Goal: Task Accomplishment & Management: Manage account settings

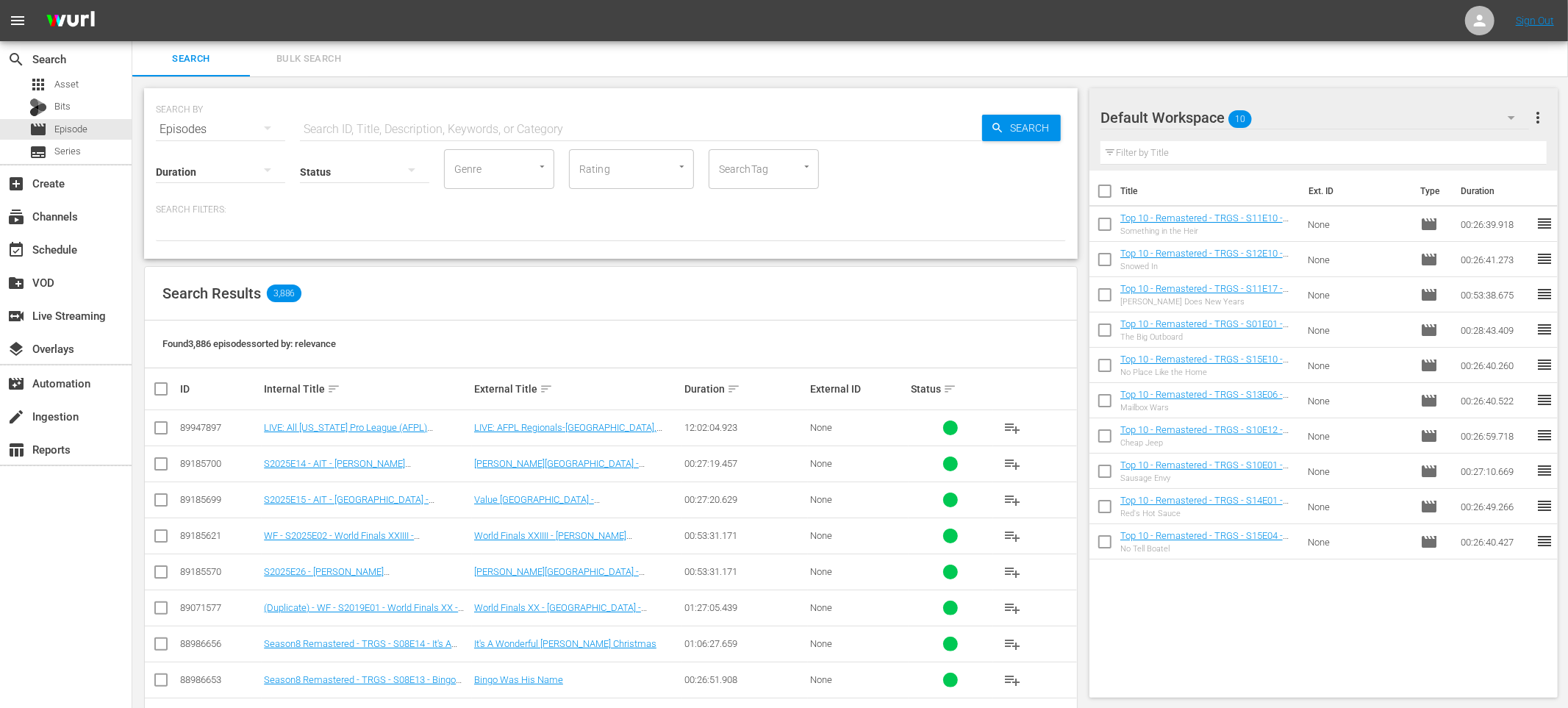
click at [138, 198] on div "SEARCH BY Search By Episodes Search ID, Title, Description, Keywords, or Catego…" at bounding box center [610, 544] width 957 height 937
click at [143, 354] on div "SEARCH BY Search By Episodes Search ID, Title, Description, Keywords, or Catego…" at bounding box center [610, 544] width 957 height 937
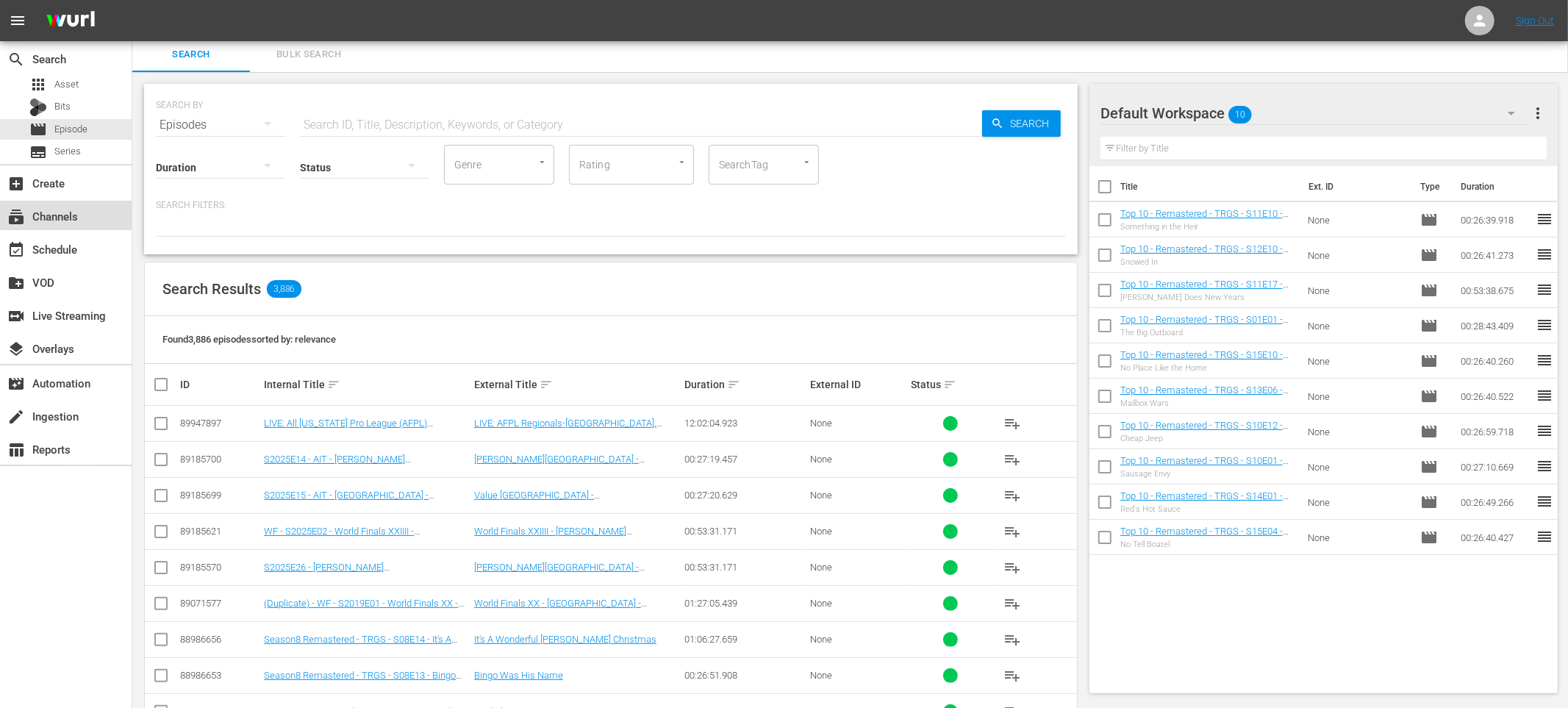
click at [63, 221] on div "subscriptions Channels" at bounding box center [41, 213] width 83 height 13
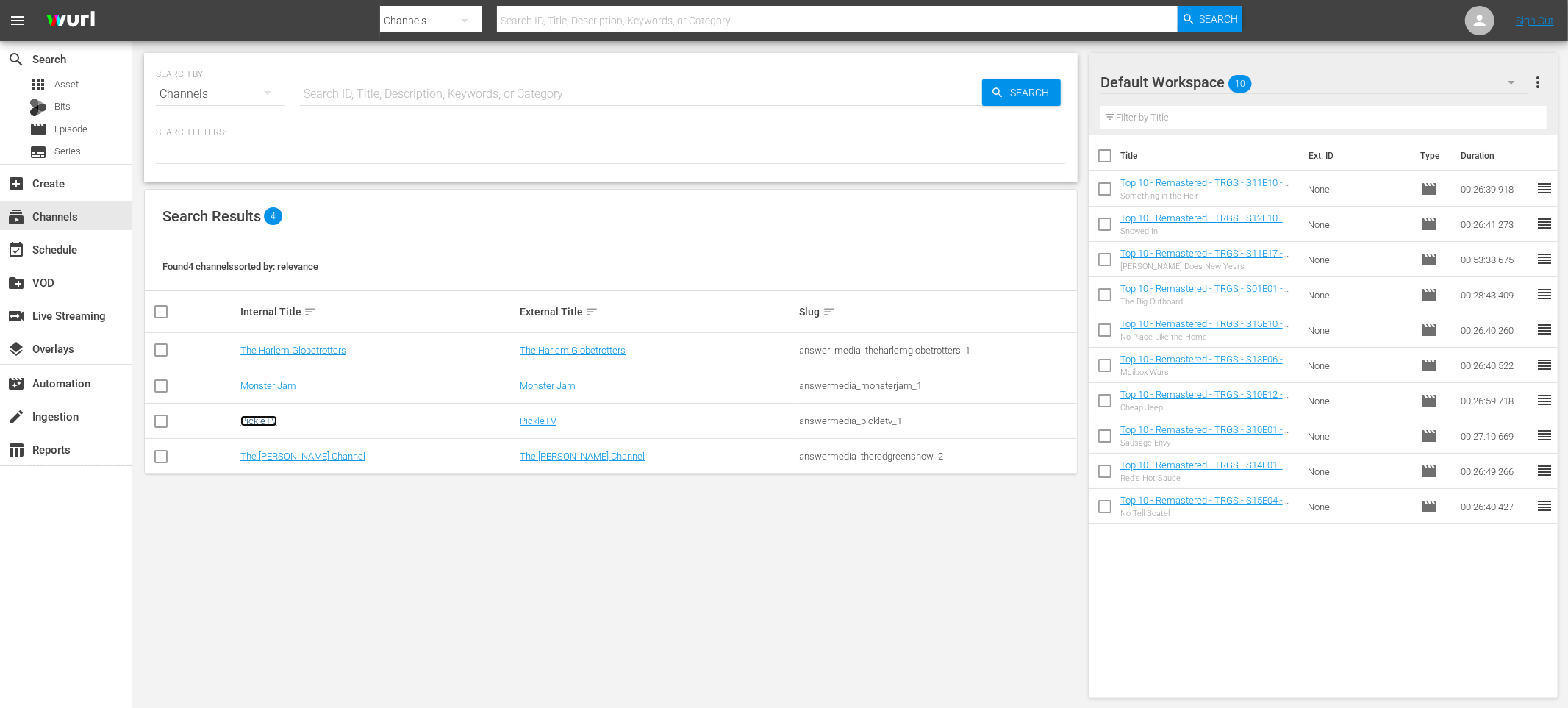
click at [266, 417] on link "PickleTV" at bounding box center [259, 421] width 37 height 11
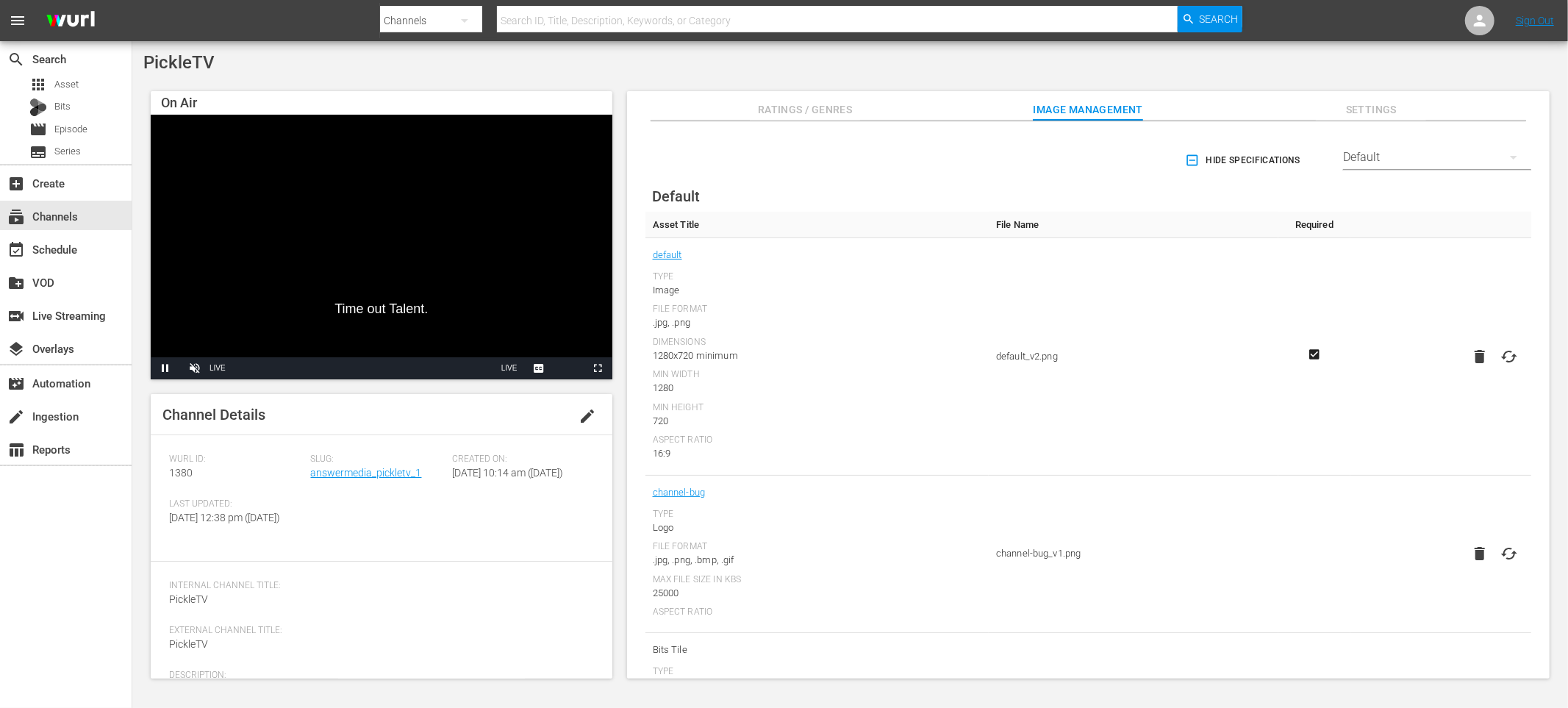
click at [504, 70] on div "PickleTV" at bounding box center [850, 63] width 1413 height 21
click at [59, 245] on div "event_available Schedule" at bounding box center [41, 247] width 83 height 13
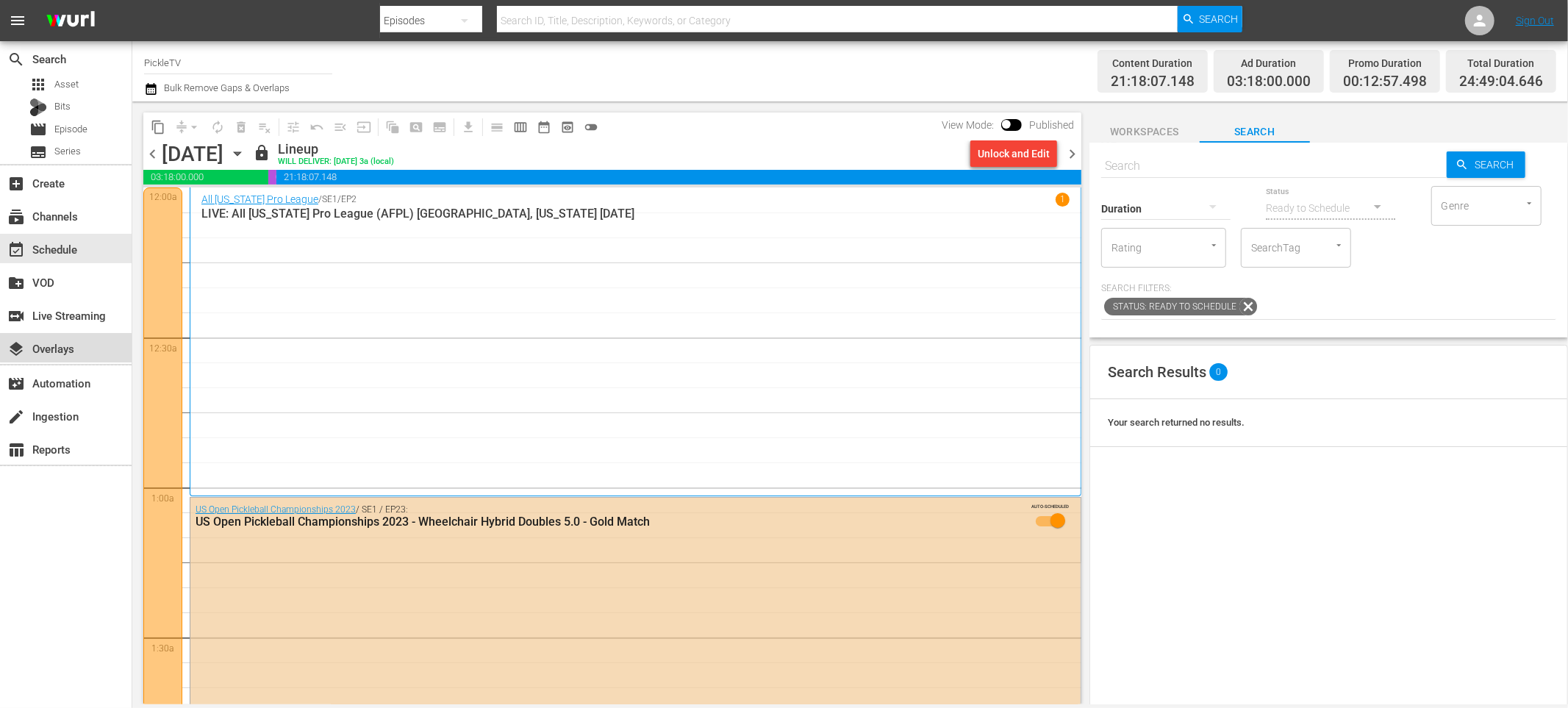
click at [75, 334] on div "layers Overlays" at bounding box center [65, 348] width 131 height 30
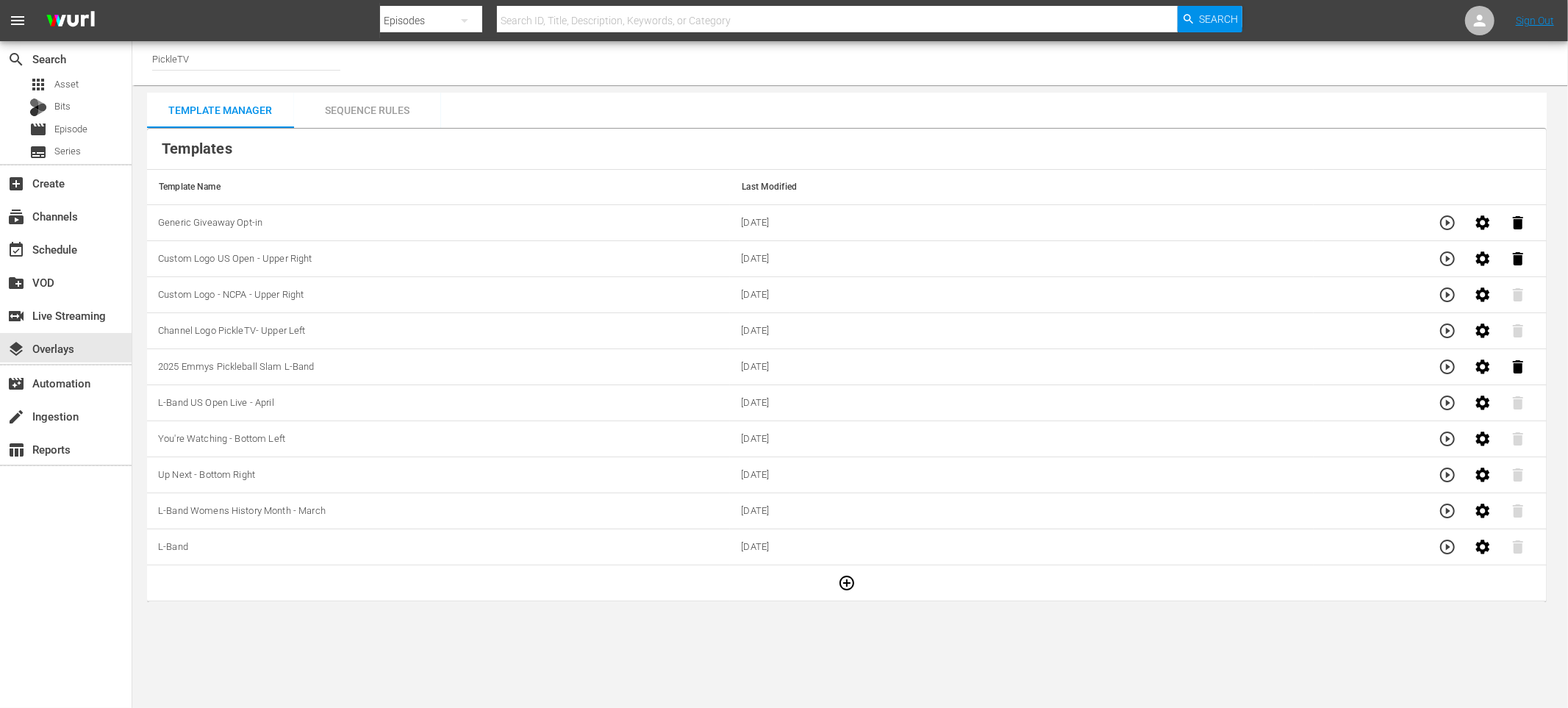
click at [384, 115] on div "Sequence Rules" at bounding box center [367, 110] width 147 height 36
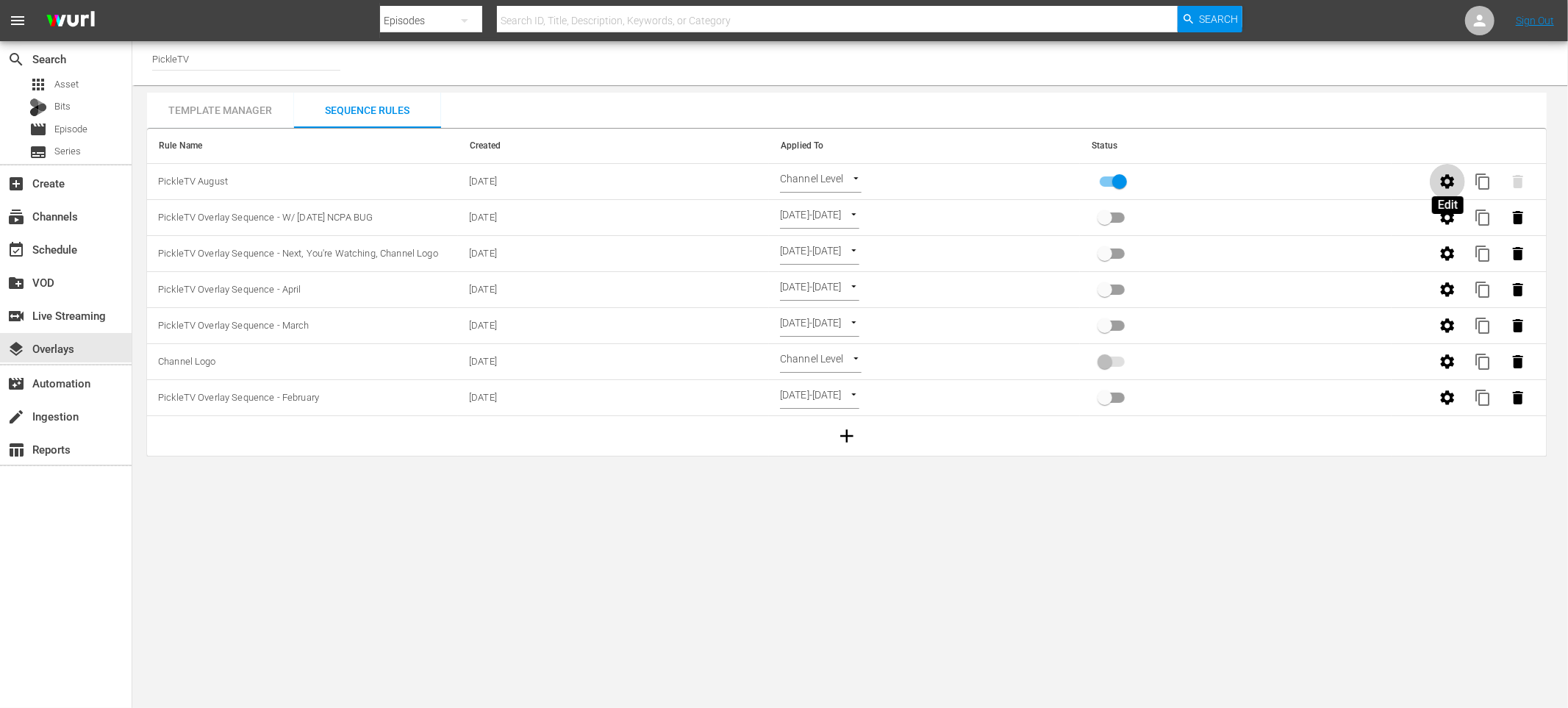
click at [1441, 183] on icon "button" at bounding box center [1447, 182] width 17 height 17
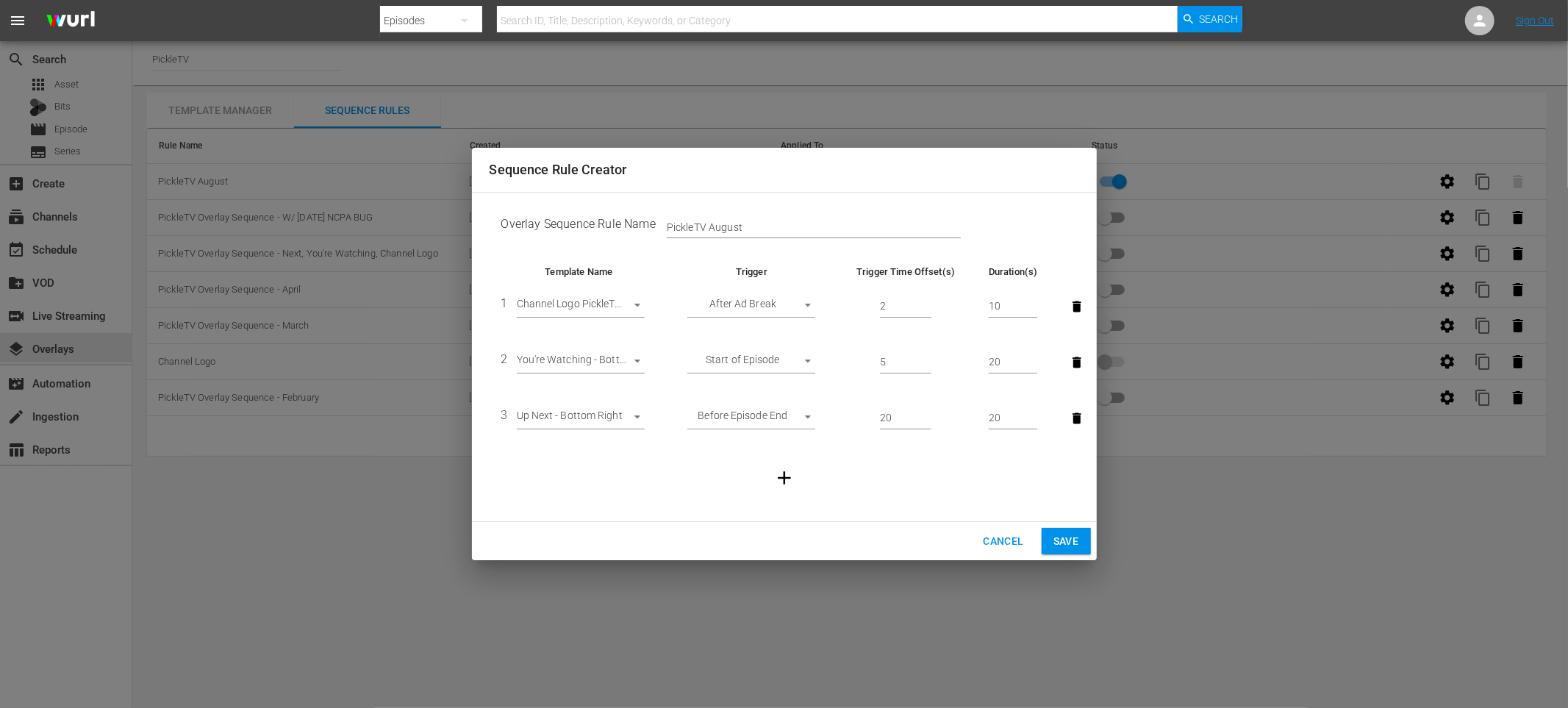
click at [1350, 113] on div "Sequence Rule Creator Overlay Sequence Rule Name PickleTV August Template Name …" at bounding box center [784, 354] width 1568 height 708
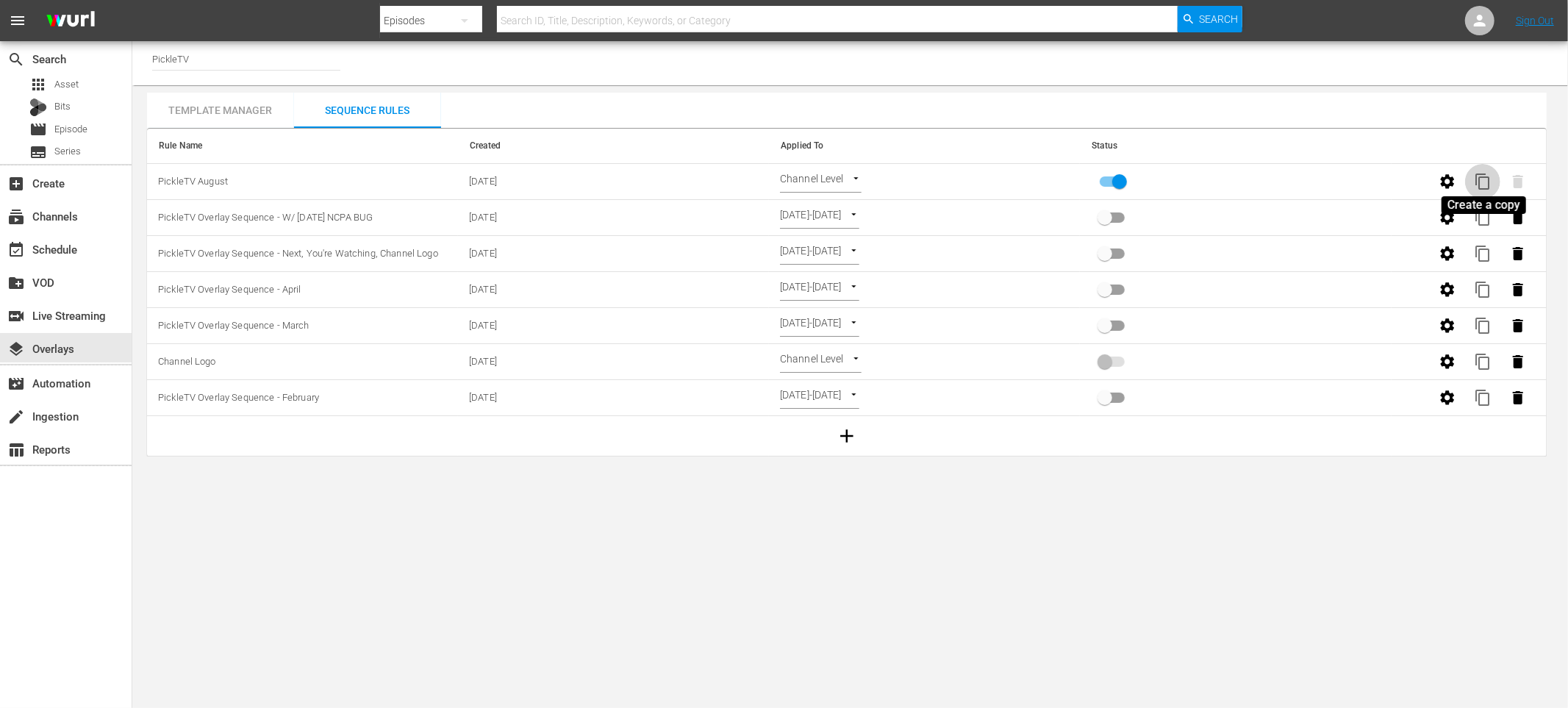
click at [1482, 176] on span "content_copy" at bounding box center [1483, 182] width 17 height 17
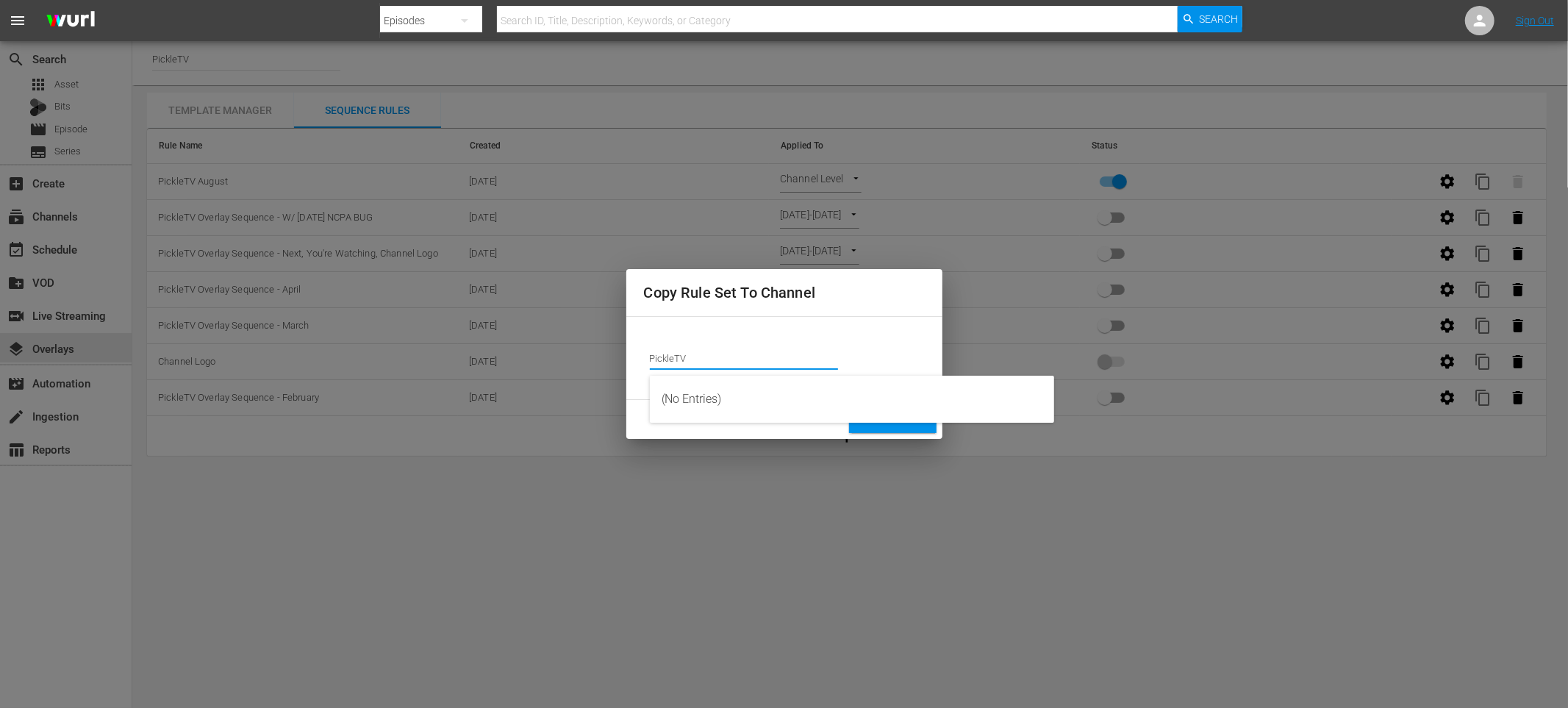
drag, startPoint x: 701, startPoint y: 355, endPoint x: 634, endPoint y: 357, distance: 67.0
click at [634, 357] on div "Channel Title PickleTV" at bounding box center [784, 358] width 316 height 83
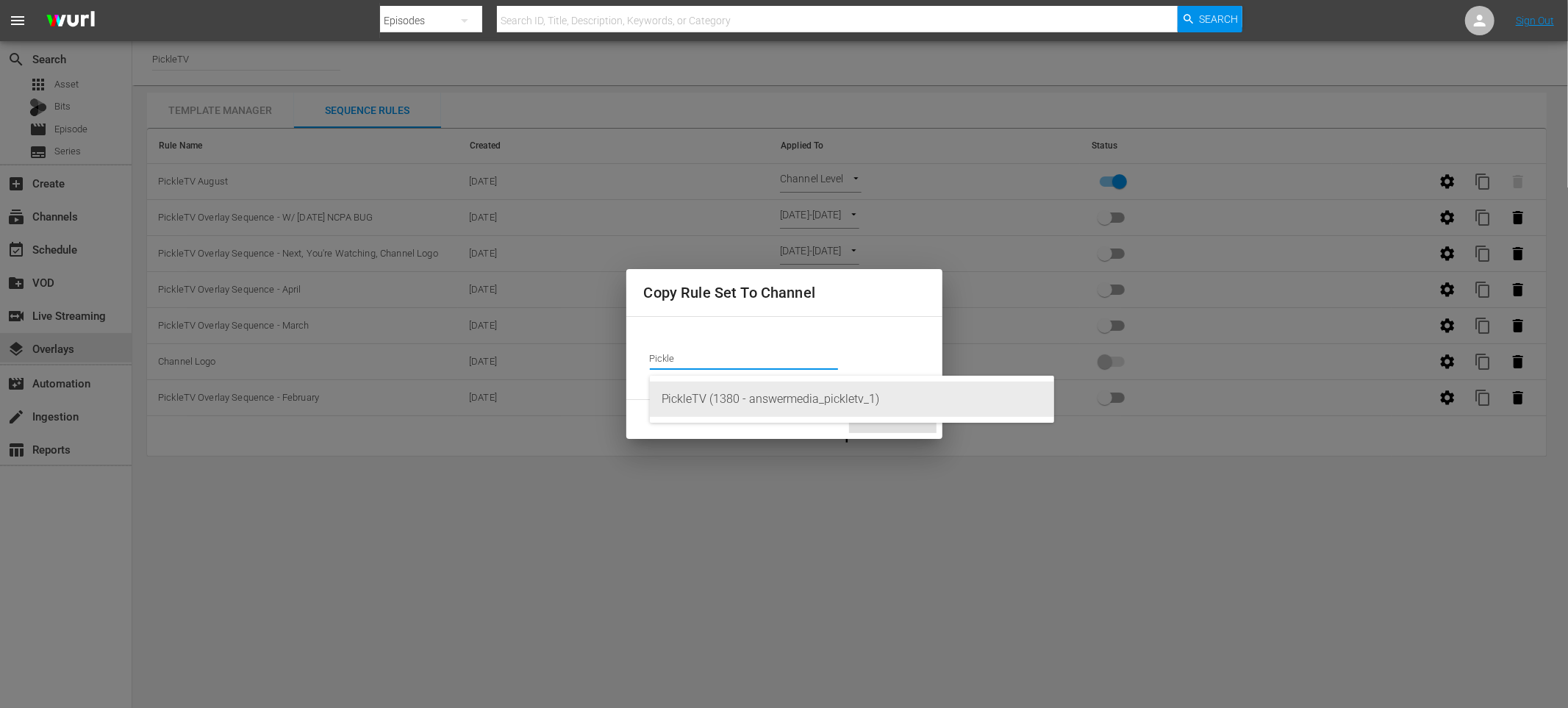
click at [700, 392] on div "PickleTV (1380 - answermedia_pickletv_1)" at bounding box center [852, 399] width 381 height 36
type input "PickleTV (1380 - answermedia_pickletv_1)"
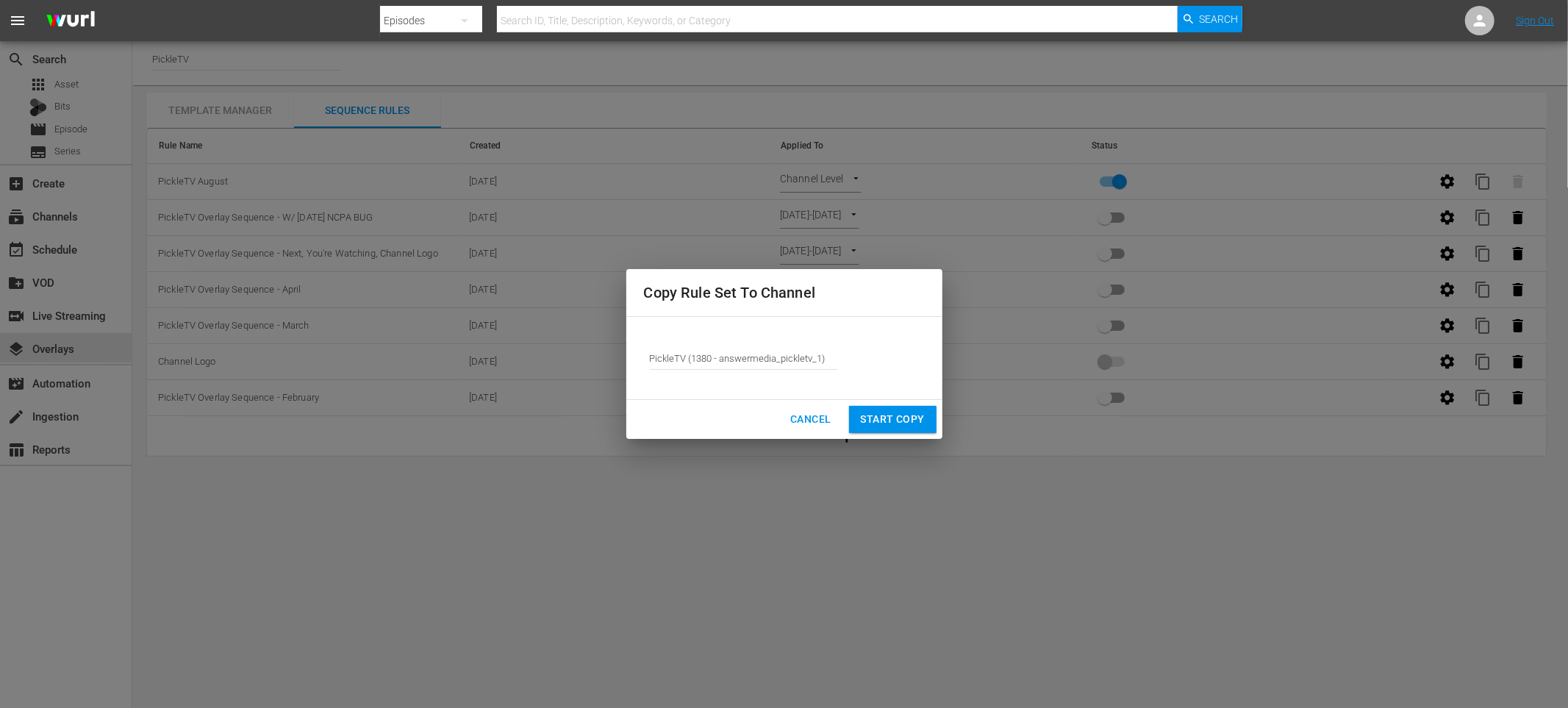
click at [907, 422] on span "Start Copy" at bounding box center [893, 419] width 64 height 18
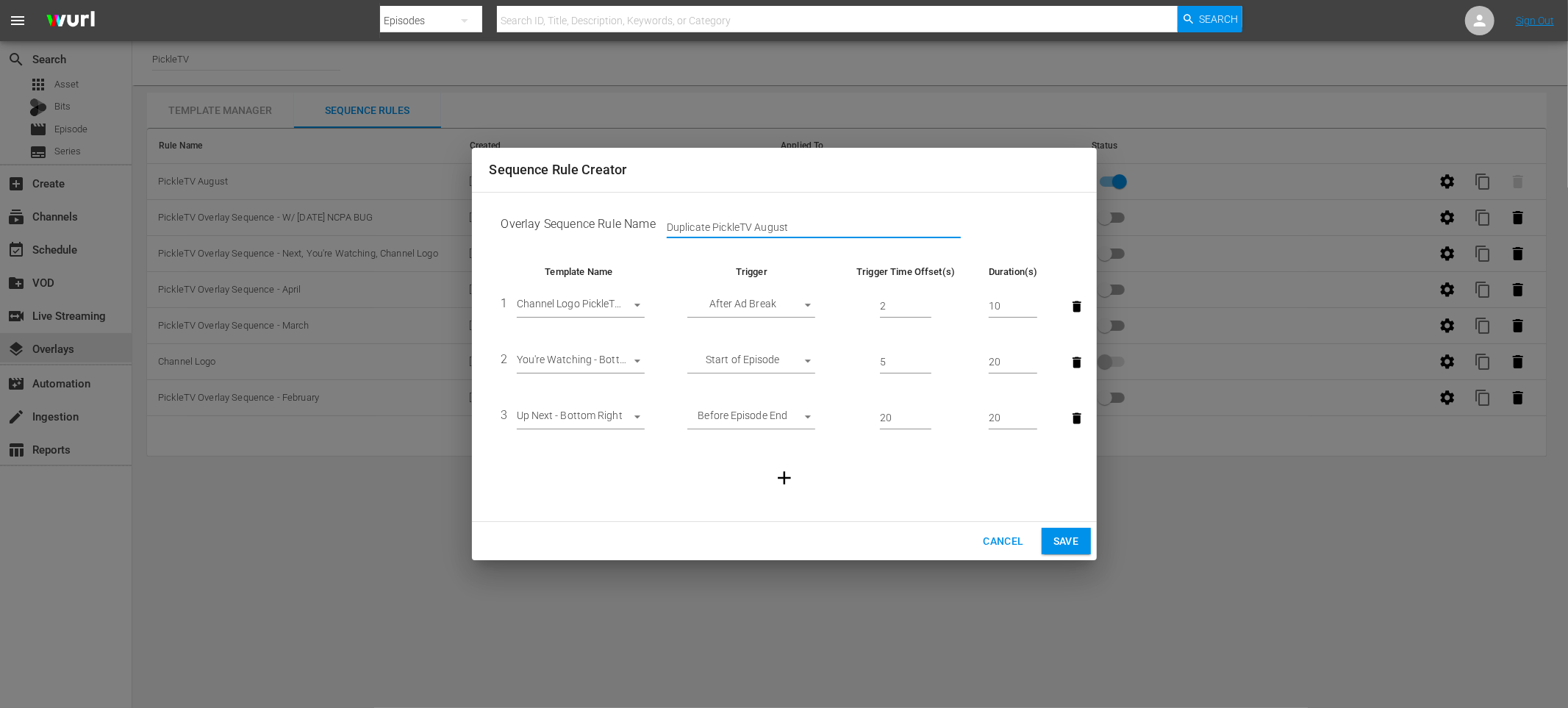
drag, startPoint x: 713, startPoint y: 226, endPoint x: 611, endPoint y: 224, distance: 102.0
click at [611, 224] on td "Overlay Sequence Rule Name Duplicate PickleTV August" at bounding box center [784, 227] width 589 height 45
drag, startPoint x: 708, startPoint y: 230, endPoint x: 718, endPoint y: 227, distance: 10.4
click at [708, 229] on input "PickleTV August" at bounding box center [814, 227] width 294 height 22
type input "PickleTV+NCPA Replays August"
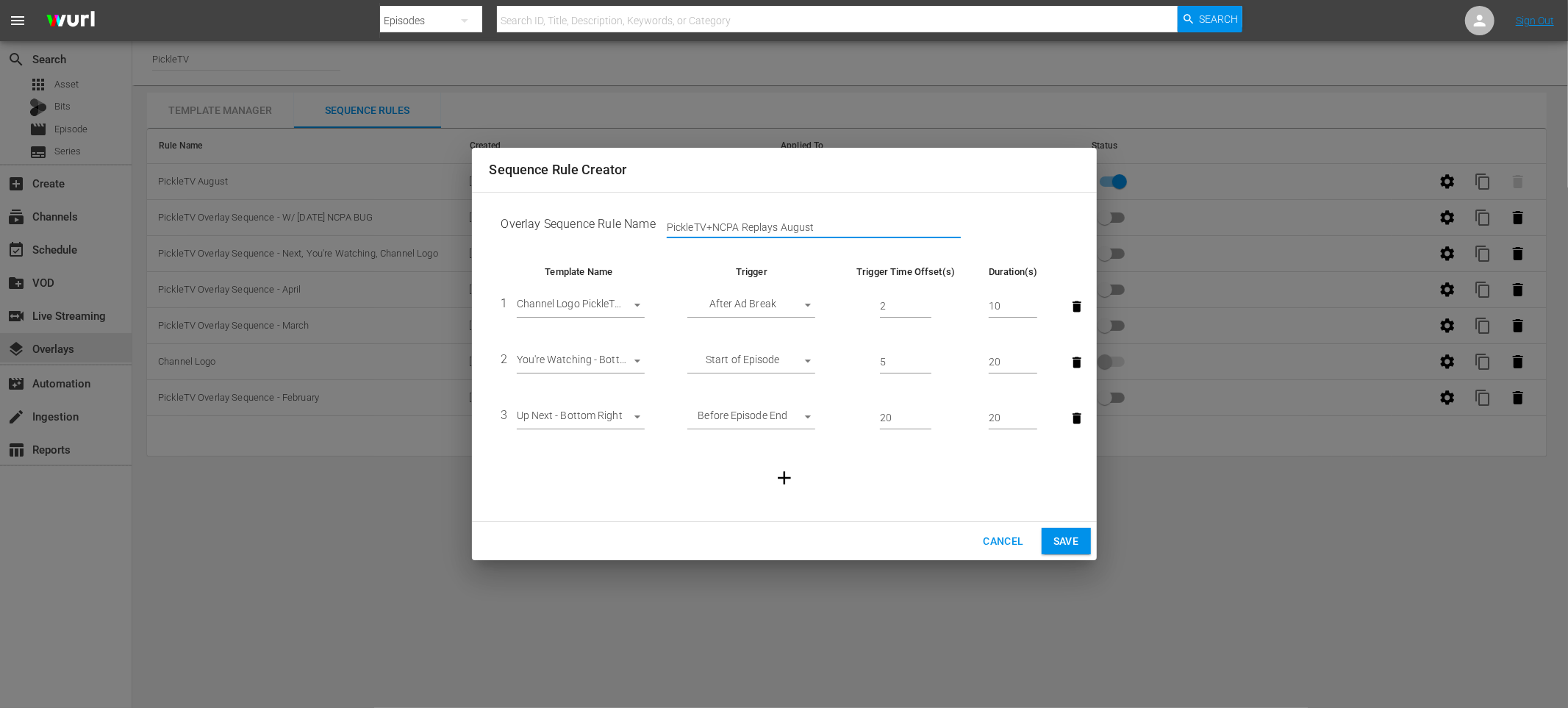
click at [1060, 538] on span "Save" at bounding box center [1066, 541] width 26 height 18
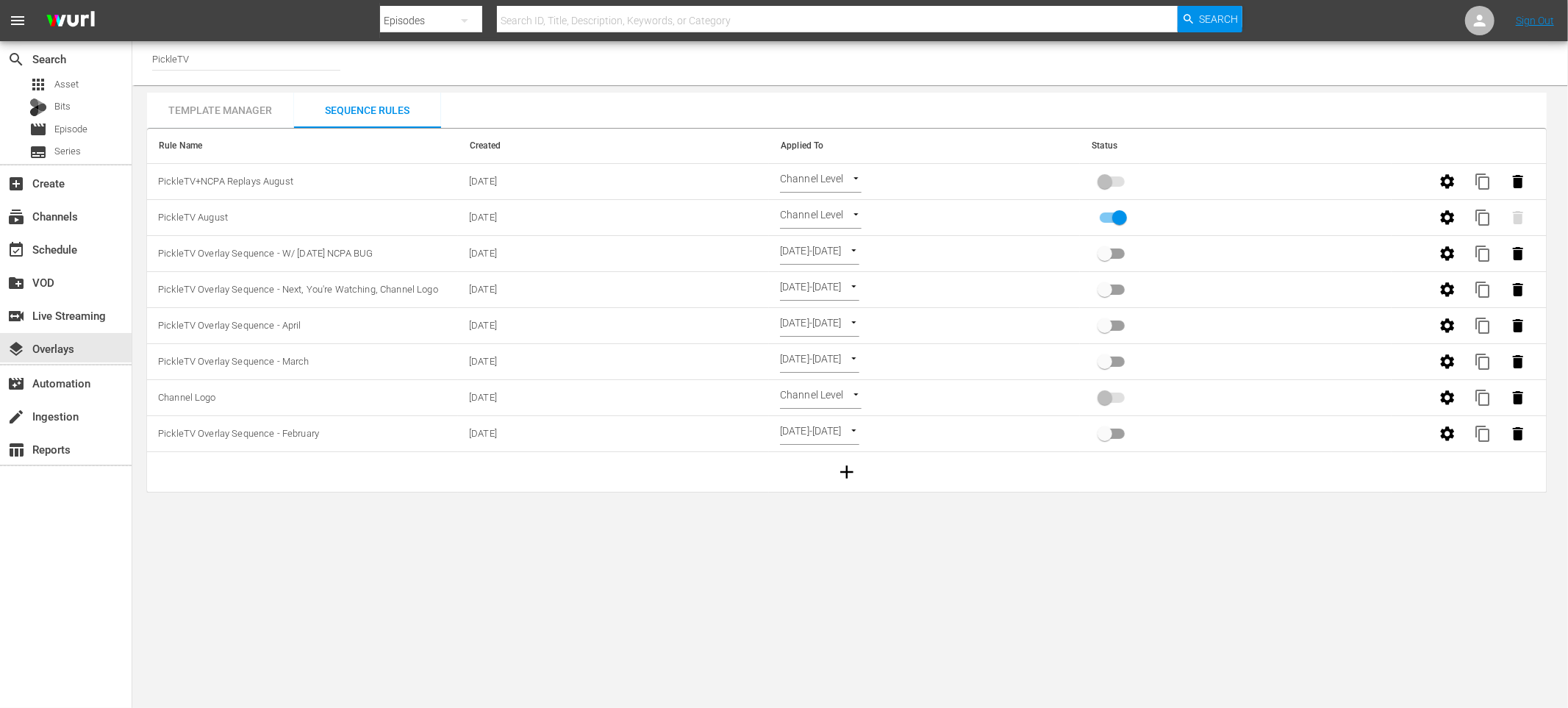
click at [840, 178] on body "menu Search By Episodes Search ID, Title, Description, Keywords, or Category Se…" at bounding box center [784, 354] width 1568 height 708
click at [822, 212] on li "Select Date" at bounding box center [823, 206] width 88 height 24
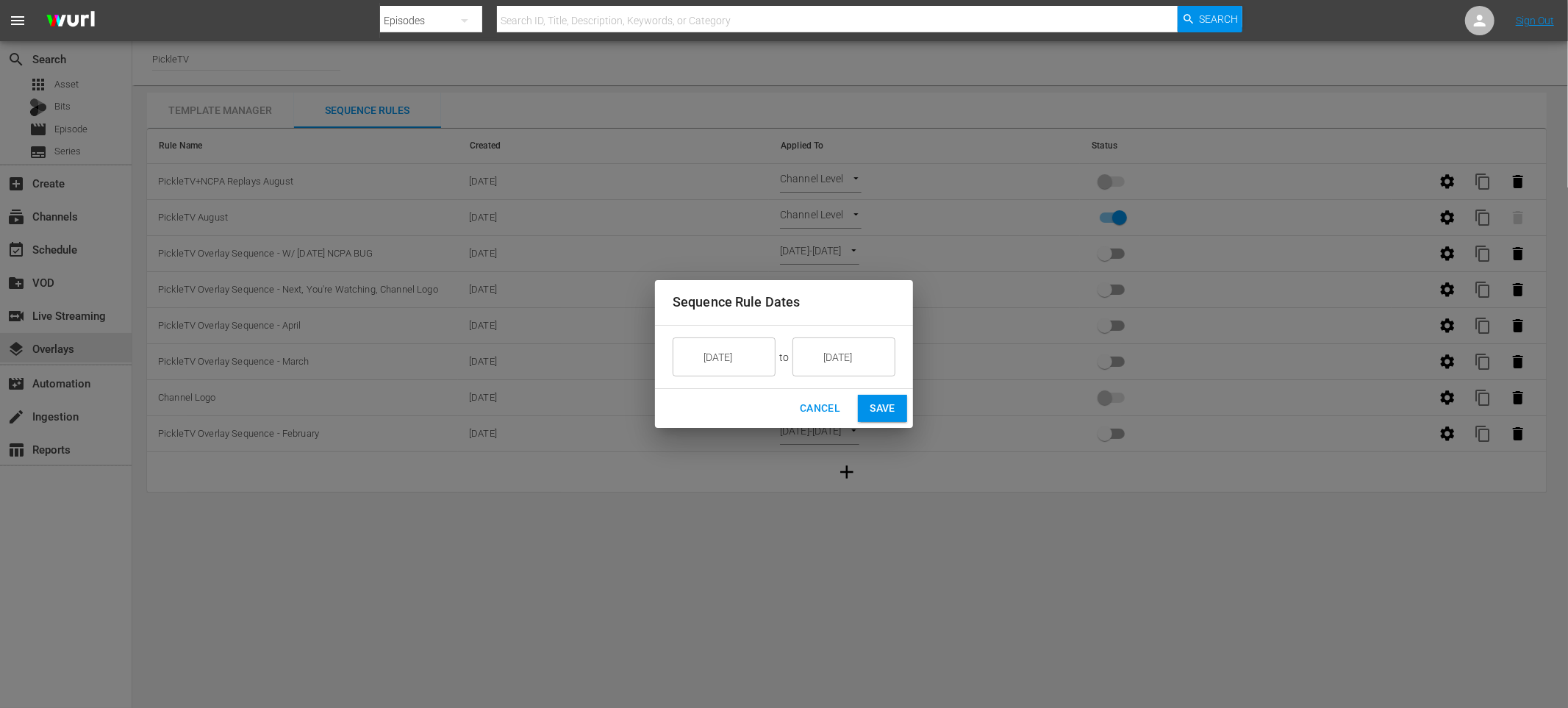
click at [726, 364] on input "9/11/25" at bounding box center [734, 357] width 83 height 40
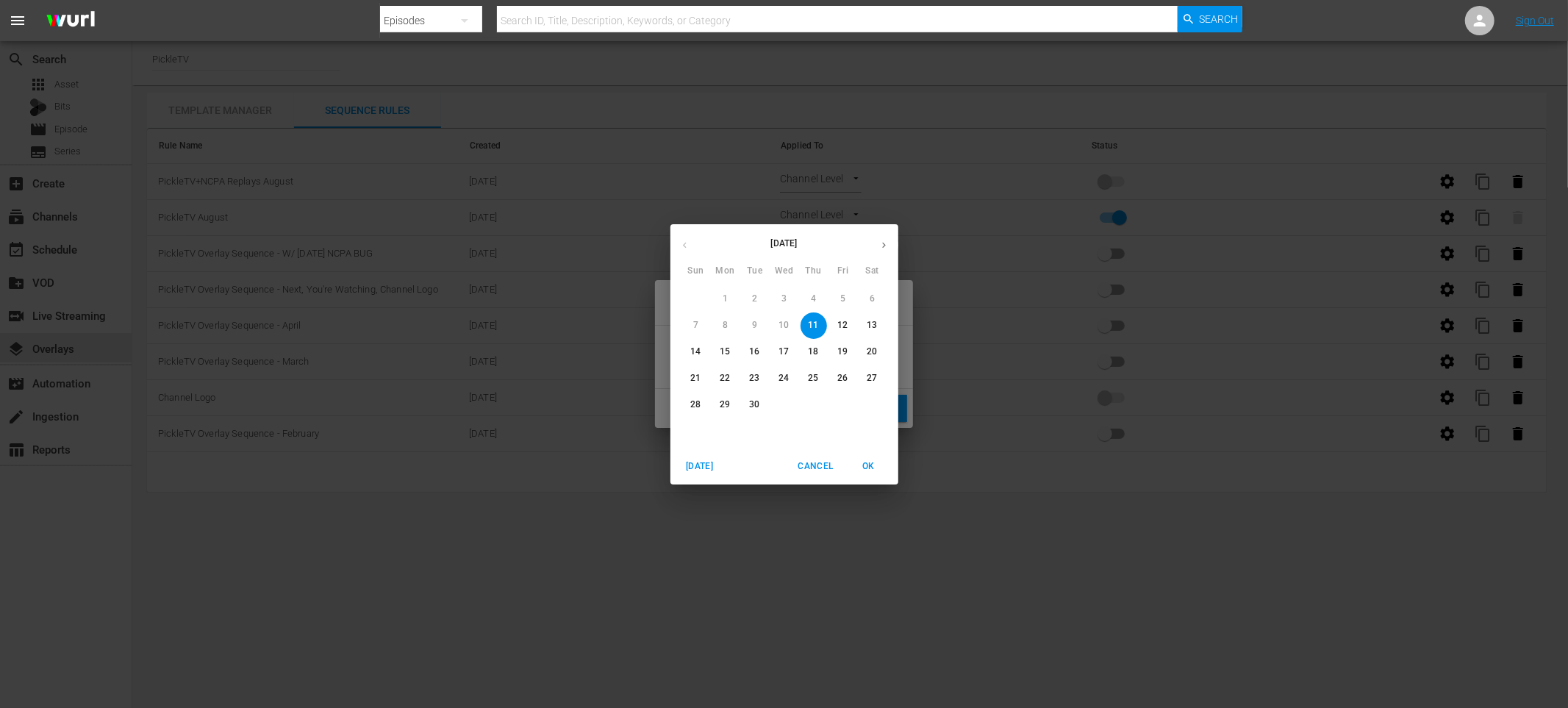
click at [866, 325] on span "13" at bounding box center [873, 325] width 26 height 12
type input "9/13/25"
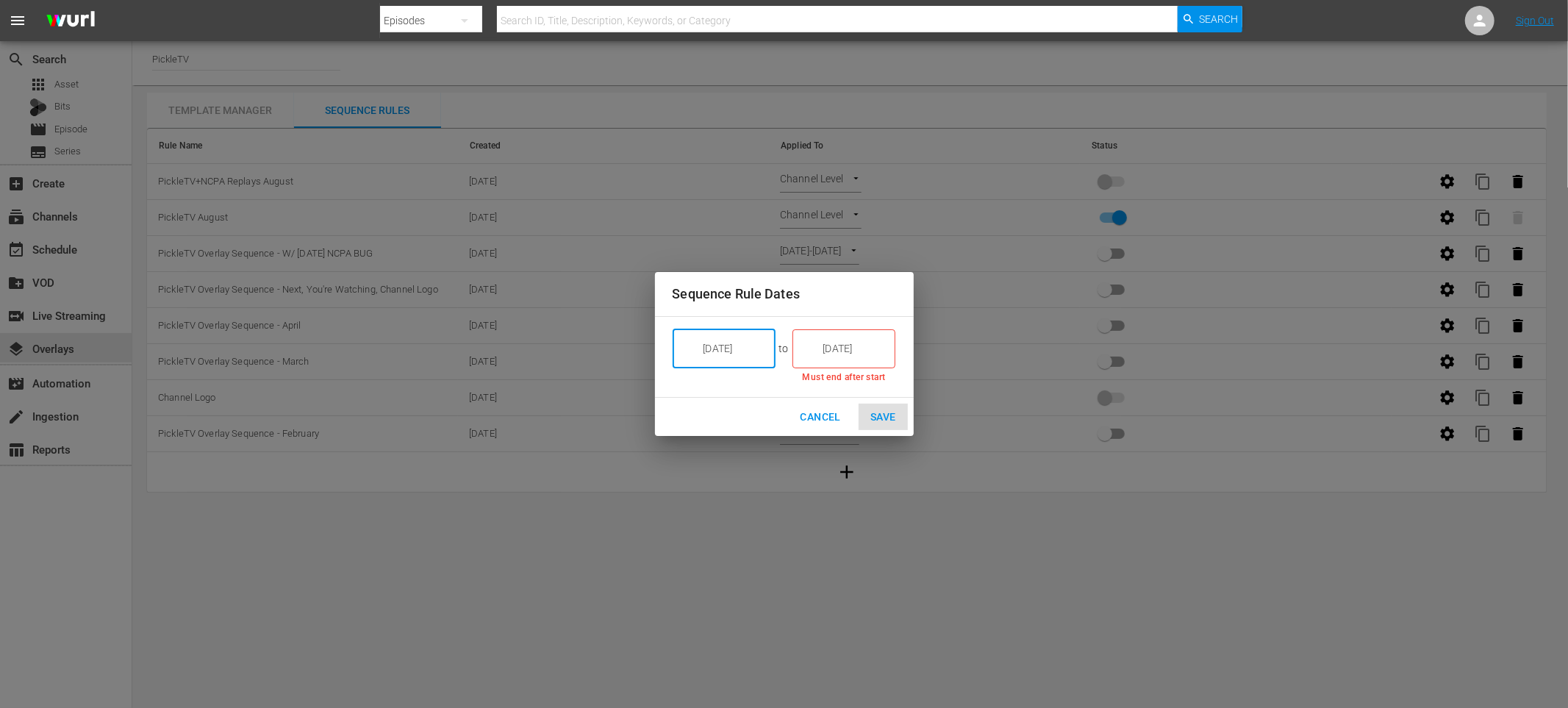
click at [835, 344] on input "9/11/25" at bounding box center [854, 349] width 83 height 40
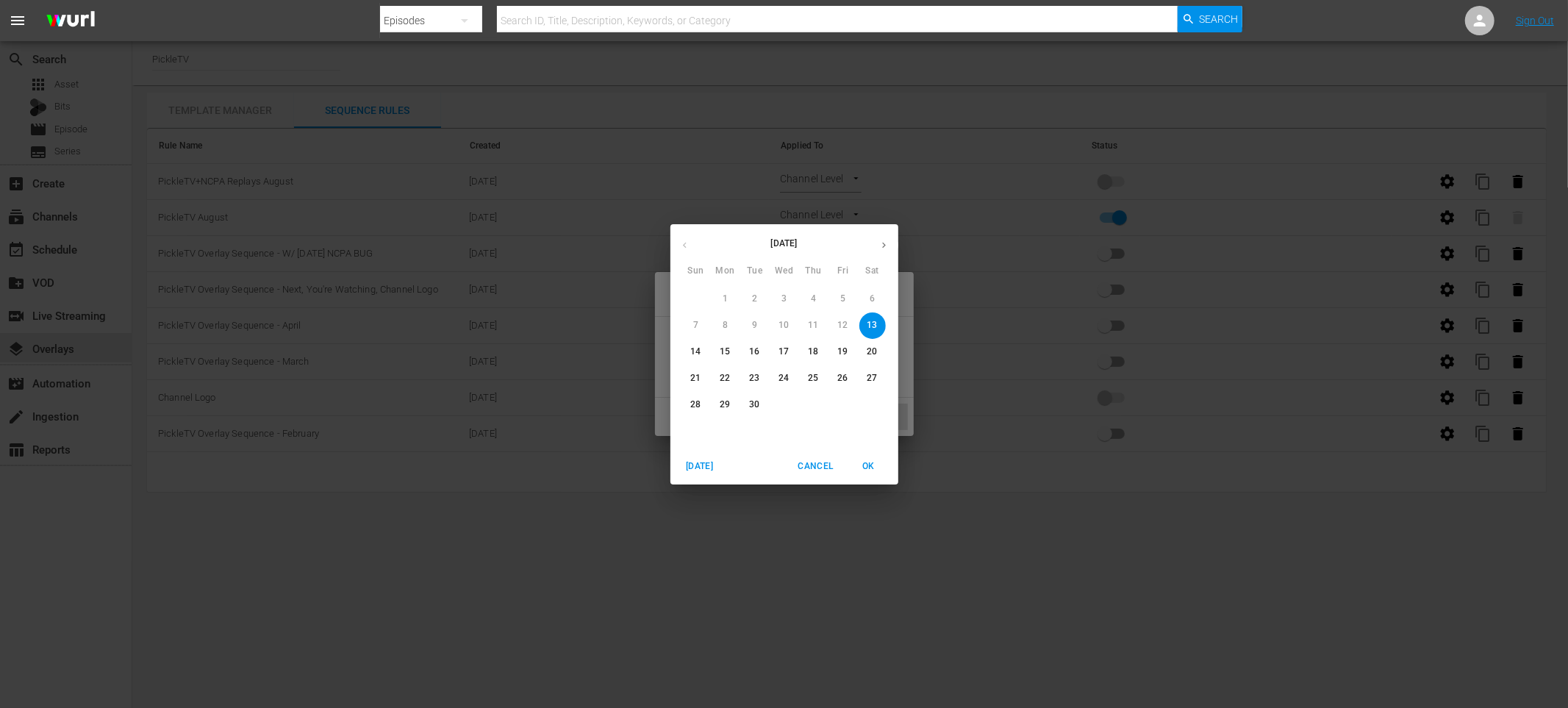
click at [859, 341] on div "20" at bounding box center [873, 352] width 30 height 26
type input "9/20/25"
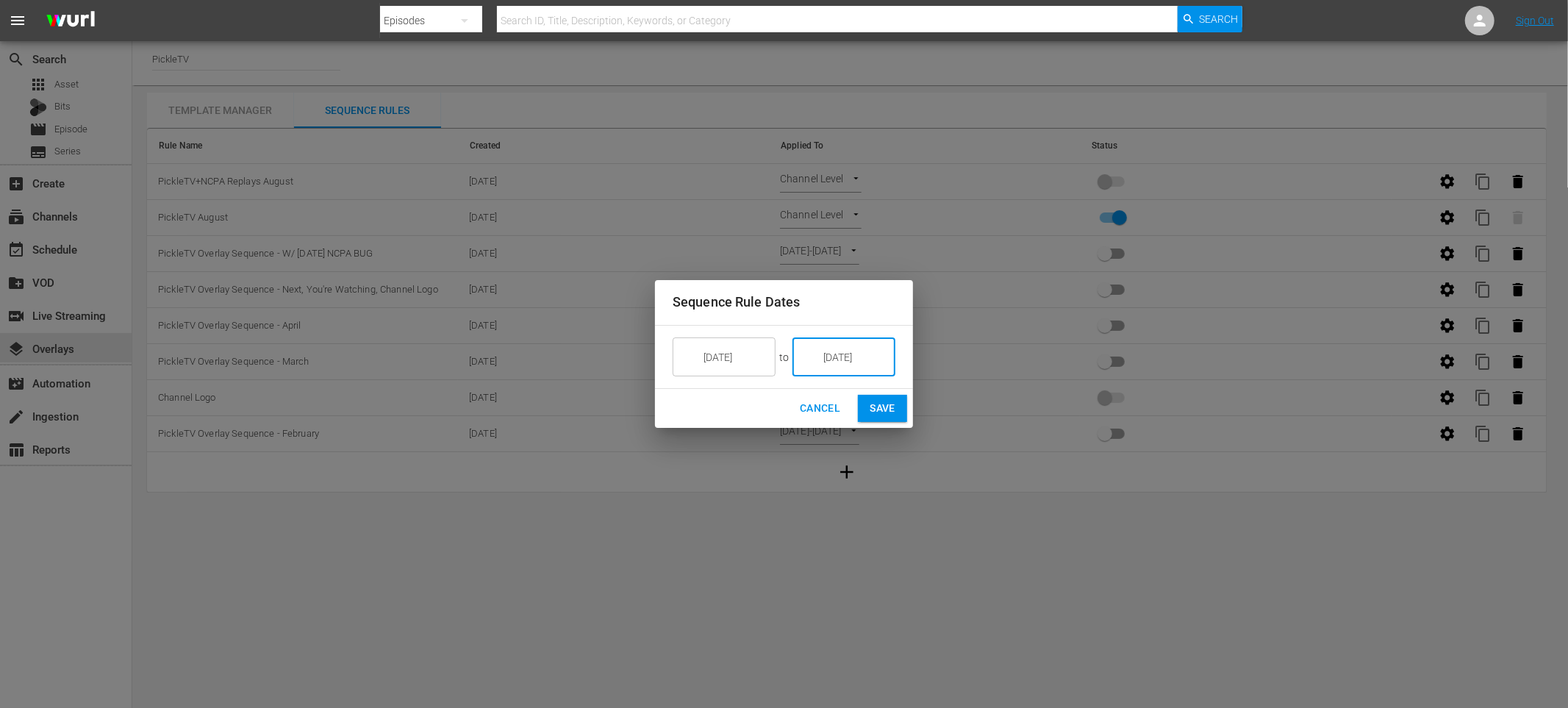
click at [842, 360] on input "9/20/25" at bounding box center [854, 357] width 83 height 40
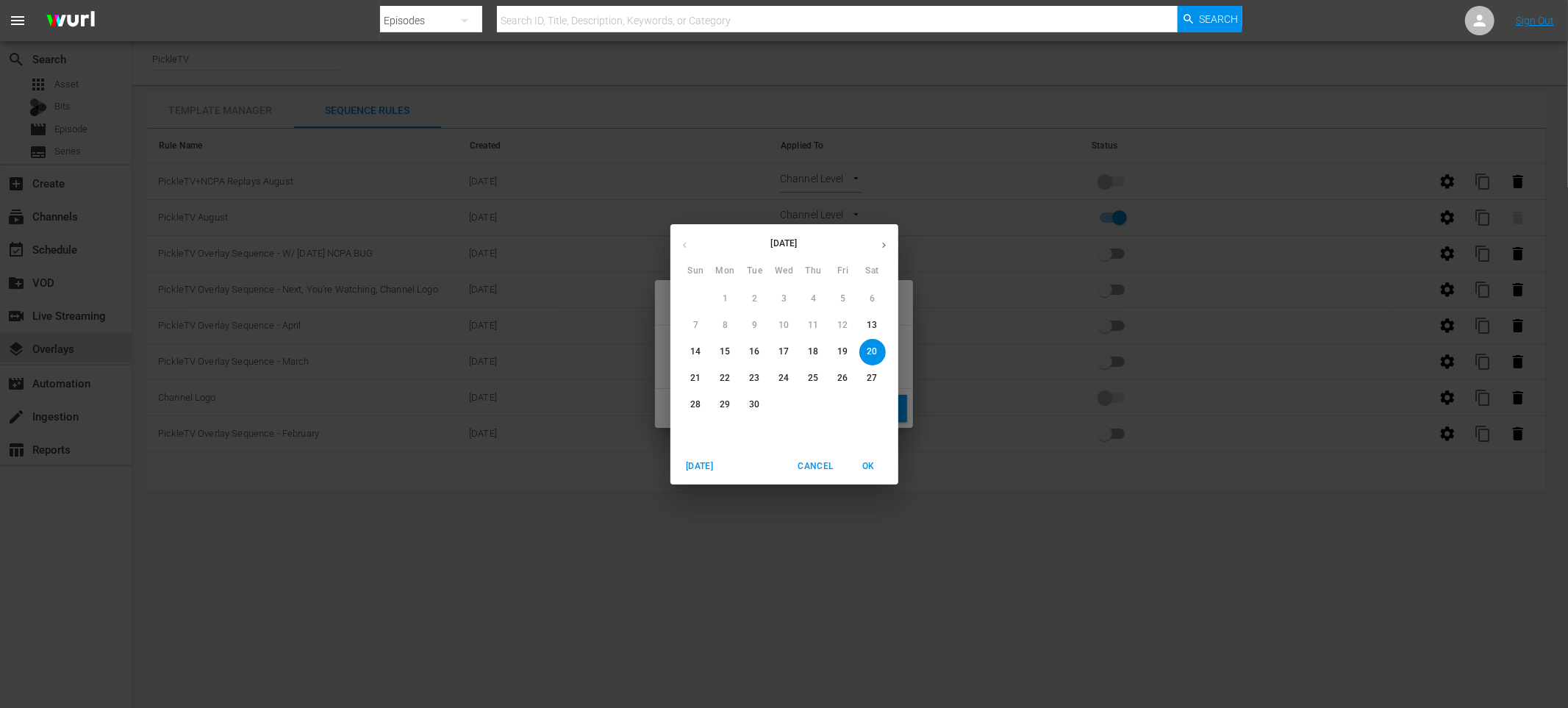
click at [977, 276] on div "September 2025 Sun Mon Tue Wed Thu Fri Sat 31 1 2 3 4 5 6 7 8 9 10 11 12 13 14 …" at bounding box center [784, 354] width 1568 height 708
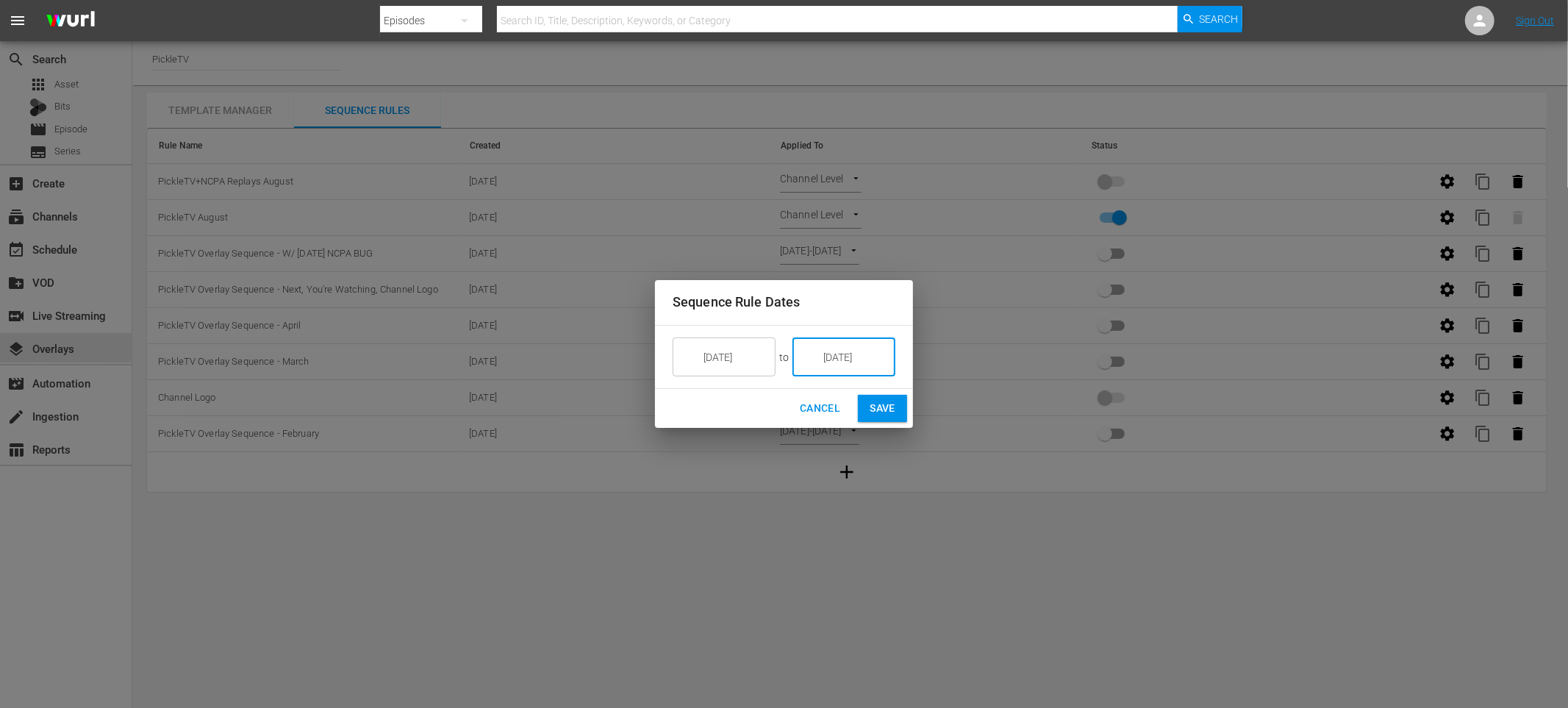
click at [876, 407] on span "Save" at bounding box center [882, 408] width 26 height 18
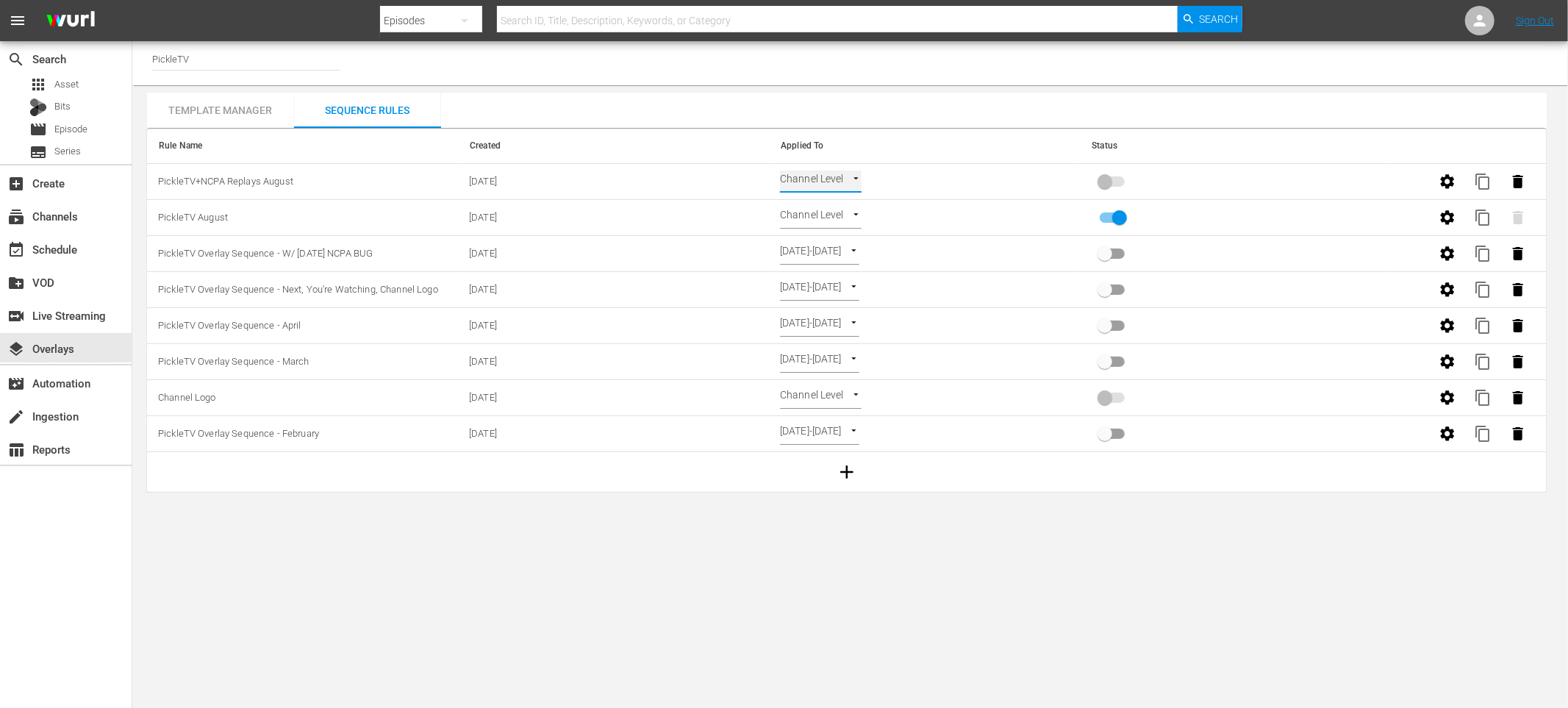
type input "SELECT_DATE"
click at [250, 103] on div "Template Manager" at bounding box center [220, 110] width 147 height 36
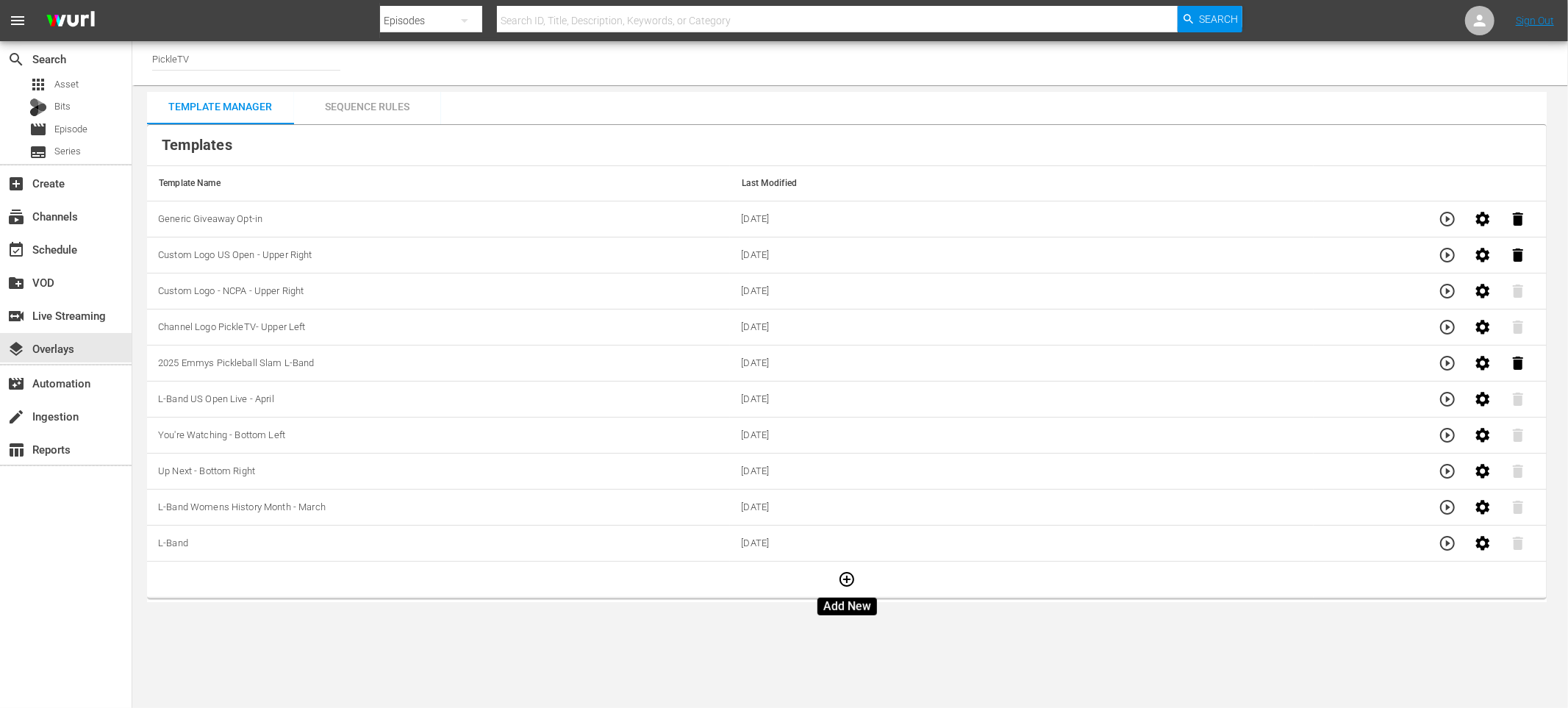
click at [844, 580] on icon "button" at bounding box center [847, 579] width 17 height 17
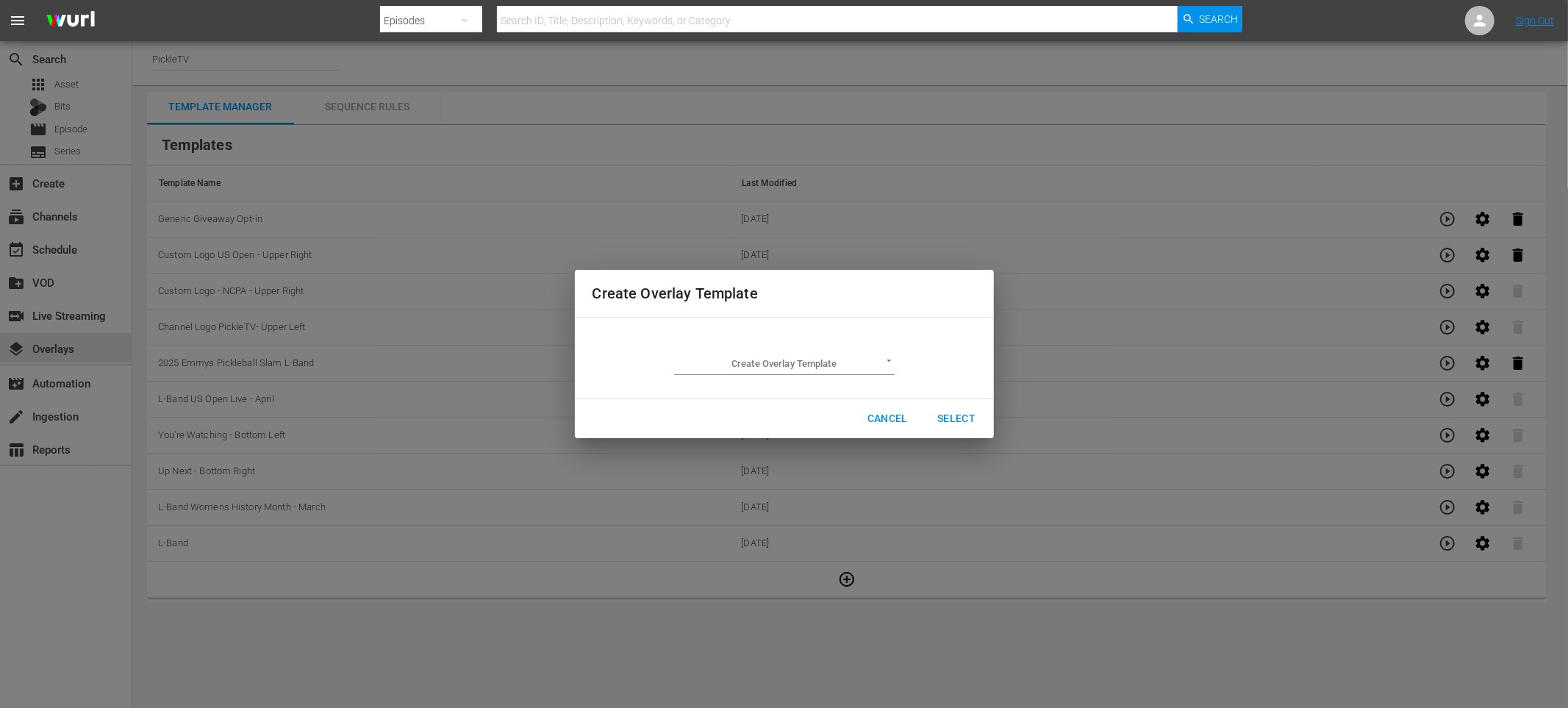
scroll to position [2, 0]
click at [783, 367] on body "menu Search By Episodes Search ID, Title, Description, Keywords, or Category Se…" at bounding box center [784, 354] width 1568 height 708
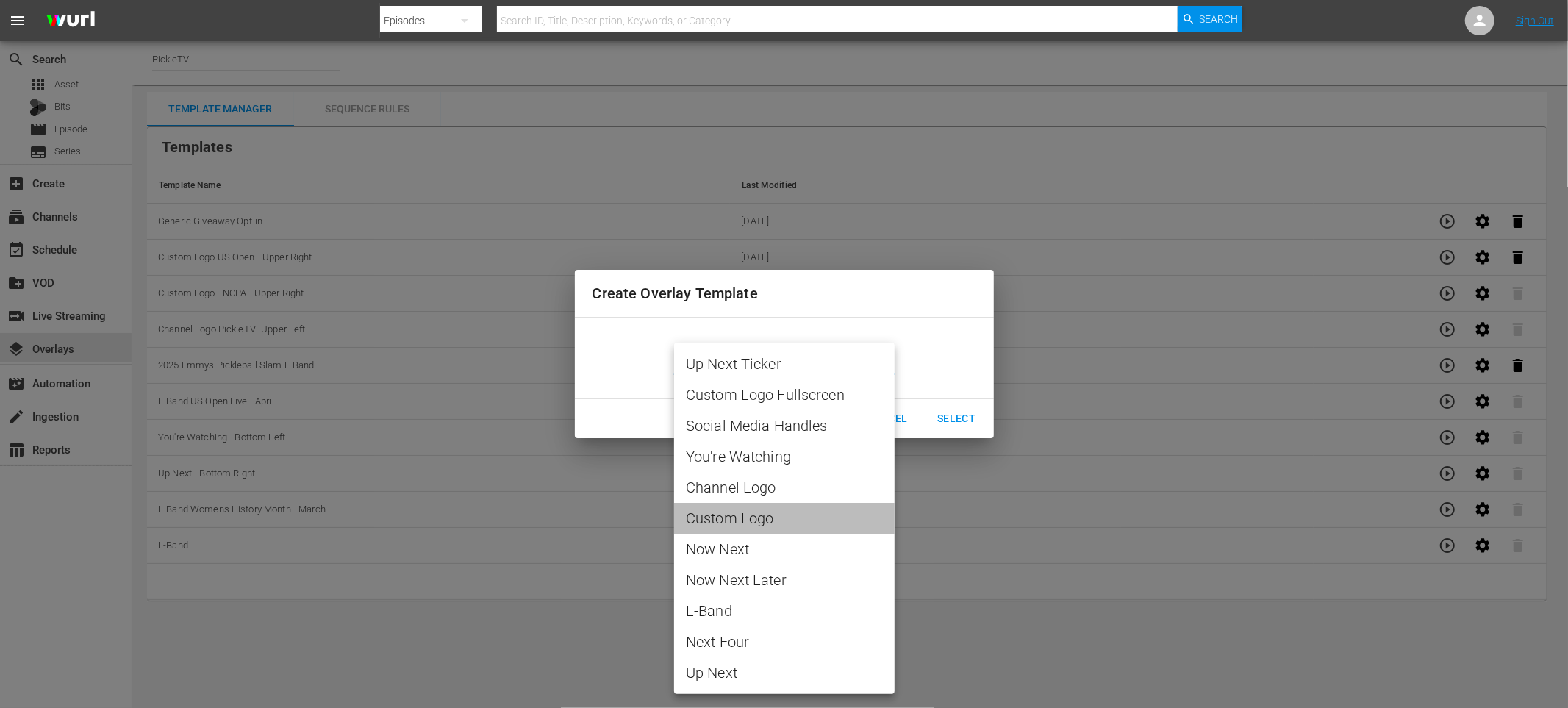
click at [766, 518] on span "Custom Logo" at bounding box center [784, 518] width 197 height 22
type input "Custom Logo"
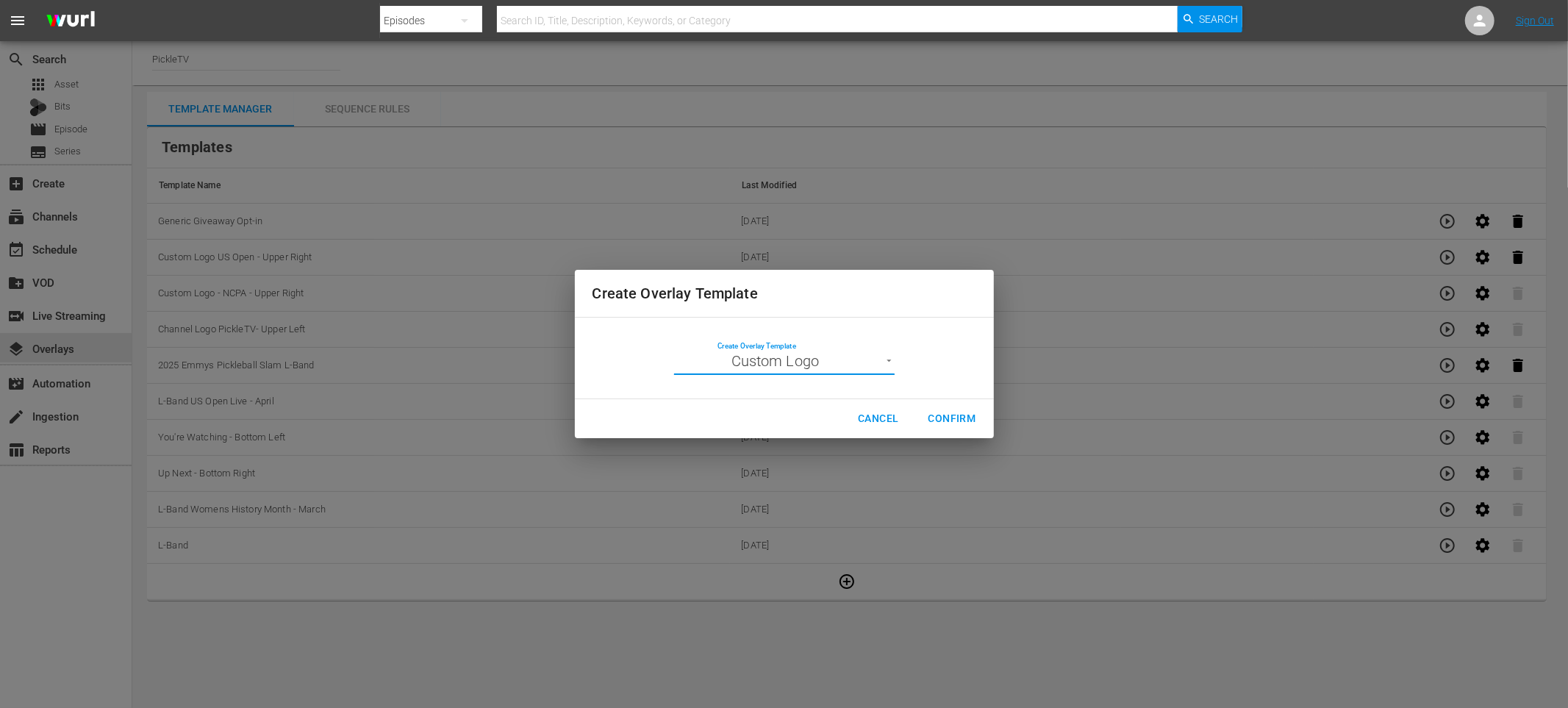
click at [939, 417] on span "Confirm" at bounding box center [952, 418] width 48 height 18
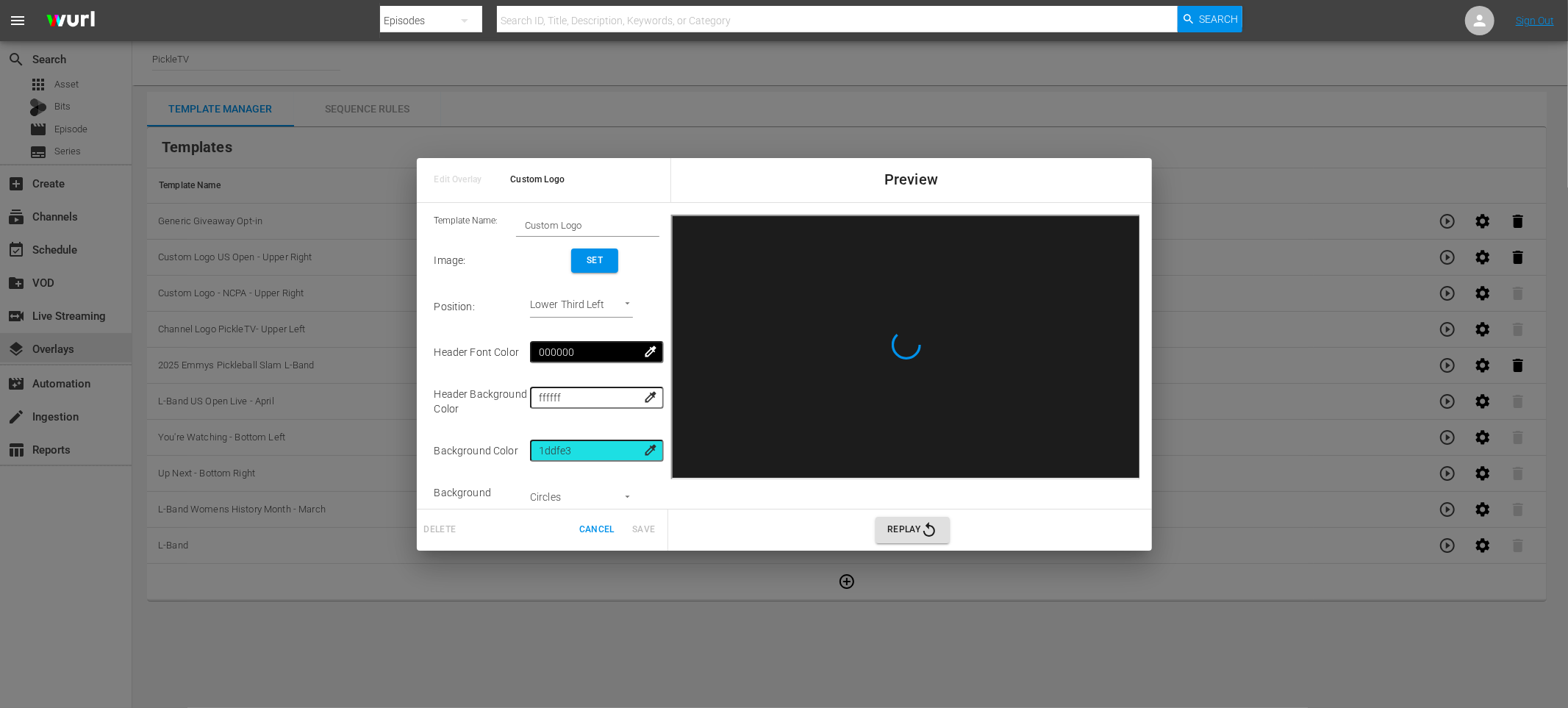
click at [598, 300] on body "menu Search By Episodes Search ID, Title, Description, Keywords, or Category Se…" at bounding box center [784, 354] width 1568 height 708
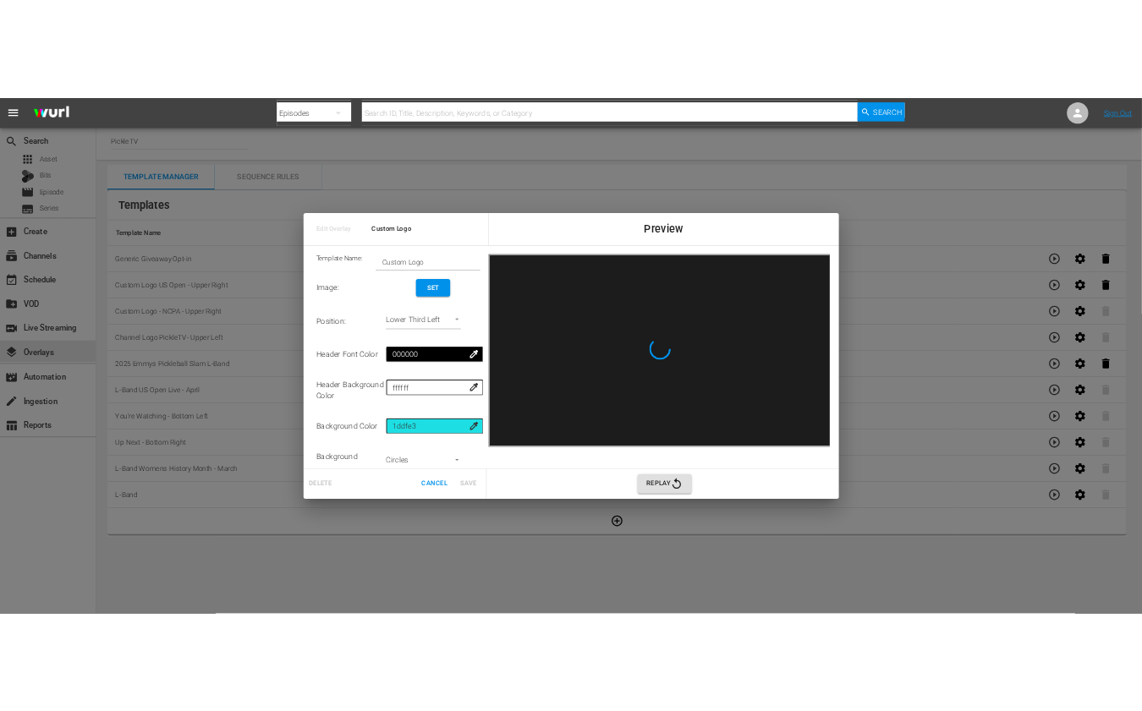
scroll to position [0, 0]
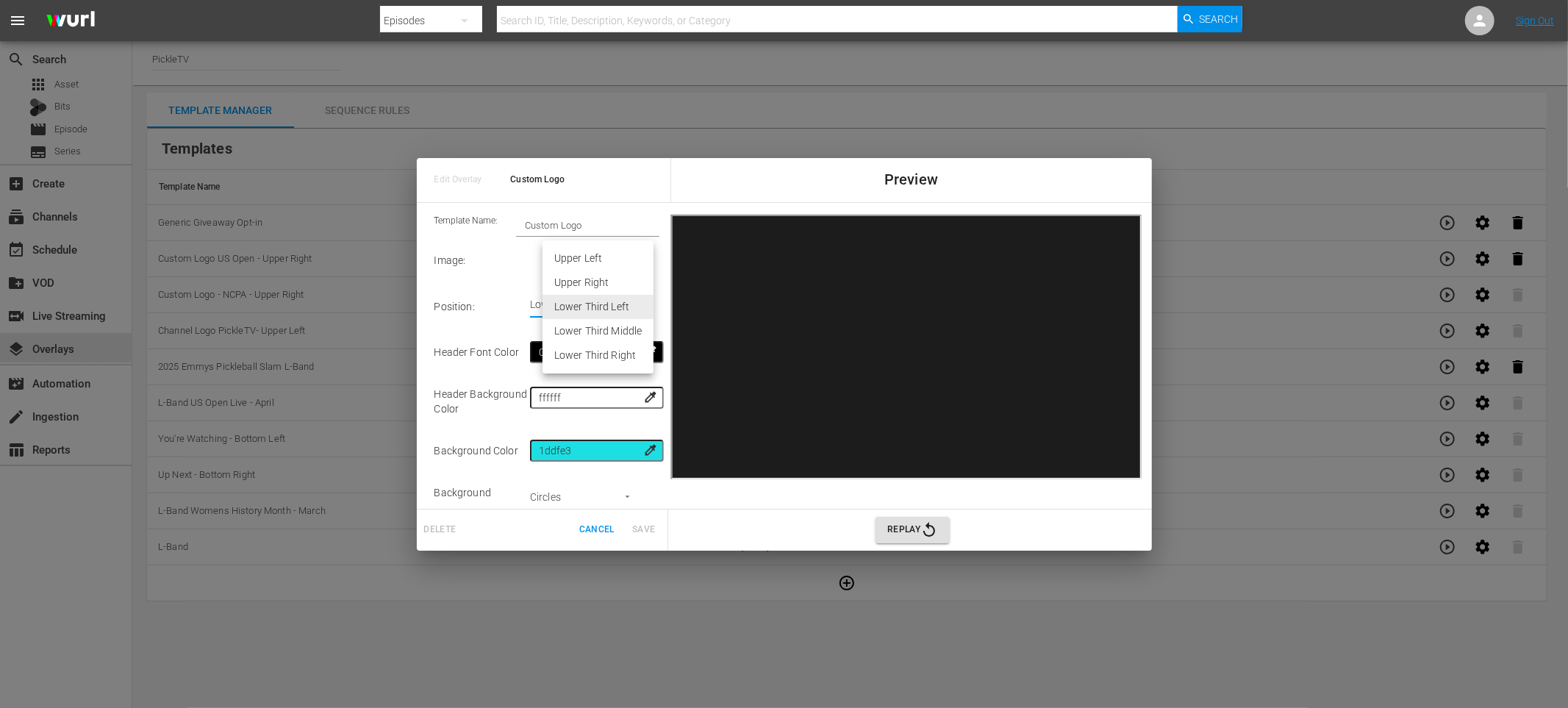
click at [611, 279] on li "Upper Right" at bounding box center [598, 283] width 111 height 24
type input "Upper Right"
click at [597, 226] on input "Custom Logo" at bounding box center [588, 225] width 143 height 21
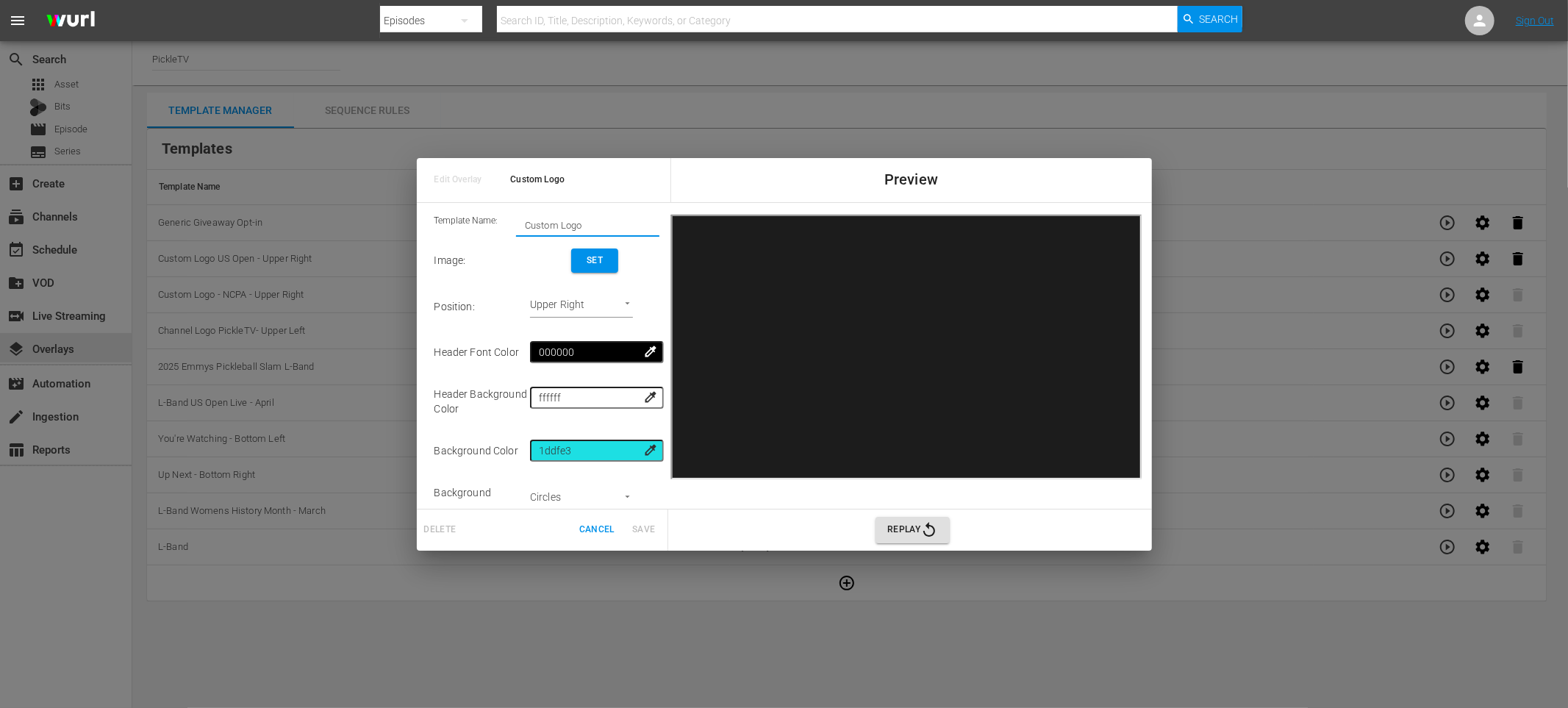
click at [597, 226] on input "Custom Logo" at bounding box center [588, 225] width 143 height 21
type input "NCPA Regionals Replay BUG"
click at [614, 266] on button "Set" at bounding box center [595, 261] width 47 height 24
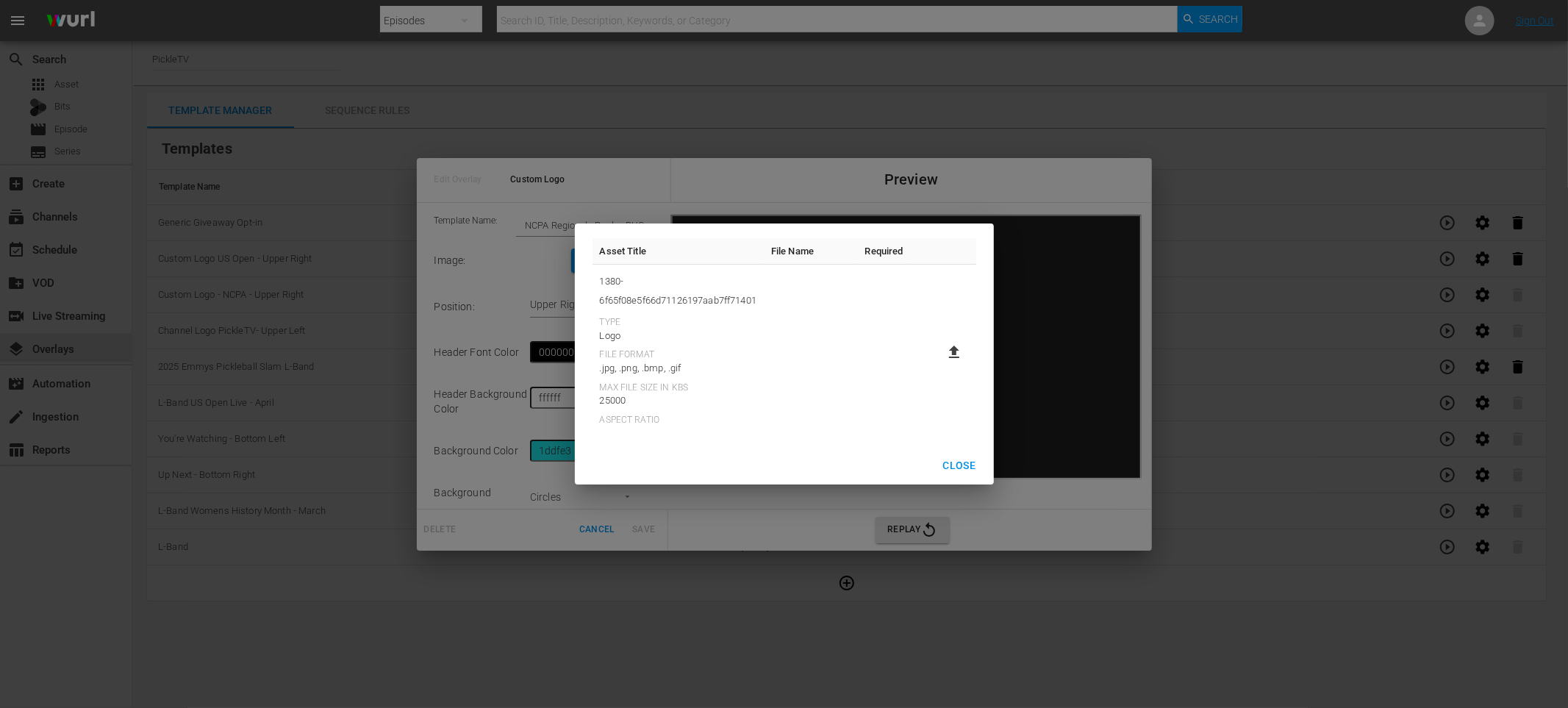
click at [954, 351] on icon at bounding box center [954, 351] width 10 height 12
click at [940, 364] on input "file" at bounding box center [940, 364] width 1 height 1
click at [960, 355] on icon at bounding box center [953, 352] width 17 height 17
click at [940, 364] on input "file" at bounding box center [940, 364] width 1 height 1
type input "C:\fakepath\Wurl Sponsorship Bug NCPA Regionals Replays 9_20.png"
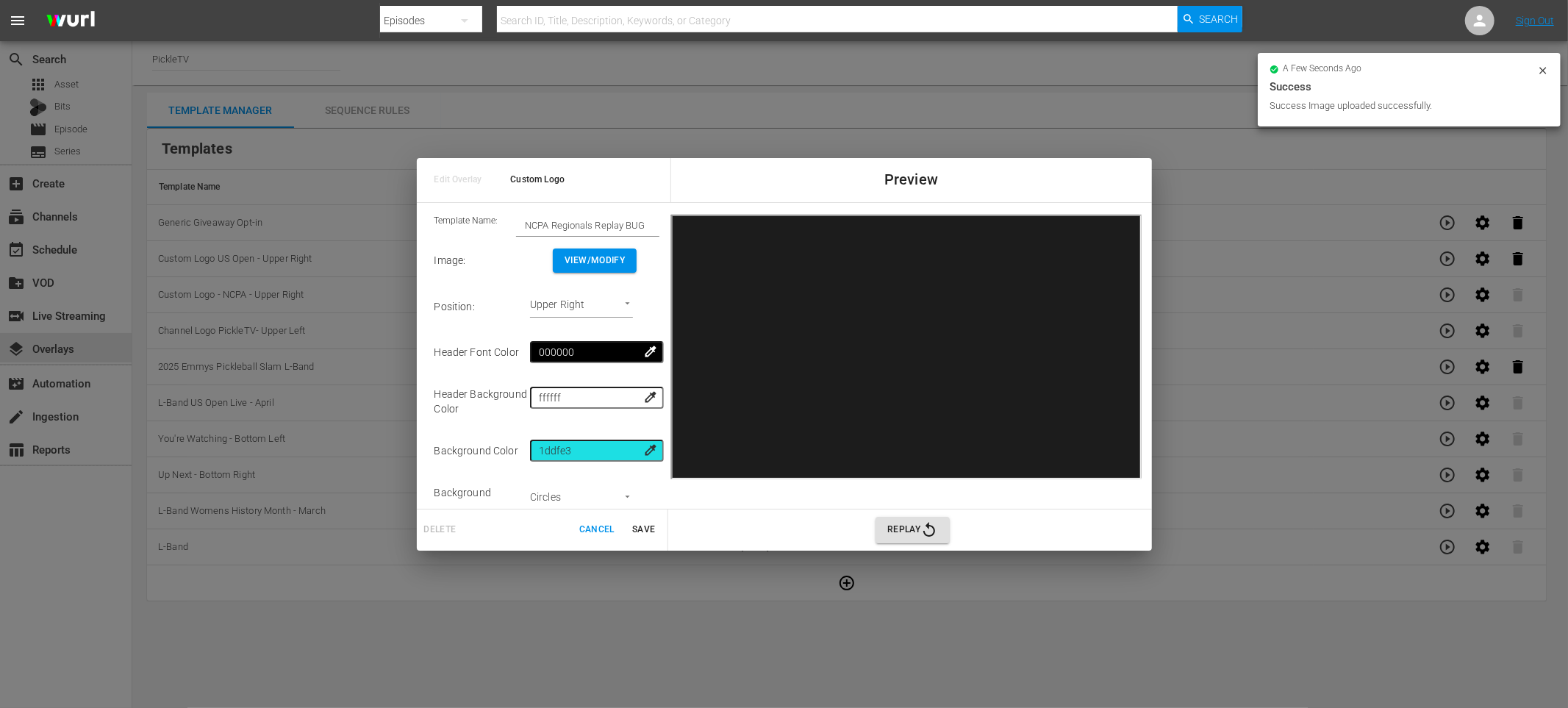
click at [641, 531] on span "Save" at bounding box center [643, 530] width 36 height 16
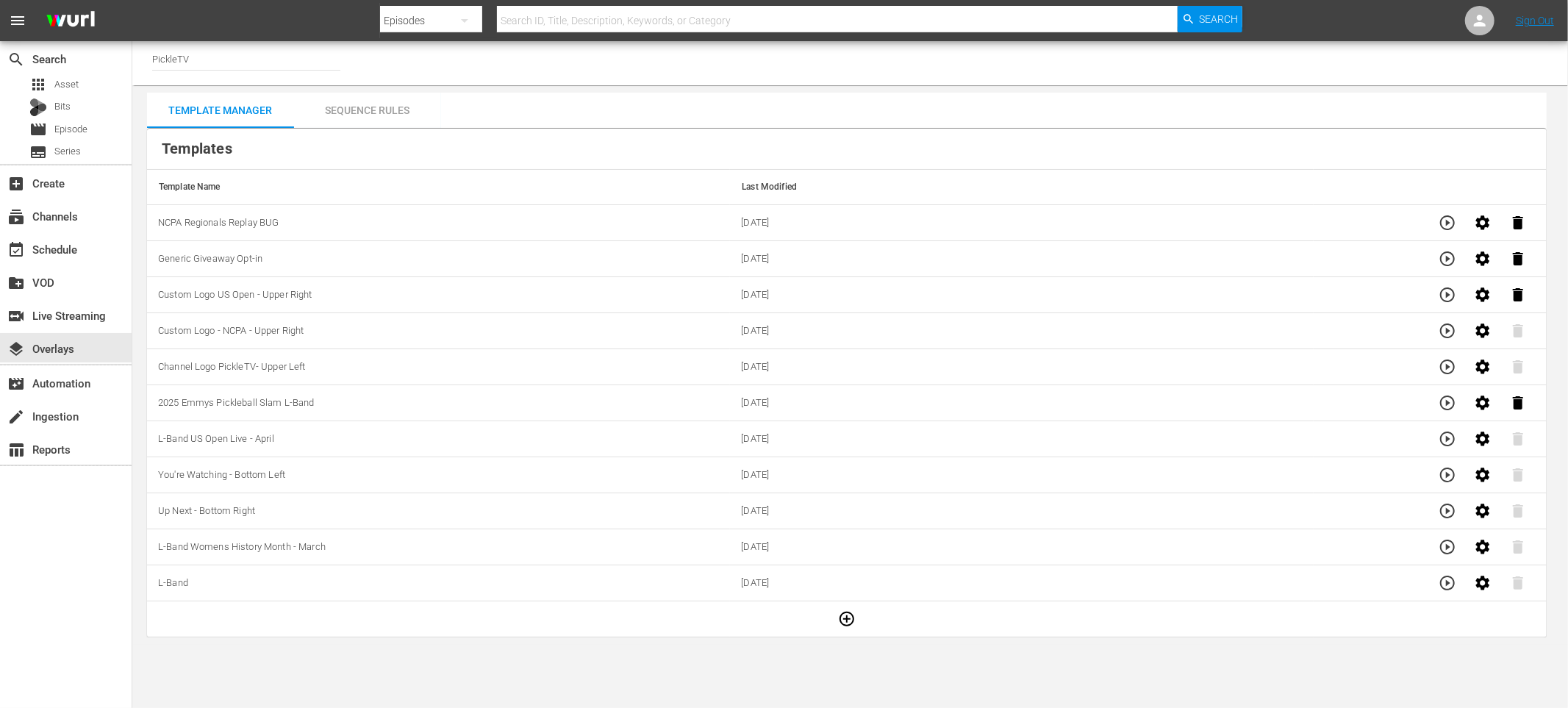
click at [355, 114] on div "Sequence Rules" at bounding box center [367, 110] width 147 height 36
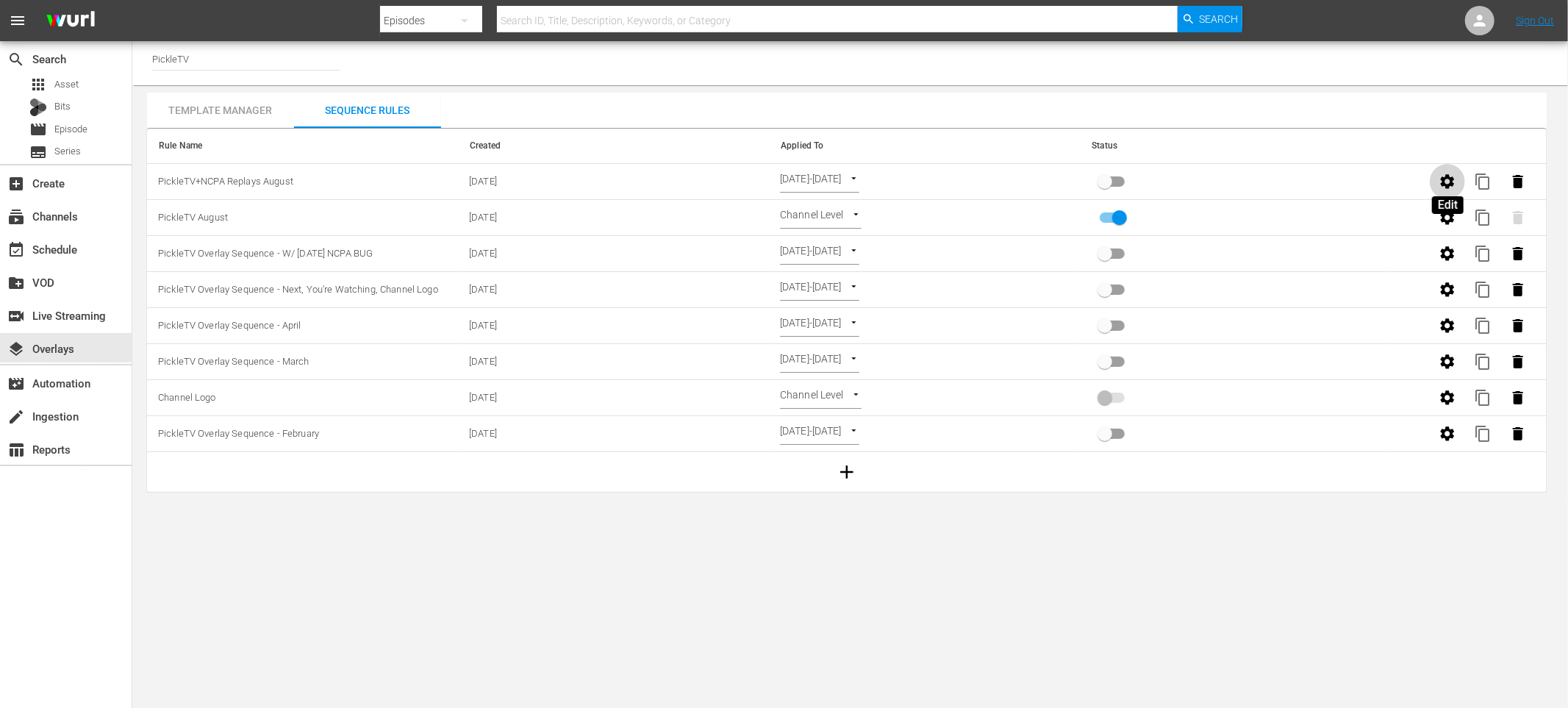
click at [1452, 180] on icon "button" at bounding box center [1447, 181] width 14 height 14
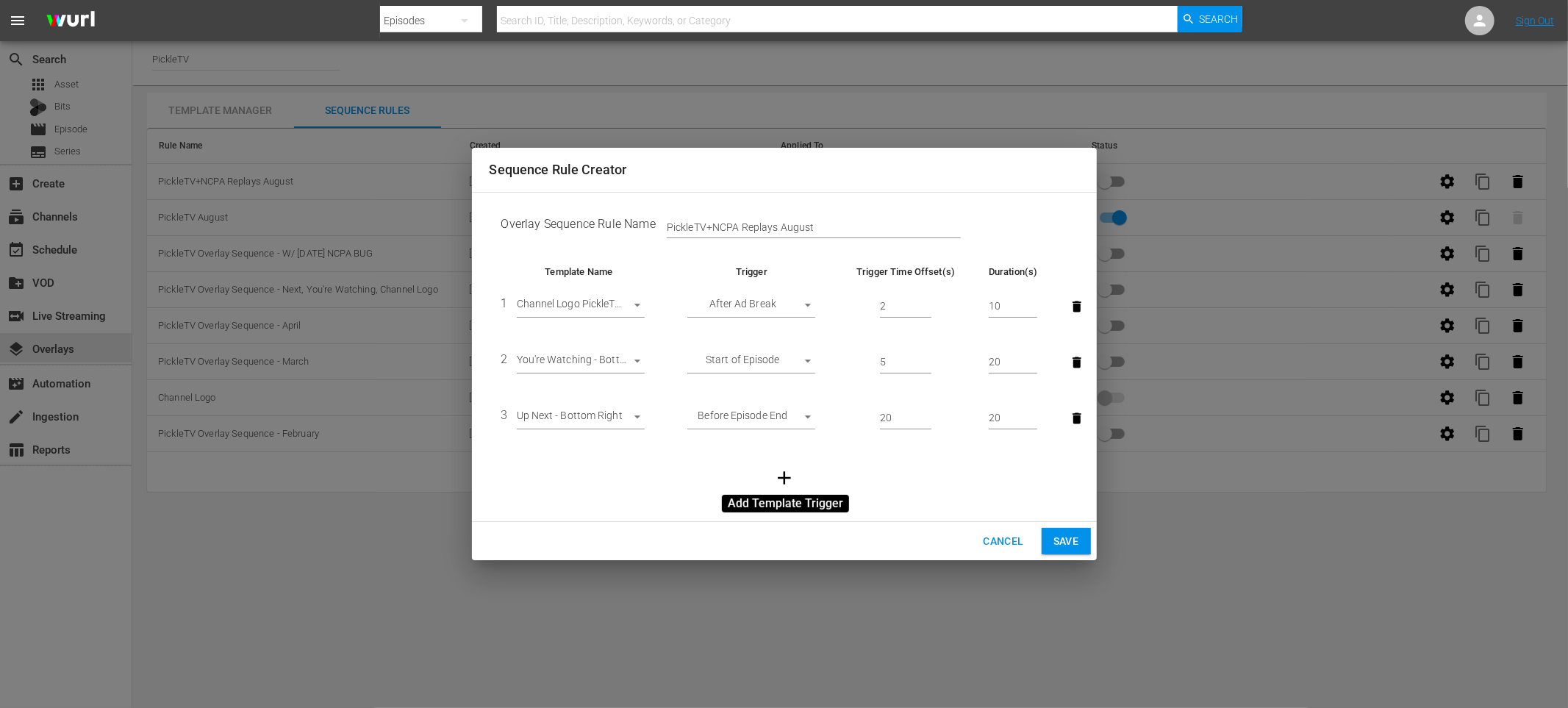
click at [794, 477] on icon "button" at bounding box center [784, 478] width 22 height 22
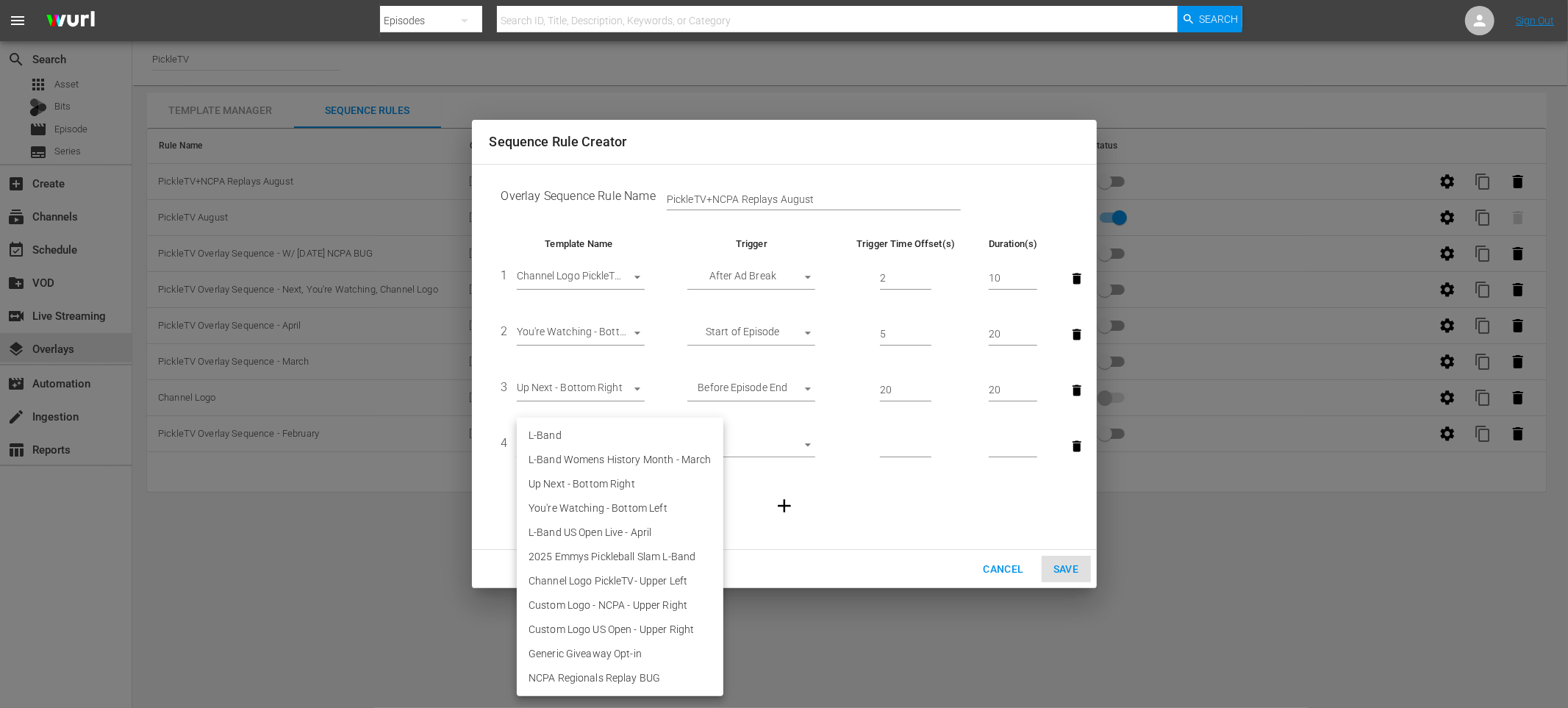
click at [621, 444] on body "menu Search By Episodes Search ID, Title, Description, Keywords, or Category Se…" at bounding box center [784, 354] width 1568 height 708
click at [616, 667] on li "NCPA Regionals Replay BUG" at bounding box center [620, 678] width 207 height 24
type input "30565"
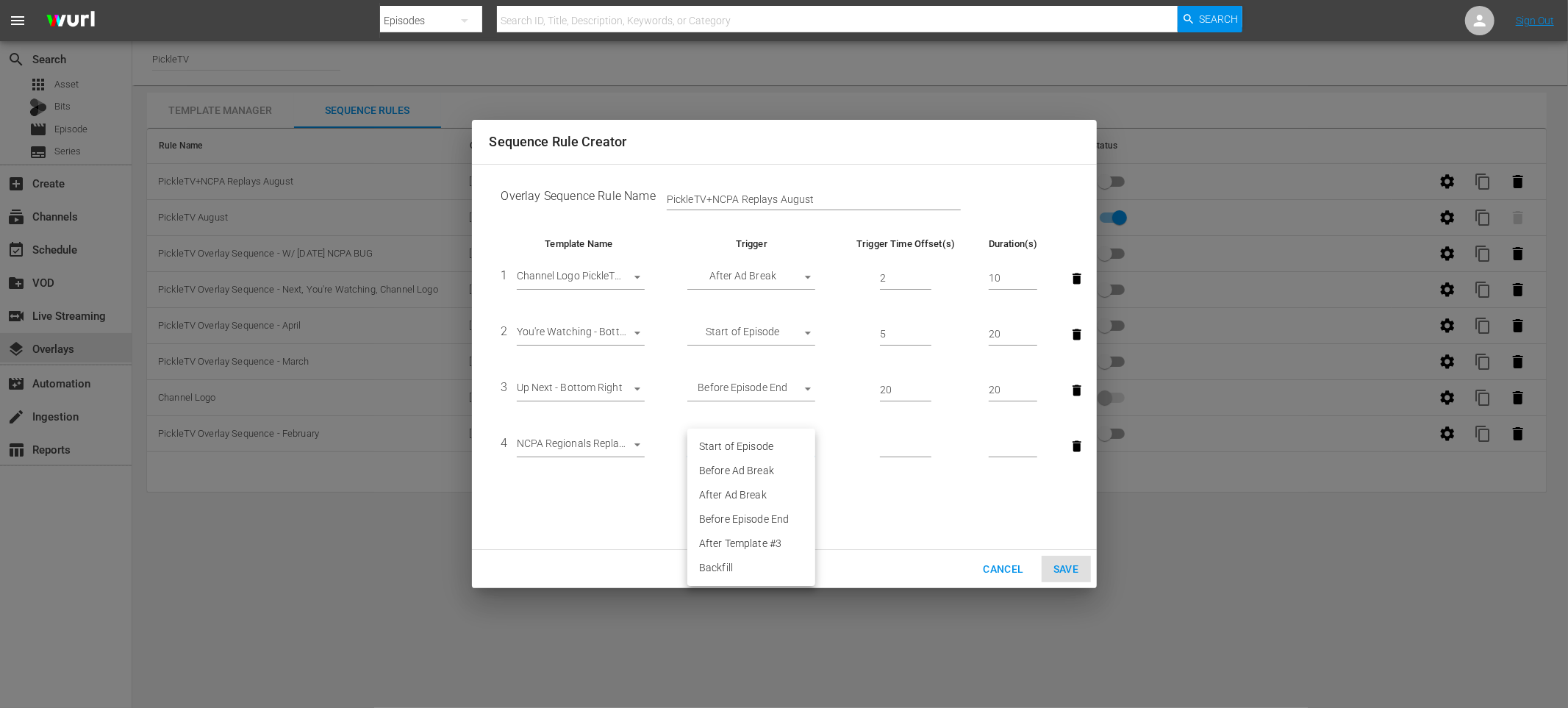
click at [739, 448] on body "menu Search By Episodes Search ID, Title, Description, Keywords, or Category Se…" at bounding box center [784, 354] width 1568 height 708
click at [750, 445] on li "Start of Episode" at bounding box center [751, 447] width 128 height 24
type input "START_OF_EPISODE"
click at [906, 451] on input "number" at bounding box center [905, 446] width 51 height 22
type input "26"
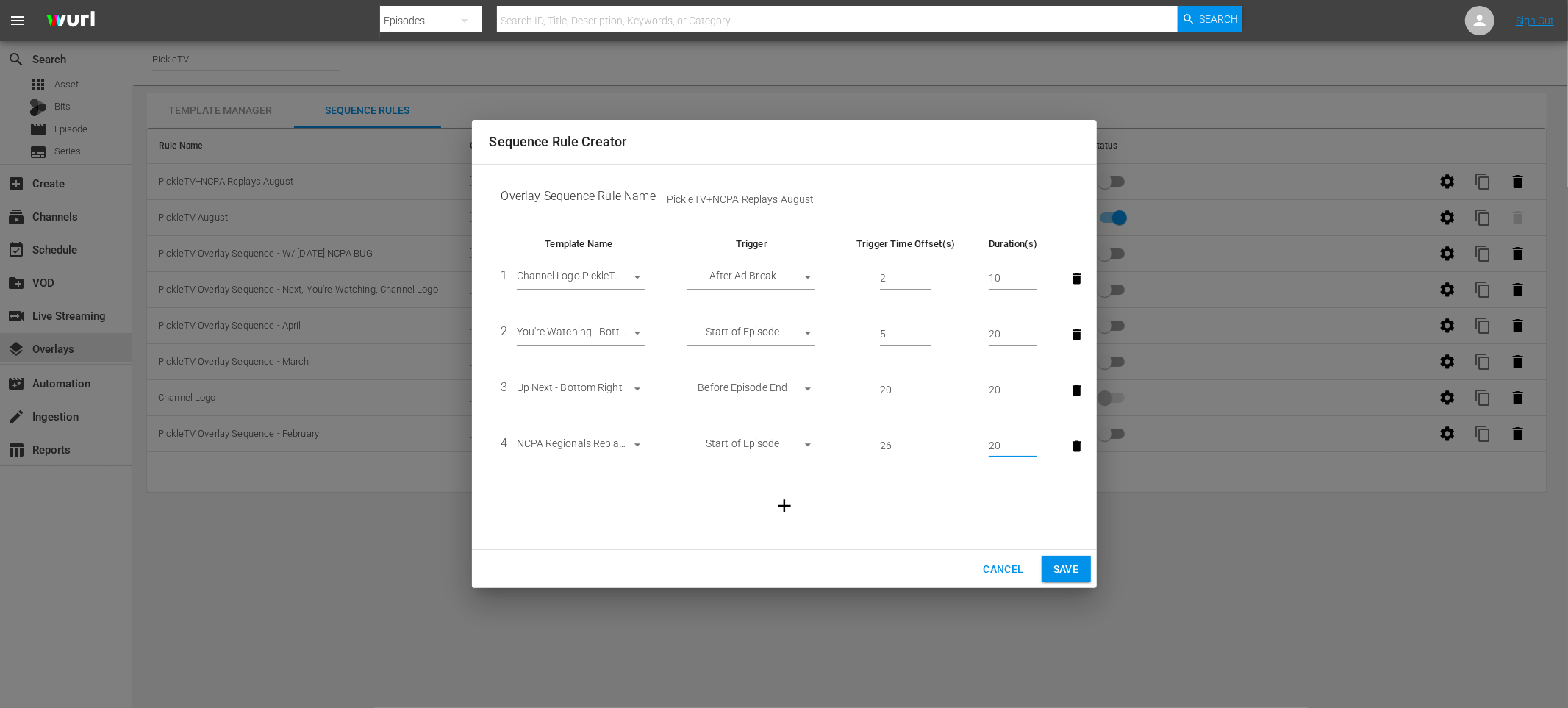
type input "20"
click at [602, 275] on body "menu Search By Episodes Search ID, Title, Description, Keywords, or Category Se…" at bounding box center [784, 354] width 1568 height 708
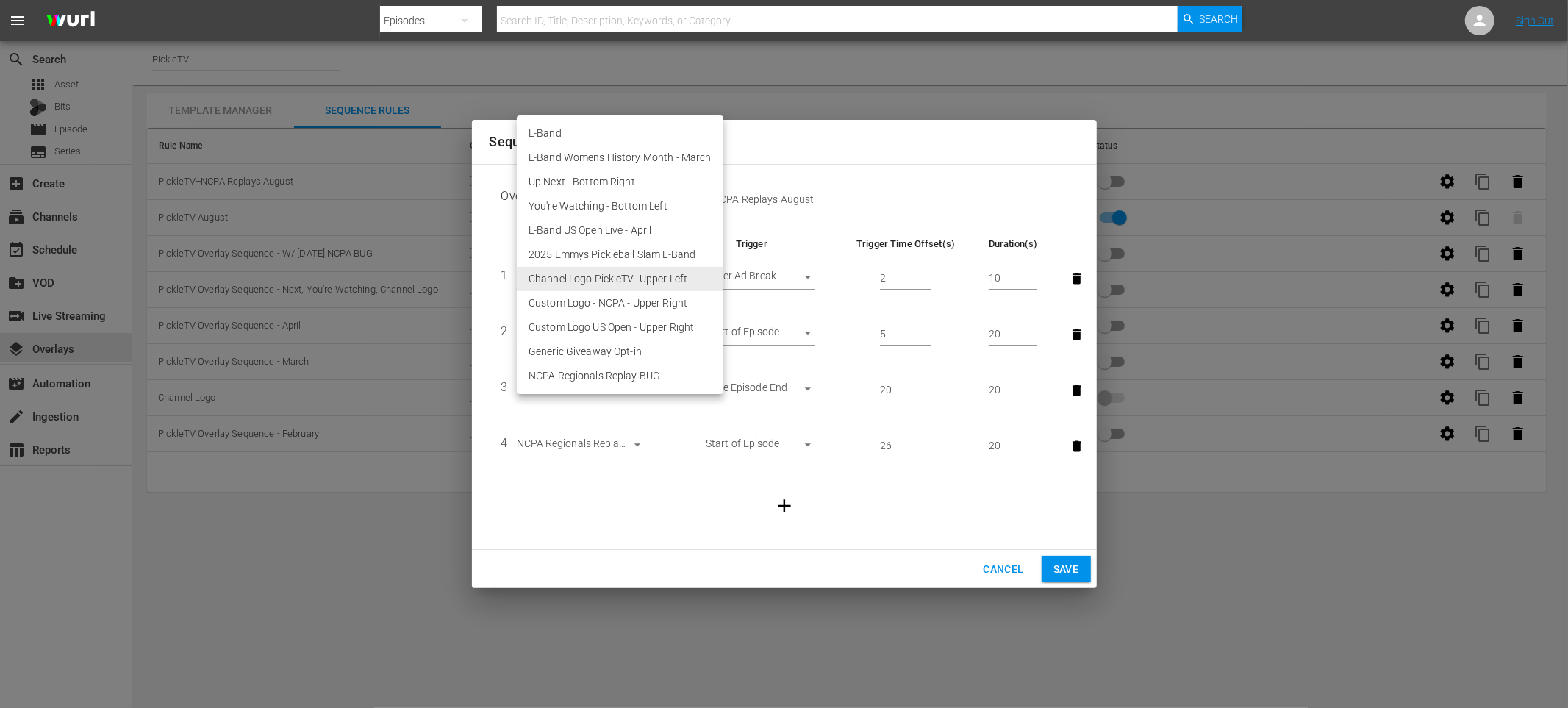
click at [794, 237] on div at bounding box center [784, 354] width 1568 height 708
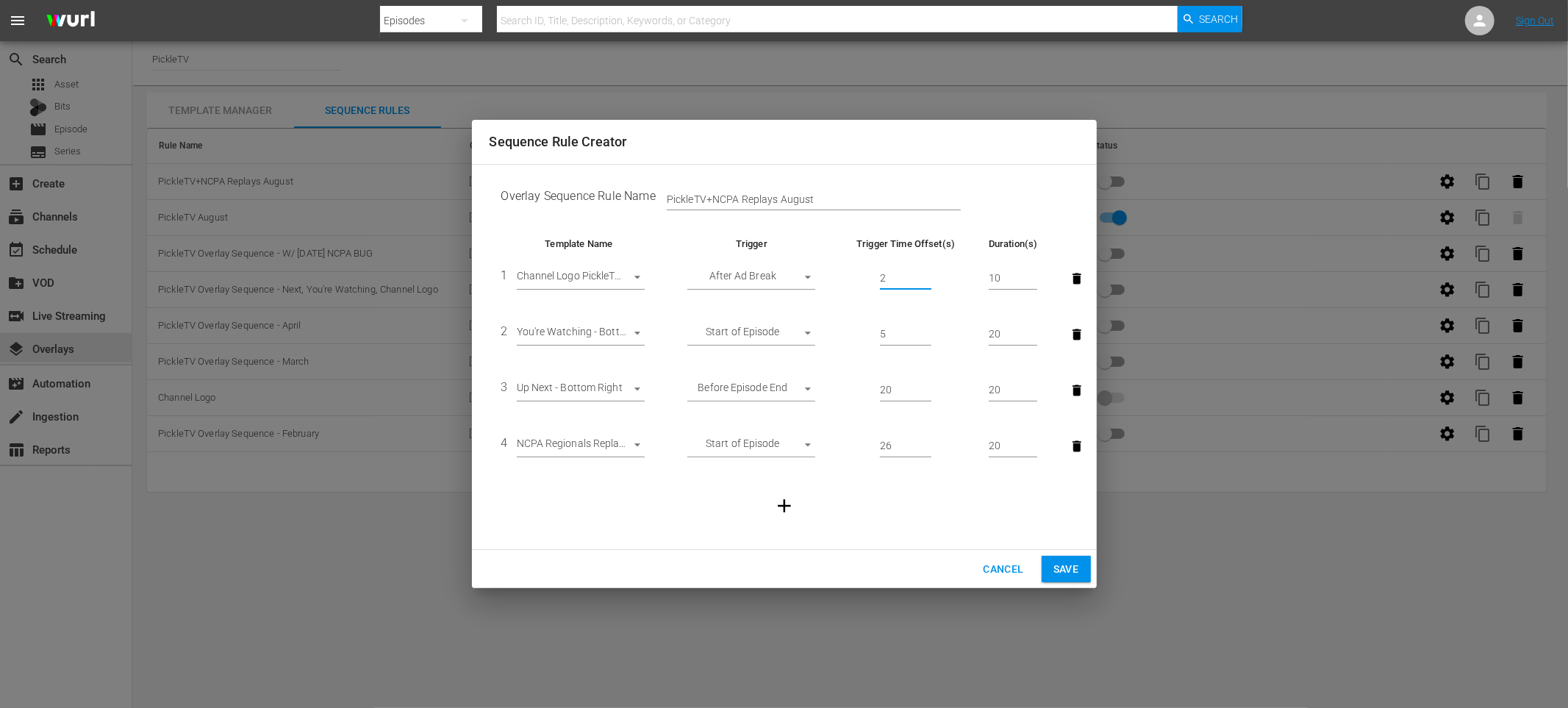
drag, startPoint x: 897, startPoint y: 278, endPoint x: 811, endPoint y: 273, distance: 86.1
click at [811, 273] on tr "1 Channel Logo PickleTV- Upper Left 26116 After Ad Break AFTER_AD_BREAK 2 10" at bounding box center [784, 278] width 589 height 56
type input "5"
type input "20"
drag, startPoint x: 891, startPoint y: 333, endPoint x: 854, endPoint y: 336, distance: 37.1
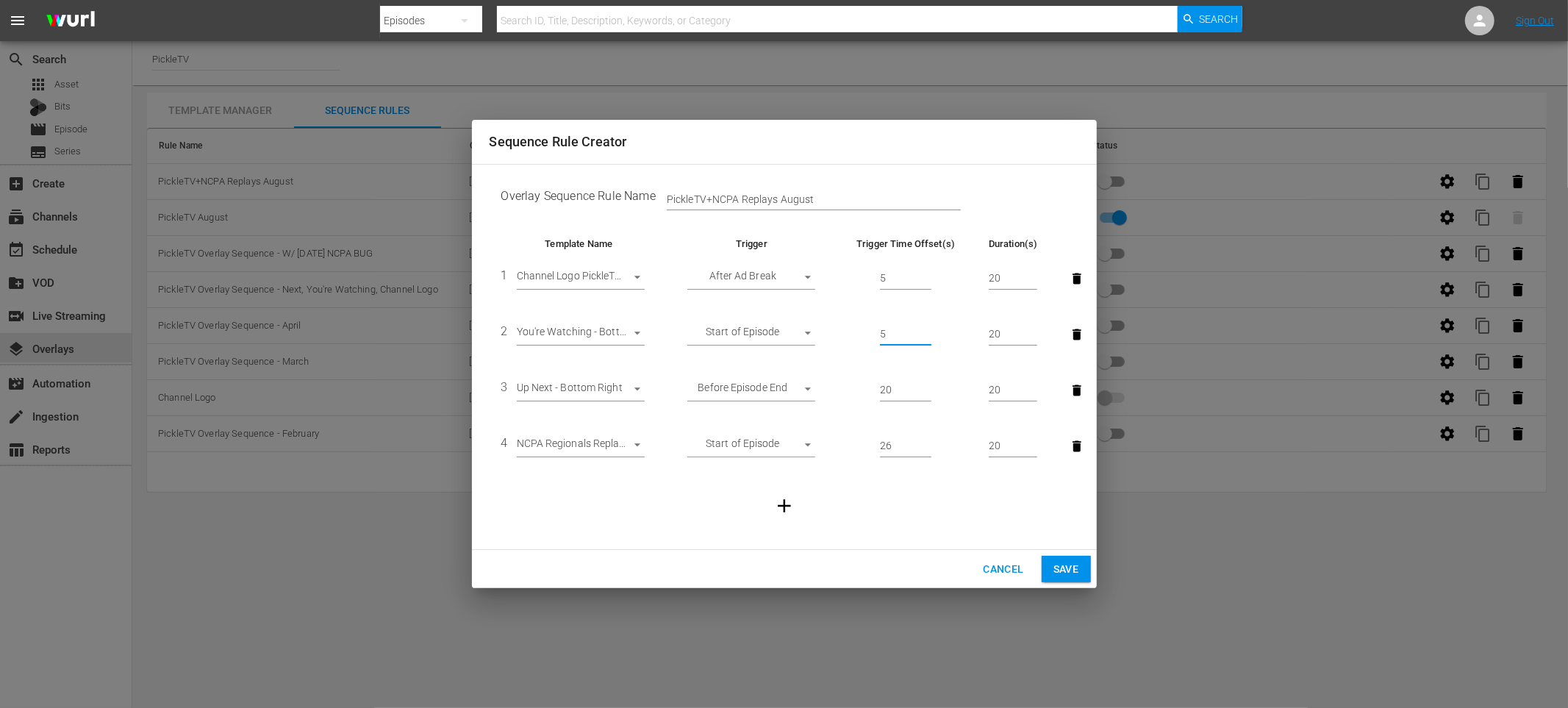
click at [854, 335] on td "5" at bounding box center [906, 335] width 142 height 56
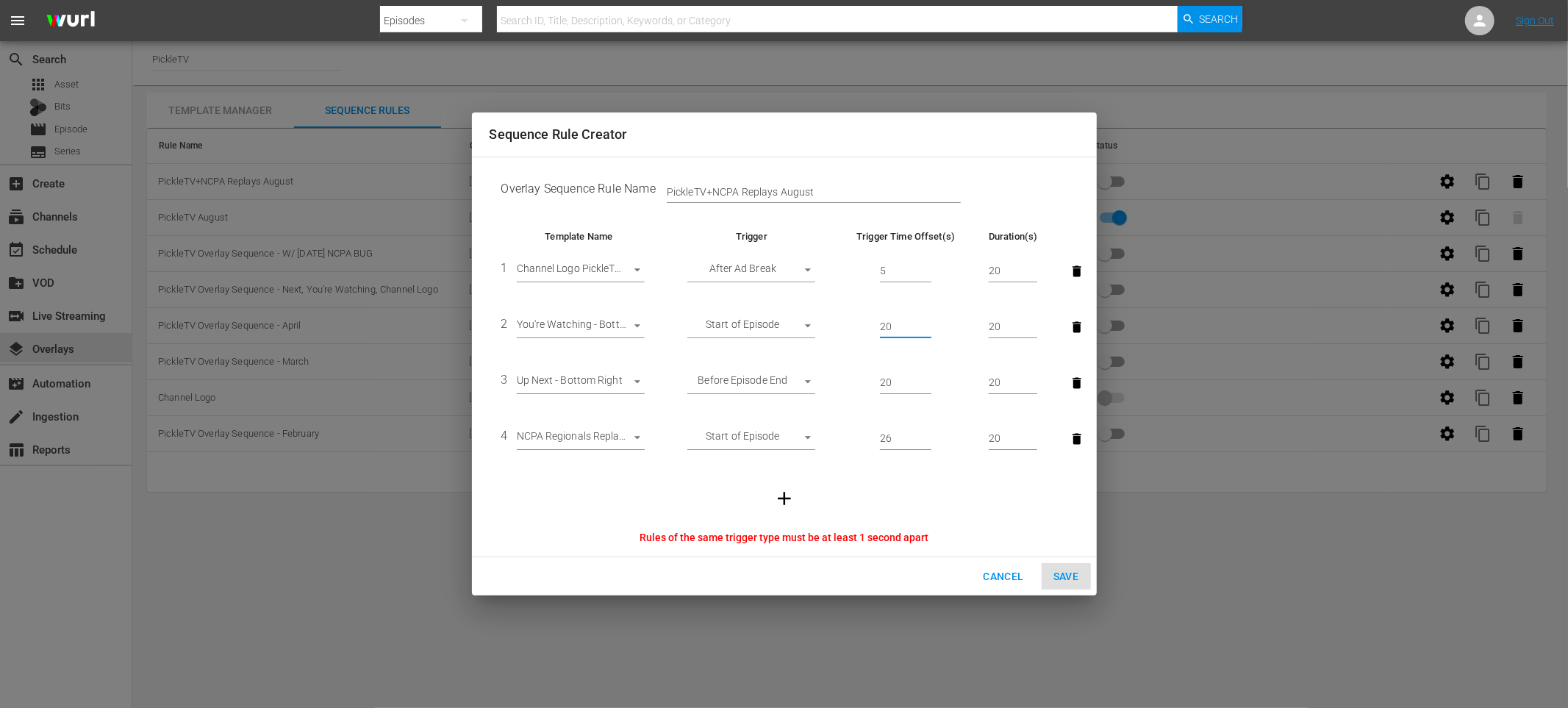
type input "20"
drag, startPoint x: 900, startPoint y: 382, endPoint x: 859, endPoint y: 384, distance: 41.0
click at [859, 384] on td "20" at bounding box center [906, 383] width 142 height 56
type input "2"
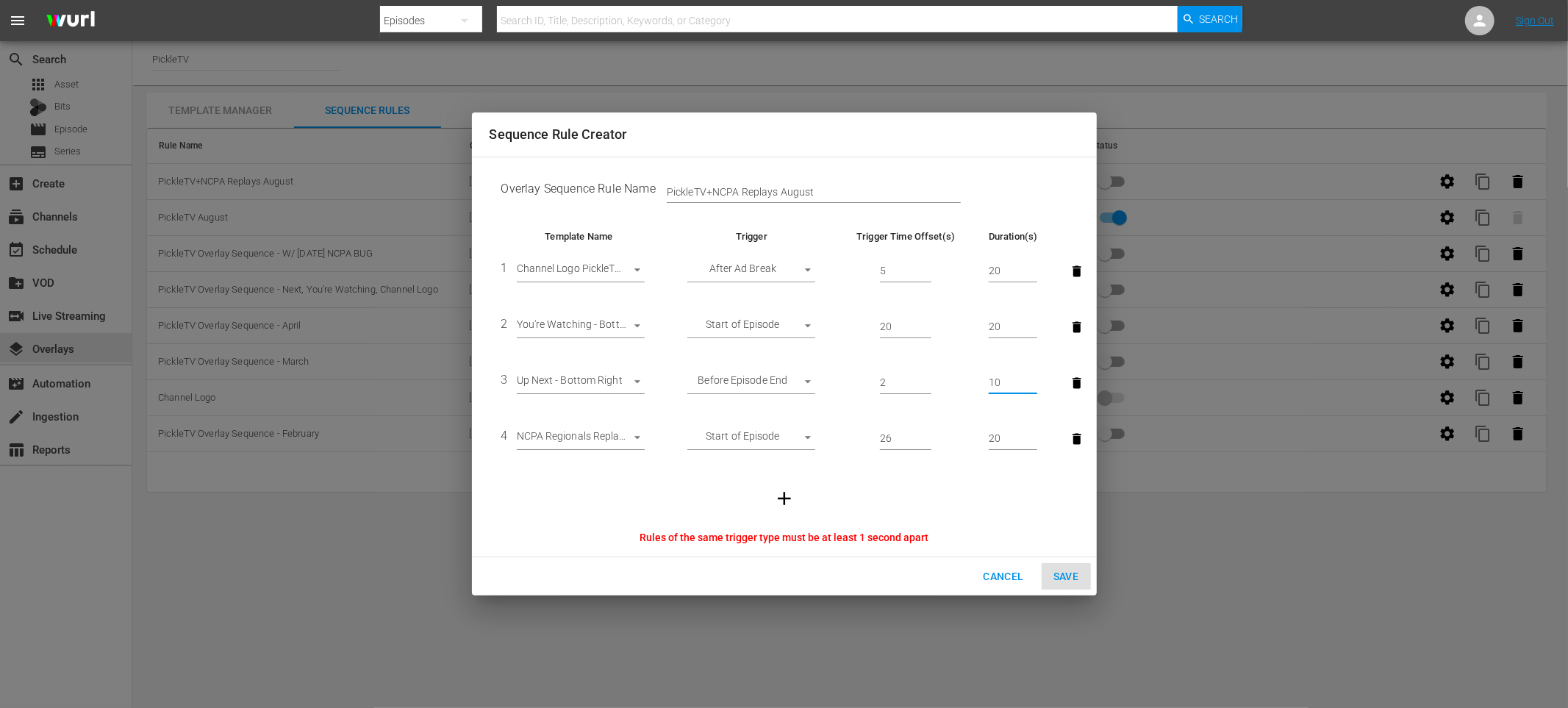
type input "10"
drag, startPoint x: 898, startPoint y: 441, endPoint x: 852, endPoint y: 437, distance: 46.2
click at [852, 437] on td "26" at bounding box center [906, 439] width 142 height 56
type input "26"
type input "20"
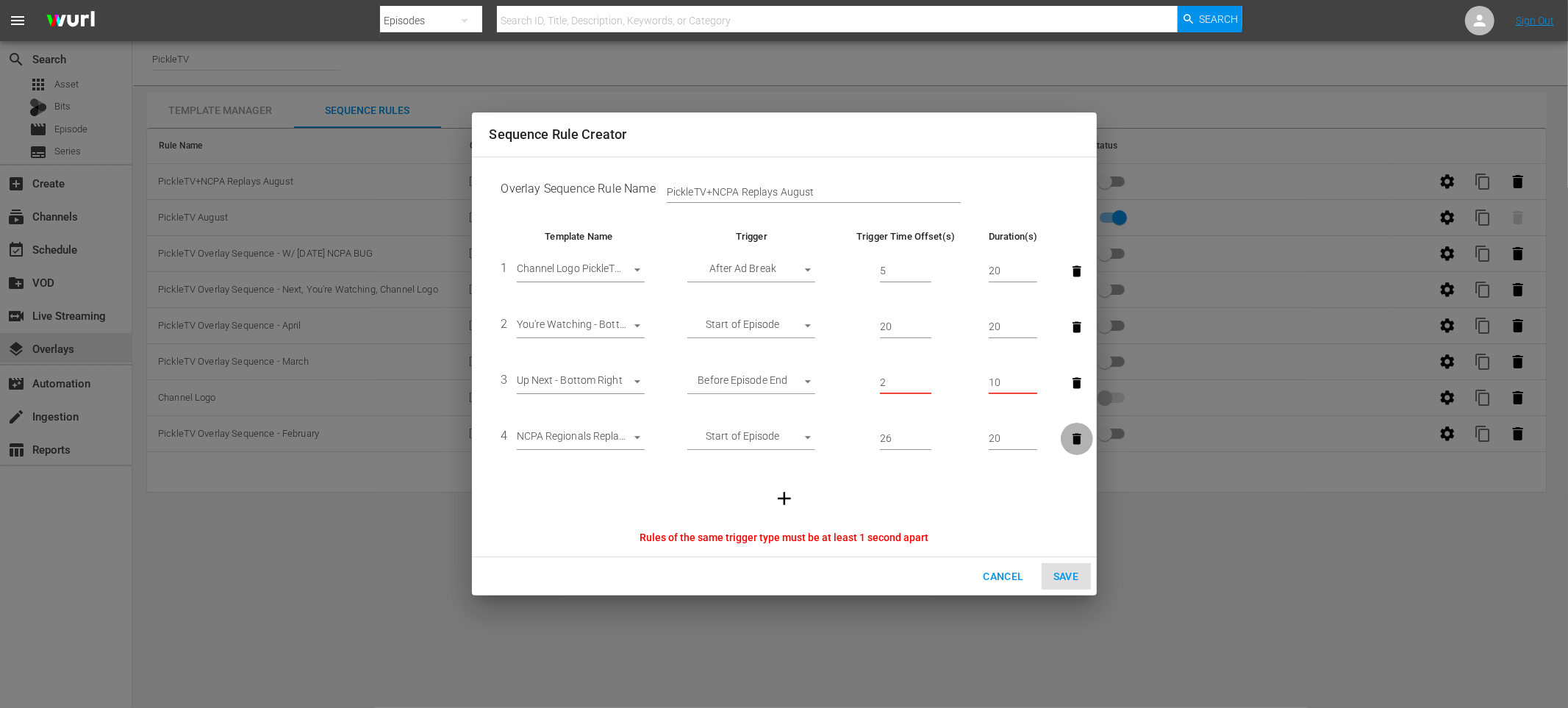
click at [944, 489] on td at bounding box center [784, 498] width 589 height 63
drag, startPoint x: 1023, startPoint y: 532, endPoint x: 1025, endPoint y: 543, distance: 11.2
click at [1024, 536] on div "Rules of the same trigger type must be at least 1 second apart" at bounding box center [784, 538] width 589 height 15
click at [1055, 568] on div "Cancel Save" at bounding box center [784, 577] width 625 height 39
click at [1060, 578] on div "Cancel Save" at bounding box center [784, 577] width 625 height 39
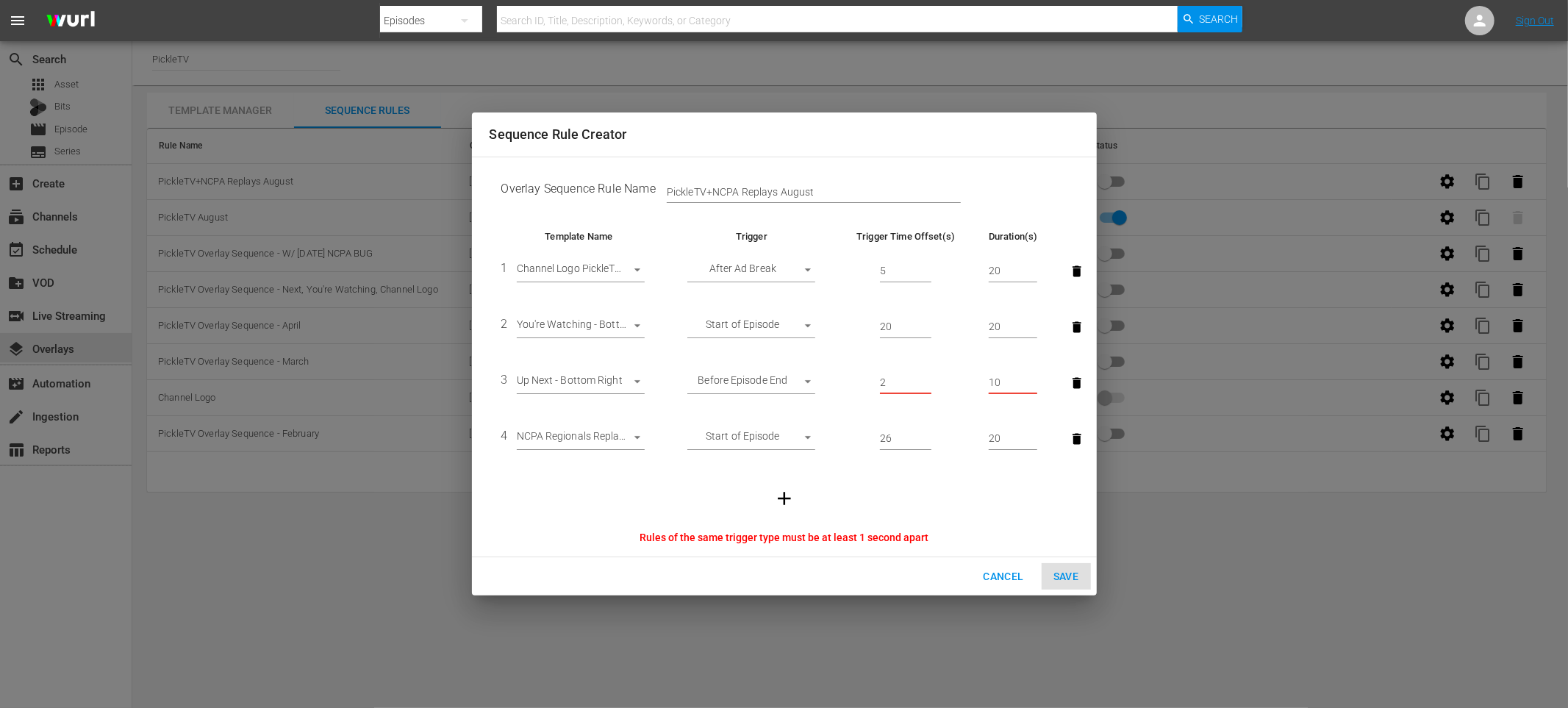
click at [991, 497] on td at bounding box center [784, 498] width 589 height 63
click at [741, 269] on body "menu Search By Episodes Search ID, Title, Description, Keywords, or Category Se…" at bounding box center [784, 354] width 1568 height 708
click at [747, 267] on li "After Ad Break" at bounding box center [751, 272] width 128 height 24
click at [778, 384] on body "menu Search By Episodes Search ID, Title, Description, Keywords, or Category Se…" at bounding box center [784, 354] width 1568 height 708
click at [764, 376] on li "Before Episode End" at bounding box center [751, 384] width 128 height 24
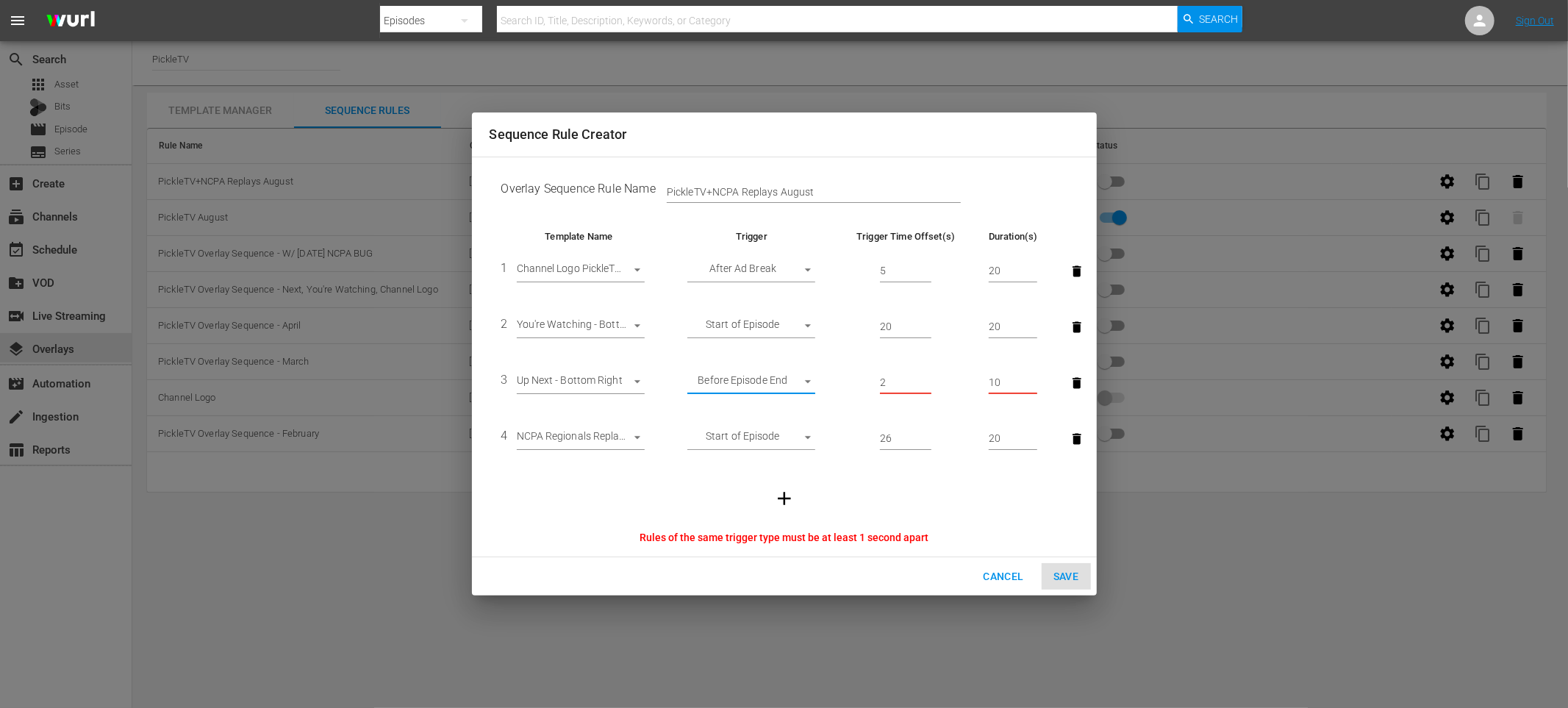
click at [769, 326] on body "menu Search By Episodes Search ID, Title, Description, Keywords, or Category Se…" at bounding box center [784, 354] width 1568 height 708
click at [762, 326] on li "Start of Episode" at bounding box center [751, 328] width 128 height 24
click at [843, 468] on td at bounding box center [784, 498] width 589 height 63
click at [902, 324] on input "20" at bounding box center [905, 327] width 51 height 22
click at [901, 274] on input "5" at bounding box center [905, 271] width 51 height 22
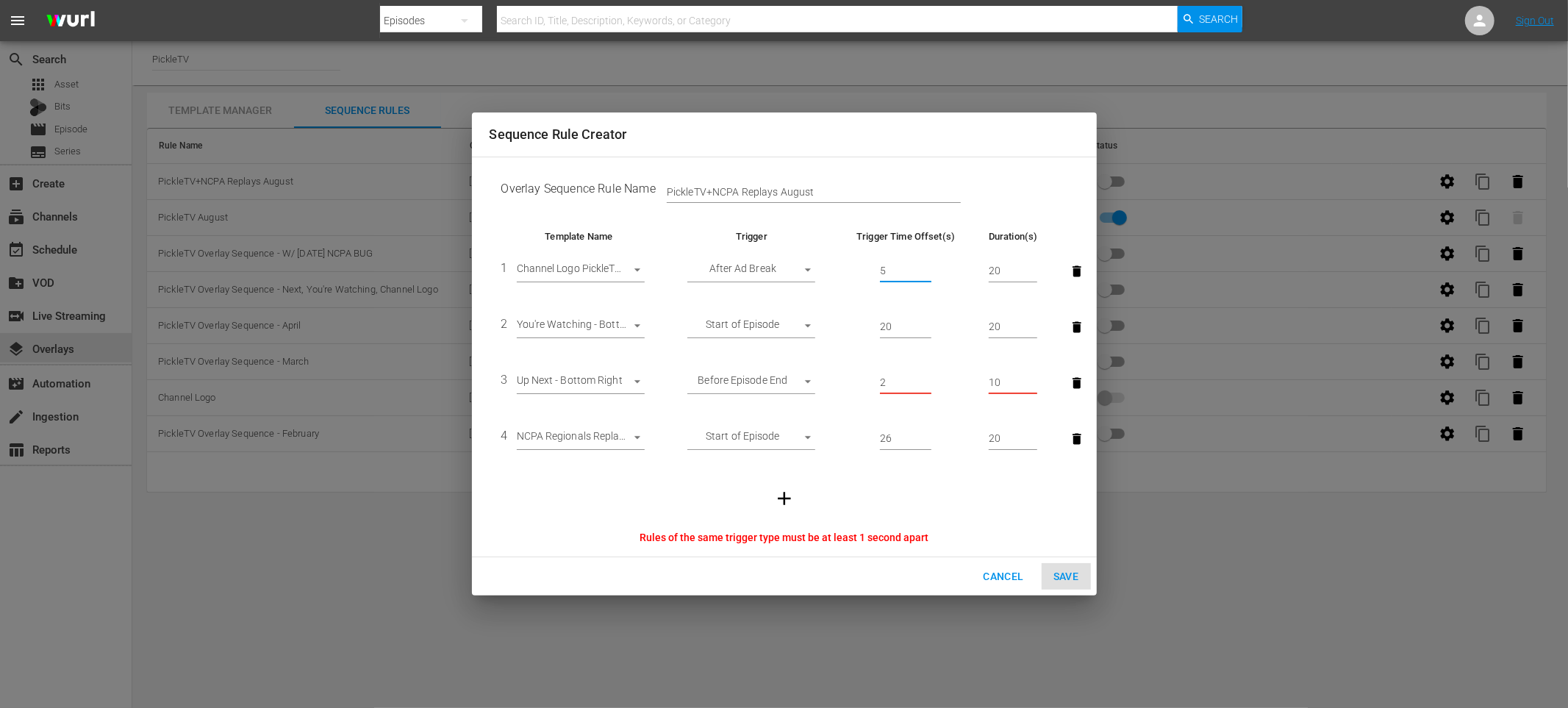
click at [1055, 579] on div "Cancel Save" at bounding box center [784, 577] width 625 height 39
click at [1058, 578] on div "Cancel Save" at bounding box center [784, 577] width 625 height 39
click at [968, 474] on td at bounding box center [784, 498] width 589 height 63
click at [840, 491] on td at bounding box center [784, 498] width 589 height 63
click at [894, 331] on input "20" at bounding box center [905, 327] width 51 height 22
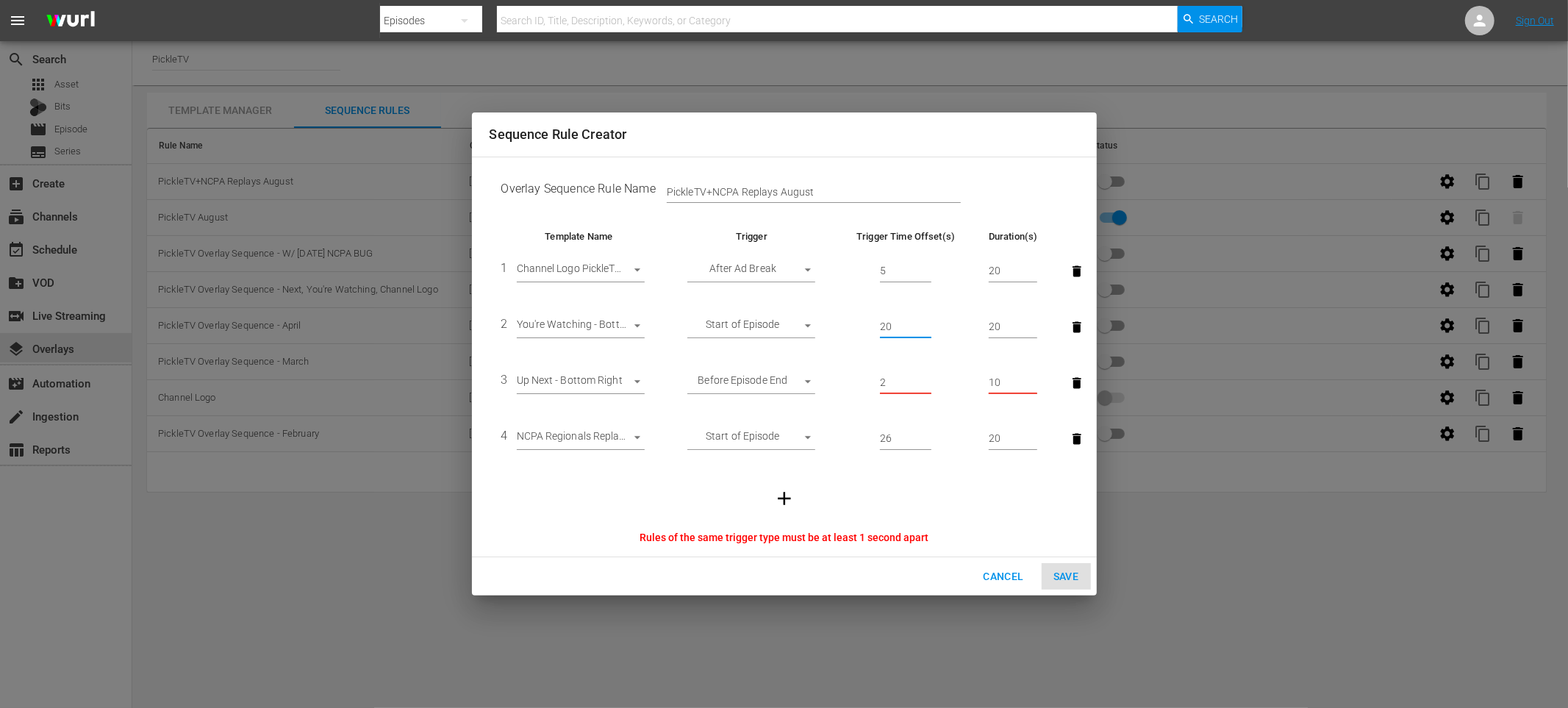
click at [899, 385] on input "2" at bounding box center [905, 383] width 51 height 22
drag, startPoint x: 891, startPoint y: 384, endPoint x: 867, endPoint y: 376, distance: 25.3
click at [867, 376] on td "2" at bounding box center [906, 383] width 142 height 56
type input "20"
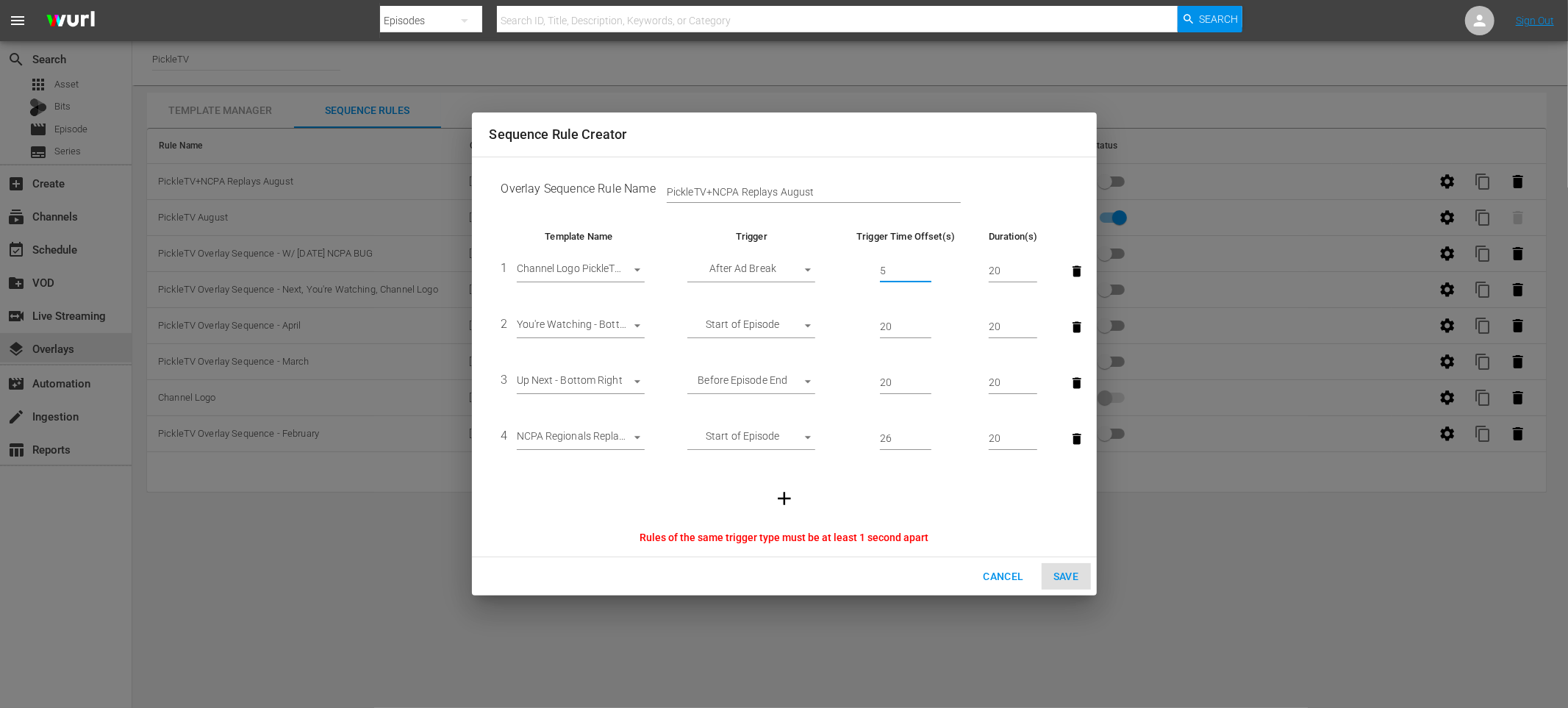
drag, startPoint x: 892, startPoint y: 271, endPoint x: 851, endPoint y: 271, distance: 41.0
click at [851, 271] on td "5" at bounding box center [906, 271] width 142 height 56
type input "2"
type input "10"
click at [901, 330] on input "20" at bounding box center [905, 327] width 51 height 22
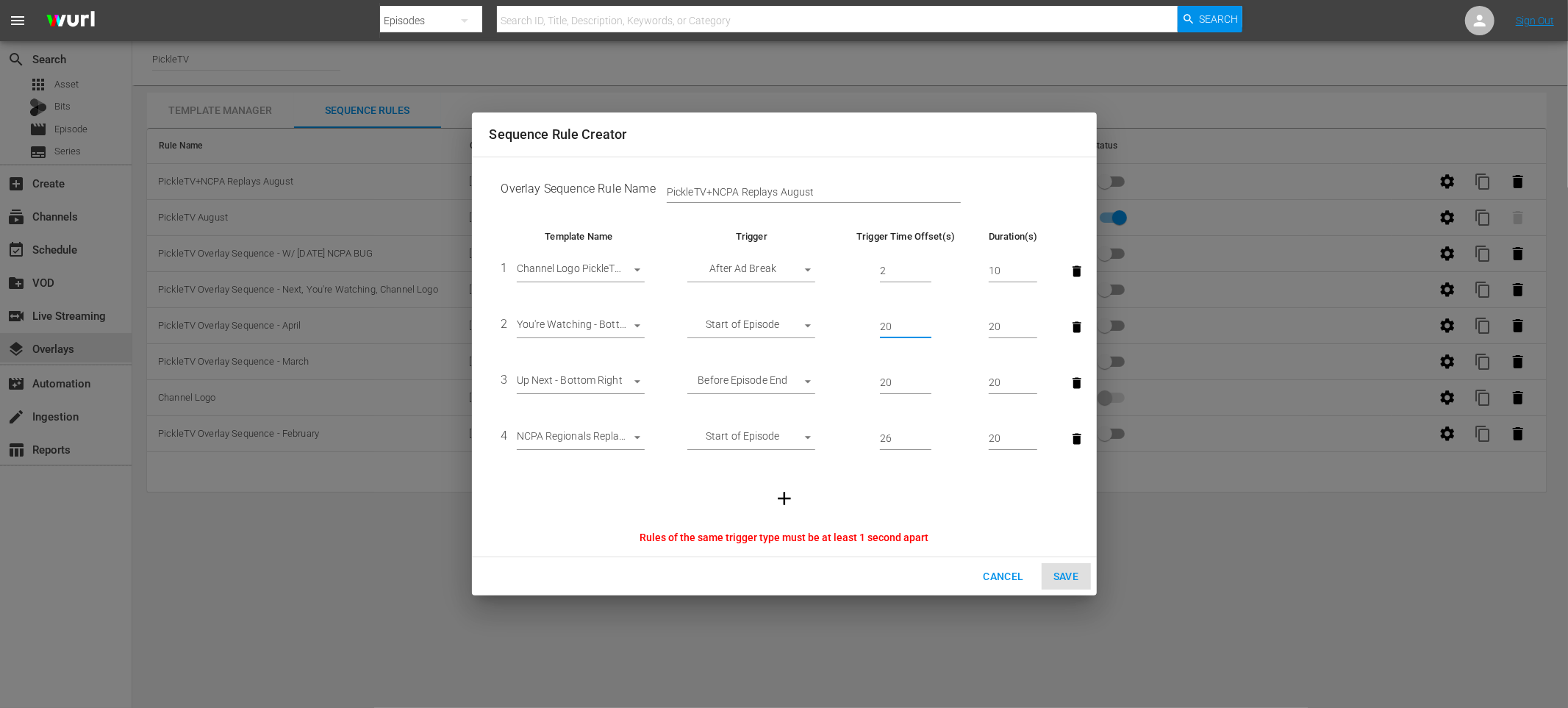
drag, startPoint x: 902, startPoint y: 326, endPoint x: 871, endPoint y: 327, distance: 31.0
click at [871, 327] on td "20" at bounding box center [906, 327] width 142 height 56
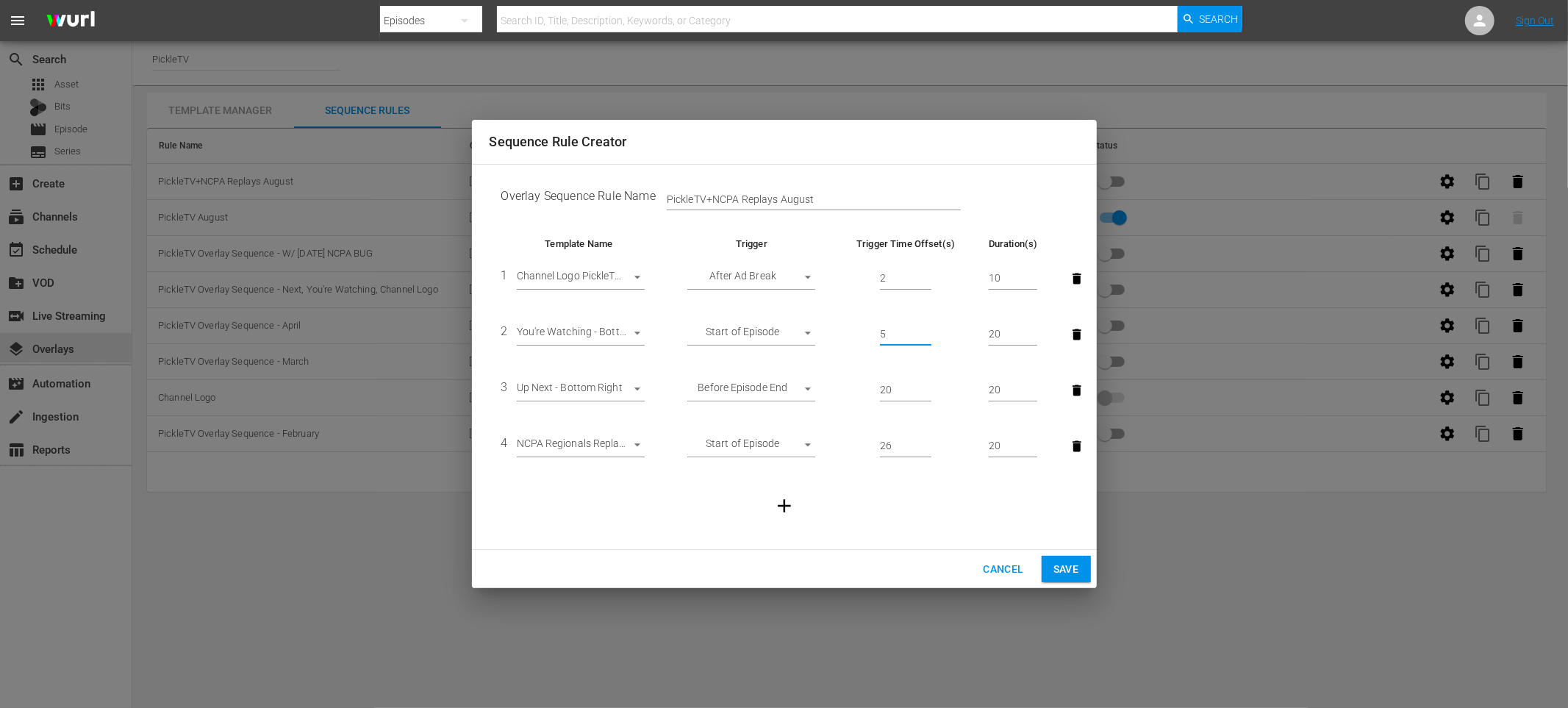
type input "5"
click at [906, 507] on td at bounding box center [784, 505] width 589 height 63
click at [1058, 563] on span "Save" at bounding box center [1066, 569] width 26 height 18
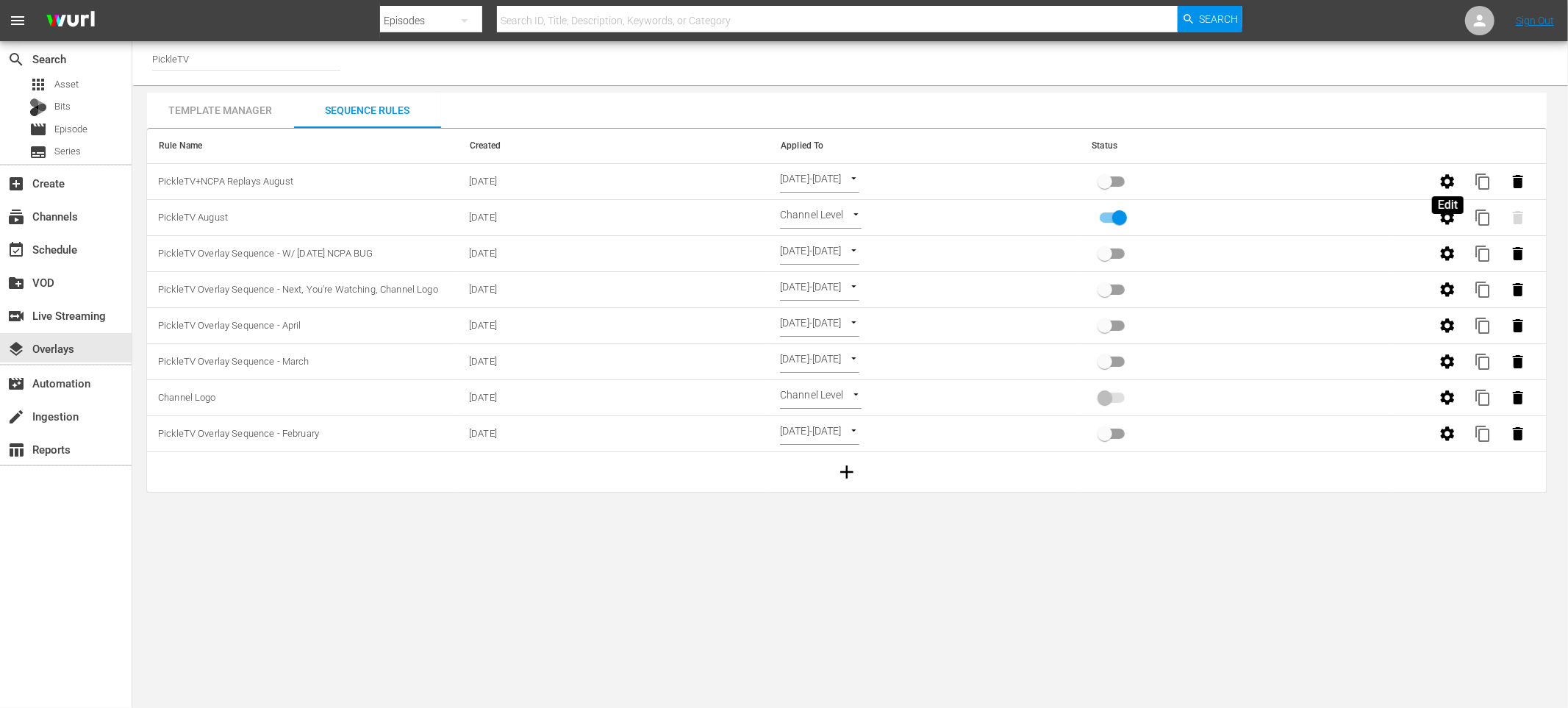
click at [1441, 180] on icon "button" at bounding box center [1447, 181] width 14 height 14
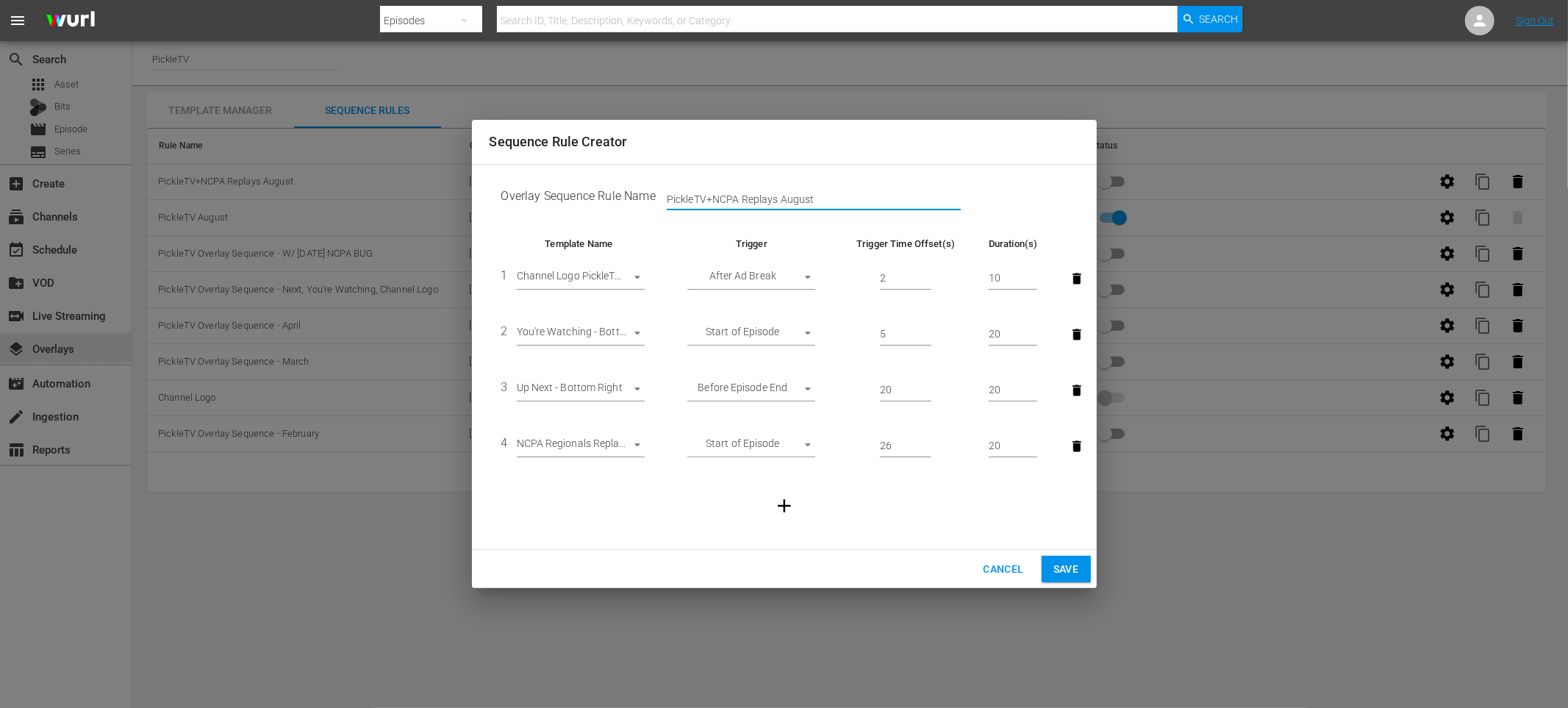
click at [859, 201] on input "PickleTV+NCPA Replays August" at bounding box center [814, 198] width 294 height 22
drag, startPoint x: 779, startPoint y: 199, endPoint x: 831, endPoint y: 197, distance: 52.0
click at [831, 197] on input "PickleTV+NCPA Replays August" at bounding box center [814, 198] width 294 height 22
drag, startPoint x: 816, startPoint y: 200, endPoint x: 774, endPoint y: 199, distance: 42.0
click at [774, 199] on input "PickleTV+NCPA Replays August" at bounding box center [814, 198] width 294 height 22
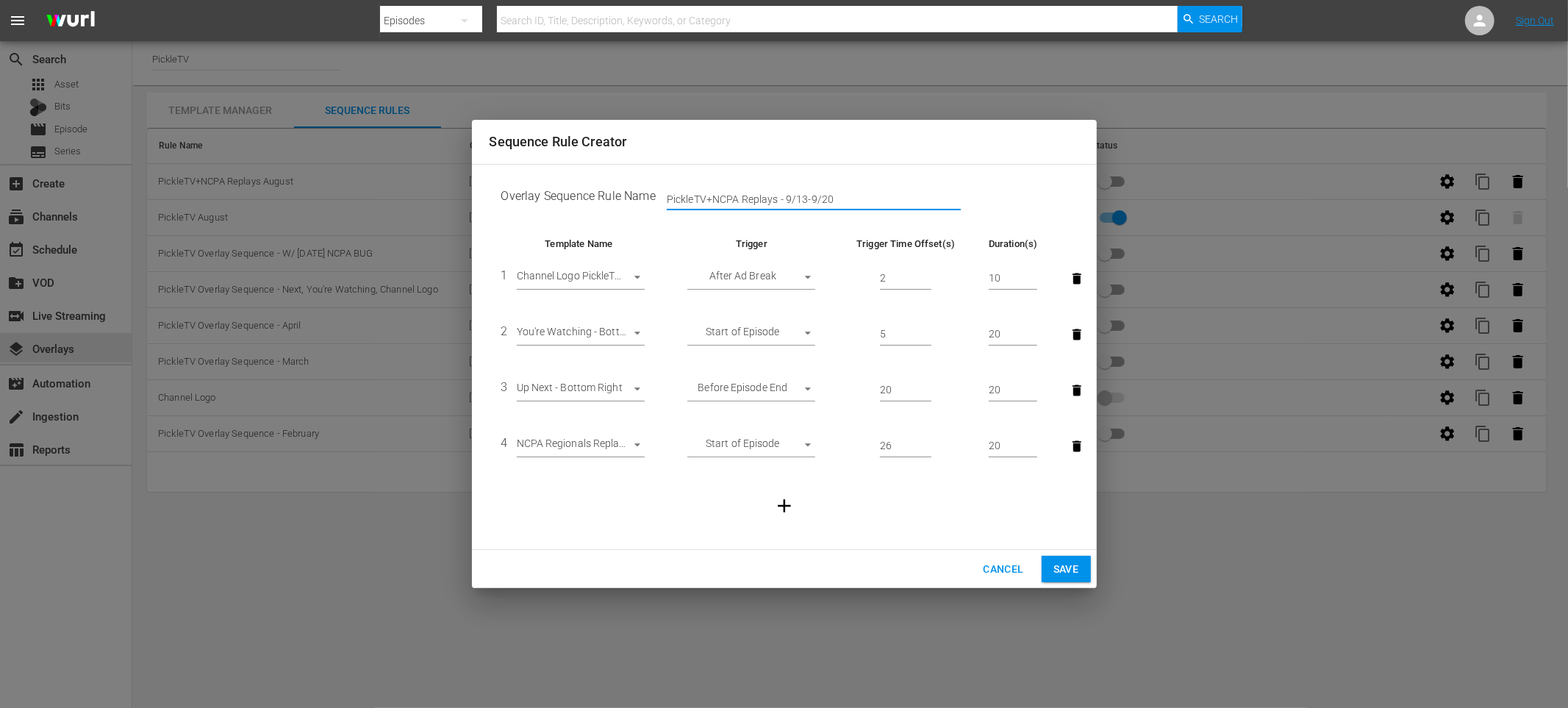
type input "PickleTV+NCPA Replays - 9/13-9/20"
click at [1064, 566] on span "Save" at bounding box center [1066, 569] width 26 height 18
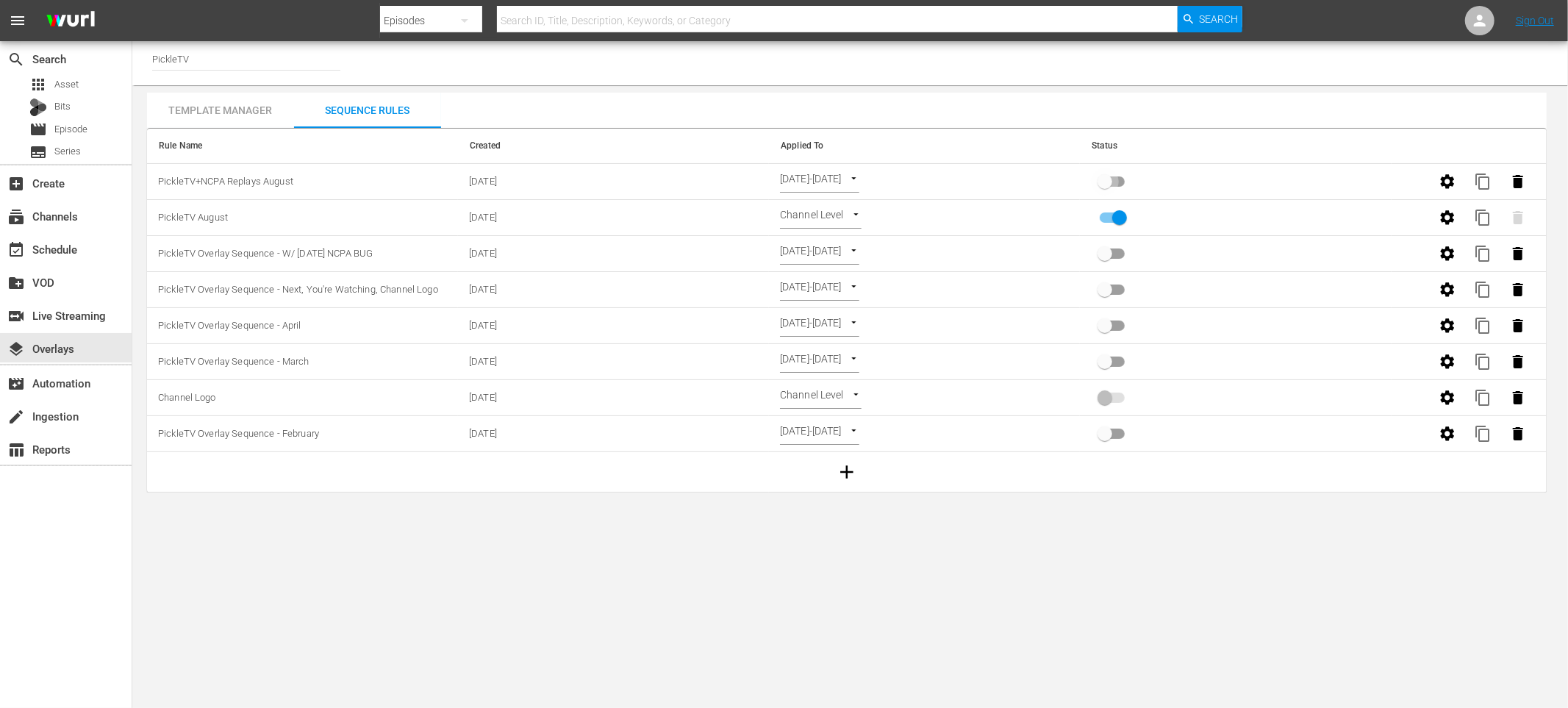
click at [1107, 185] on input "primary checkbox" at bounding box center [1105, 184] width 83 height 28
checkbox input "true"
click at [1478, 179] on span "content_copy" at bounding box center [1483, 182] width 17 height 17
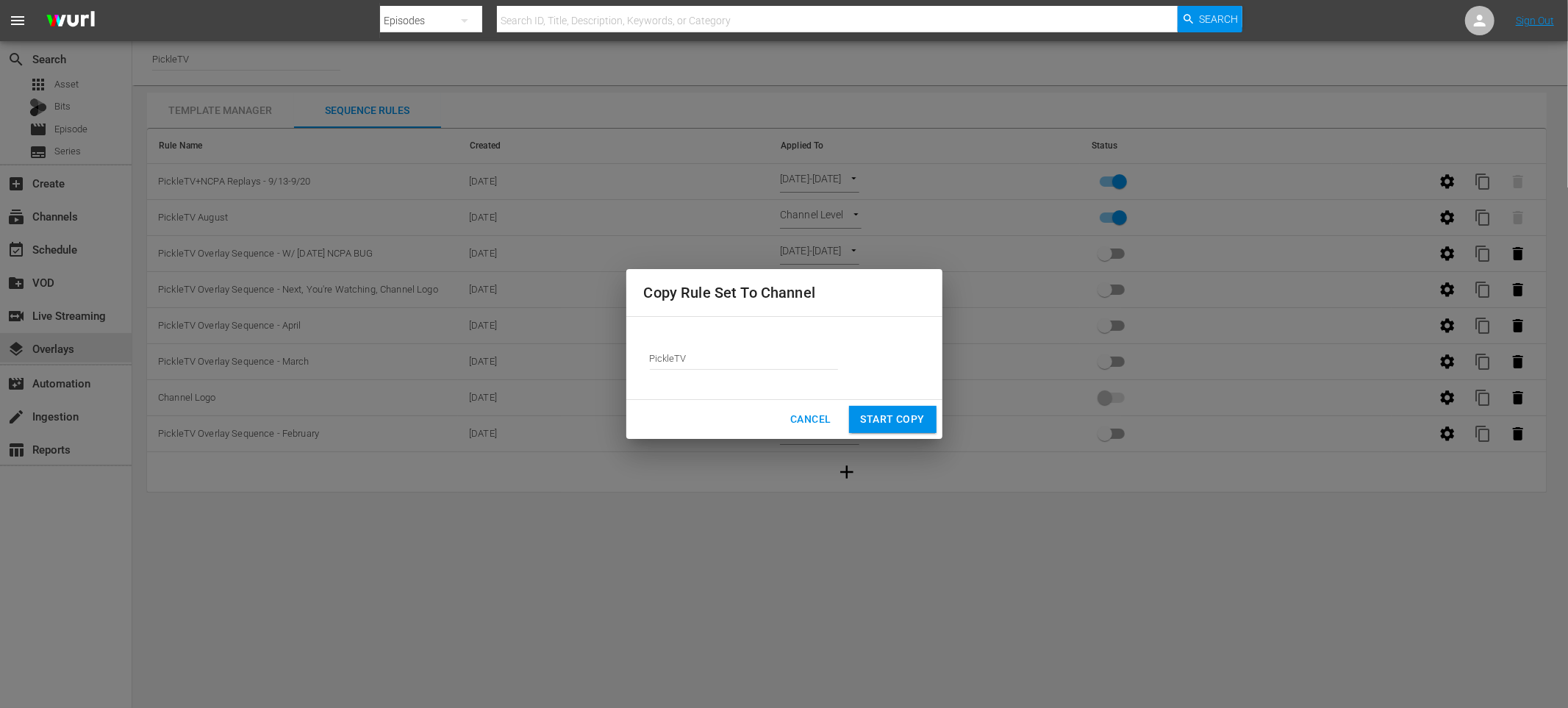
click at [714, 371] on input "PickleTV" at bounding box center [744, 358] width 188 height 36
drag, startPoint x: 708, startPoint y: 360, endPoint x: 601, endPoint y: 357, distance: 107.0
click at [601, 357] on div "Copy Rule Set To Channel Channel Title PickleTV Cancel Start Copy" at bounding box center [784, 354] width 1568 height 708
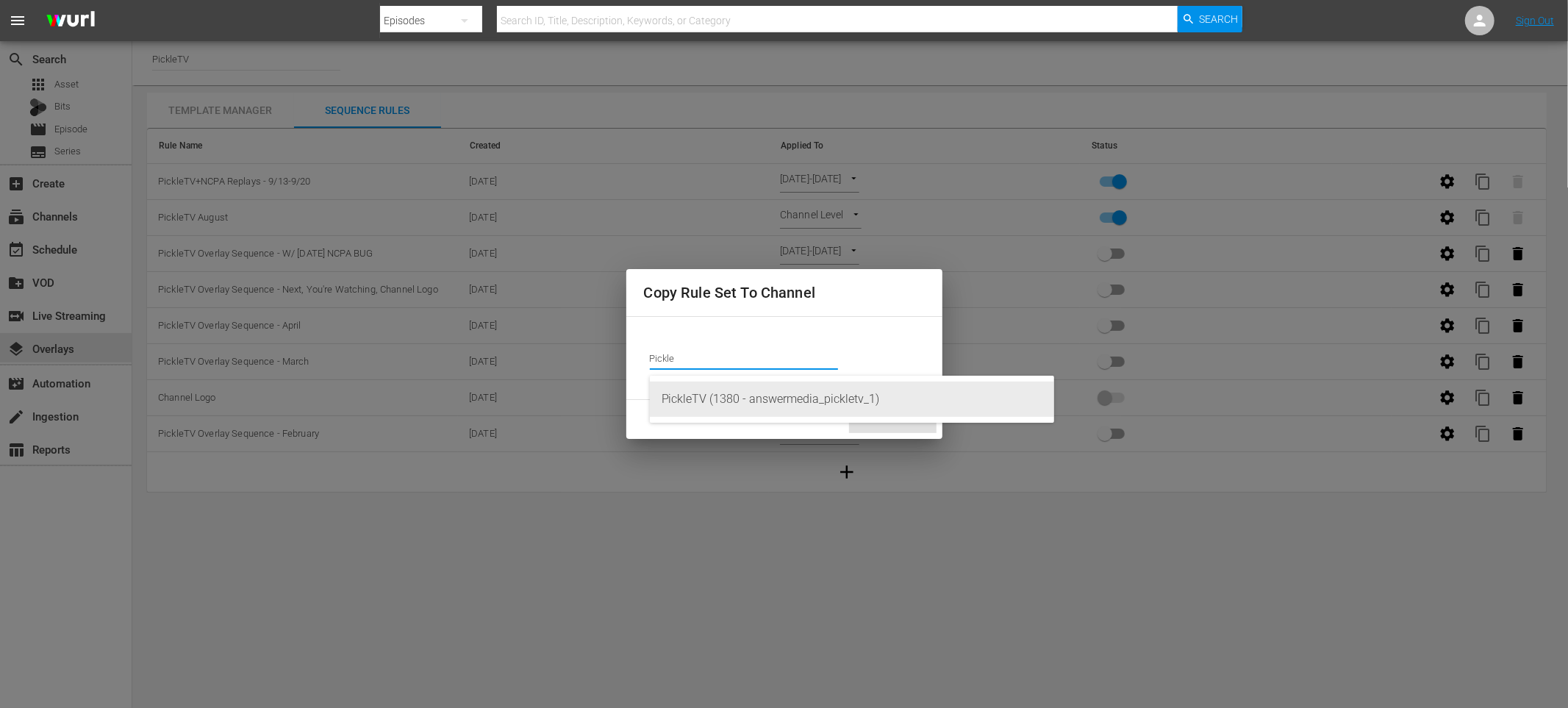
click at [681, 391] on div "PickleTV (1380 - answermedia_pickletv_1)" at bounding box center [852, 399] width 381 height 36
type input "PickleTV (1380 - answermedia_pickletv_1)"
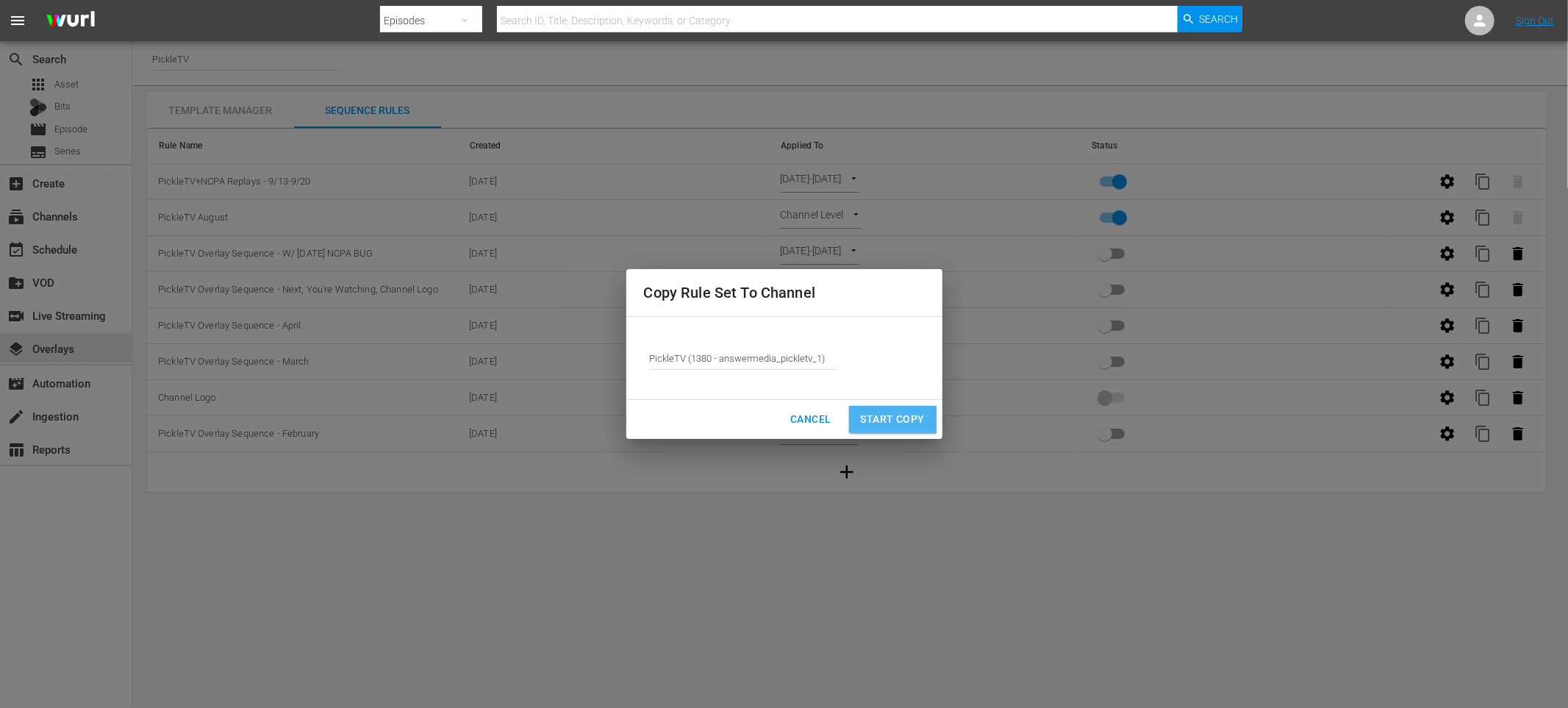
click at [879, 415] on span "Start Copy" at bounding box center [893, 419] width 64 height 18
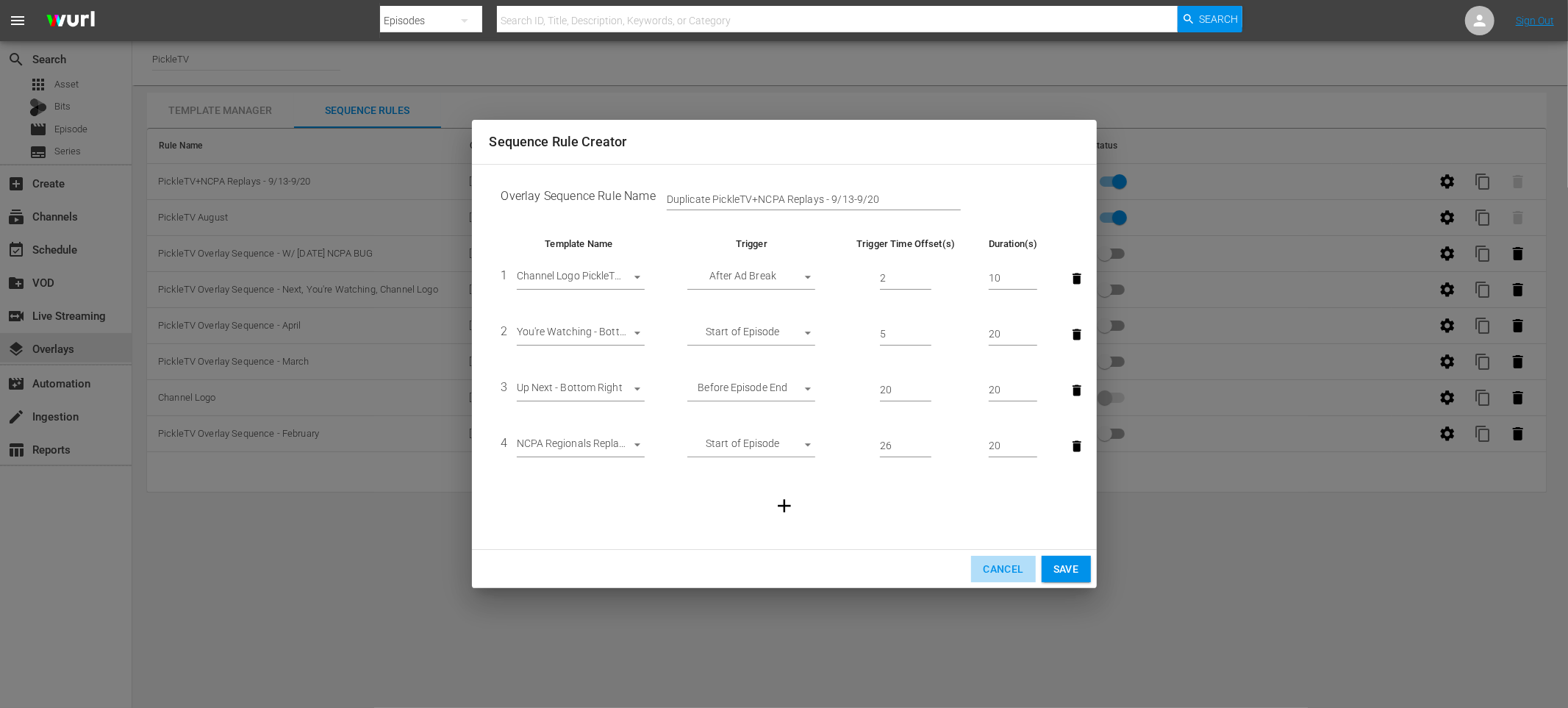
click at [1007, 565] on span "Cancel" at bounding box center [1003, 569] width 41 height 18
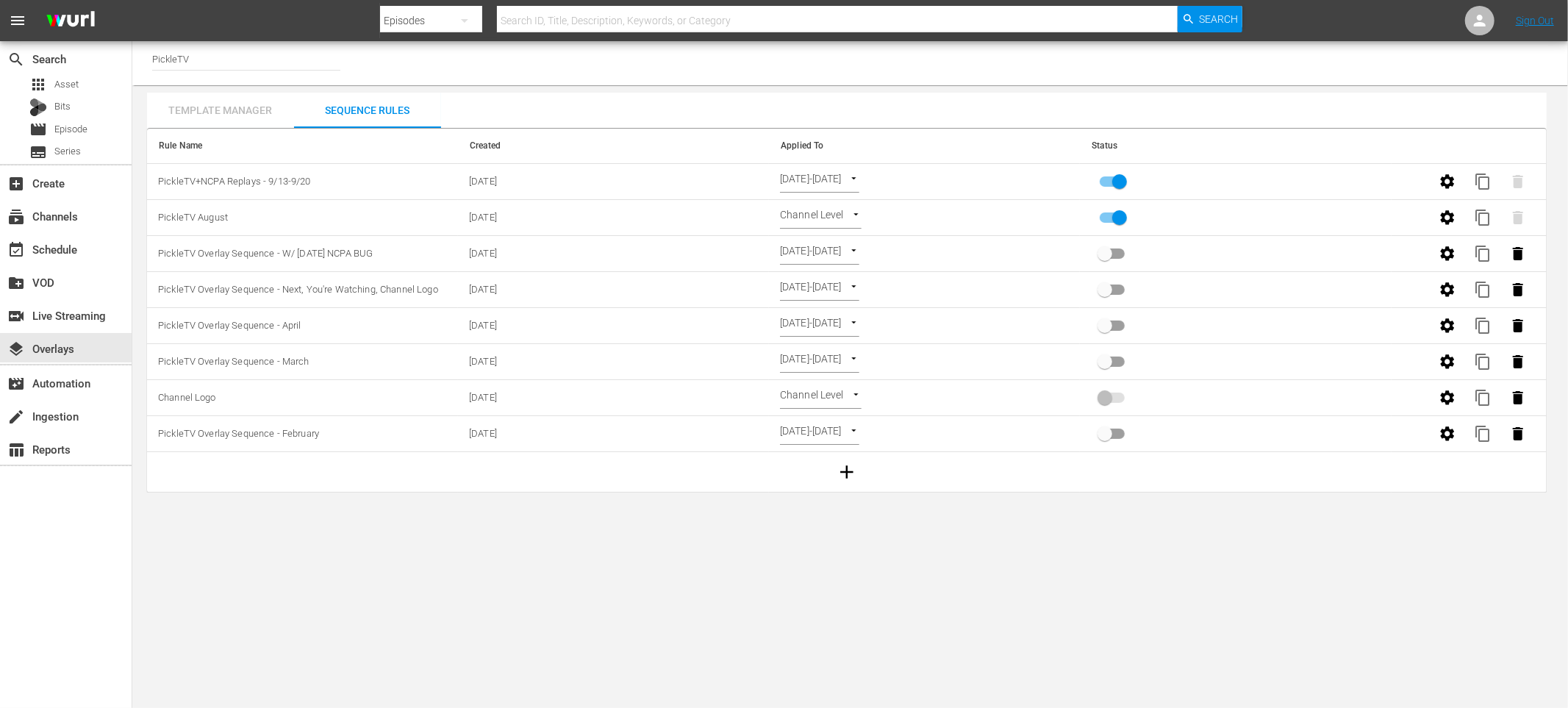
click at [239, 97] on div "Template Manager" at bounding box center [220, 110] width 147 height 36
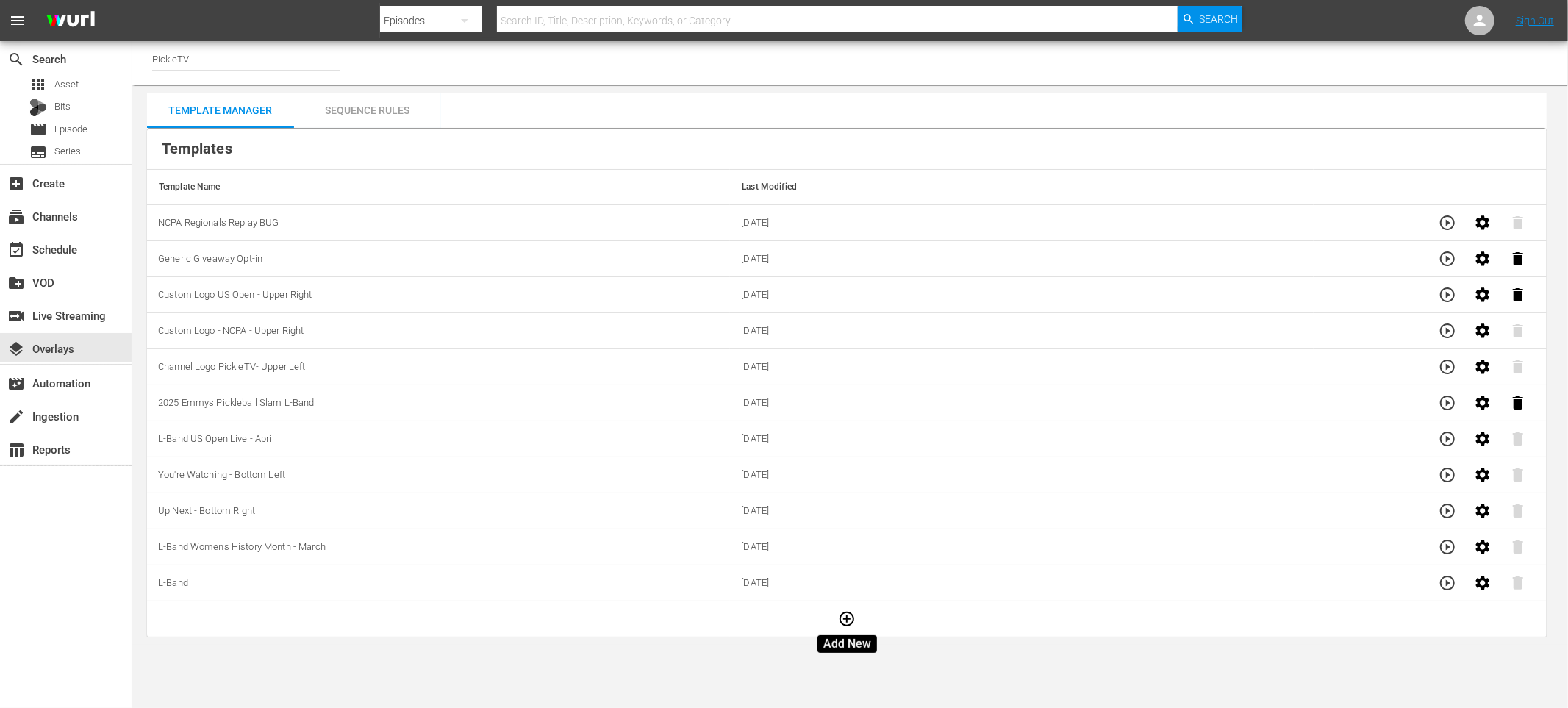
click at [834, 625] on button "button" at bounding box center [847, 619] width 36 height 36
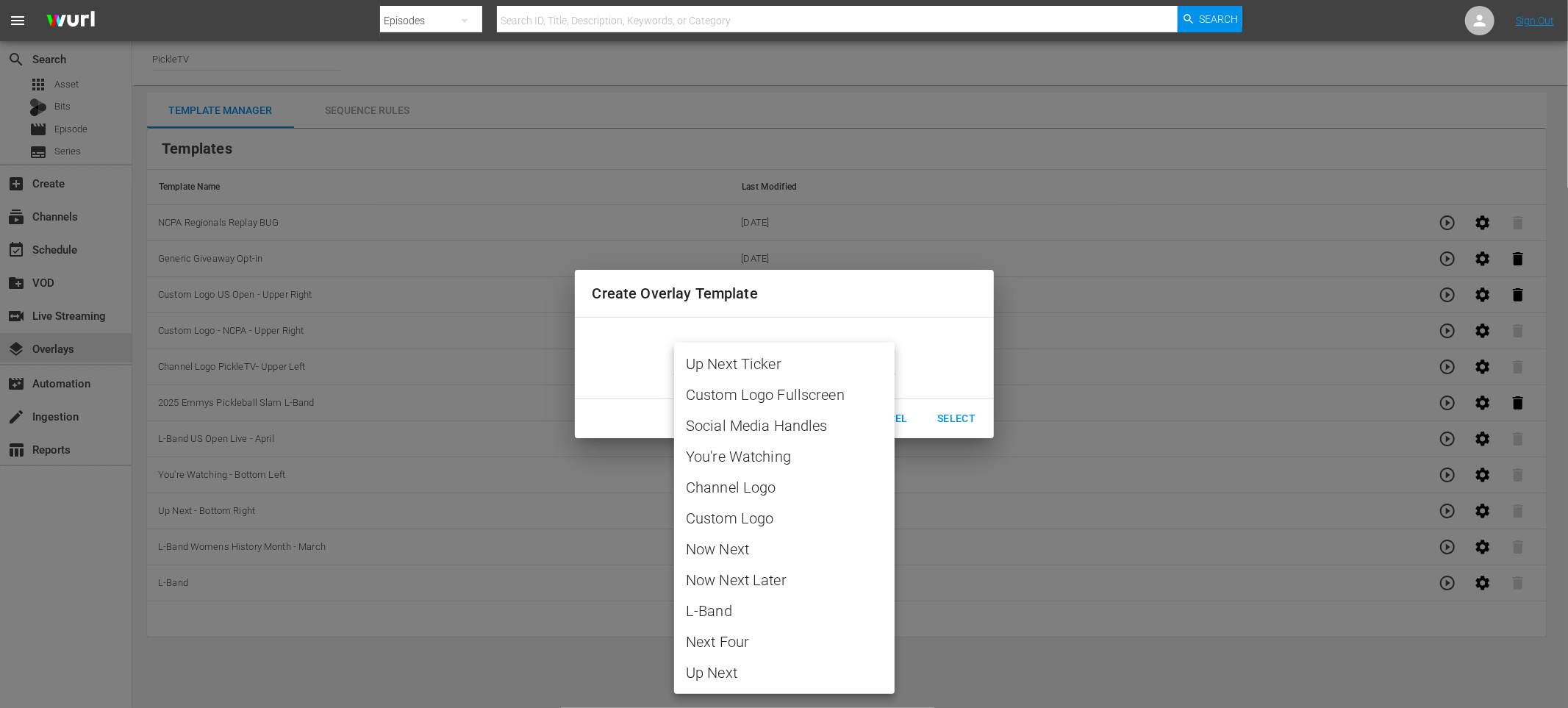
click at [843, 363] on body "menu Search By Episodes Search ID, Title, Description, Keywords, or Category Se…" at bounding box center [784, 354] width 1568 height 708
click at [768, 519] on span "Custom Logo" at bounding box center [784, 518] width 197 height 22
type input "Custom Logo"
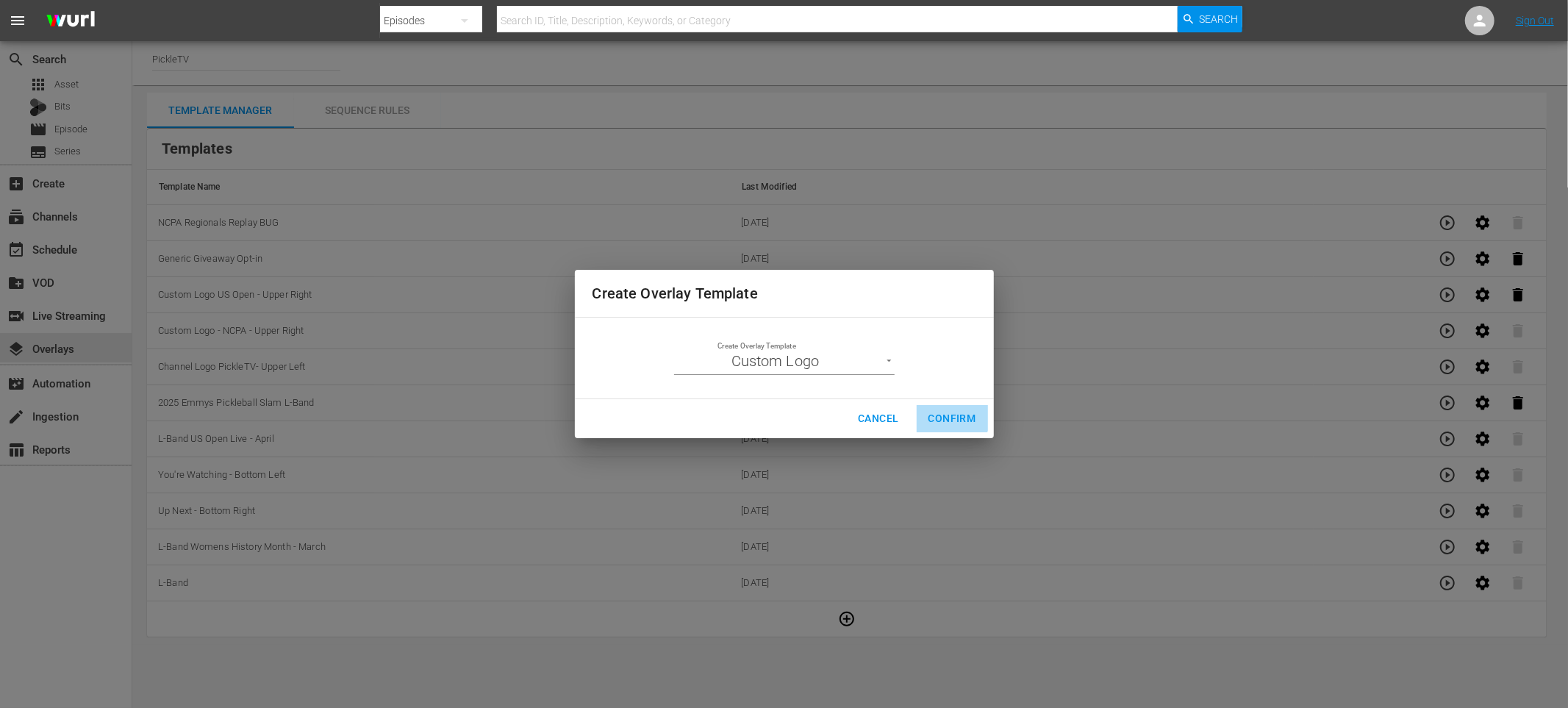
click at [941, 417] on span "Confirm" at bounding box center [952, 418] width 48 height 18
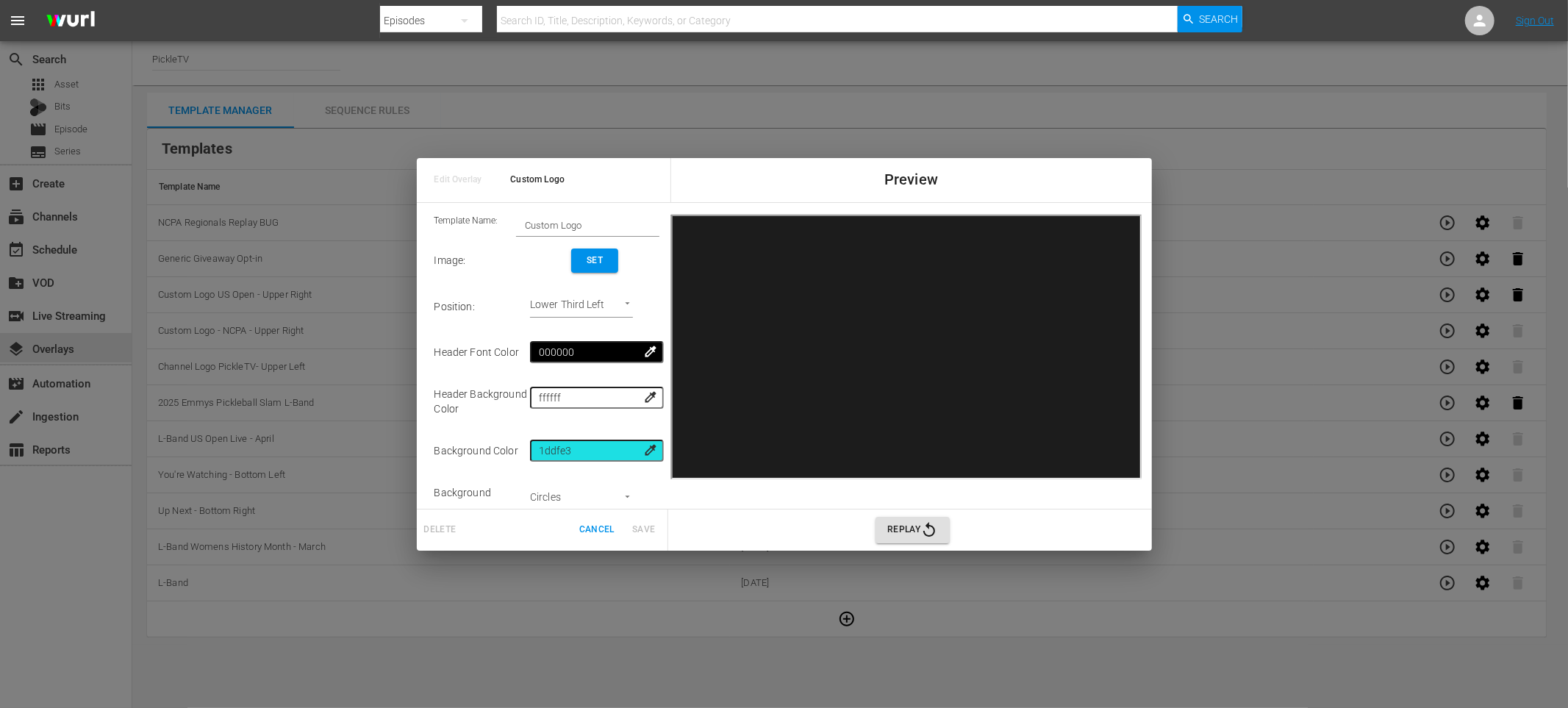
click at [574, 224] on input "Custom Logo" at bounding box center [588, 225] width 143 height 21
type input "NVTO 9/26-9/28"
click at [607, 260] on span "Set" at bounding box center [595, 261] width 23 height 16
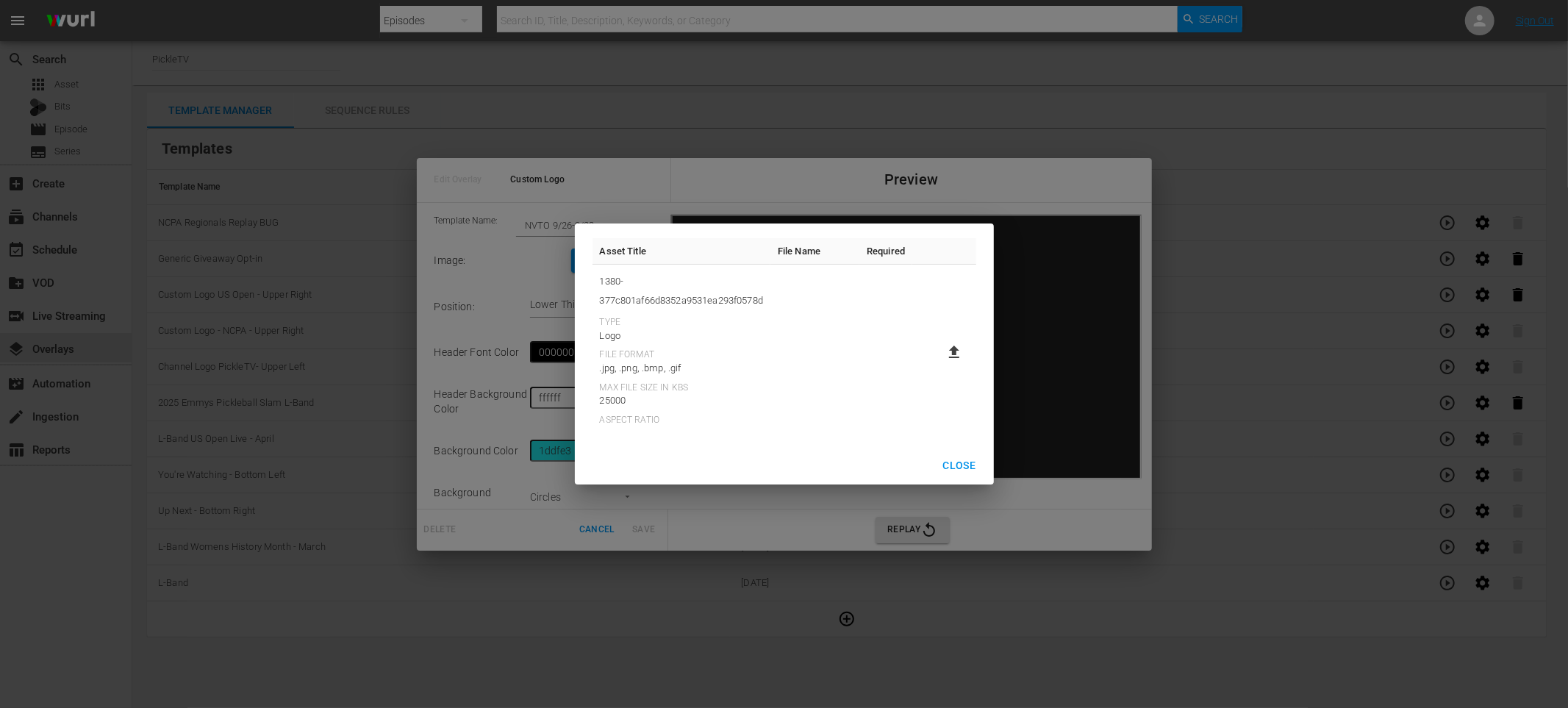
click at [947, 351] on icon at bounding box center [953, 352] width 17 height 17
click at [940, 364] on input "file" at bounding box center [940, 364] width 1 height 1
type input "C:\fakepath\Wurl Sponsorship Bug LVTO Live.png"
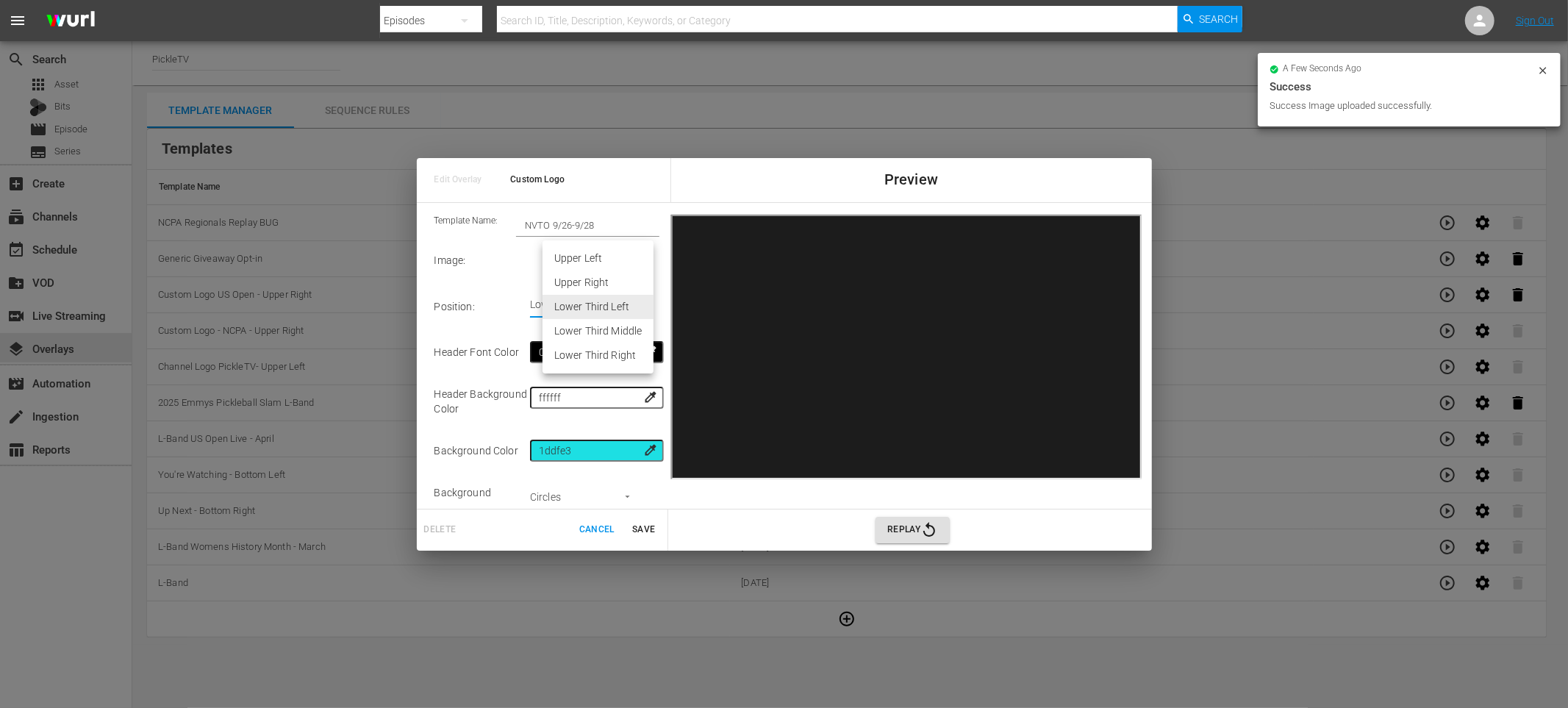
click at [603, 300] on body "menu Search By Episodes Search ID, Title, Description, Keywords, or Category Se…" at bounding box center [784, 354] width 1568 height 708
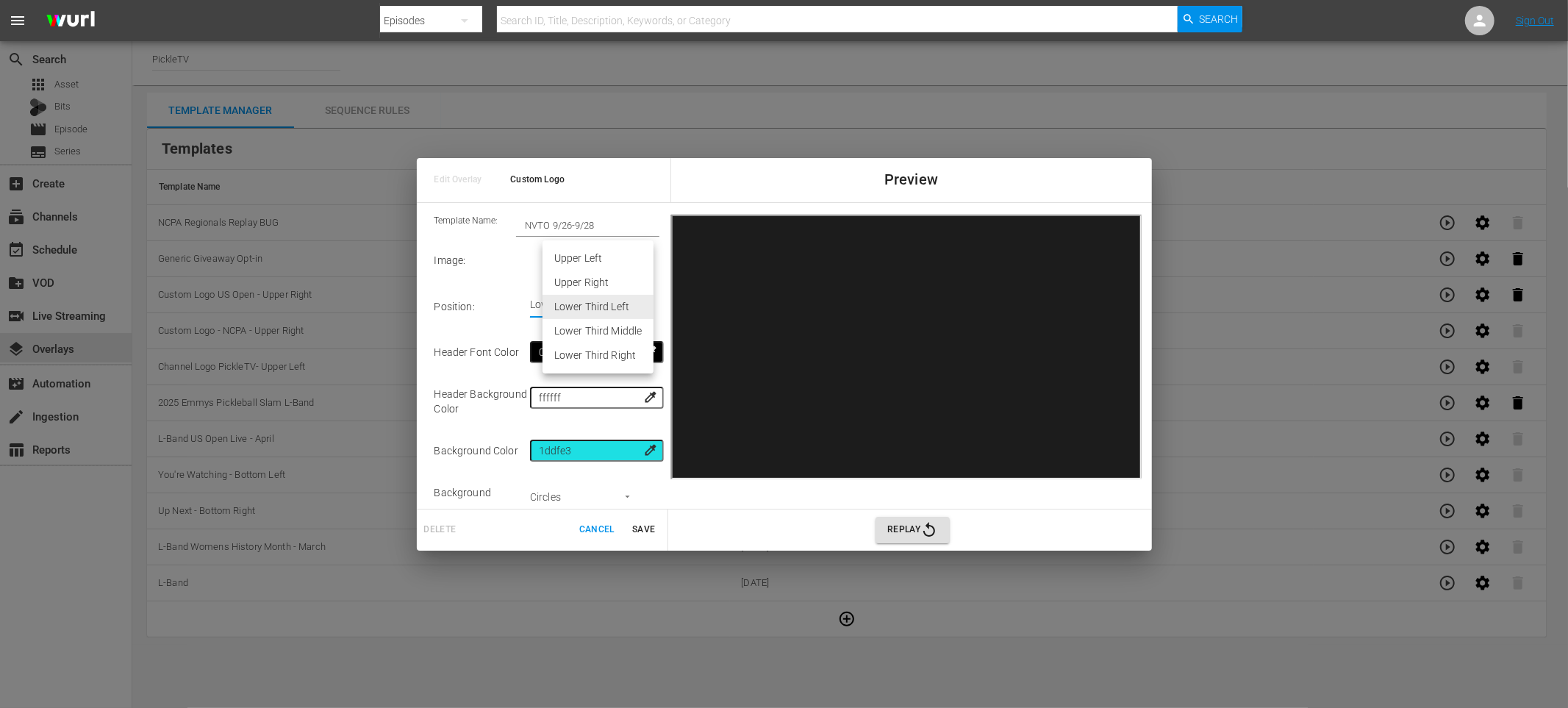
click at [606, 288] on li "Upper Right" at bounding box center [598, 283] width 111 height 24
type input "Upper Right"
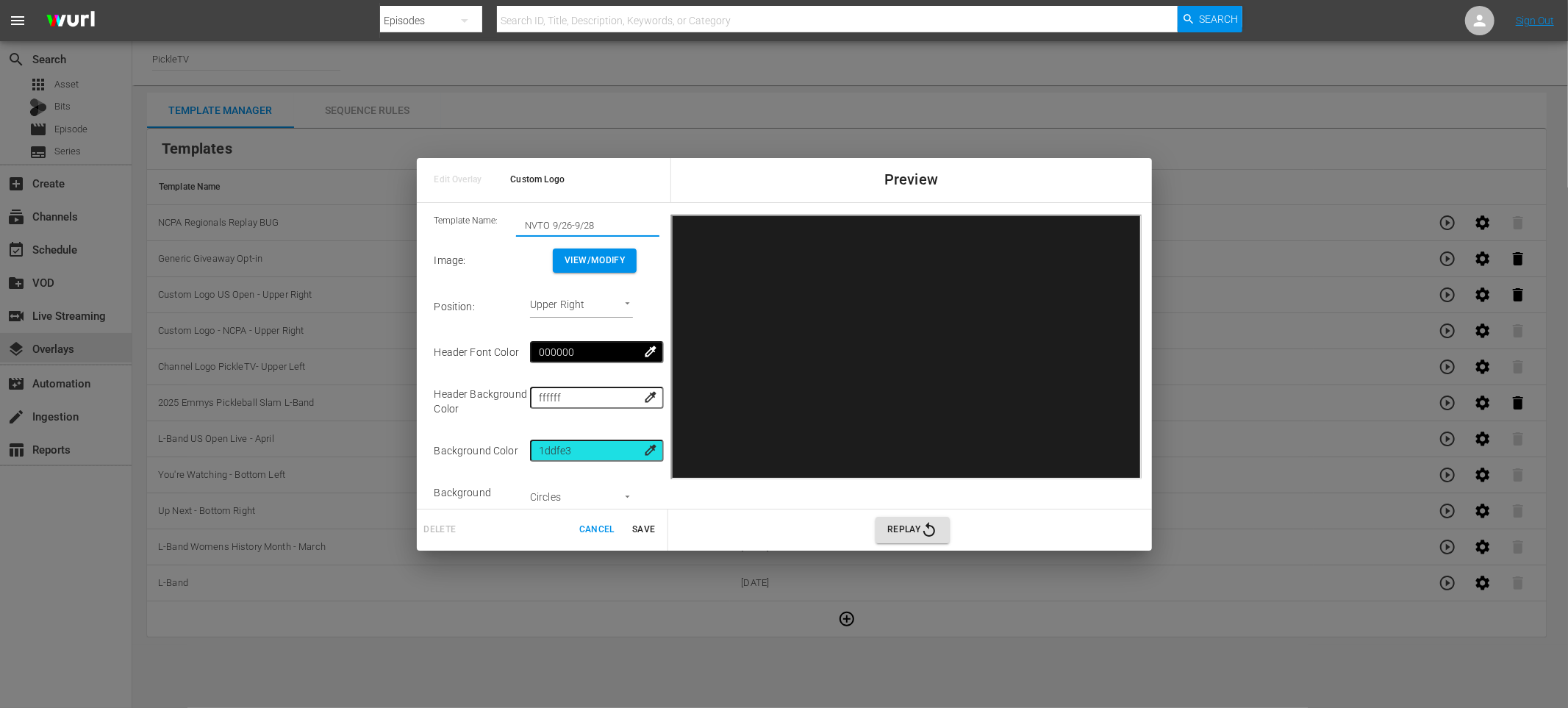
drag, startPoint x: 535, startPoint y: 226, endPoint x: 522, endPoint y: 224, distance: 13.2
click at [522, 224] on input "NVTO 9/26-9/28" at bounding box center [588, 225] width 143 height 21
click at [530, 222] on input "LVTO 9/26-9/28" at bounding box center [588, 225] width 143 height 21
click at [544, 222] on input "LVTO 9/26-9/28" at bounding box center [588, 225] width 143 height 21
type input "LVTO ATP Challenger 9/26-9/28"
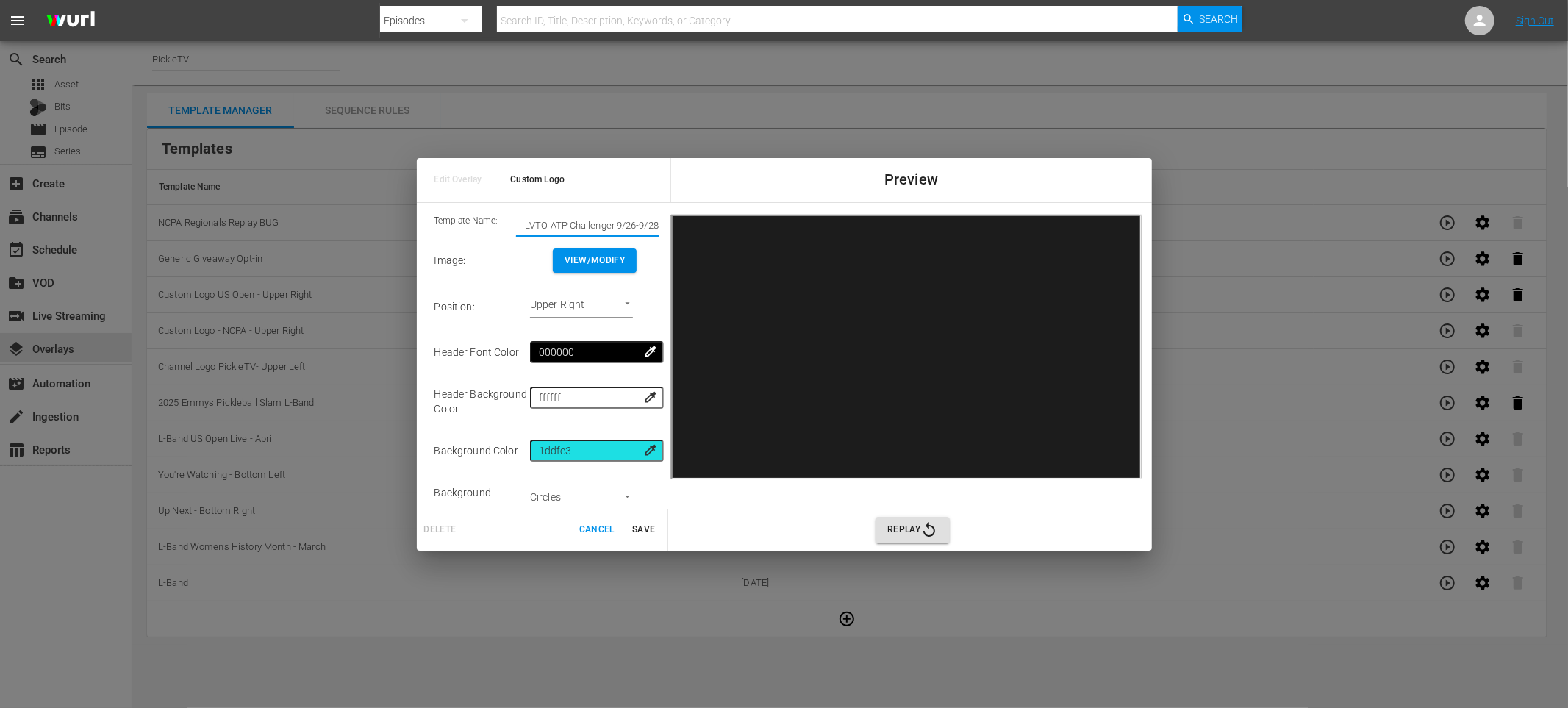
click at [635, 529] on span "Save" at bounding box center [643, 530] width 36 height 16
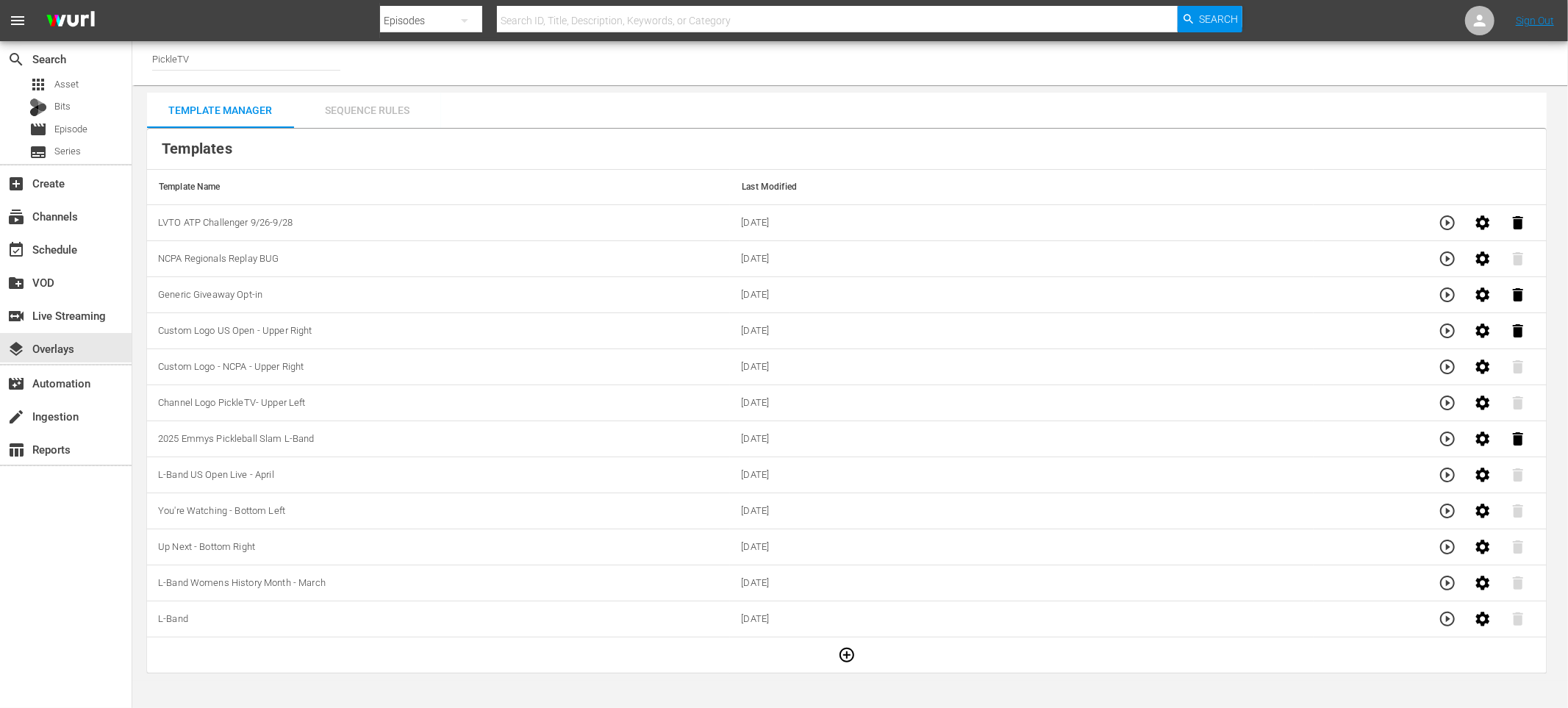
click at [377, 119] on div "Sequence Rules" at bounding box center [367, 110] width 147 height 36
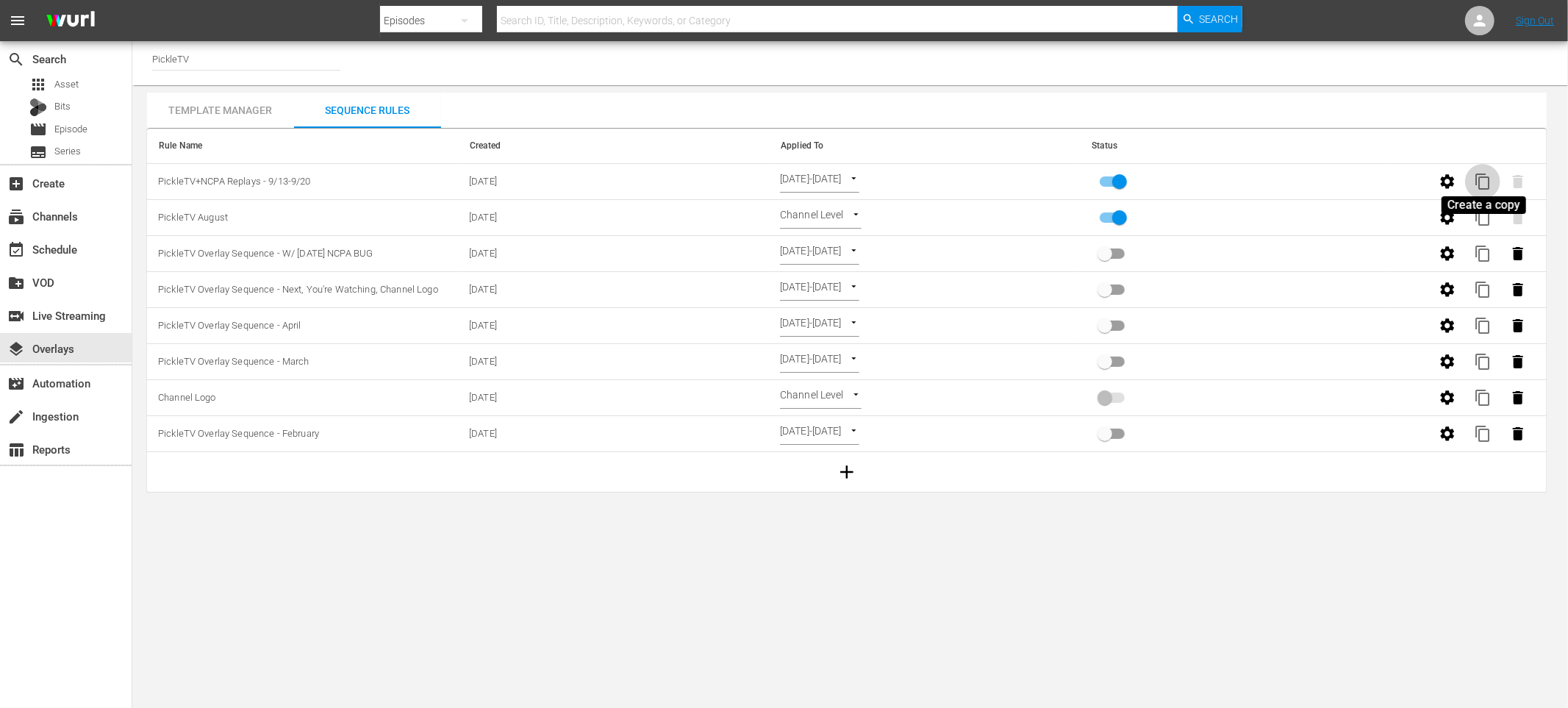
click at [1482, 178] on span "content_copy" at bounding box center [1483, 182] width 17 height 17
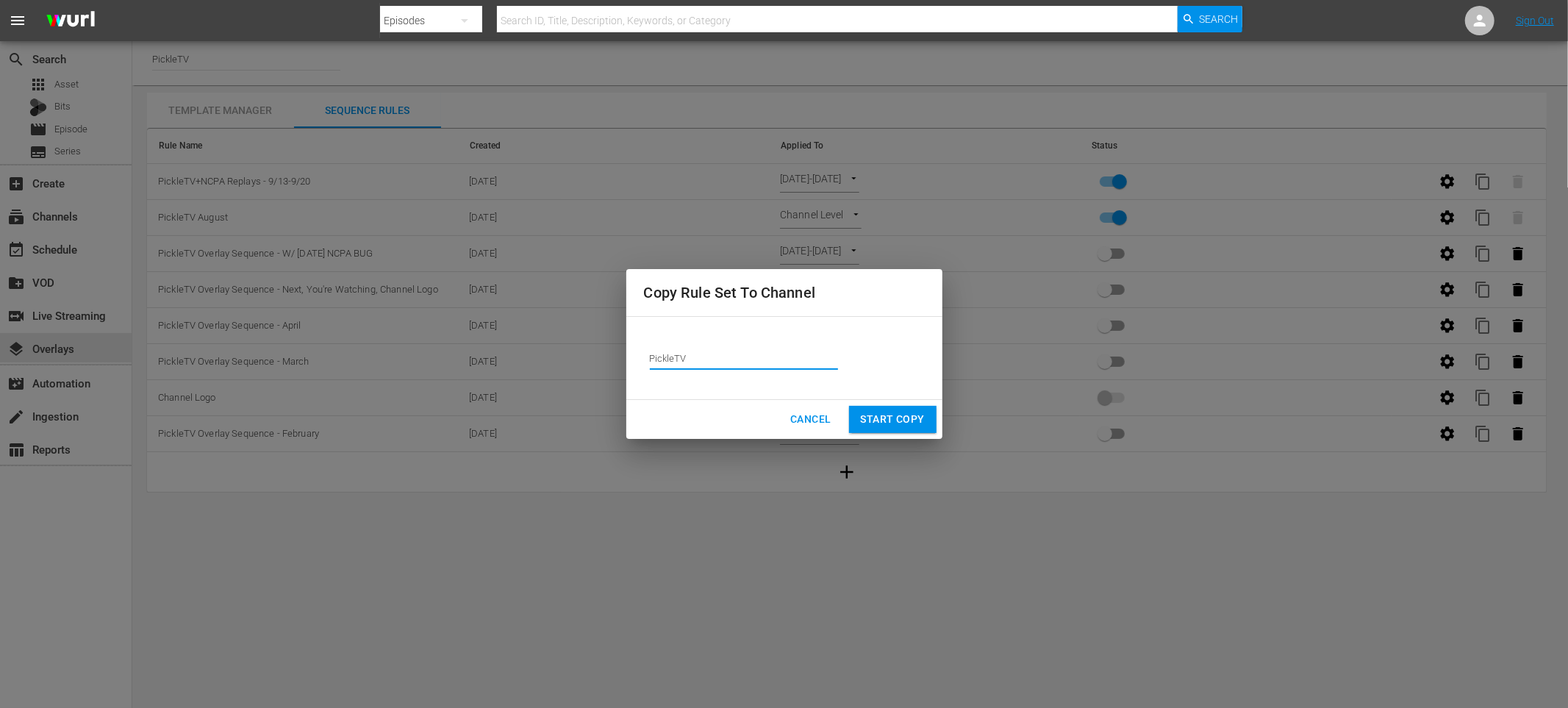
click at [754, 368] on input "PickleTV" at bounding box center [744, 358] width 188 height 36
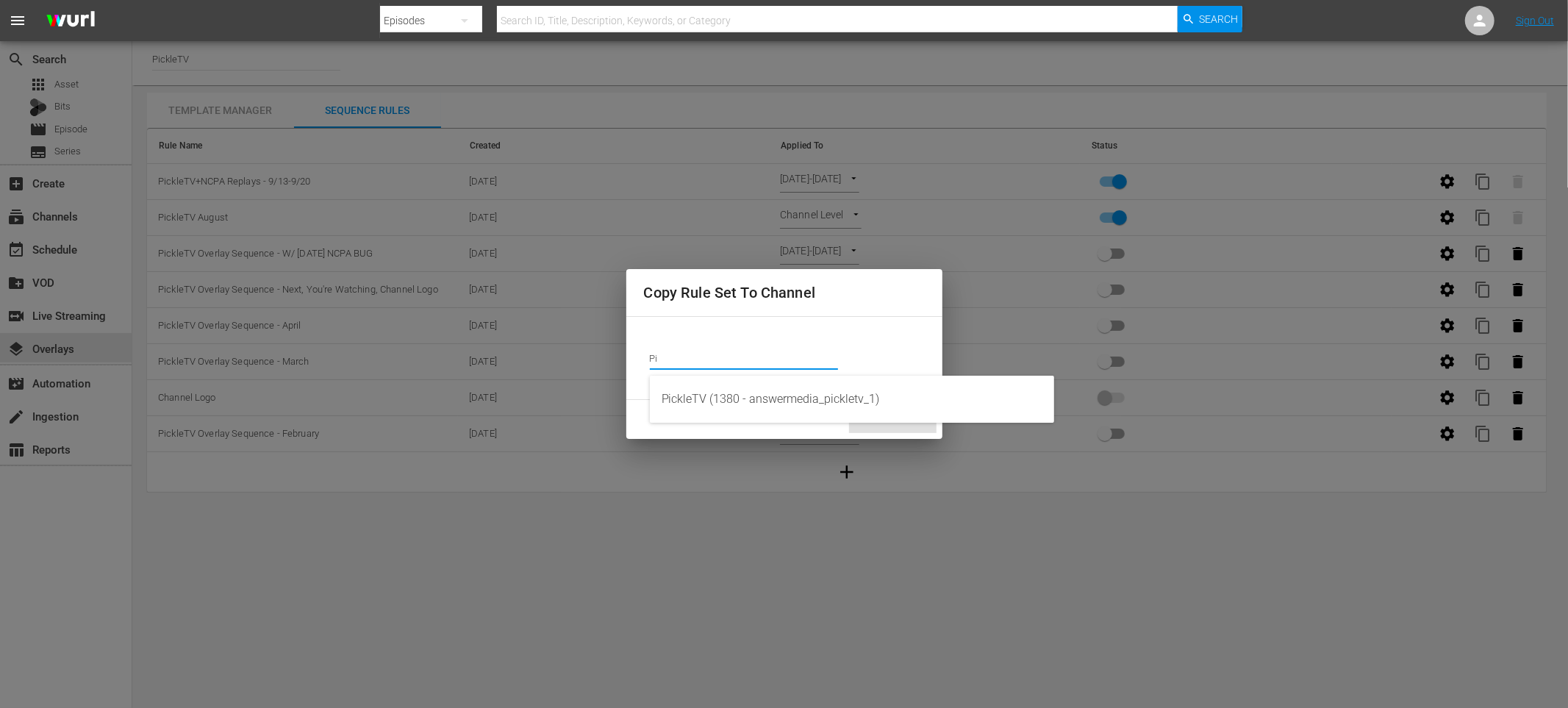
type input "P"
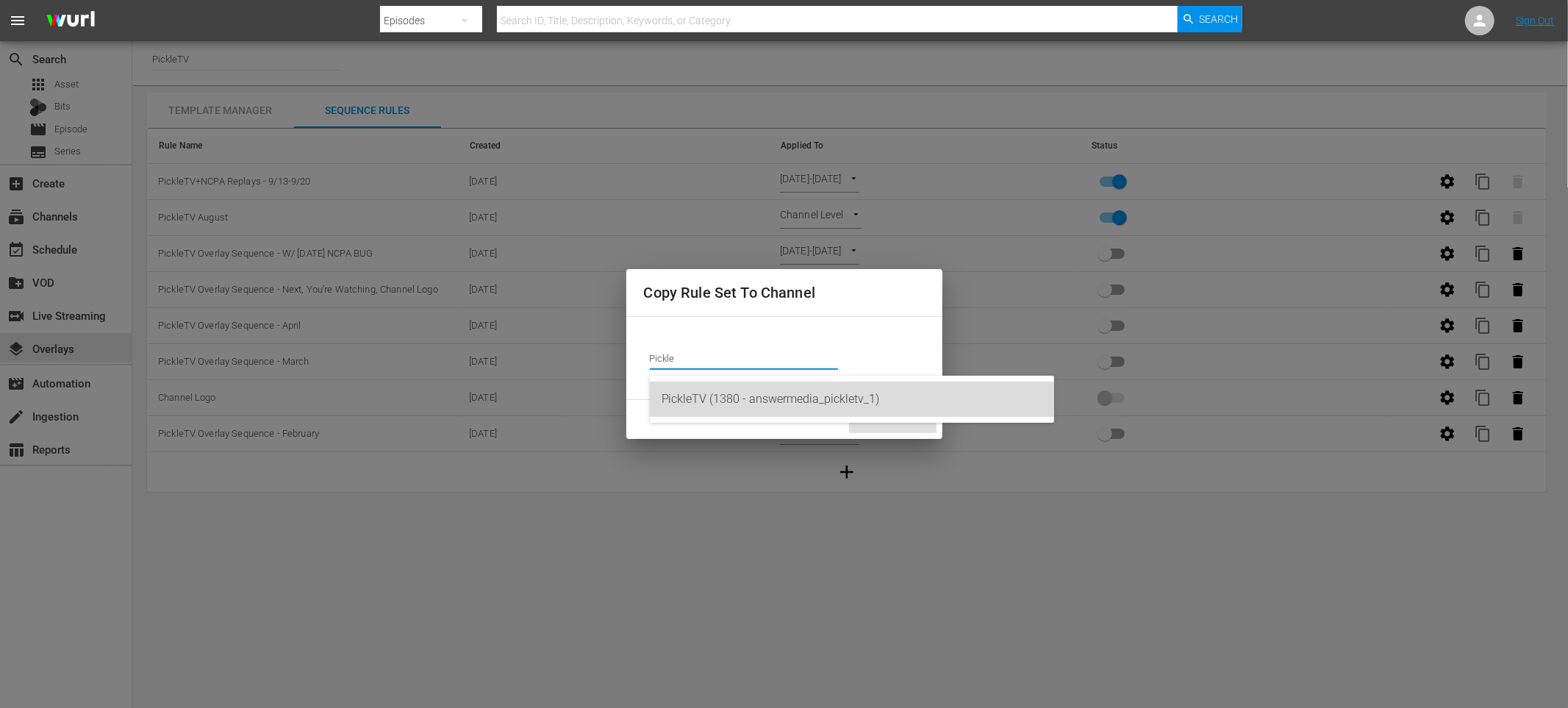
click at [798, 393] on div "PickleTV (1380 - answermedia_pickletv_1)" at bounding box center [852, 399] width 381 height 36
type input "PickleTV (1380 - answermedia_pickletv_1)"
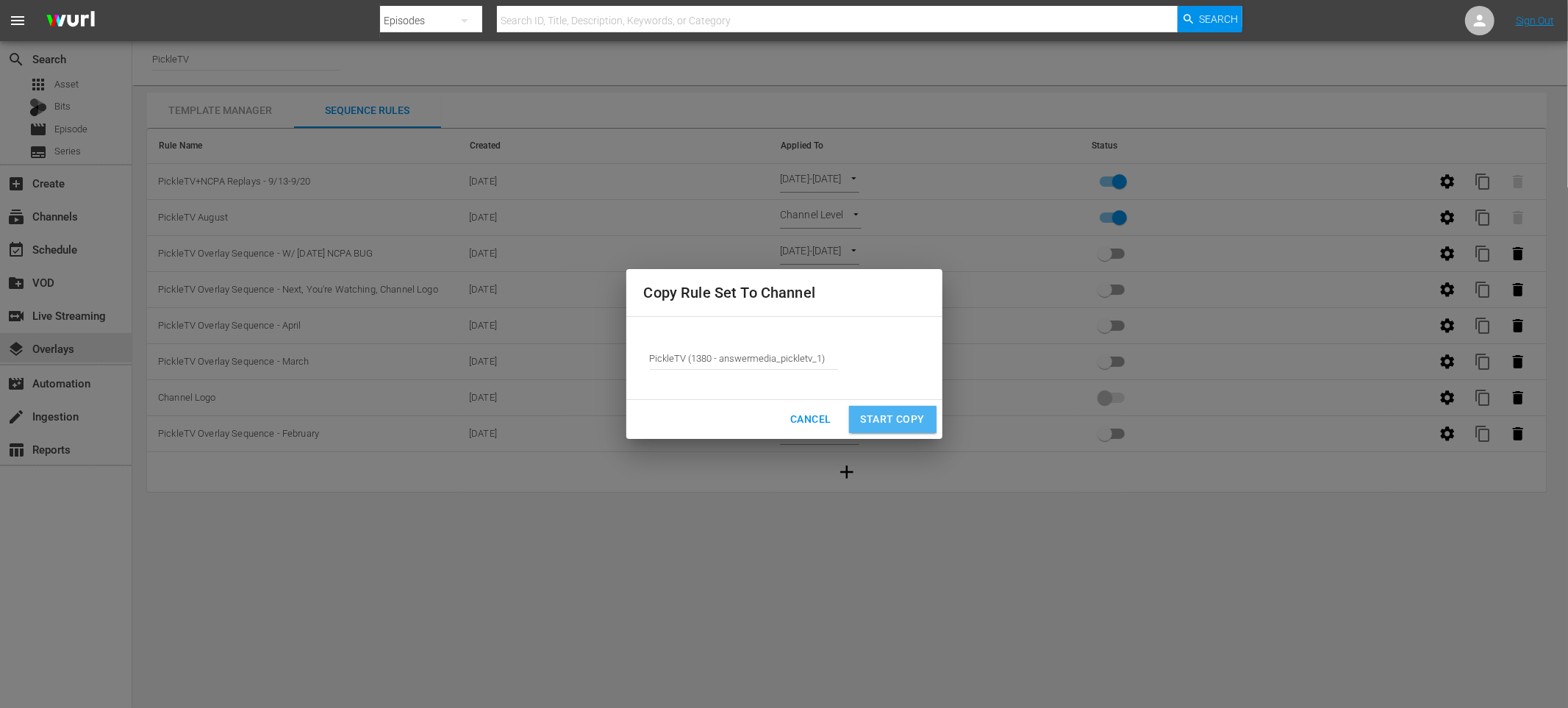
click at [891, 414] on span "Start Copy" at bounding box center [893, 419] width 64 height 18
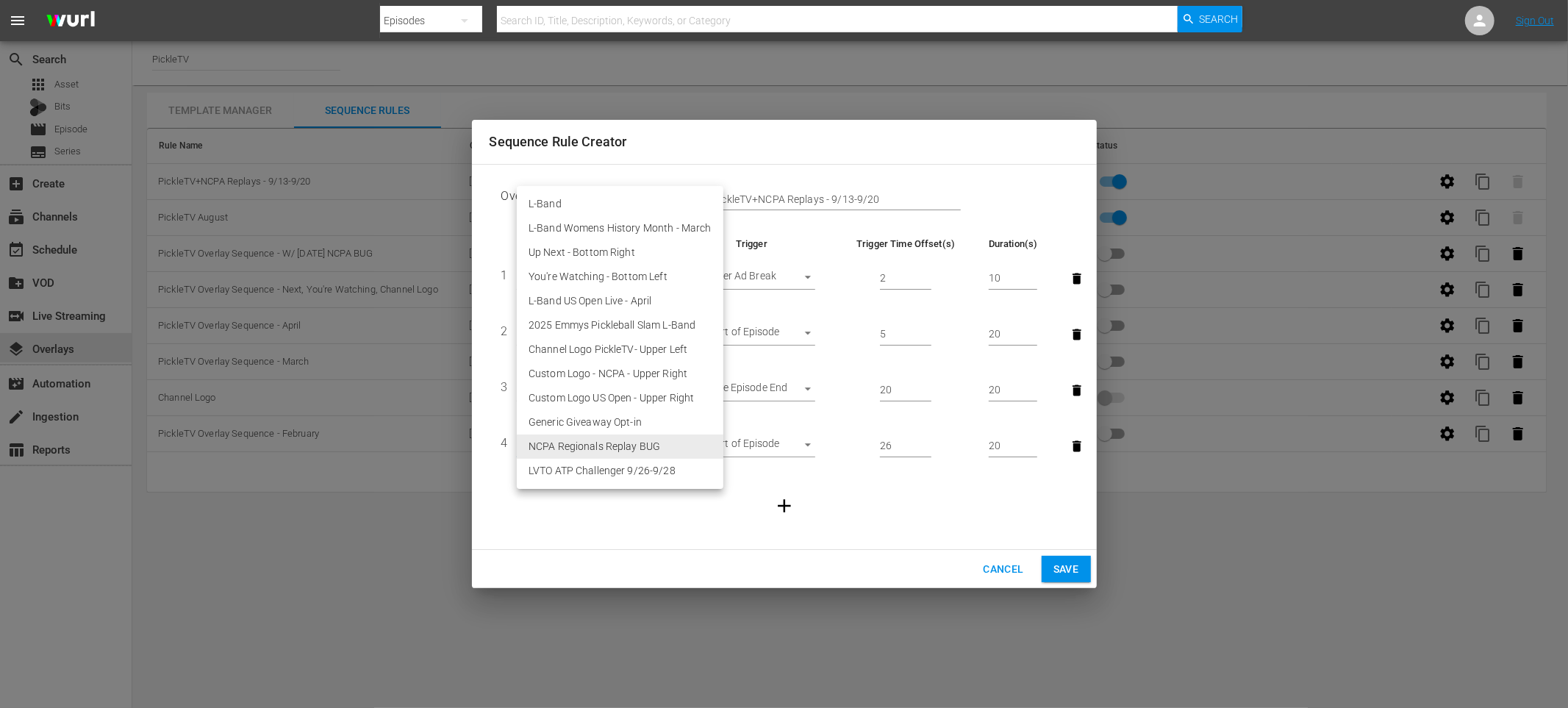
click at [638, 441] on body "menu Search By Episodes Search ID, Title, Description, Keywords, or Category Se…" at bounding box center [784, 354] width 1568 height 708
click at [631, 467] on li "LVTO ATP Challenger 9/26-9/28" at bounding box center [620, 471] width 207 height 24
type input "30566"
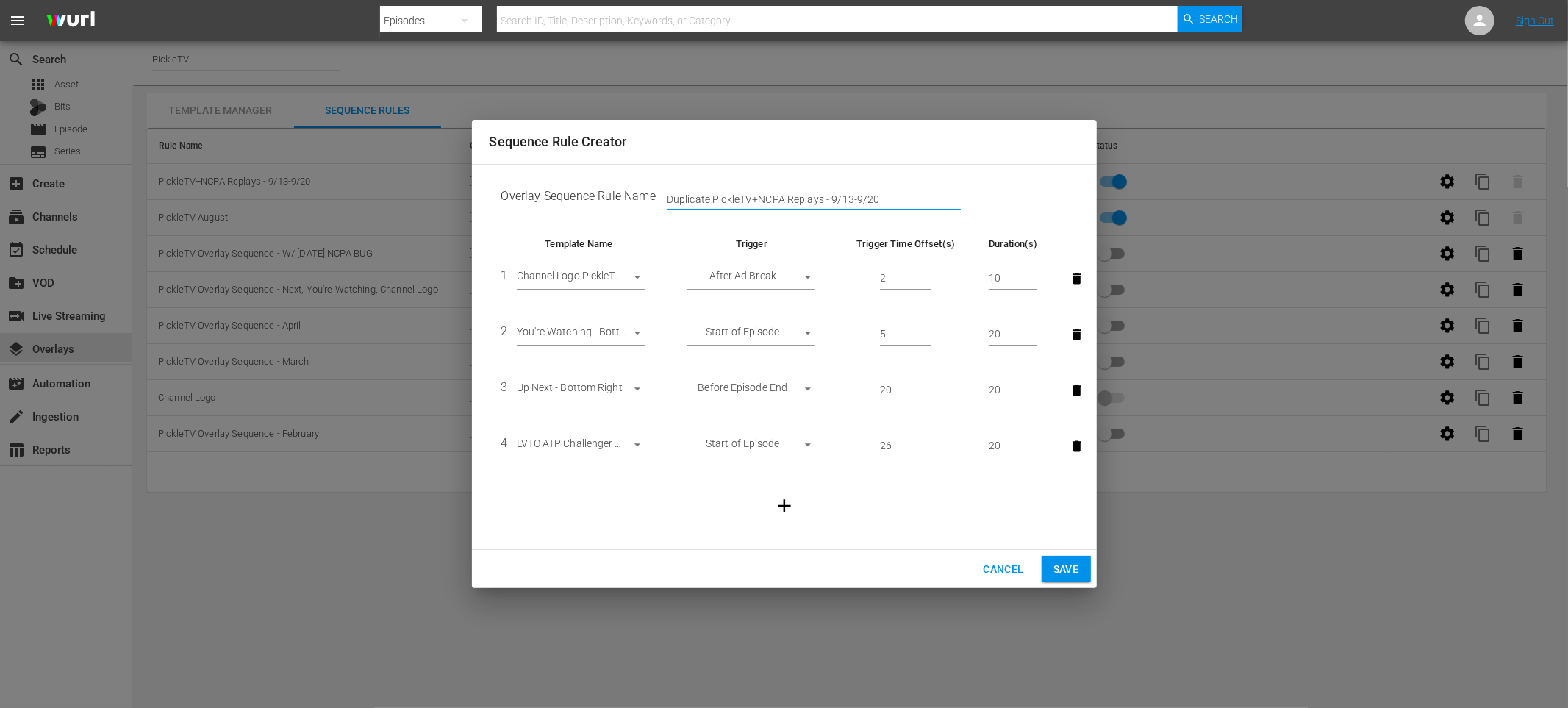
drag, startPoint x: 714, startPoint y: 197, endPoint x: 628, endPoint y: 193, distance: 86.1
click at [628, 193] on td "Overlay Sequence Rule Name Duplicate PickleTV+NCPA Replays - 9/13-9/20" at bounding box center [784, 199] width 589 height 45
drag, startPoint x: 713, startPoint y: 197, endPoint x: 739, endPoint y: 197, distance: 26.0
click at [739, 197] on input "PickleTV+NCPA Replays - 9/13-9/20" at bounding box center [814, 198] width 294 height 22
click at [838, 200] on input "PickleTV+LVTO Challenger Tour Replays - 9/13-9/20" at bounding box center [814, 198] width 294 height 22
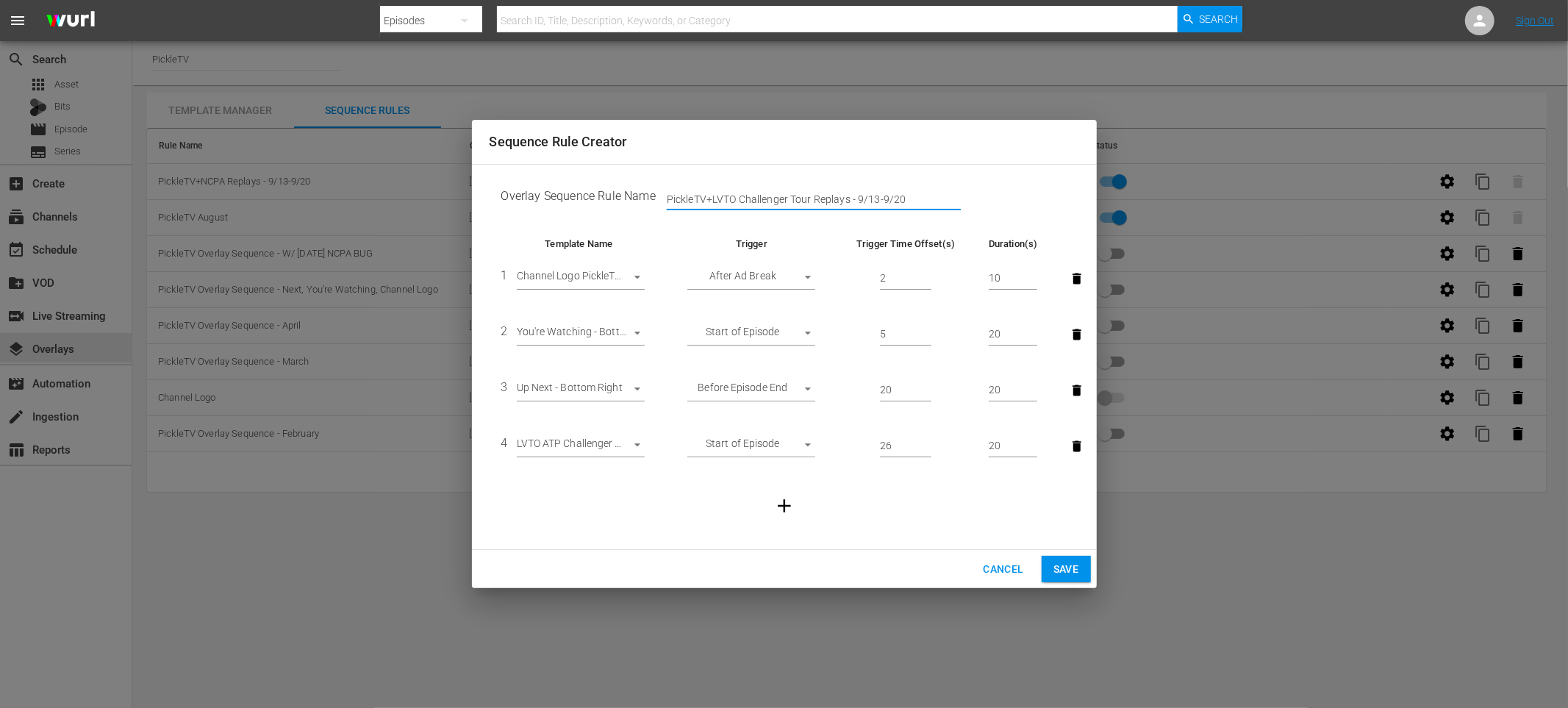
click at [838, 200] on input "PickleTV+LVTO Challenger Tour Replays - 9/13-9/20" at bounding box center [814, 198] width 294 height 22
drag, startPoint x: 845, startPoint y: 198, endPoint x: 901, endPoint y: 196, distance: 56.0
click at [901, 196] on input "PickleTV+LVTO Challenger Tour BUG - 9/13-9/20" at bounding box center [814, 198] width 294 height 22
type input "PickleTV+LVTO Challenger Tour BUG - 9/21-9/28"
click at [1072, 567] on span "Save" at bounding box center [1066, 569] width 26 height 18
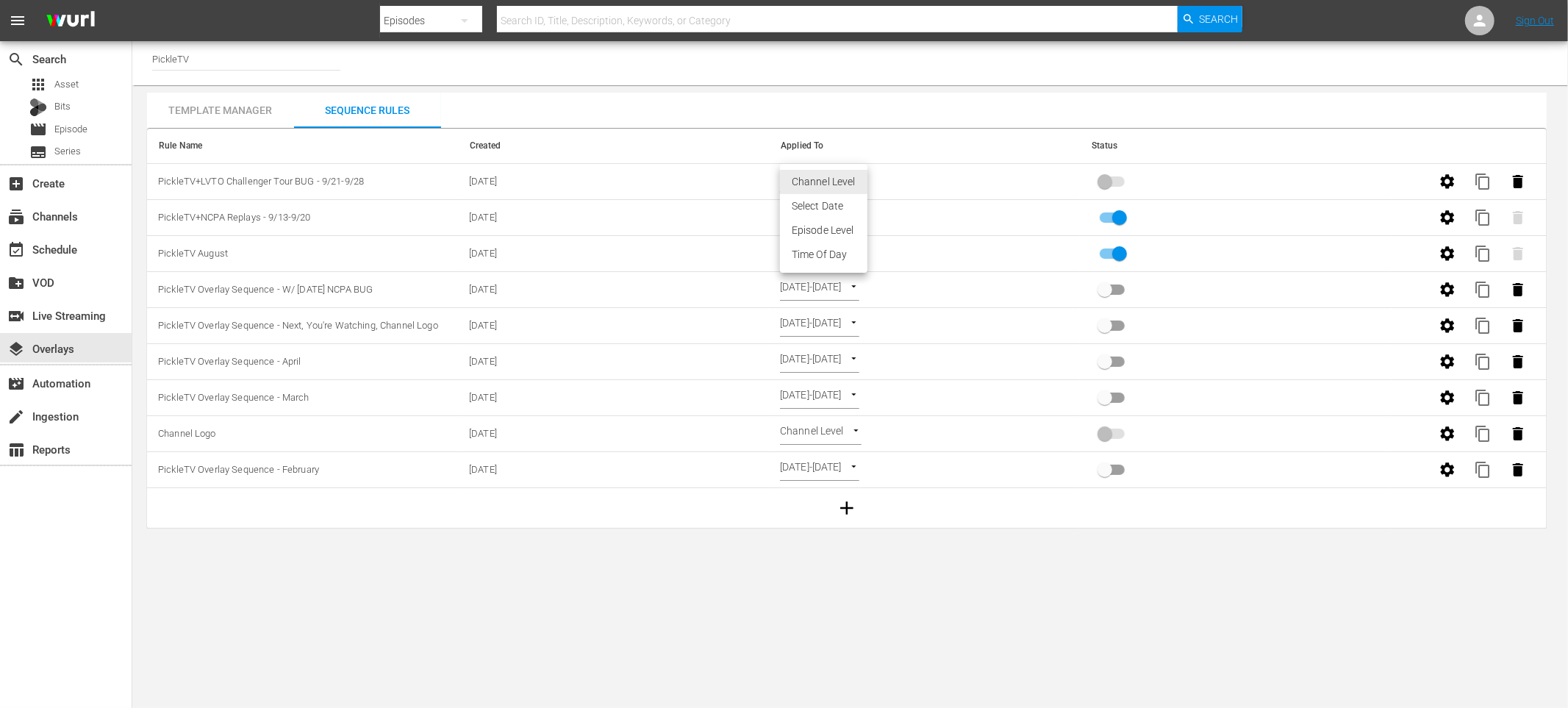
click at [819, 173] on body "menu Search By Episodes Search ID, Title, Description, Keywords, or Category Se…" at bounding box center [784, 354] width 1568 height 708
click at [827, 212] on li "Select Date" at bounding box center [823, 206] width 88 height 24
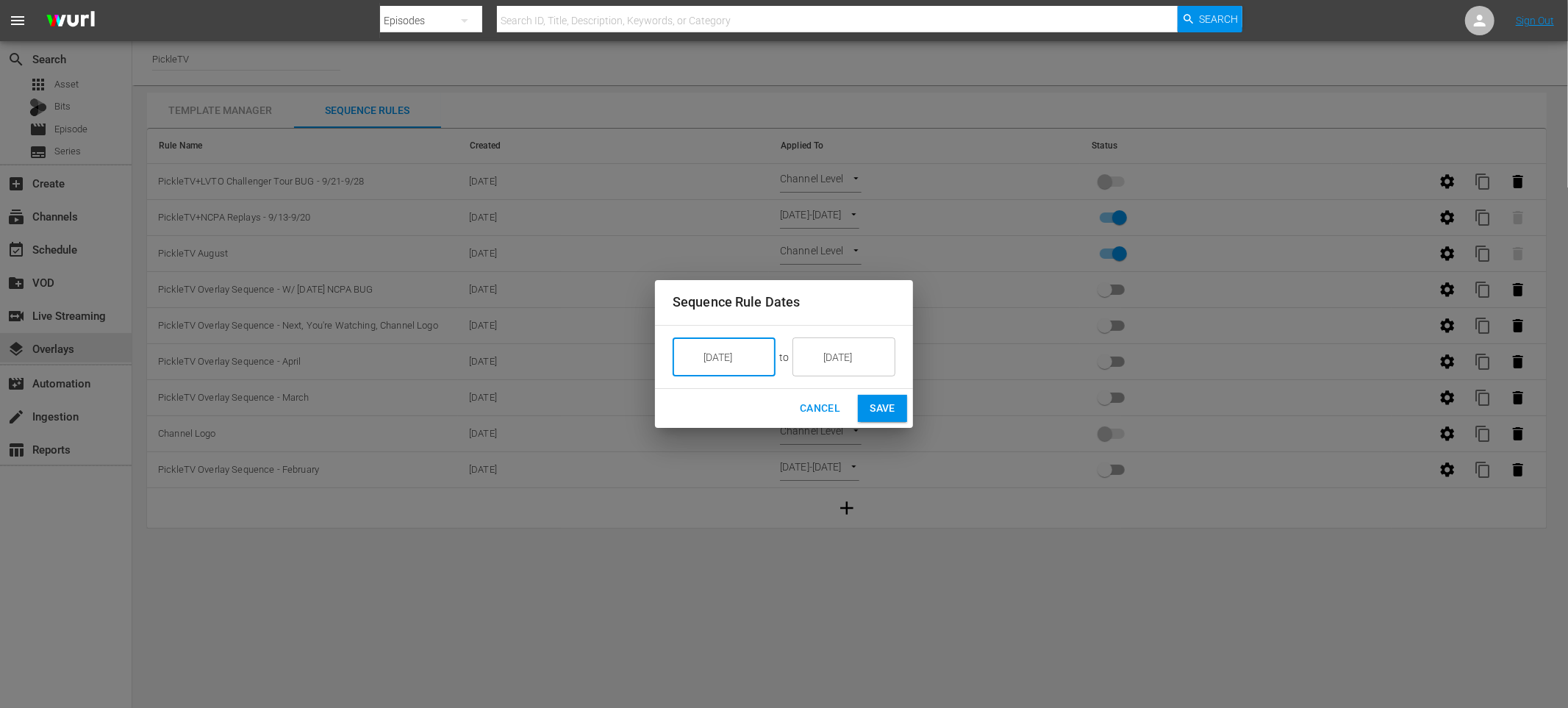
click at [750, 351] on input "9/11/25" at bounding box center [734, 357] width 83 height 40
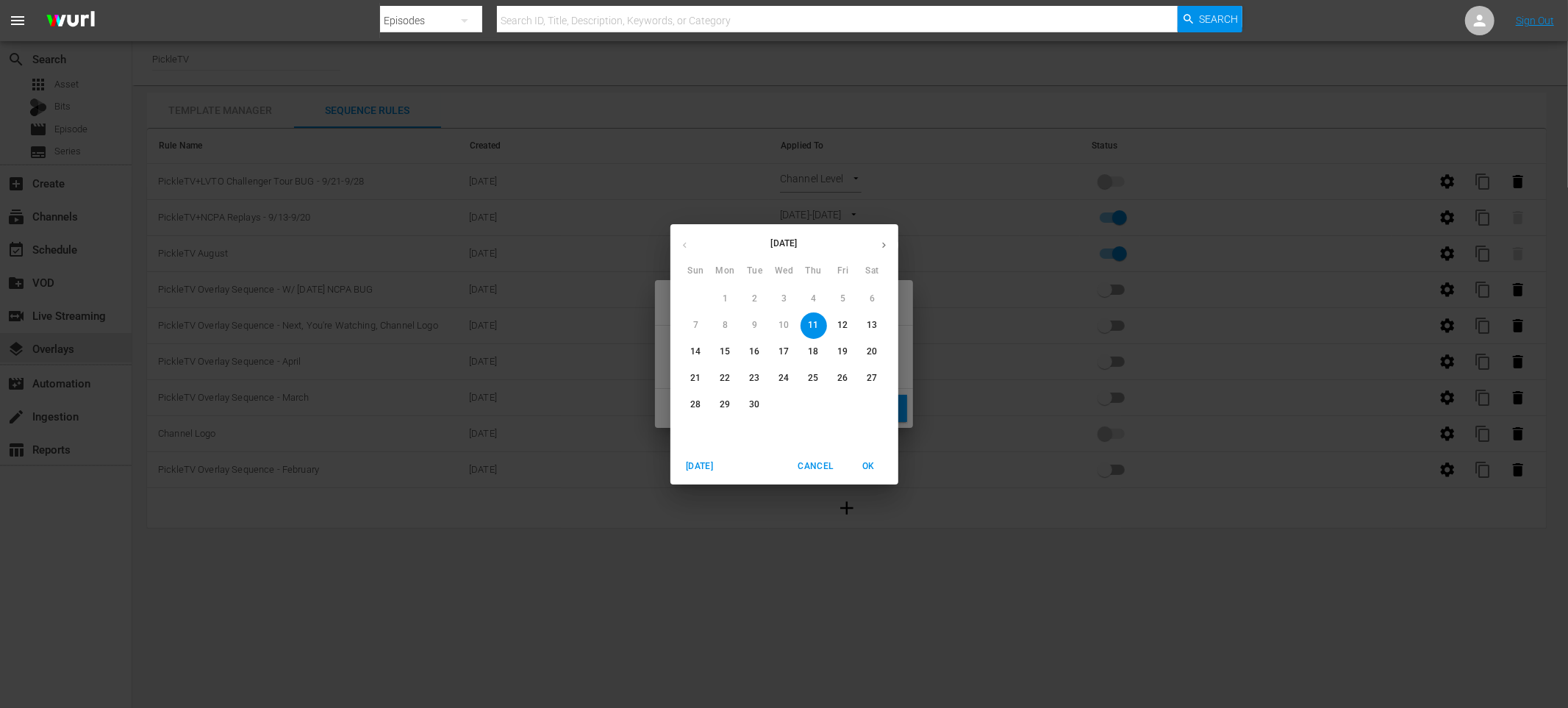
click at [681, 375] on div "21" at bounding box center [696, 378] width 30 height 26
type input "9/21/25"
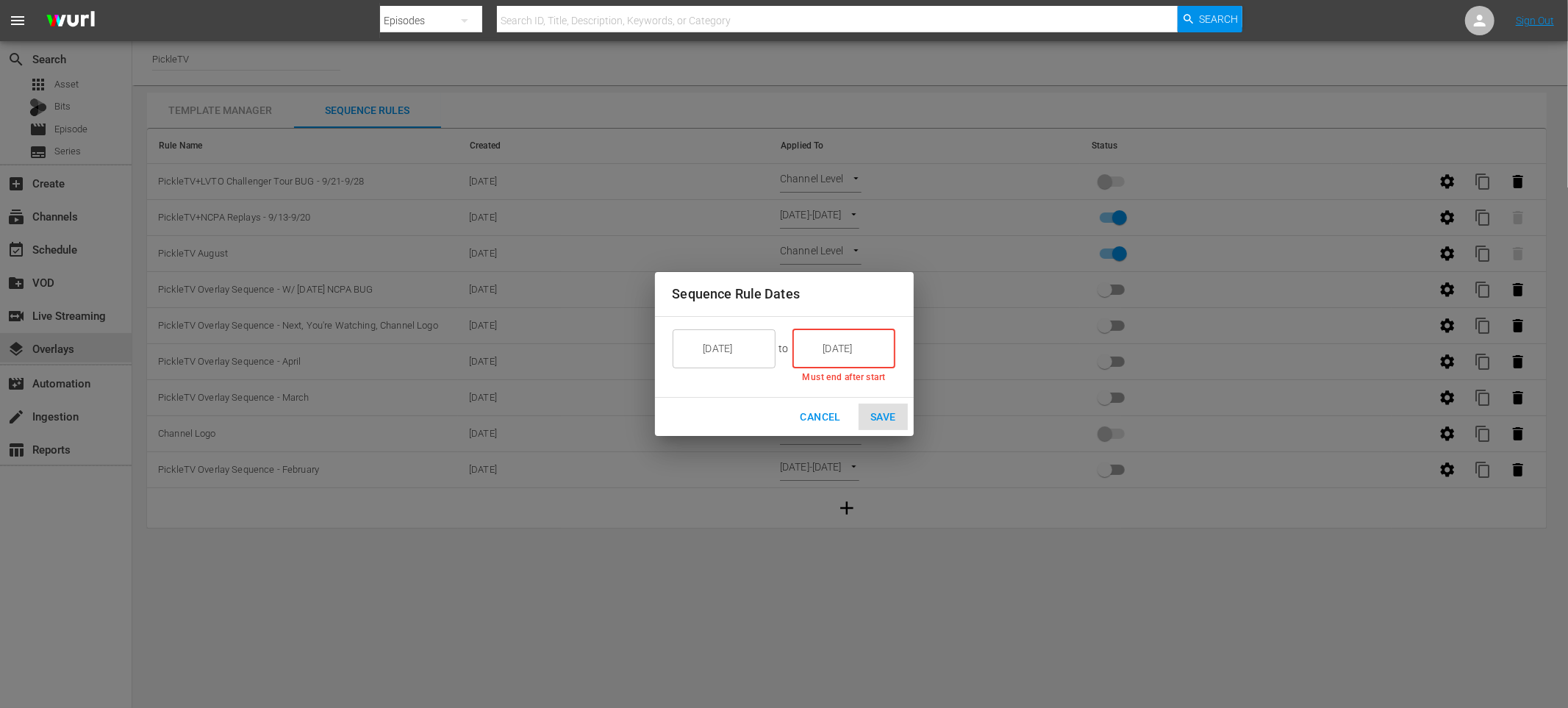
click at [831, 355] on input "9/11/25" at bounding box center [854, 349] width 83 height 40
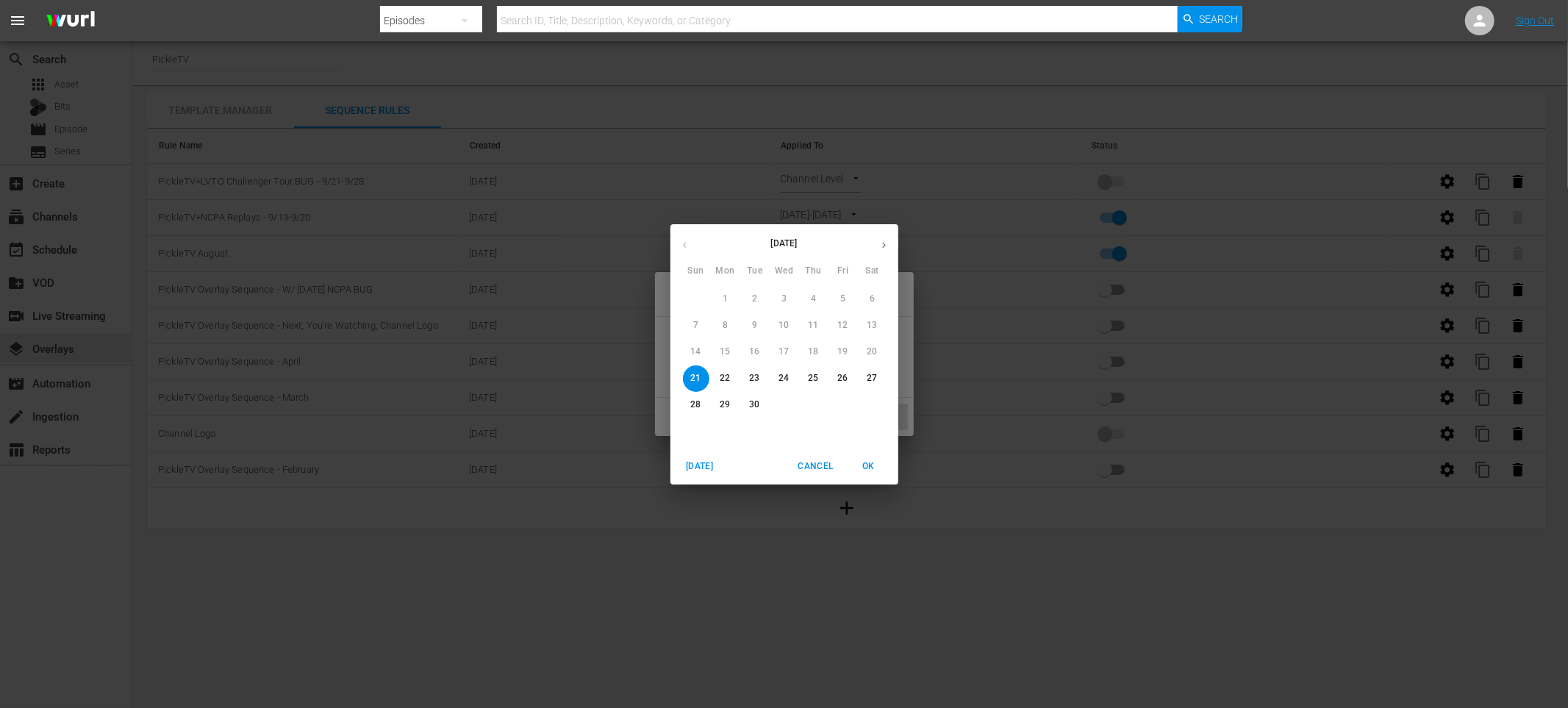
click at [693, 403] on p "28" at bounding box center [695, 404] width 10 height 12
type input "9/28/25"
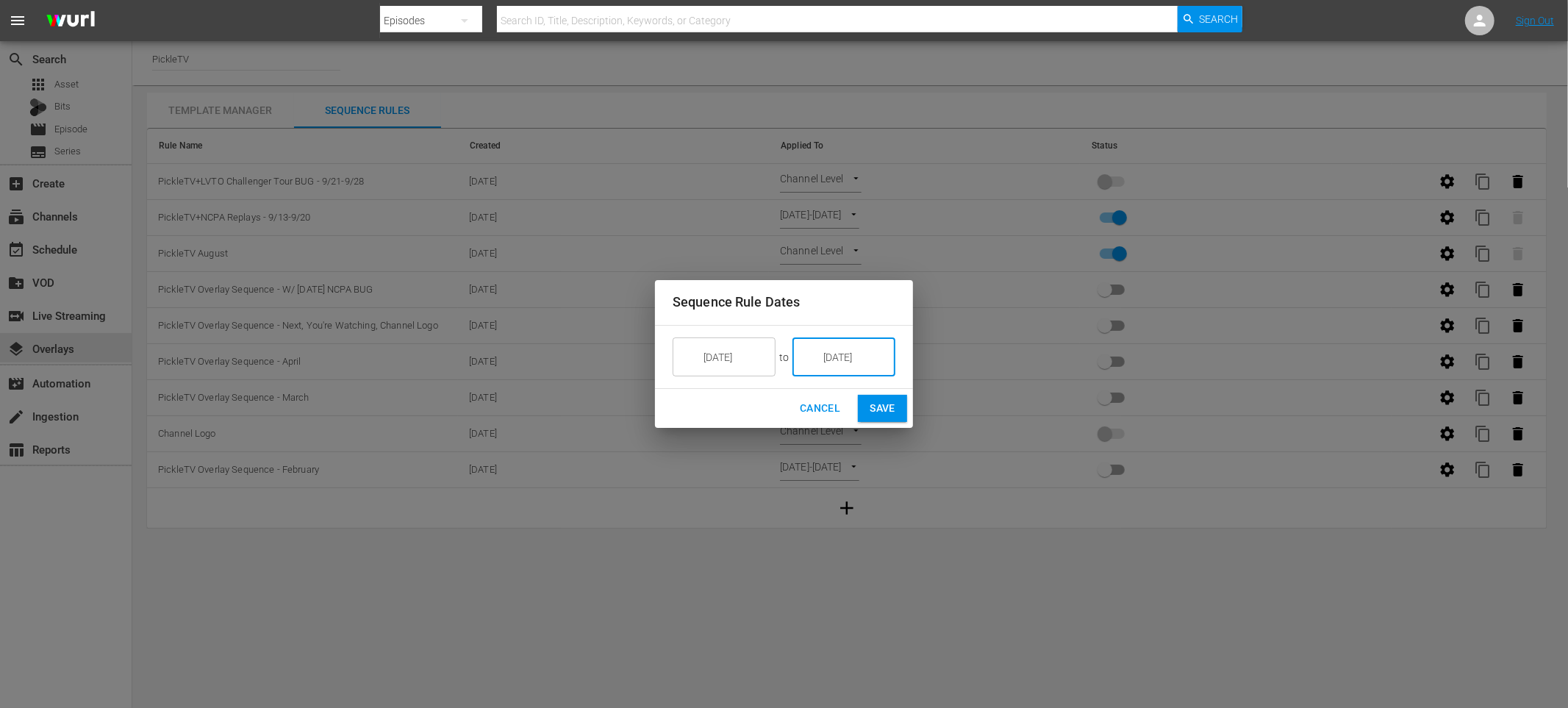
click at [850, 359] on input "9/28/25" at bounding box center [854, 357] width 83 height 40
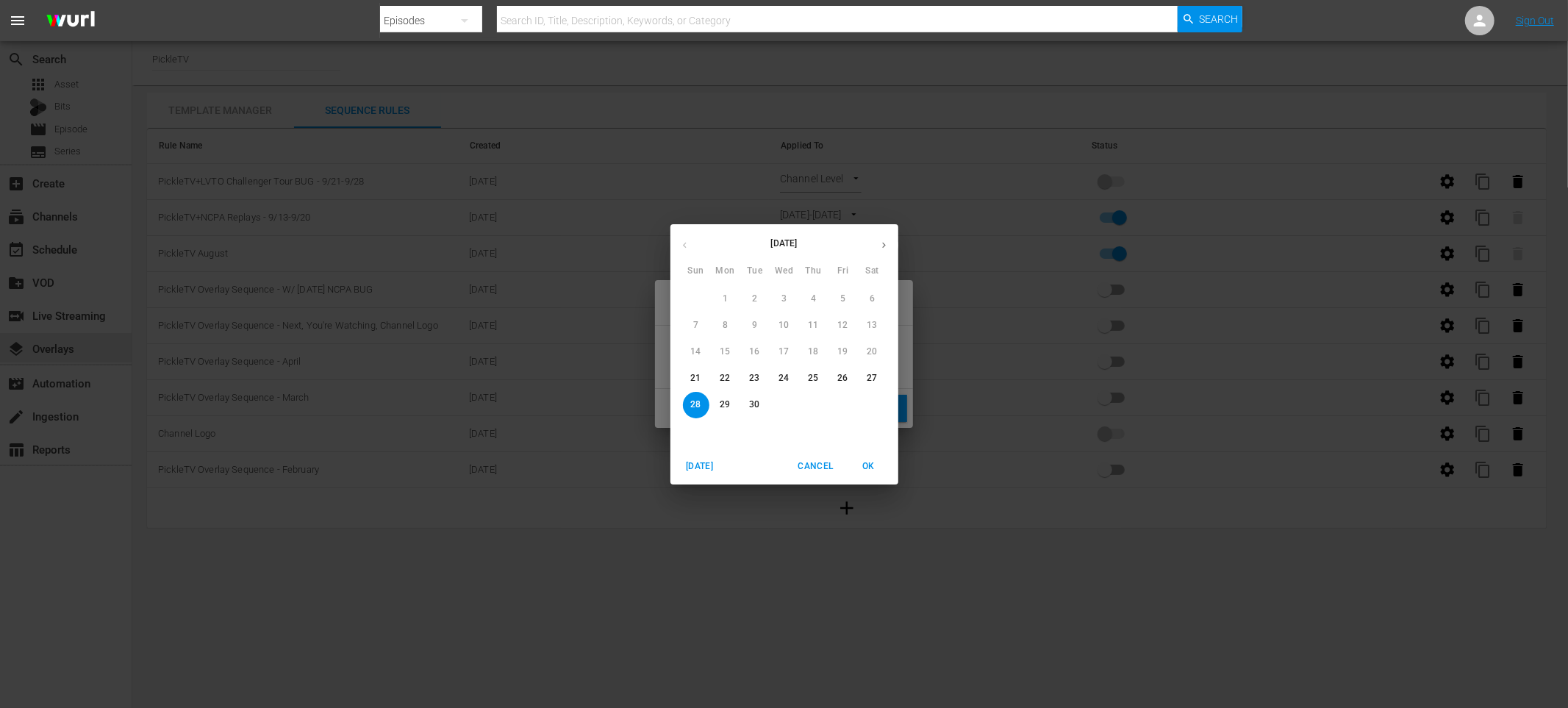
click at [881, 471] on span "OK" at bounding box center [868, 467] width 36 height 16
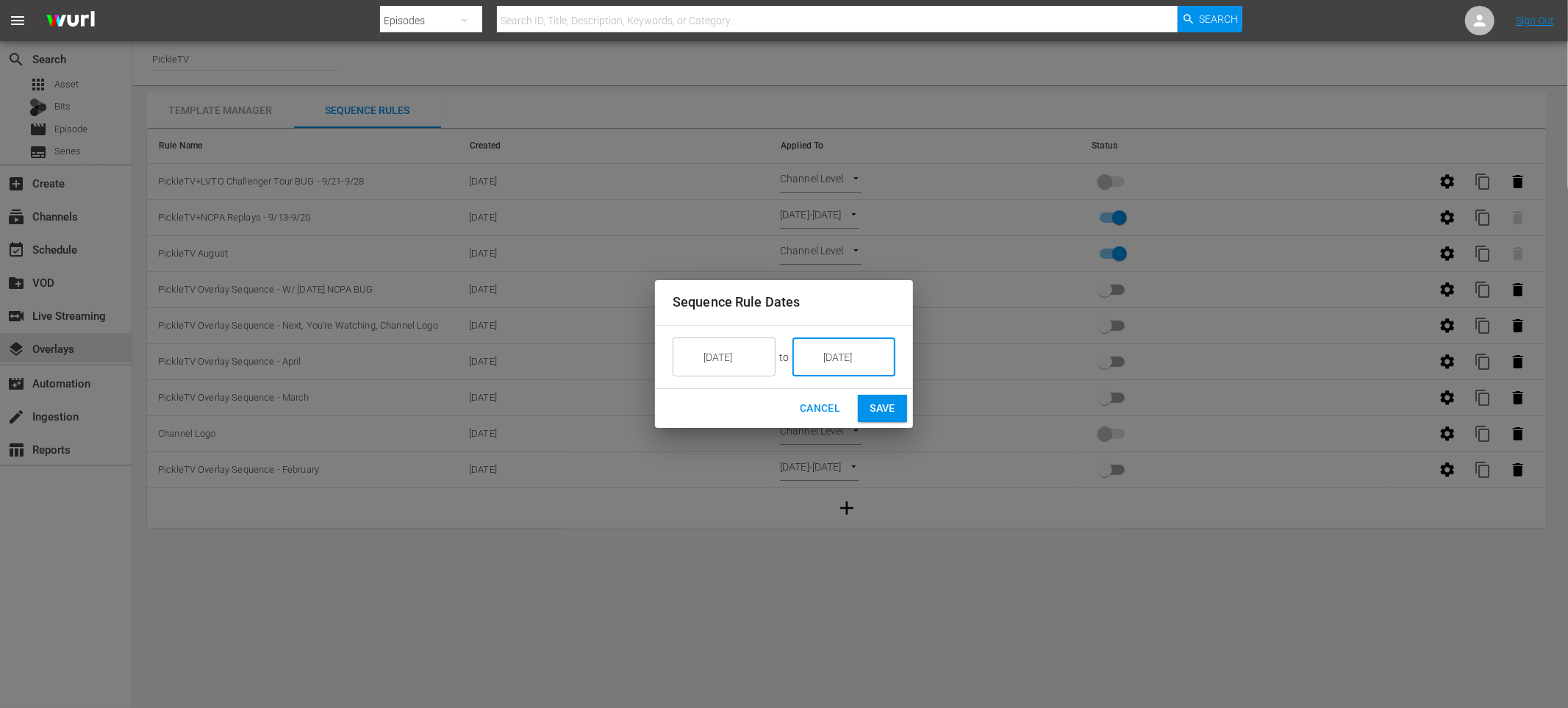
click at [878, 410] on span "Save" at bounding box center [882, 408] width 26 height 18
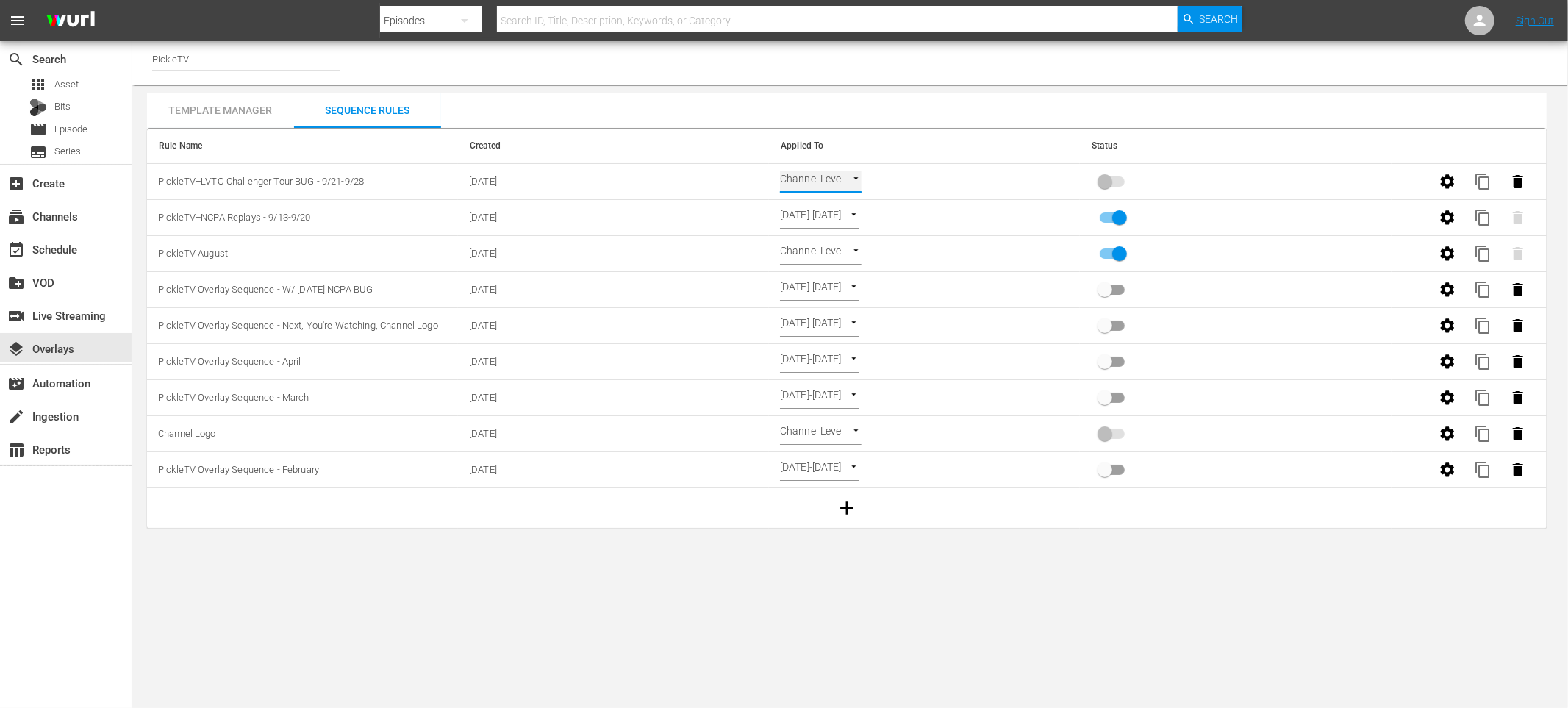
type input "SELECT_DATE"
click at [1115, 182] on input "primary checkbox" at bounding box center [1105, 184] width 83 height 28
checkbox input "true"
click at [1110, 251] on input "primary checkbox" at bounding box center [1120, 257] width 83 height 28
checkbox input "false"
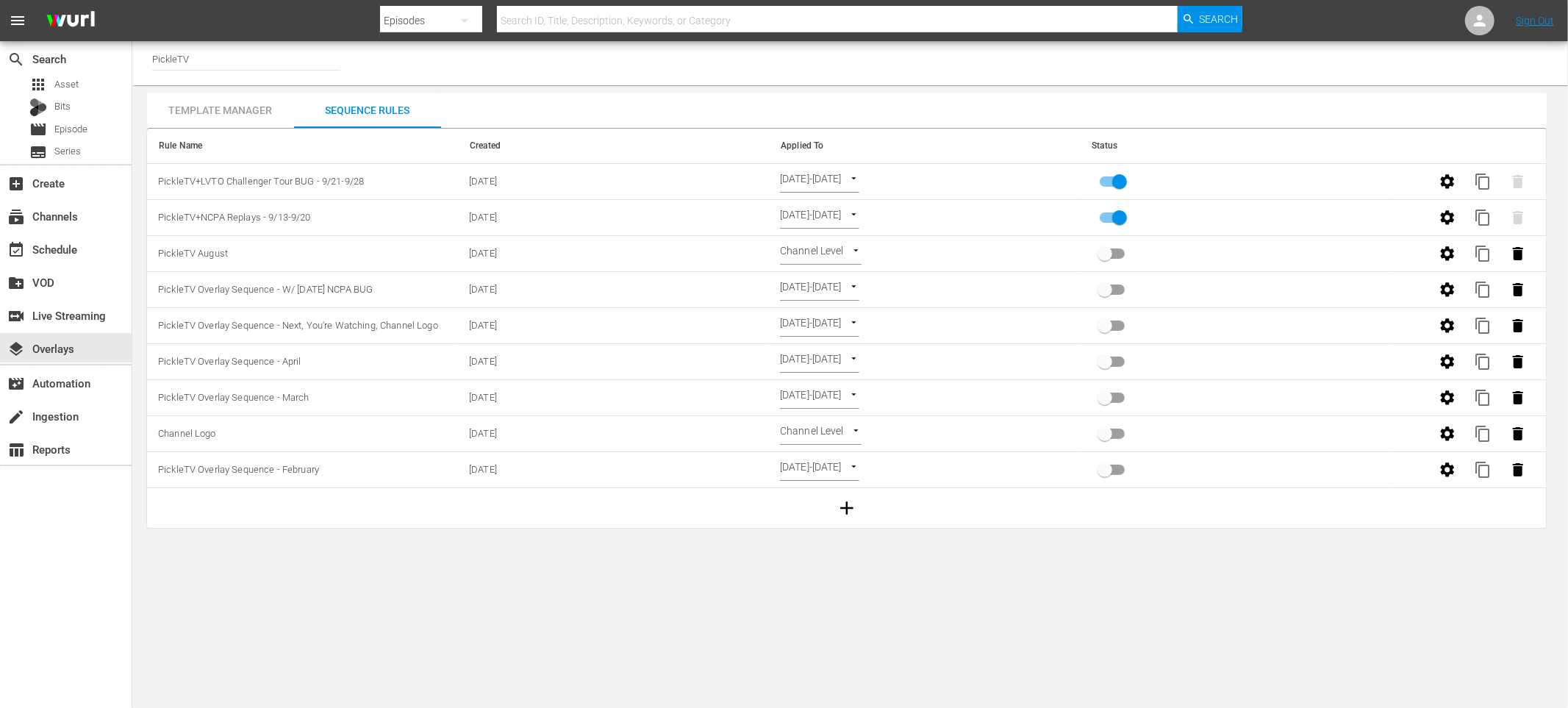
click at [846, 243] on body "menu Search By Episodes Search ID, Title, Description, Keywords, or Category Se…" at bounding box center [784, 354] width 1568 height 708
drag, startPoint x: 947, startPoint y: 252, endPoint x: 839, endPoint y: 255, distance: 108.0
click at [946, 252] on div at bounding box center [784, 354] width 1568 height 708
click at [1454, 260] on icon "button" at bounding box center [1447, 254] width 17 height 17
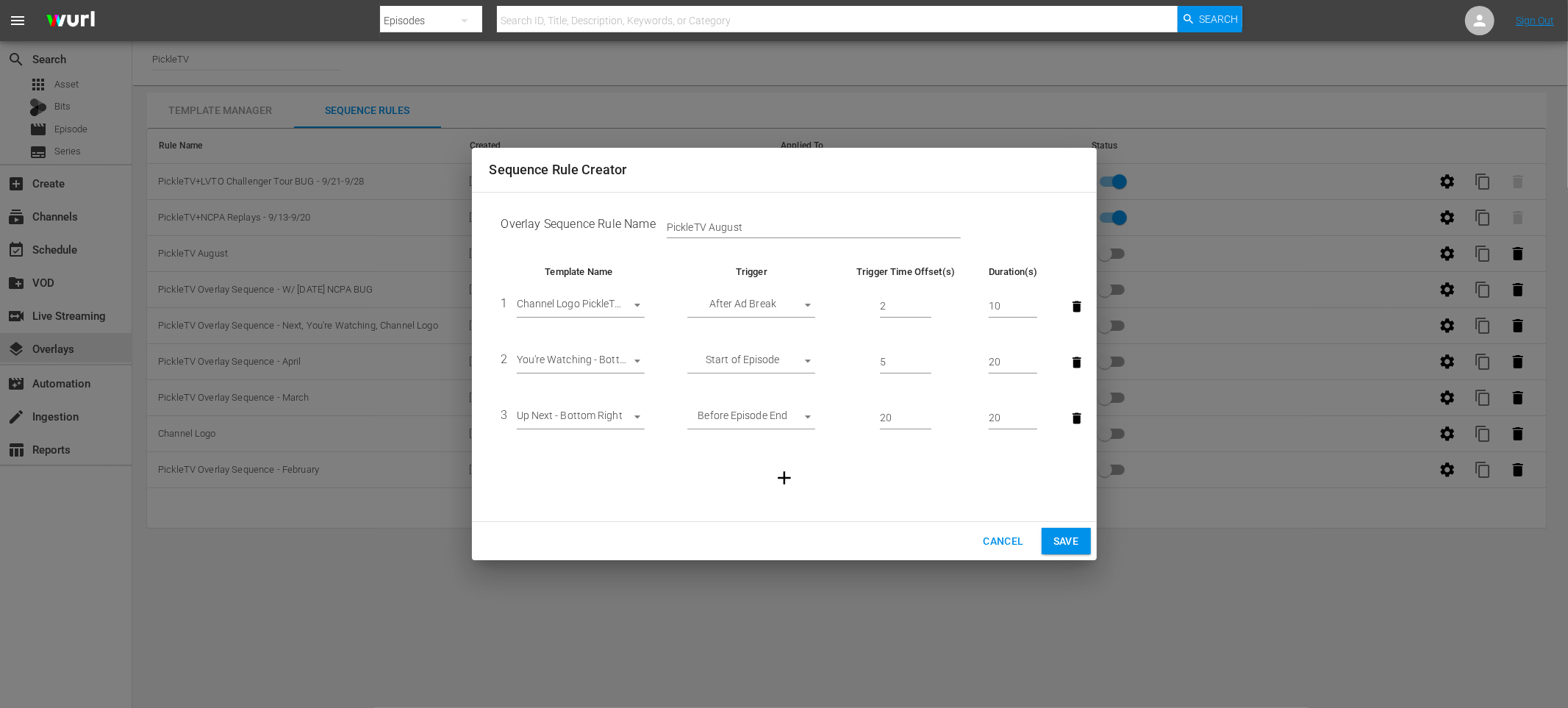
click at [1104, 117] on div "Sequence Rule Creator Overlay Sequence Rule Name PickleTV August Template Name …" at bounding box center [784, 354] width 1568 height 708
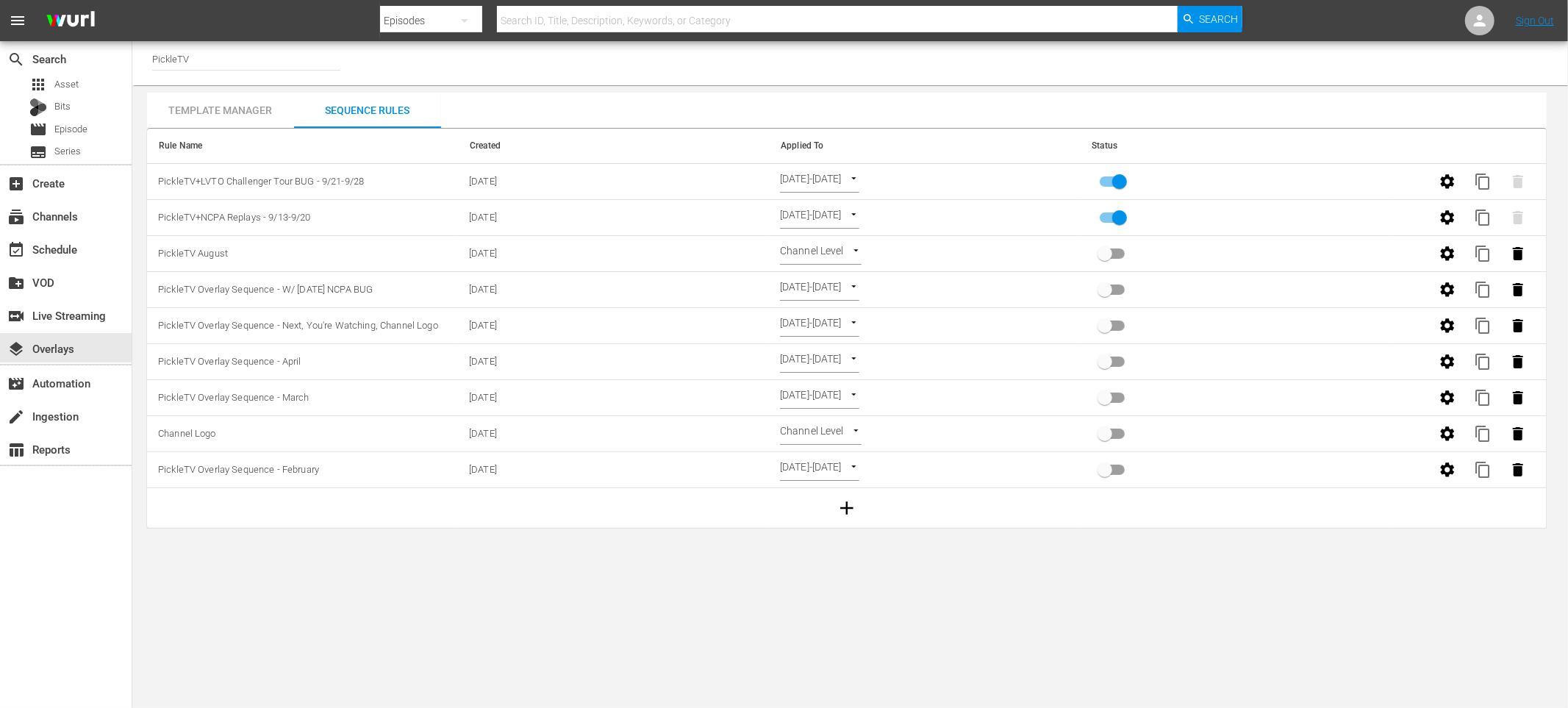
click at [552, 598] on body "menu Search By Episodes Search ID, Title, Description, Keywords, or Category Se…" at bounding box center [784, 354] width 1568 height 708
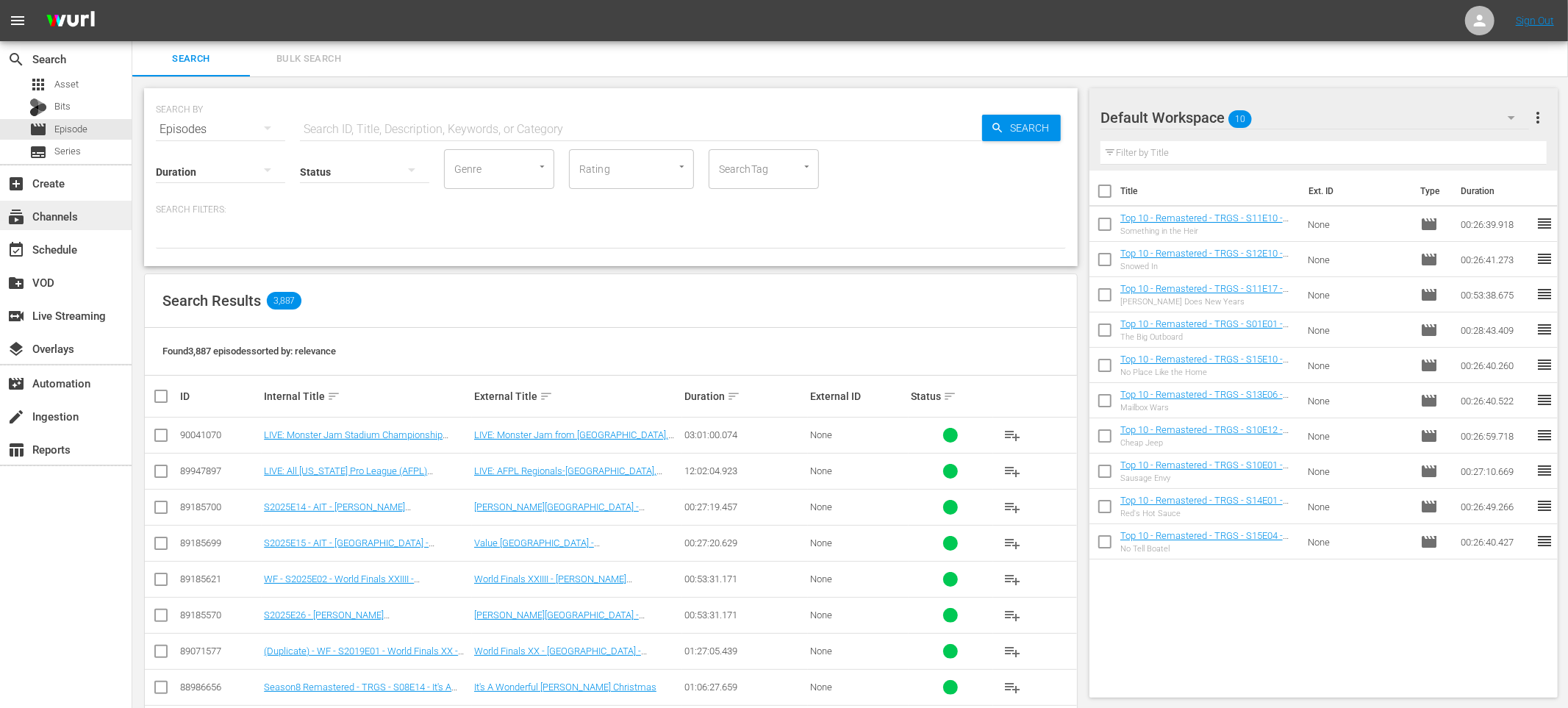
click at [72, 219] on div "subscriptions Channels" at bounding box center [41, 213] width 83 height 13
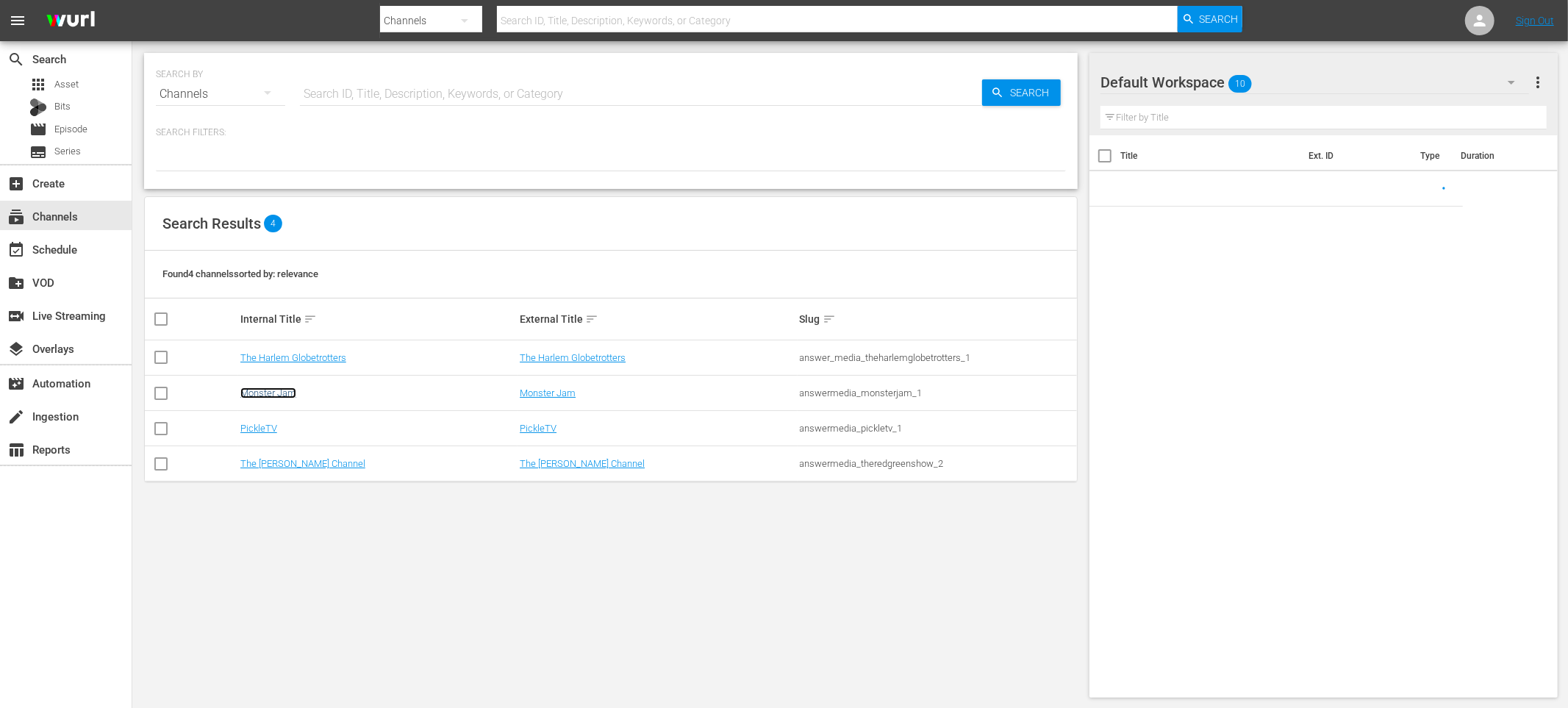
click at [273, 388] on link "Monster Jam" at bounding box center [269, 393] width 56 height 11
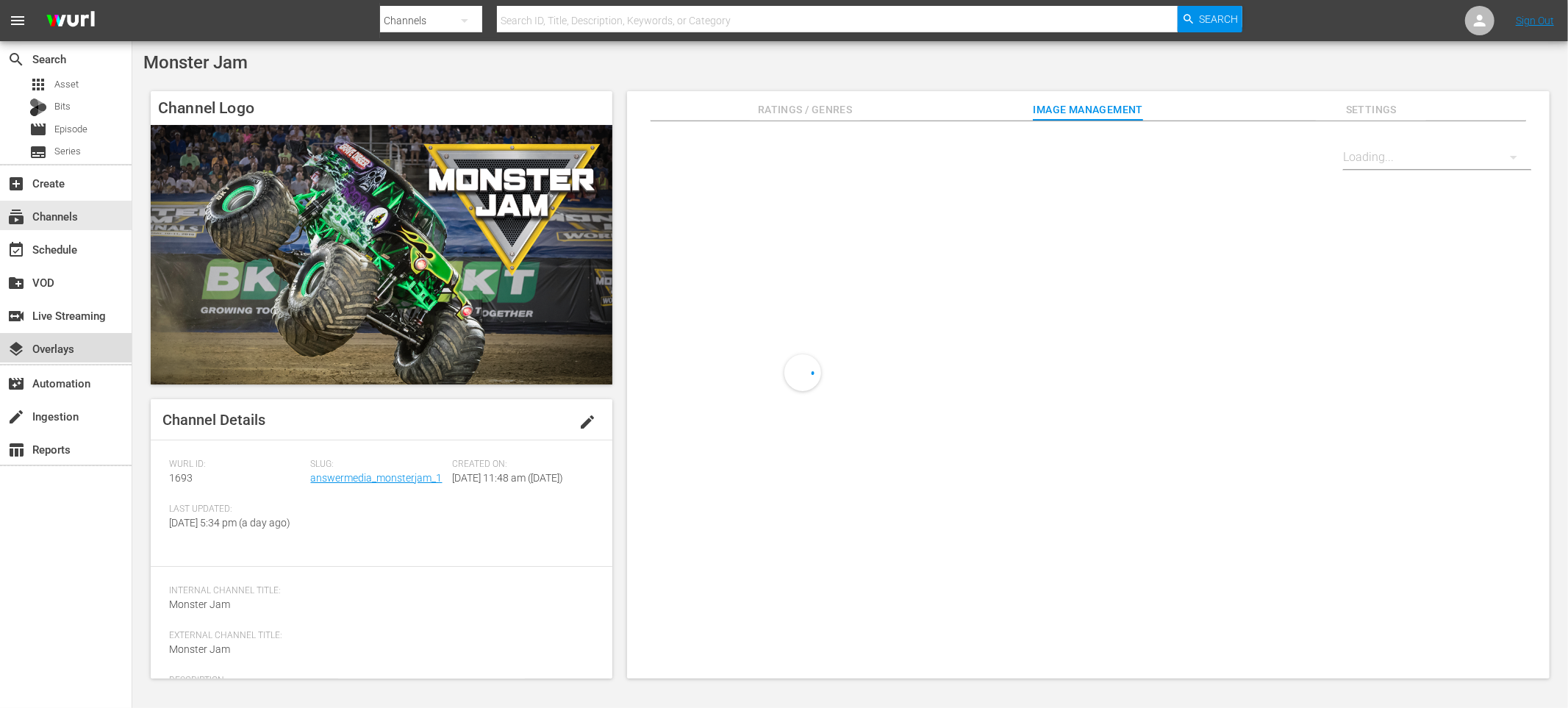
click at [59, 342] on div "layers Overlays" at bounding box center [41, 346] width 83 height 13
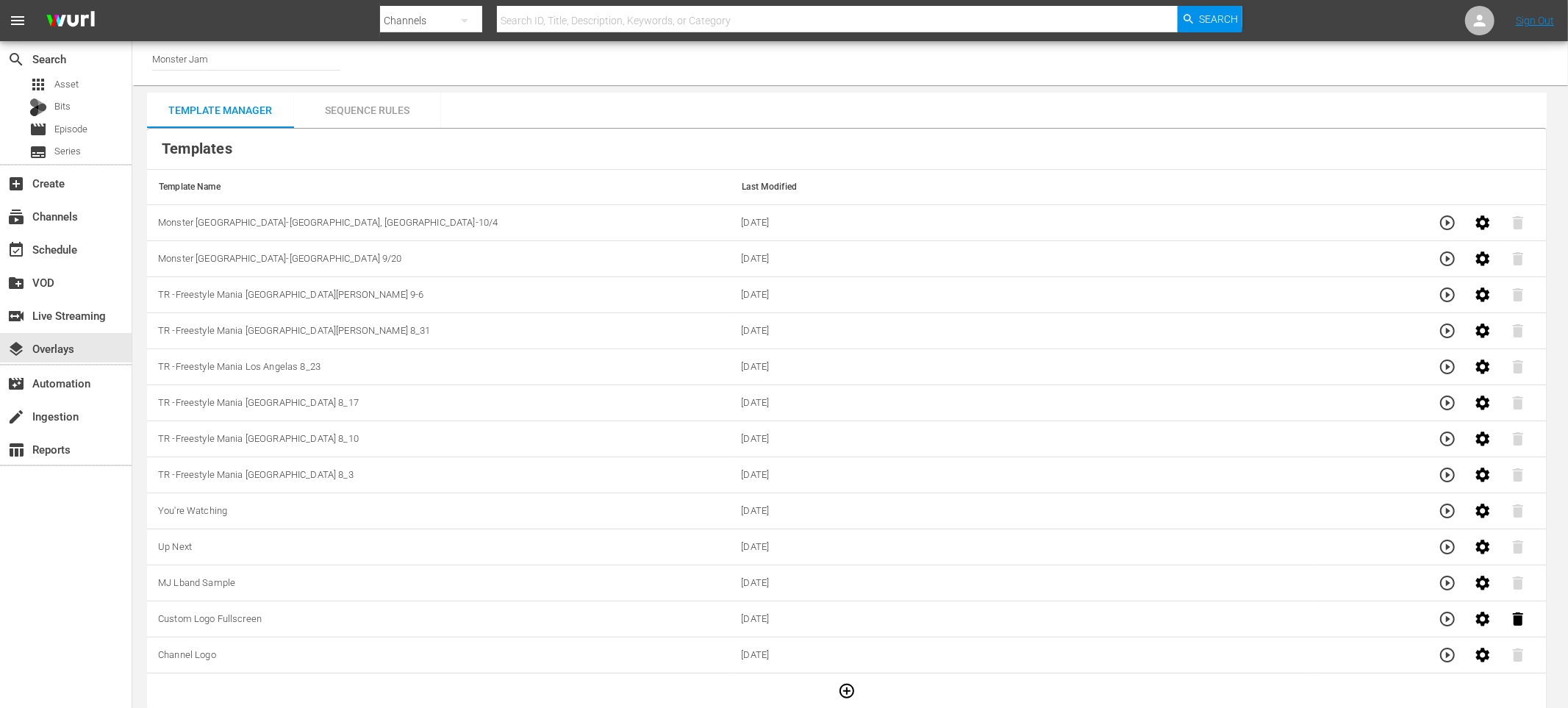
click at [377, 117] on div "Sequence Rules" at bounding box center [367, 110] width 147 height 36
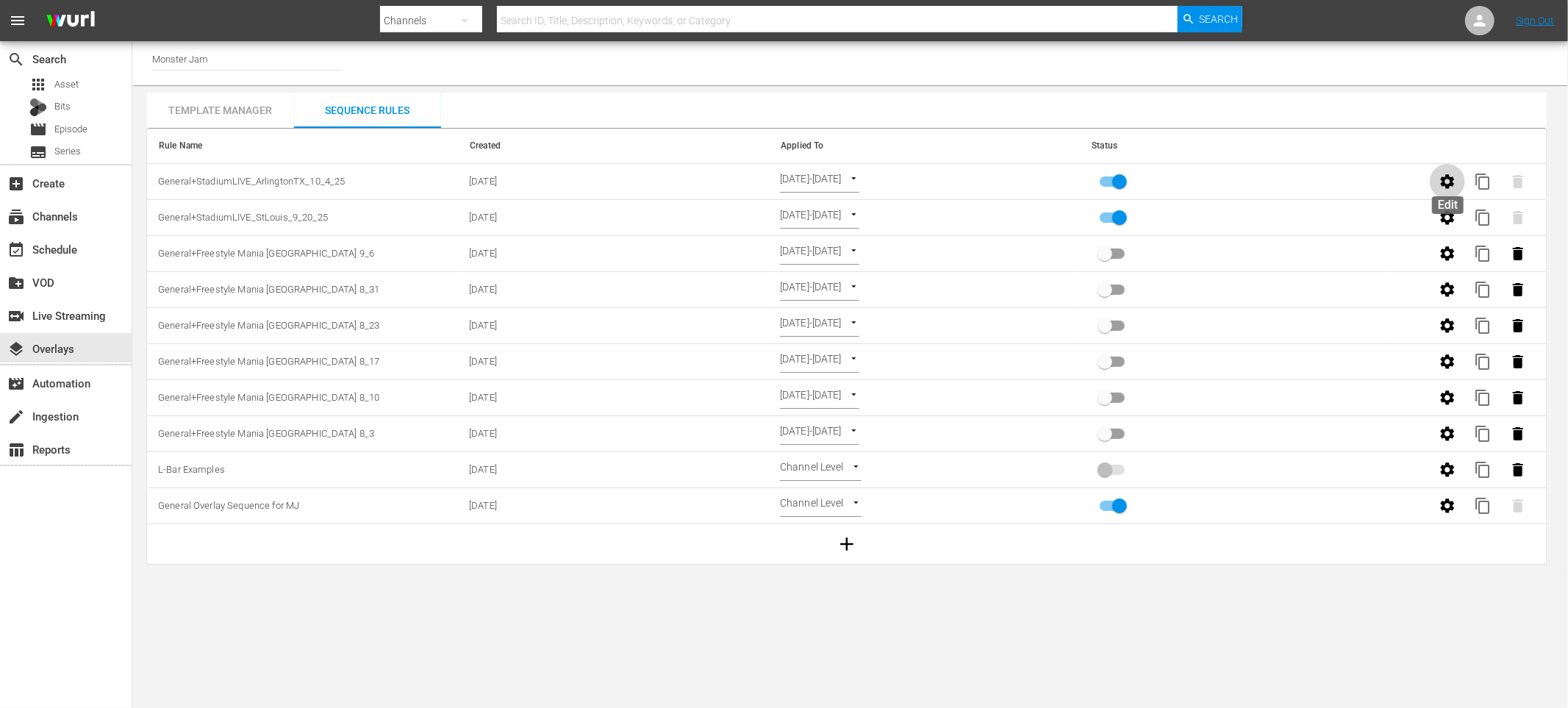
click at [1440, 178] on icon "button" at bounding box center [1447, 182] width 17 height 17
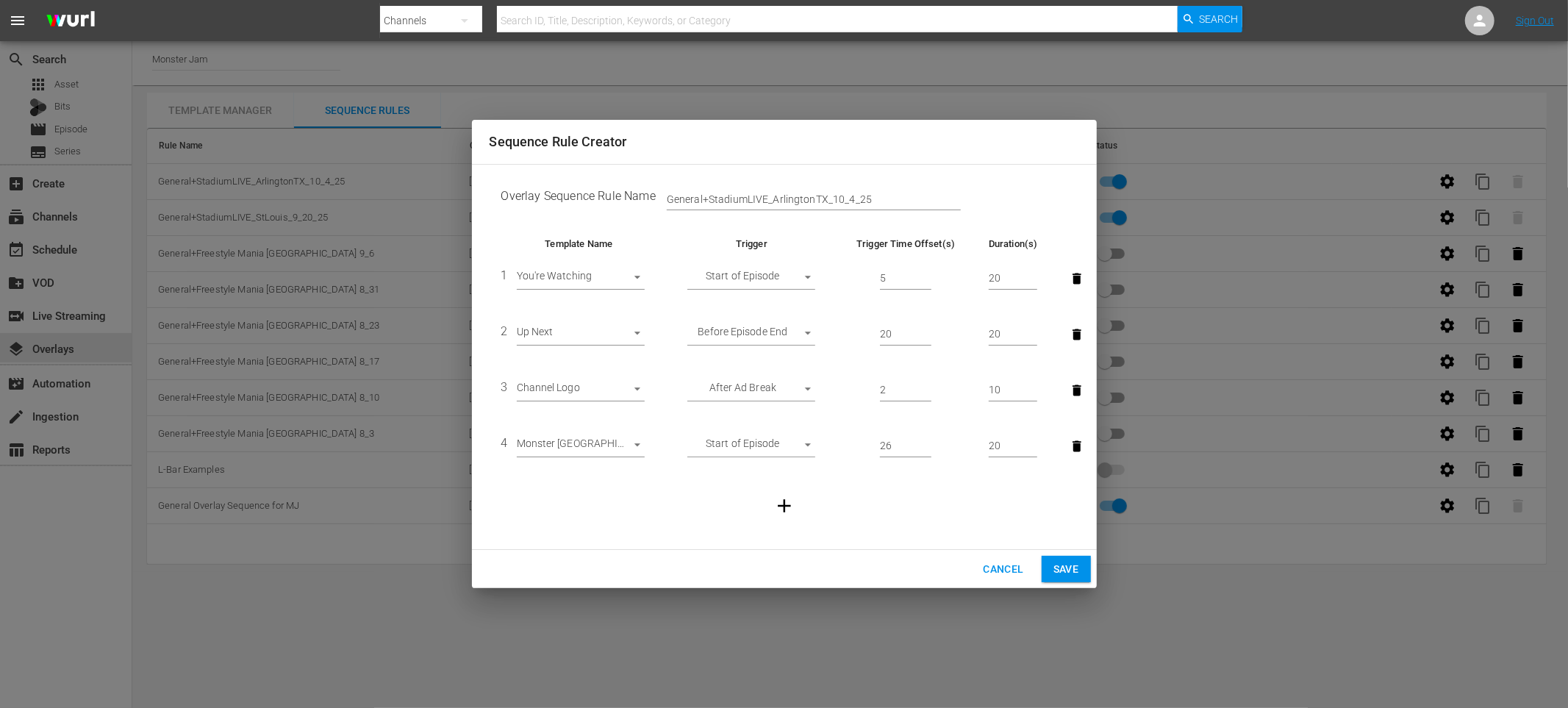
click at [1001, 573] on span "Cancel" at bounding box center [1003, 569] width 41 height 18
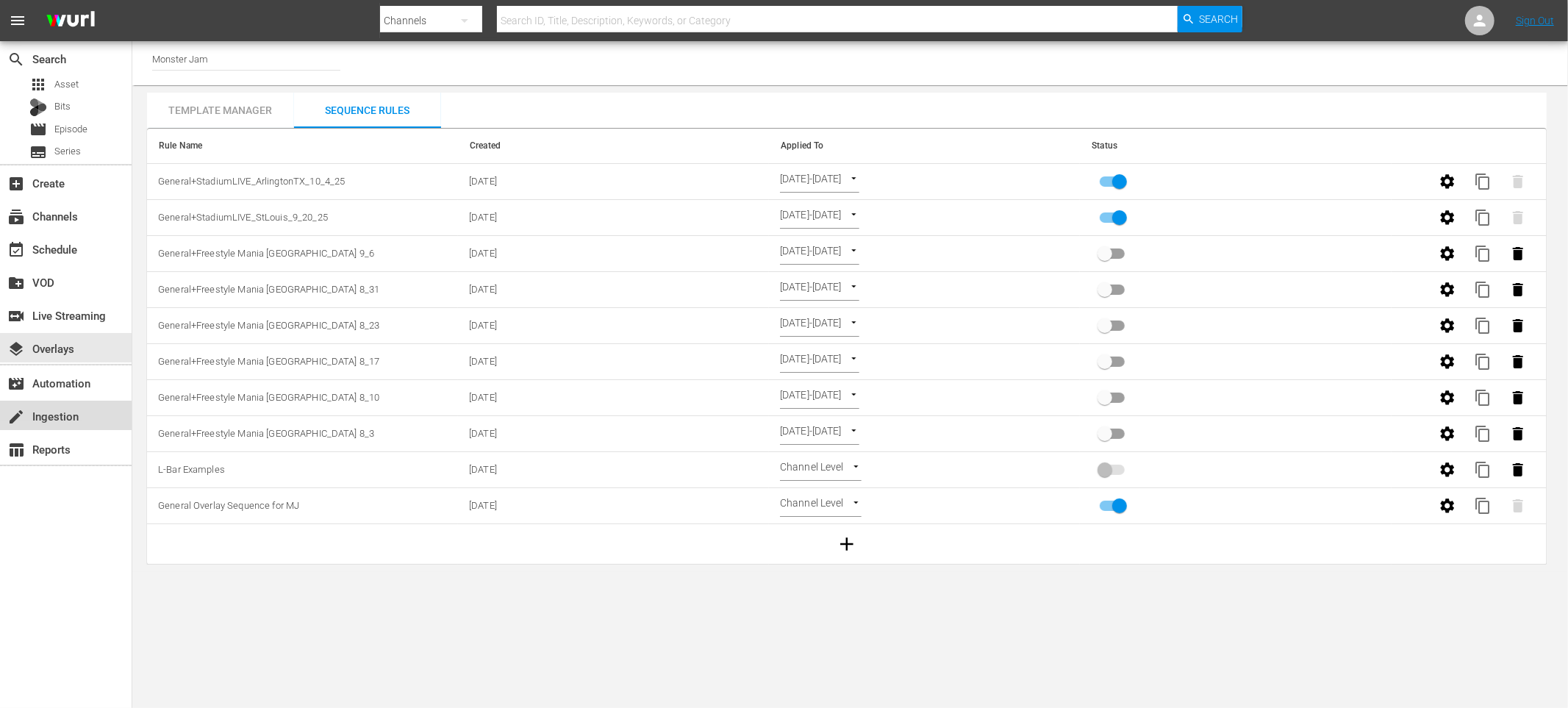
click at [65, 421] on div "create Ingestion" at bounding box center [41, 413] width 83 height 13
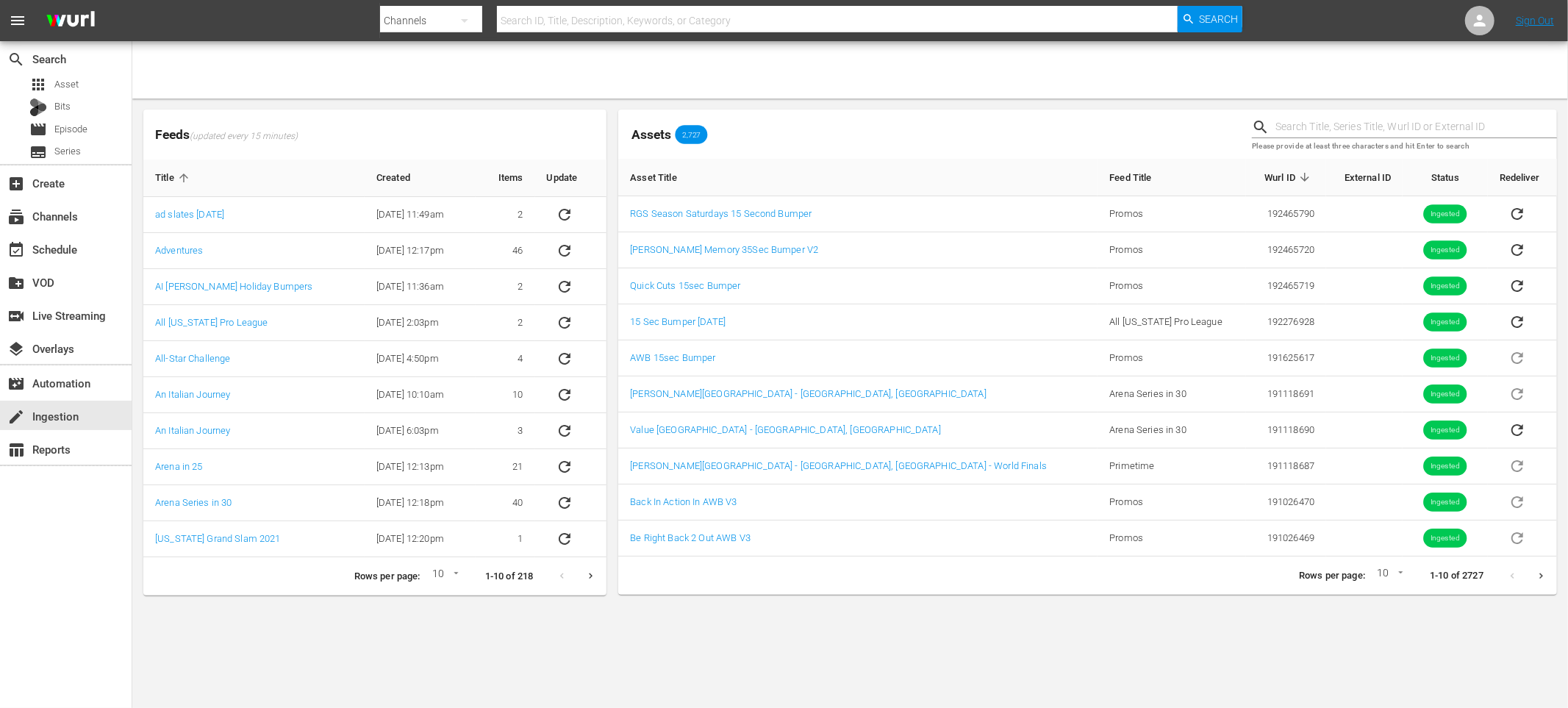
click at [1098, 76] on div at bounding box center [850, 70] width 1436 height 57
click at [78, 155] on span "Series" at bounding box center [68, 151] width 26 height 15
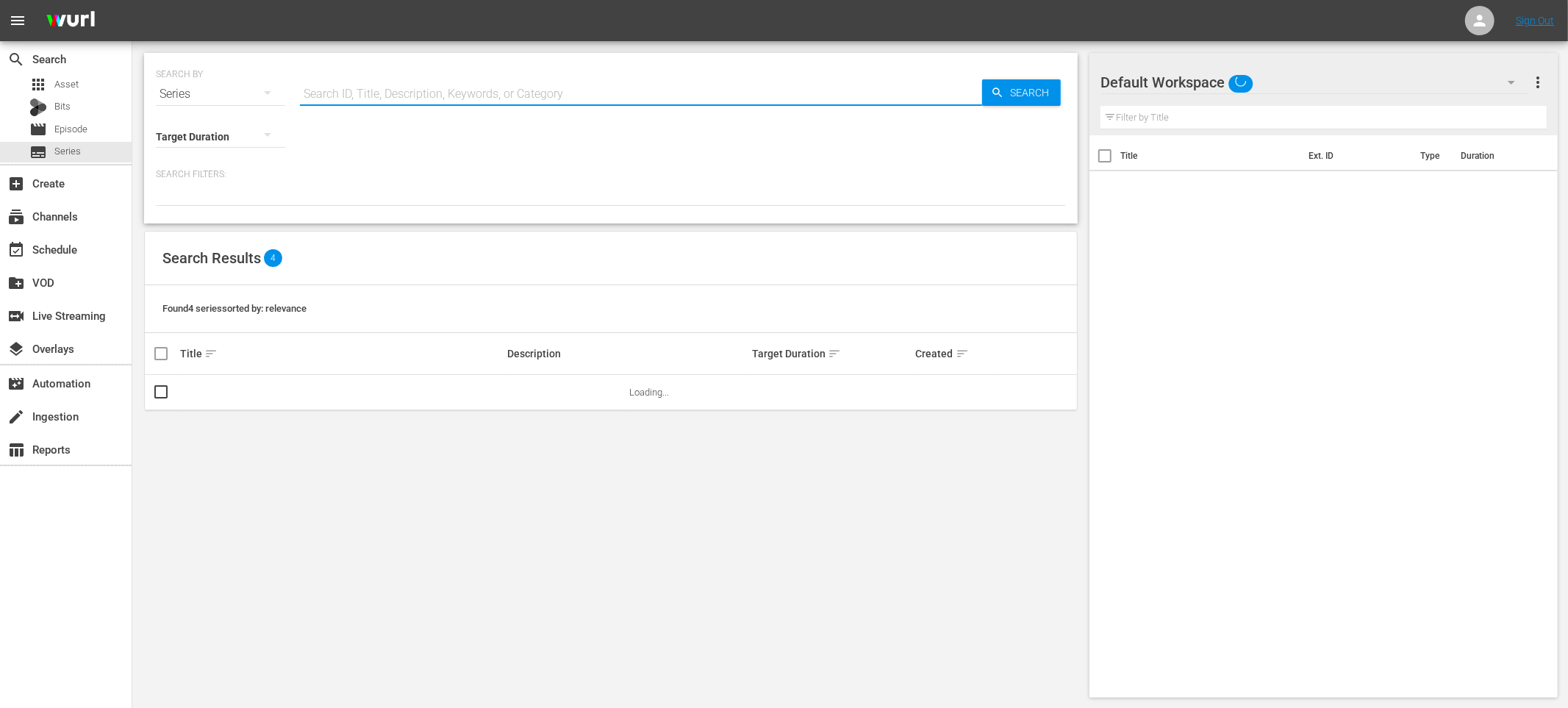
click at [360, 107] on input "text" at bounding box center [641, 94] width 682 height 36
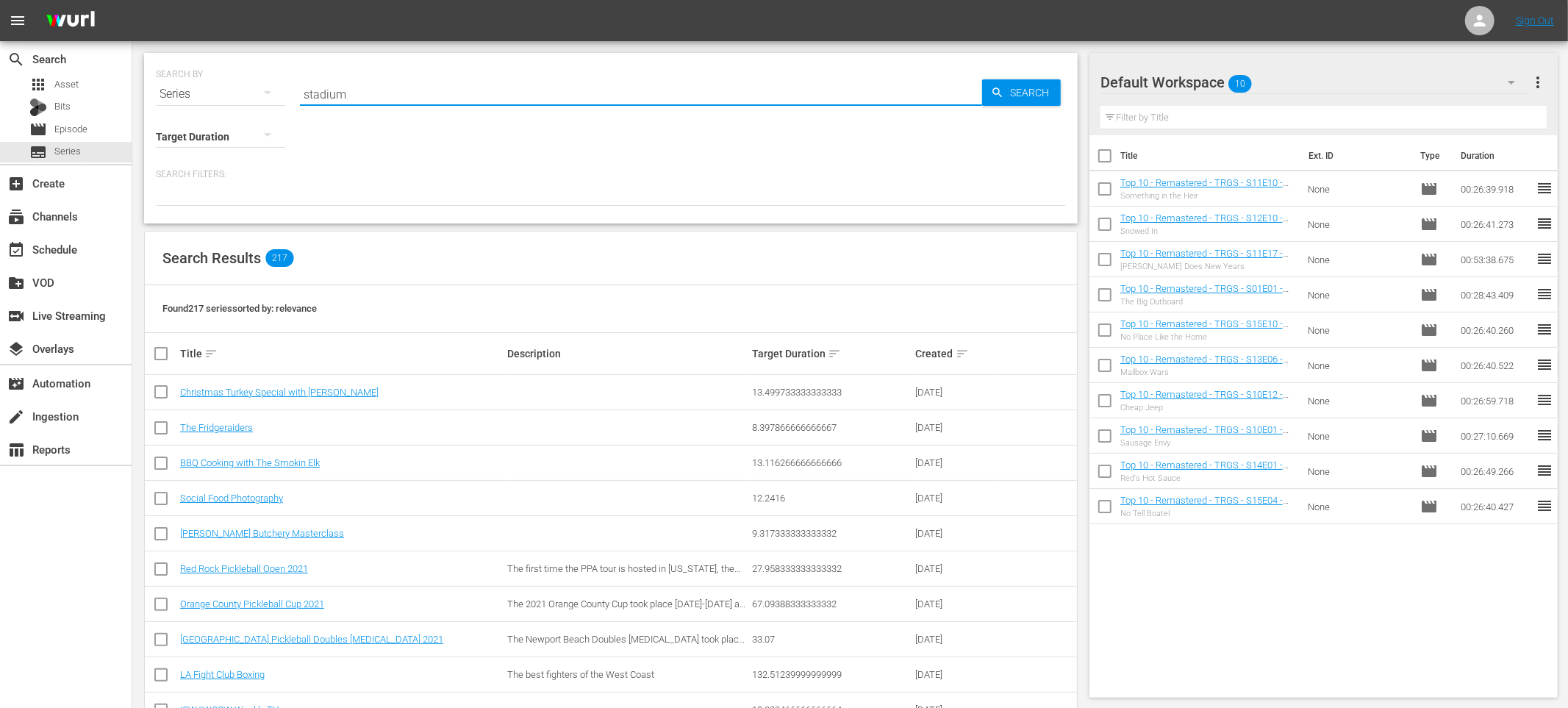
type input "stadium"
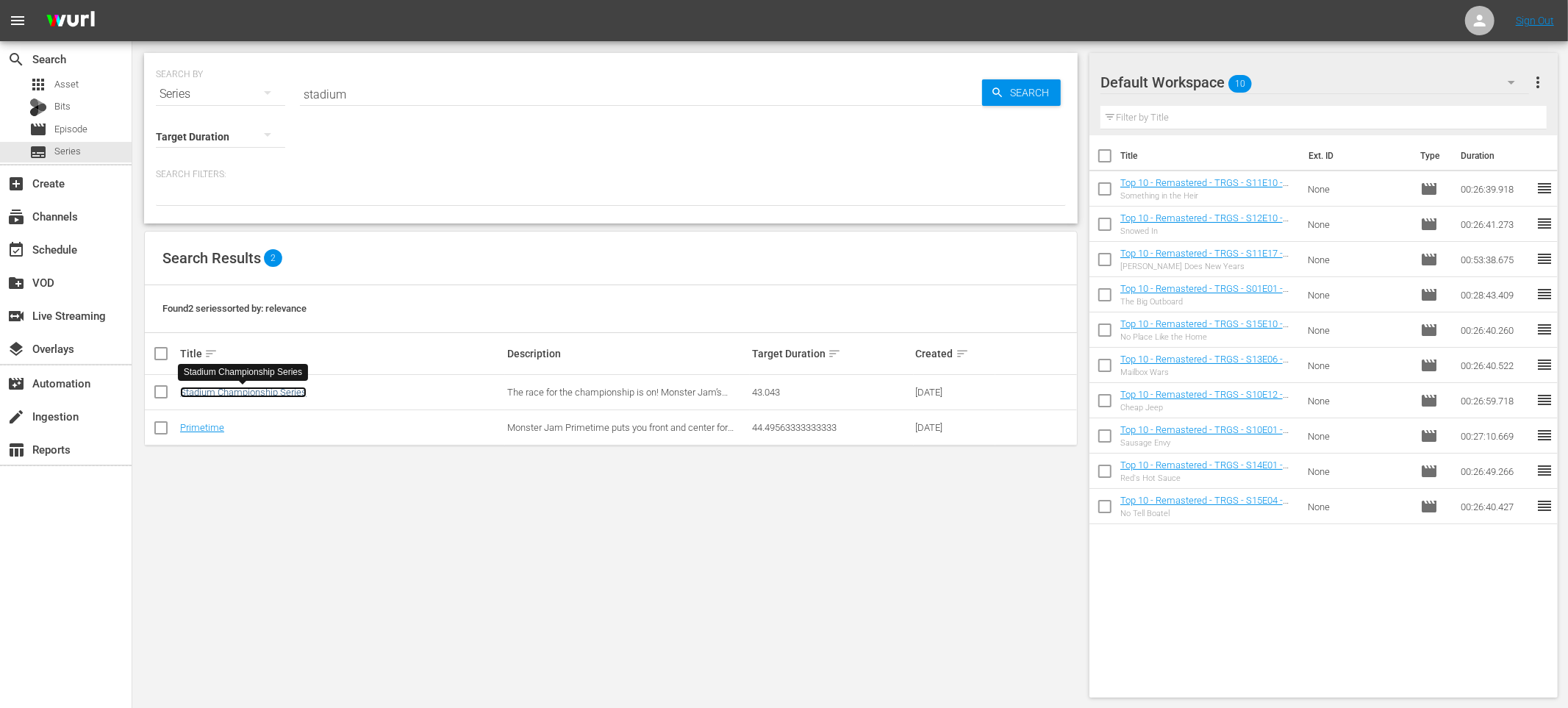
click at [250, 393] on link "Stadium Championship Series" at bounding box center [243, 392] width 126 height 11
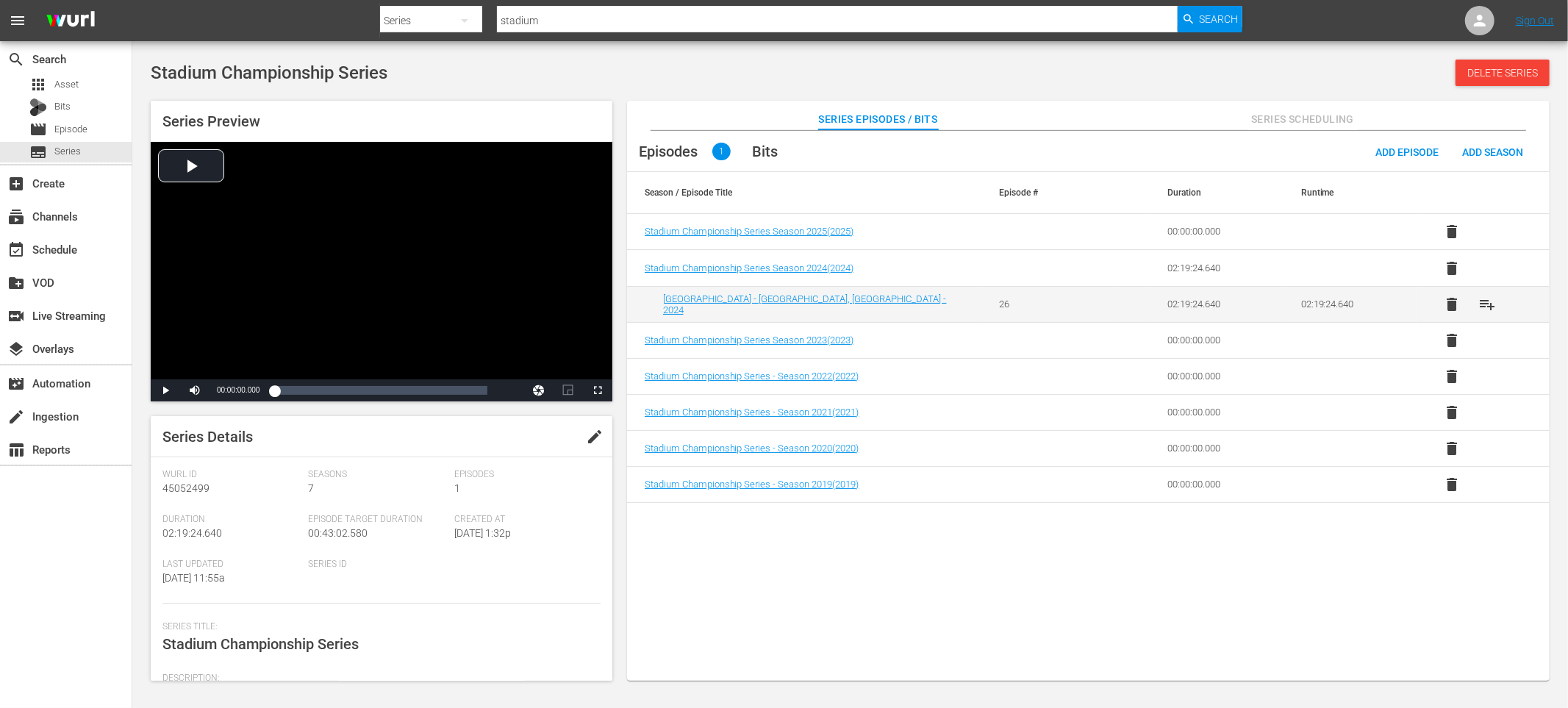
drag, startPoint x: 726, startPoint y: 71, endPoint x: 735, endPoint y: 75, distance: 9.8
click at [726, 71] on div "Stadium Championship Series Delete Series" at bounding box center [849, 72] width 1399 height 26
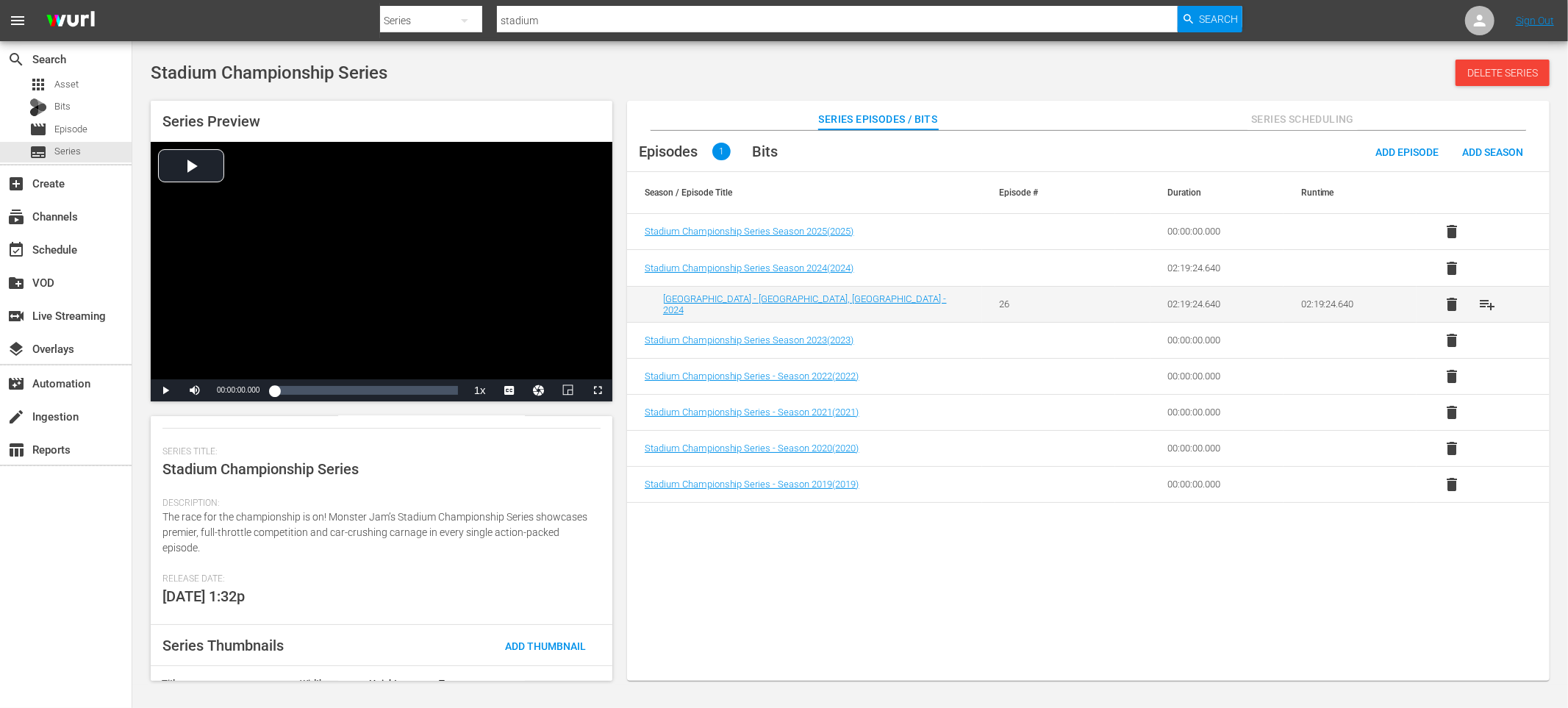
scroll to position [265, 0]
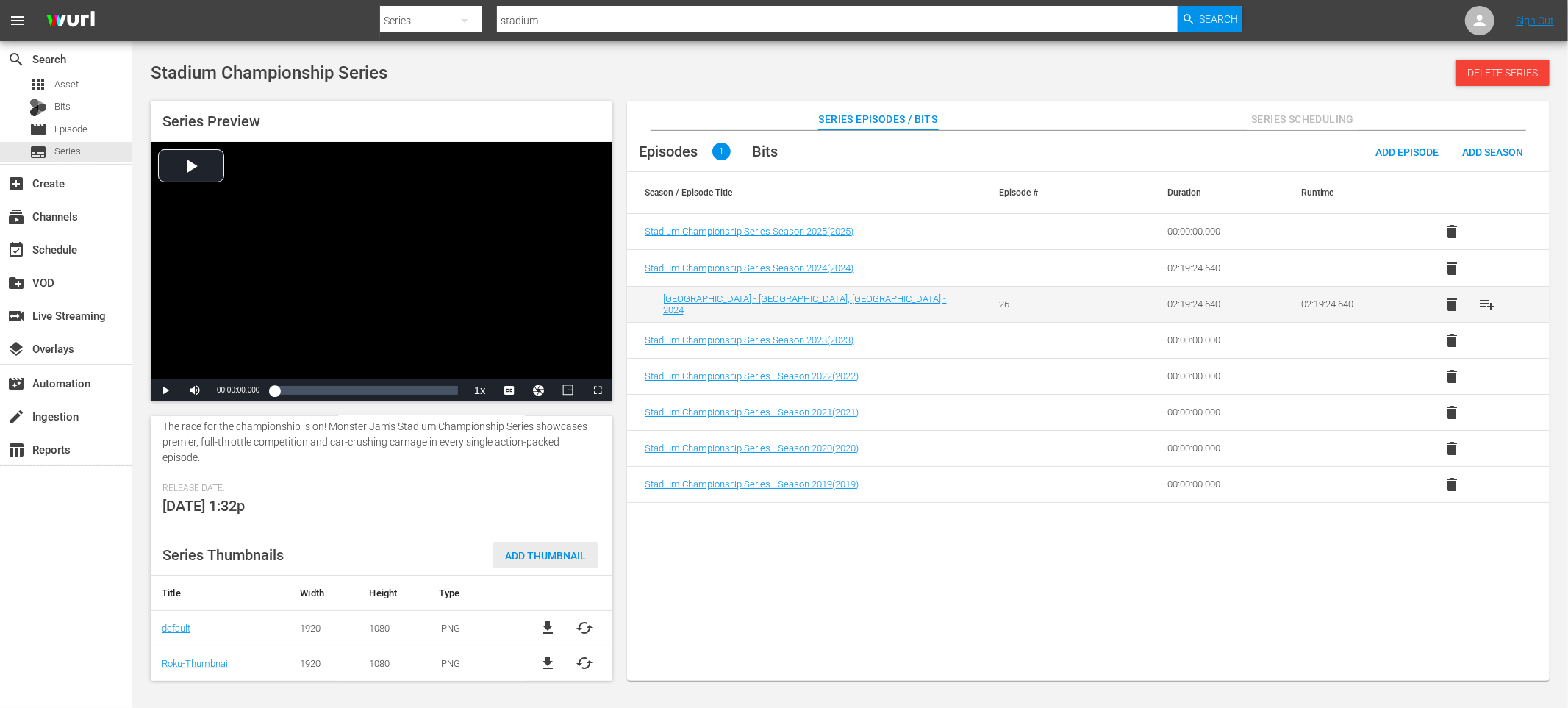
click at [545, 560] on span "Add Thumbnail" at bounding box center [545, 557] width 104 height 12
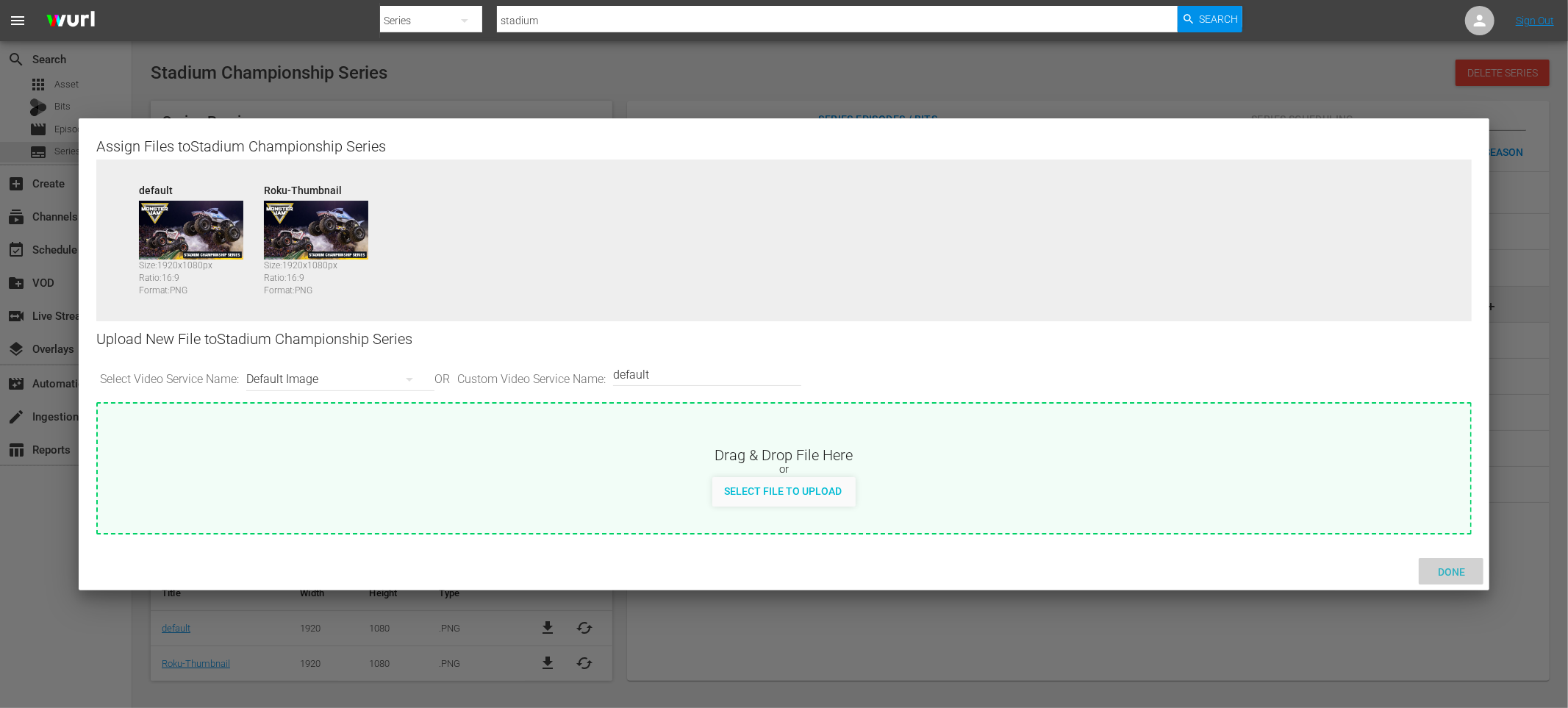
click at [1442, 570] on span "Done" at bounding box center [1452, 572] width 50 height 12
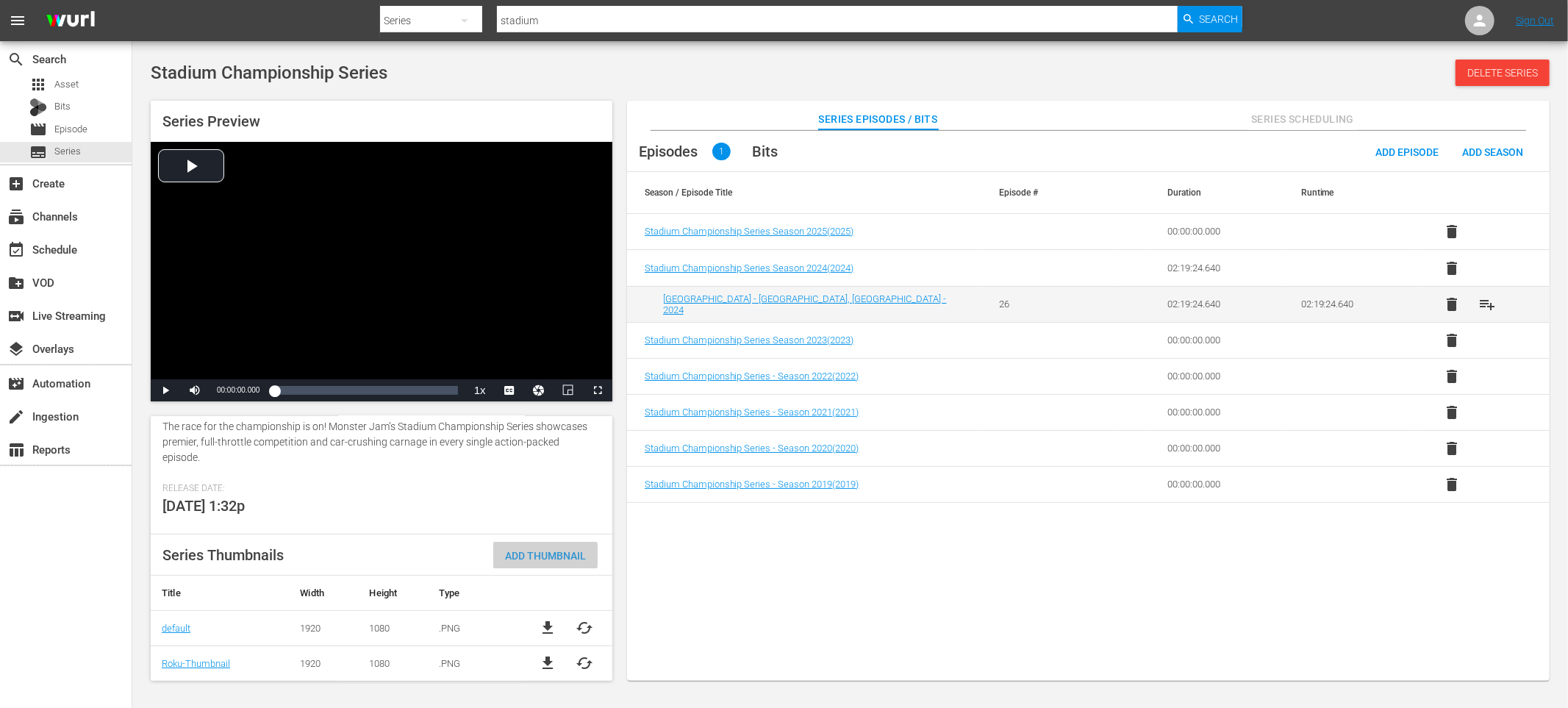
click at [515, 555] on span "Add Thumbnail" at bounding box center [545, 557] width 104 height 12
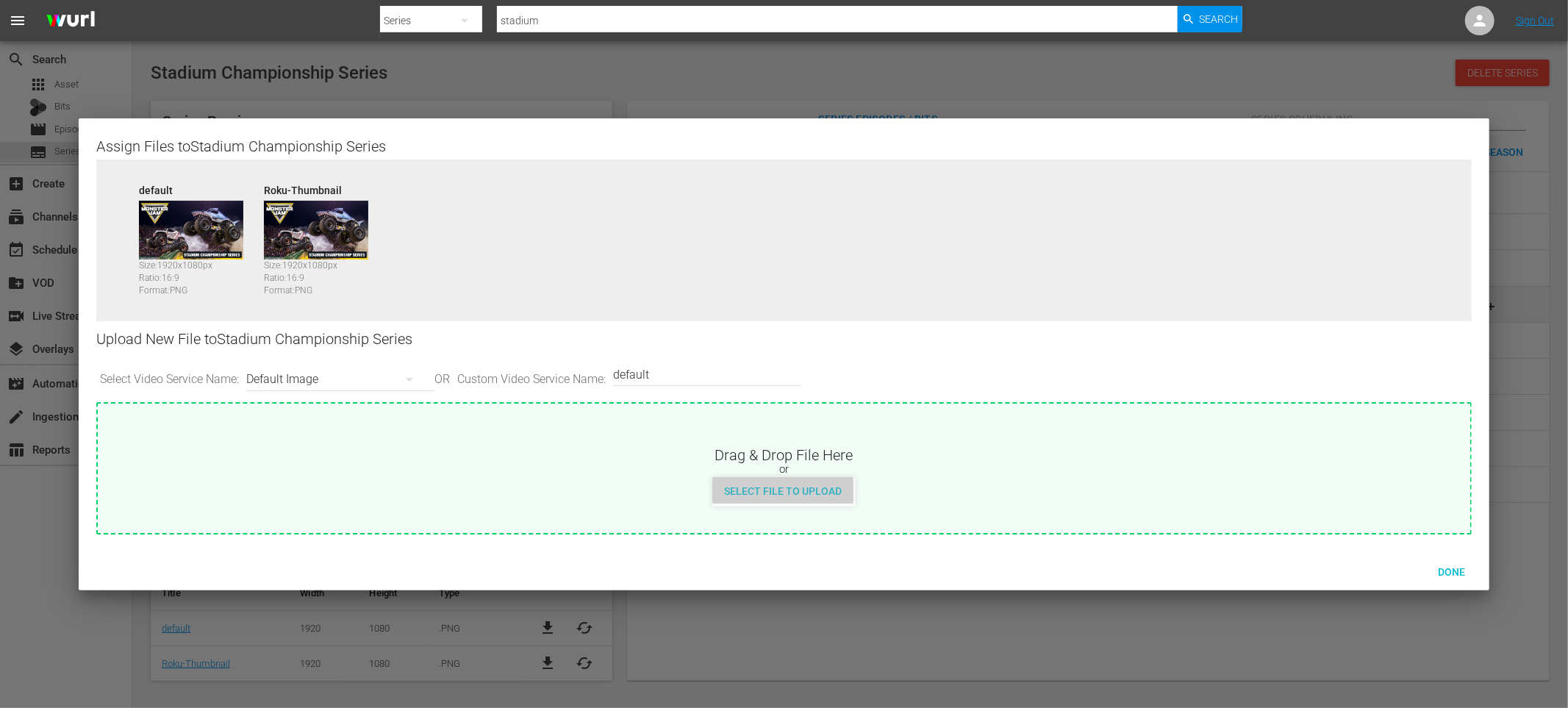
click at [814, 490] on span "Select File to Upload" at bounding box center [782, 491] width 141 height 12
click at [1441, 567] on span "Done" at bounding box center [1452, 572] width 50 height 12
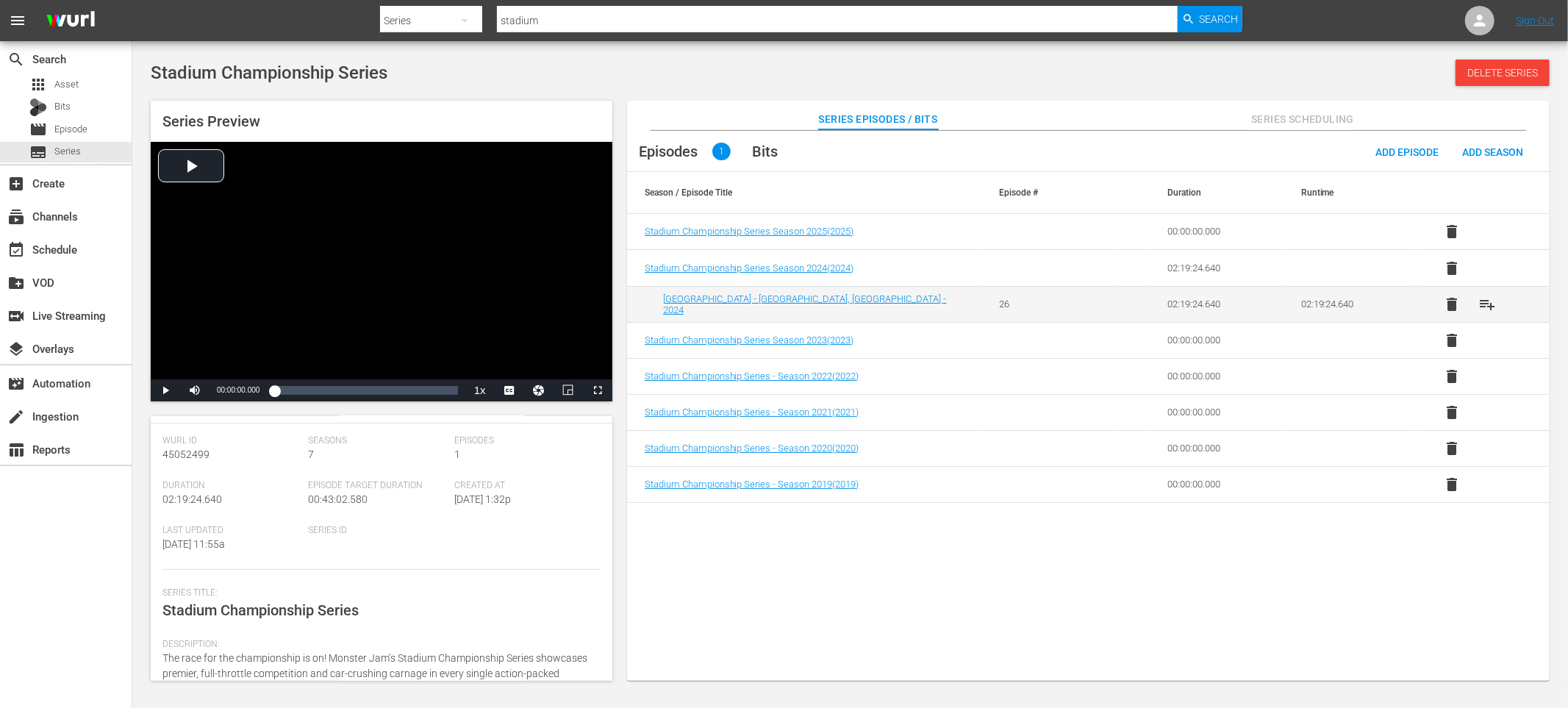
scroll to position [0, 0]
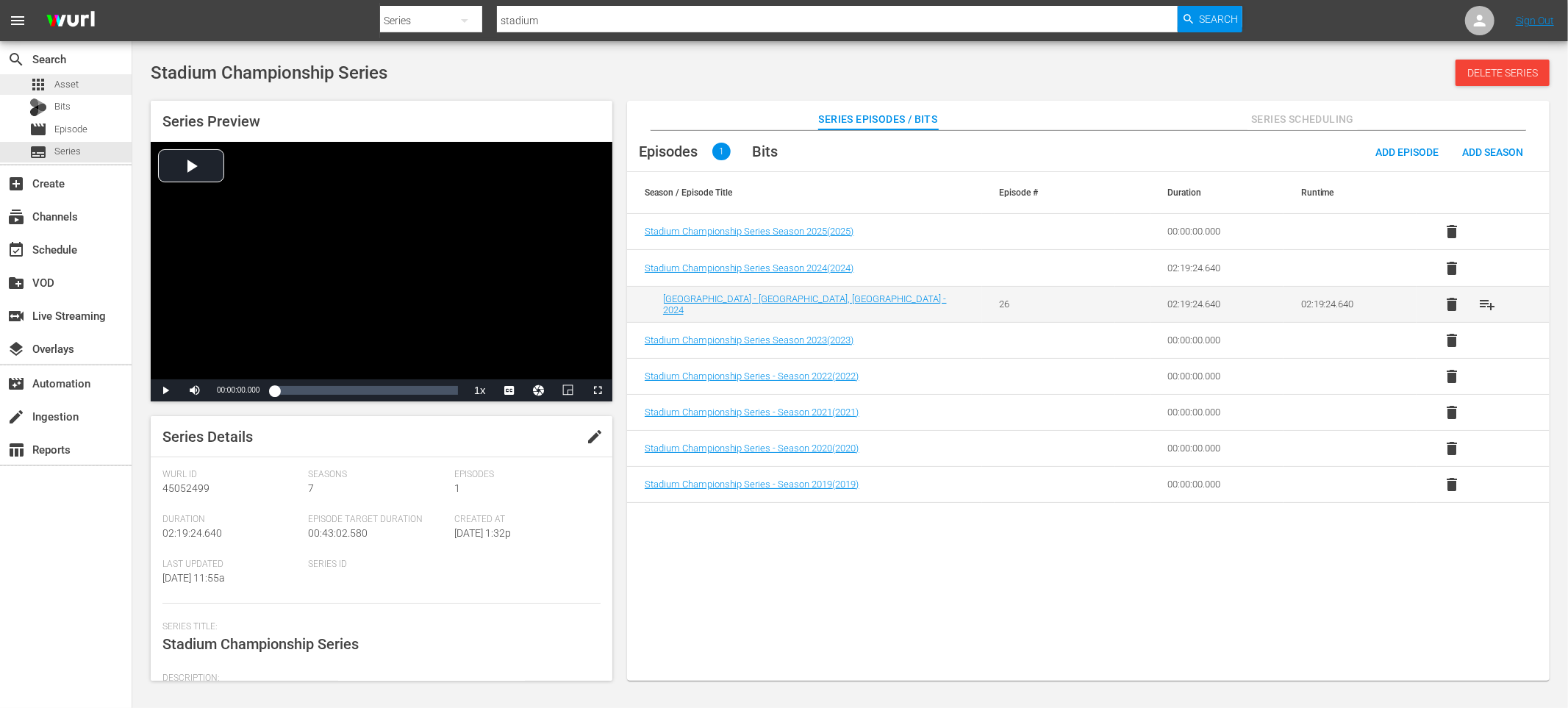
click at [83, 83] on div "apps Asset" at bounding box center [65, 84] width 131 height 21
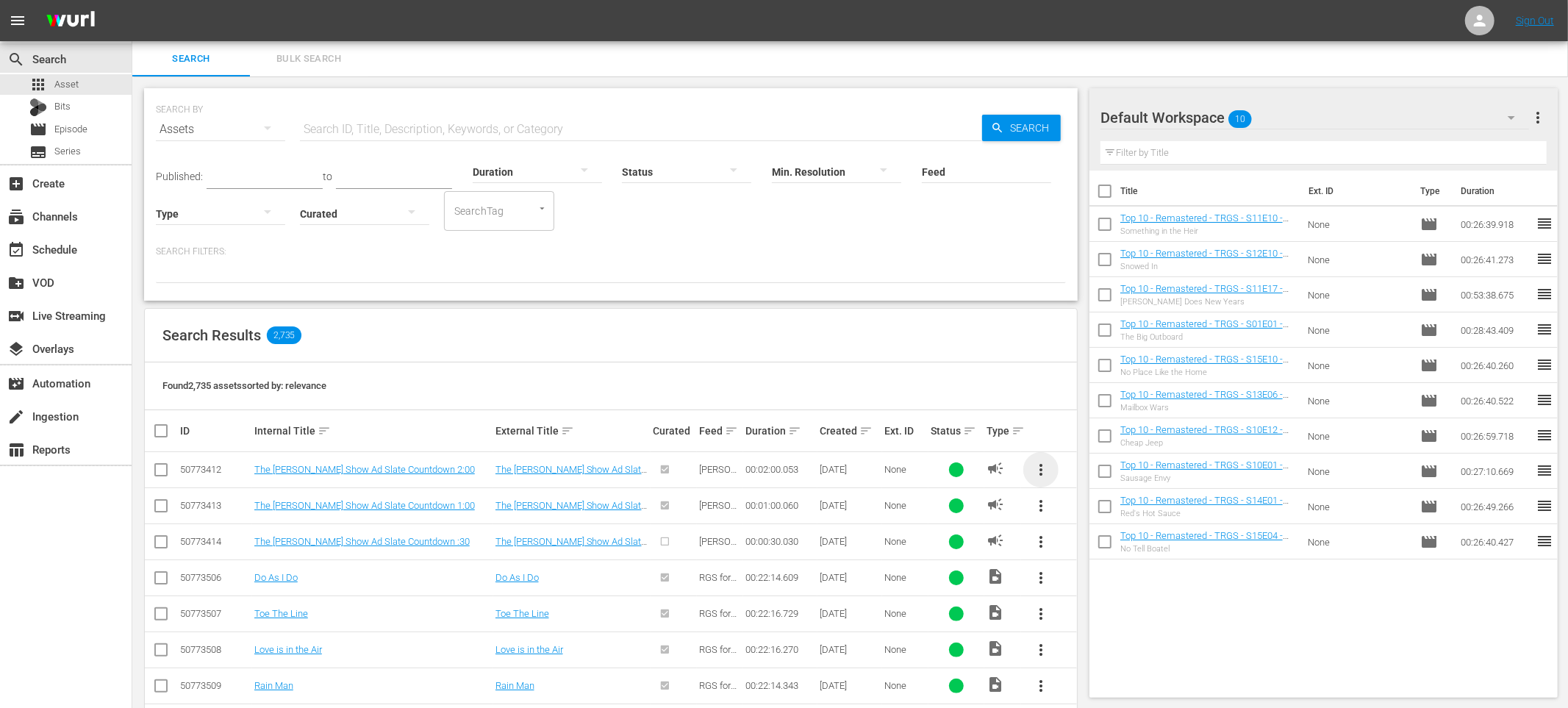
click at [1046, 470] on span "more_vert" at bounding box center [1040, 470] width 17 height 17
click at [955, 372] on div "Found 2,735 assets sorted by: relevance" at bounding box center [611, 386] width 932 height 48
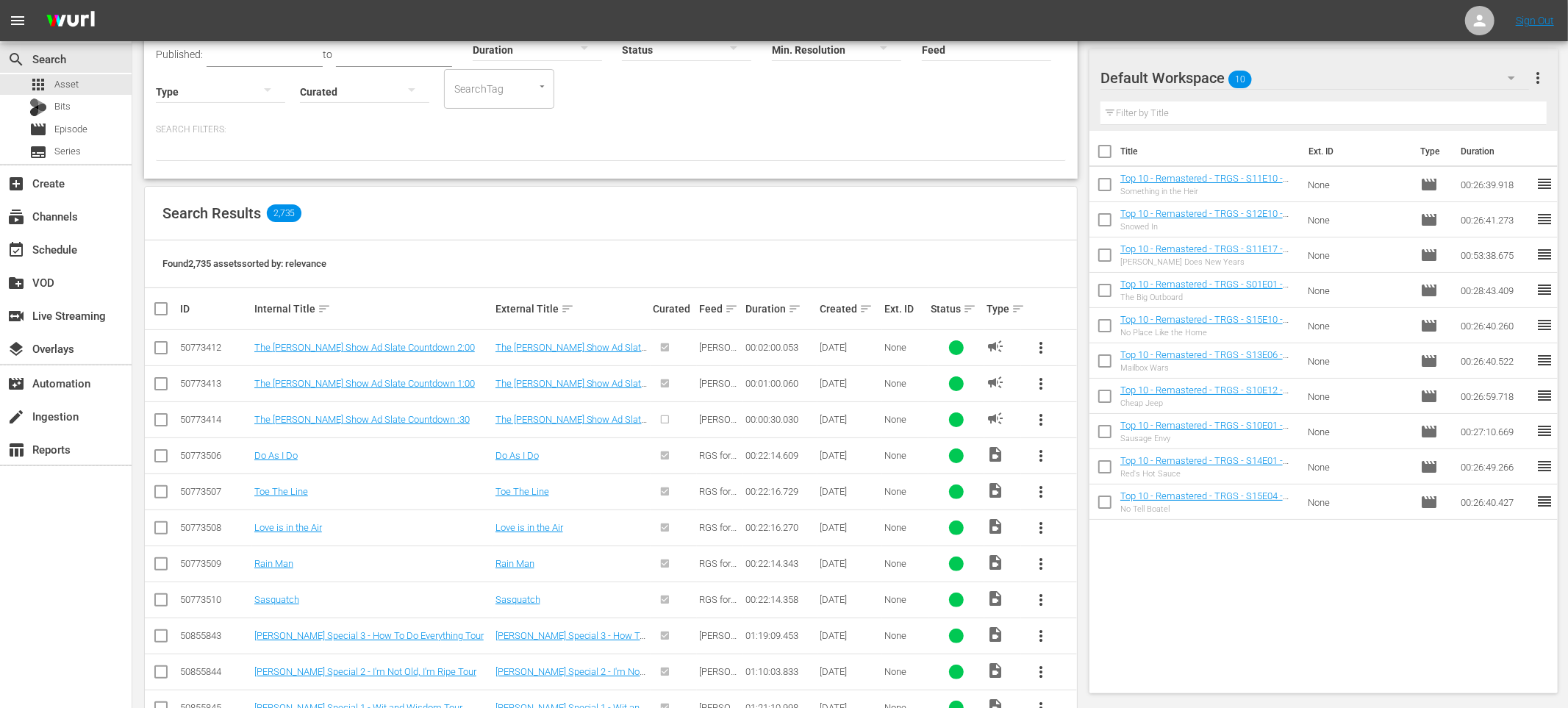
scroll to position [130, 0]
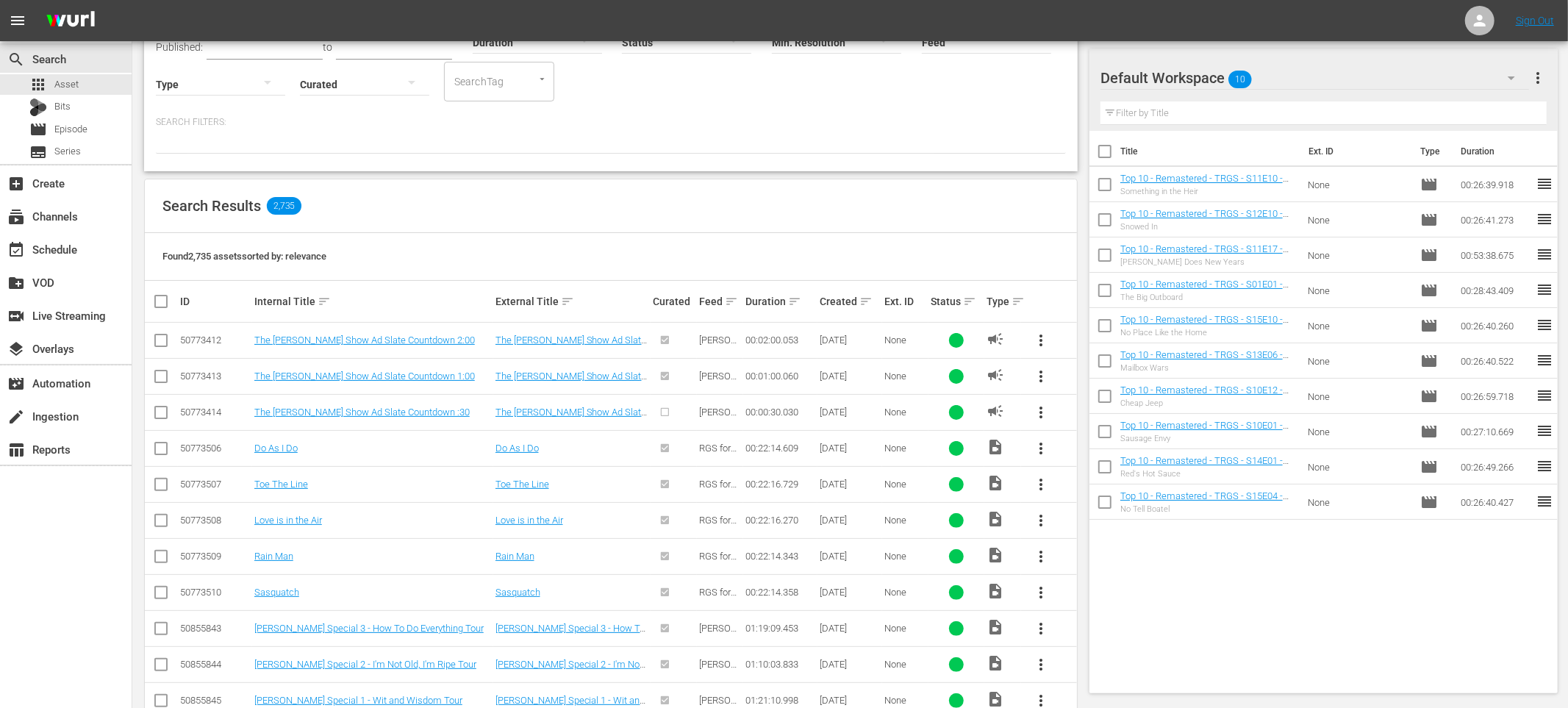
click at [1042, 445] on span "more_vert" at bounding box center [1040, 449] width 17 height 17
click at [1021, 228] on div "Search Results 2,735" at bounding box center [611, 206] width 932 height 54
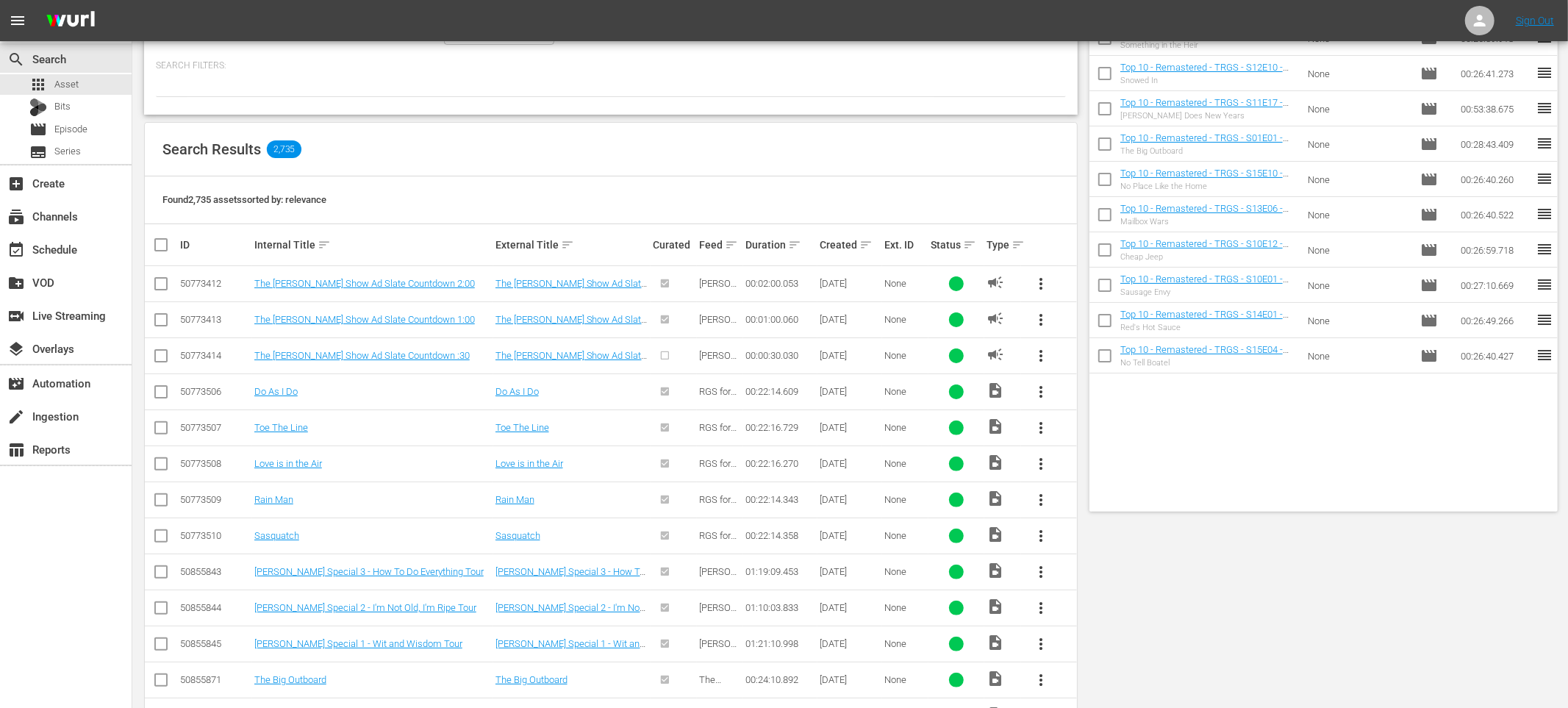
scroll to position [0, 0]
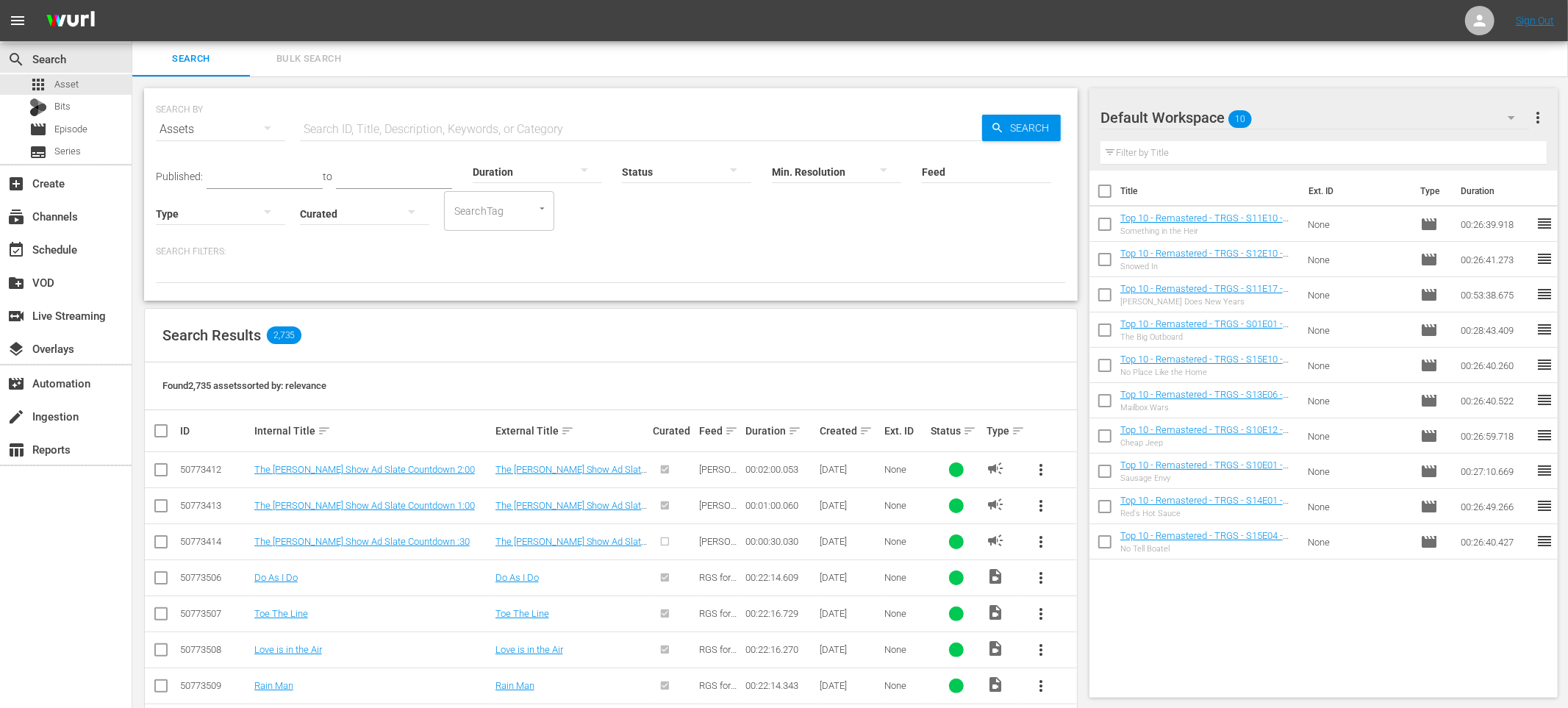
click at [579, 126] on input "text" at bounding box center [641, 130] width 682 height 36
click at [524, 331] on div "Search Results 2,735" at bounding box center [611, 336] width 932 height 54
click at [425, 122] on input "text" at bounding box center [641, 130] width 682 height 36
click at [83, 343] on div "layers Overlays" at bounding box center [65, 348] width 131 height 30
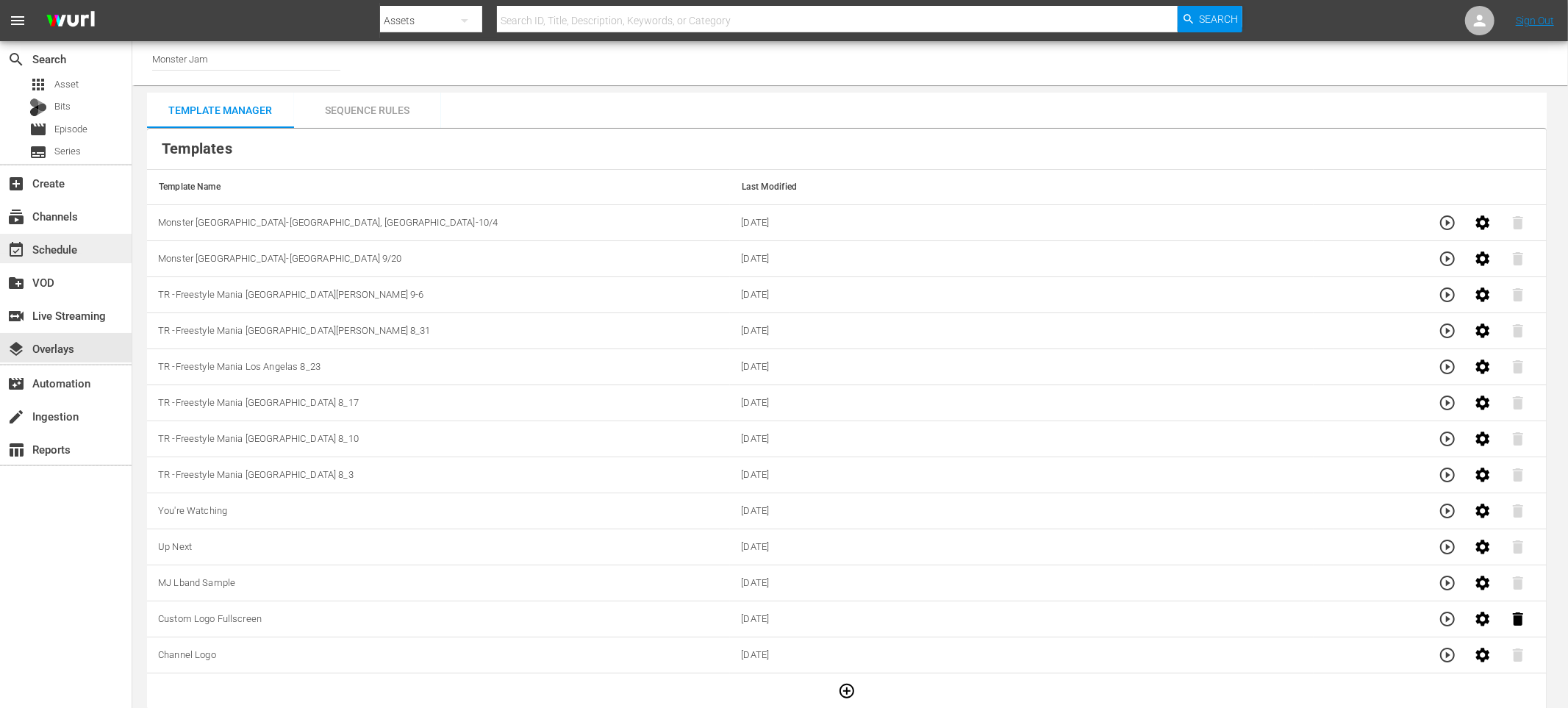
click at [57, 250] on div "event_available Schedule" at bounding box center [41, 247] width 83 height 13
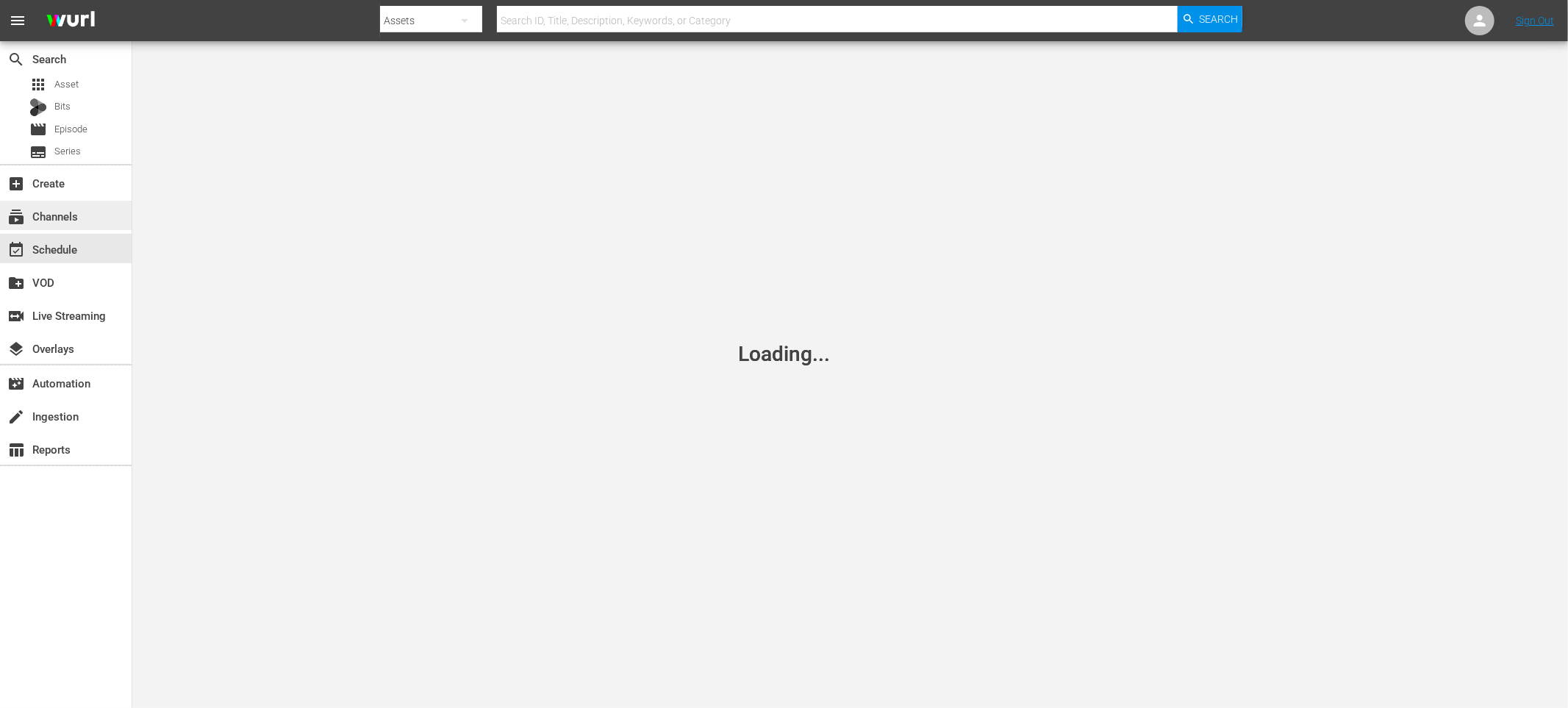
click at [56, 214] on div "subscriptions Channels" at bounding box center [41, 213] width 83 height 13
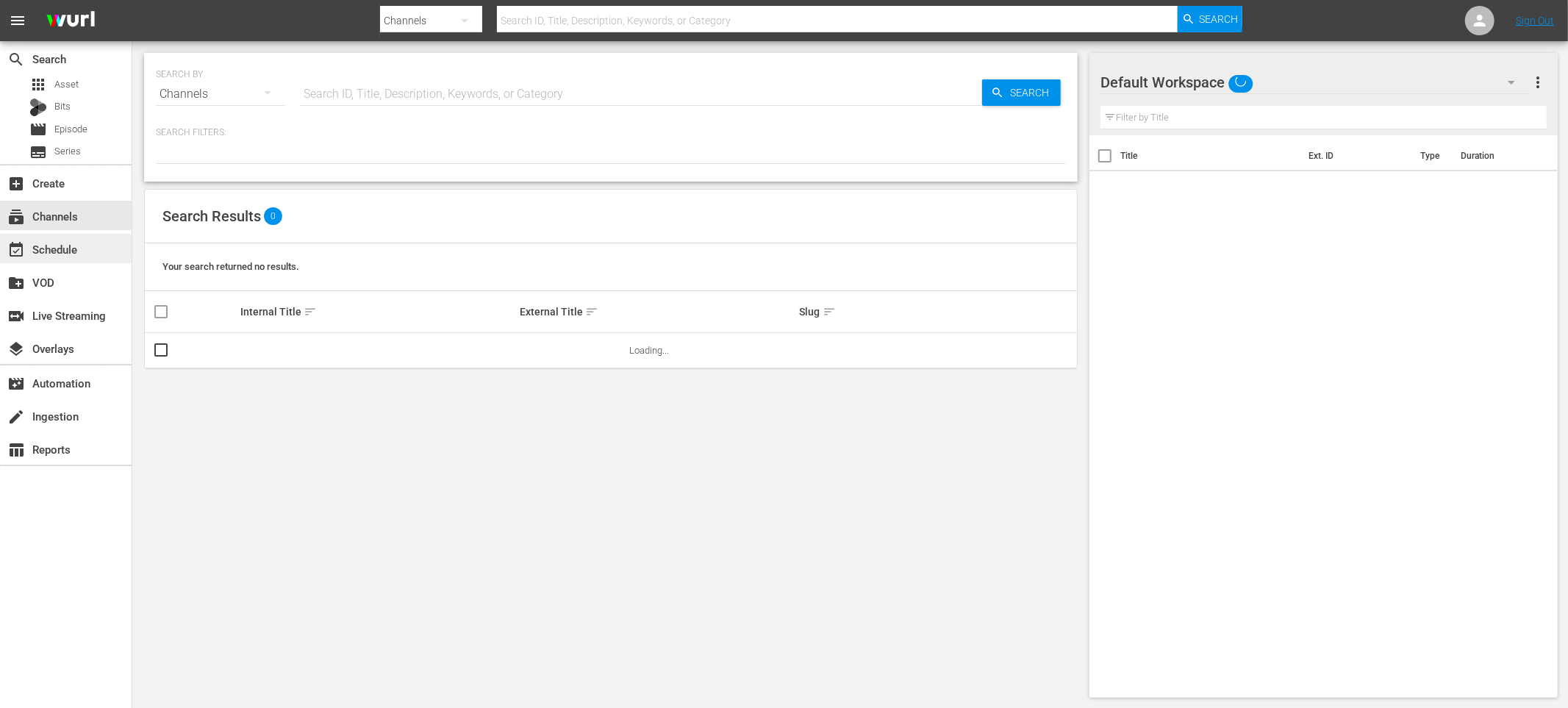
click at [57, 245] on div "event_available Schedule" at bounding box center [41, 247] width 83 height 13
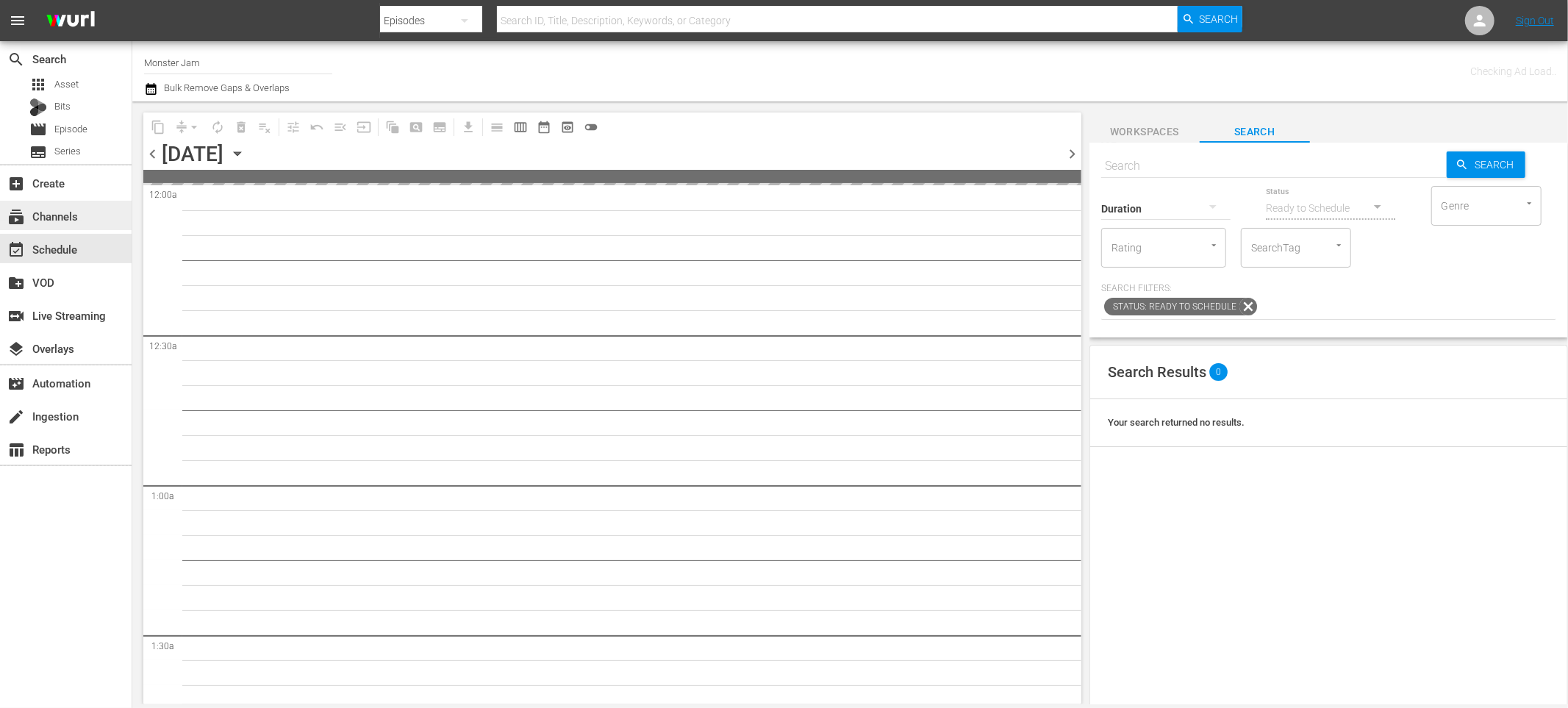
click at [50, 214] on div "subscriptions Channels" at bounding box center [41, 213] width 83 height 13
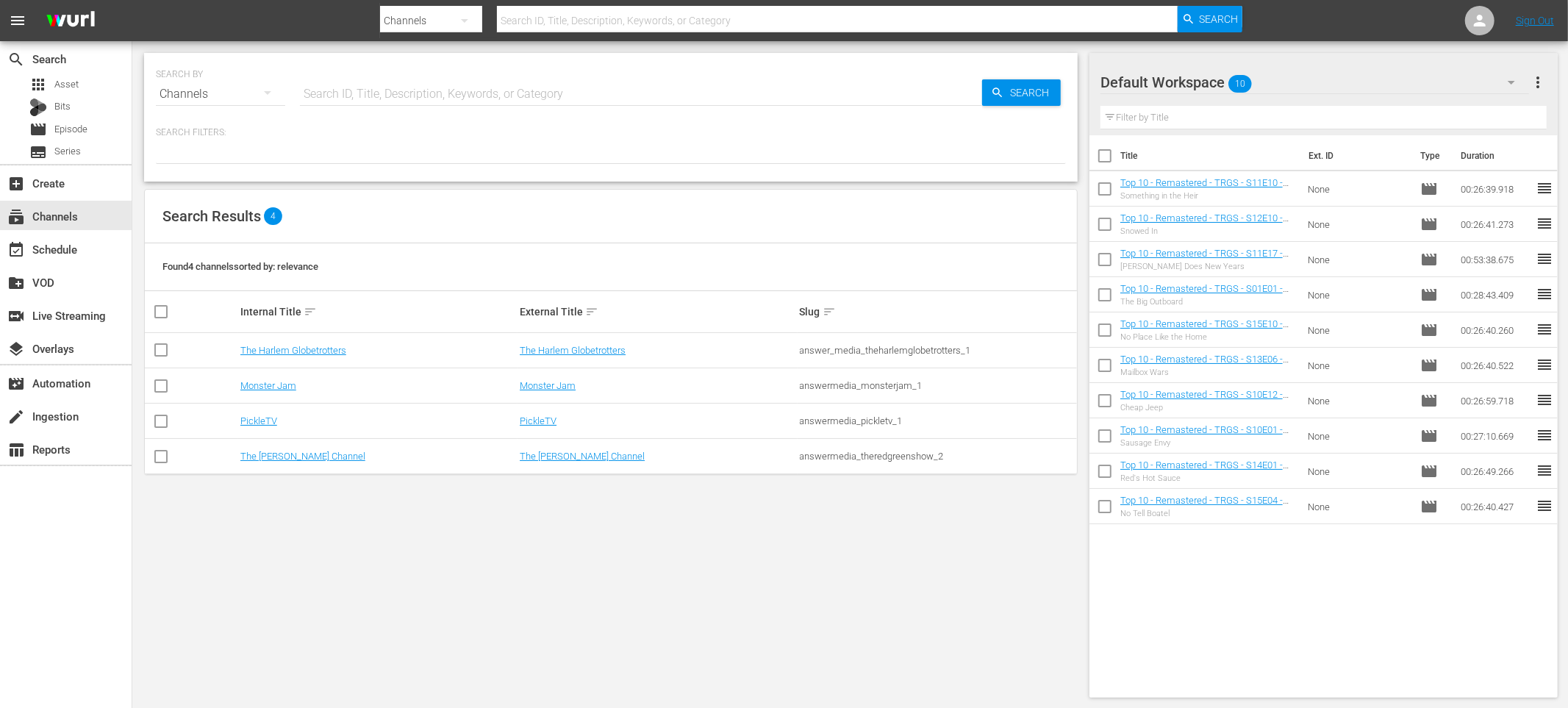
click at [138, 230] on div "SEARCH BY Search By Channels Search ID, Title, Description, Keywords, or Catego…" at bounding box center [610, 375] width 957 height 669
click at [497, 197] on div "Search Results 4" at bounding box center [611, 217] width 932 height 54
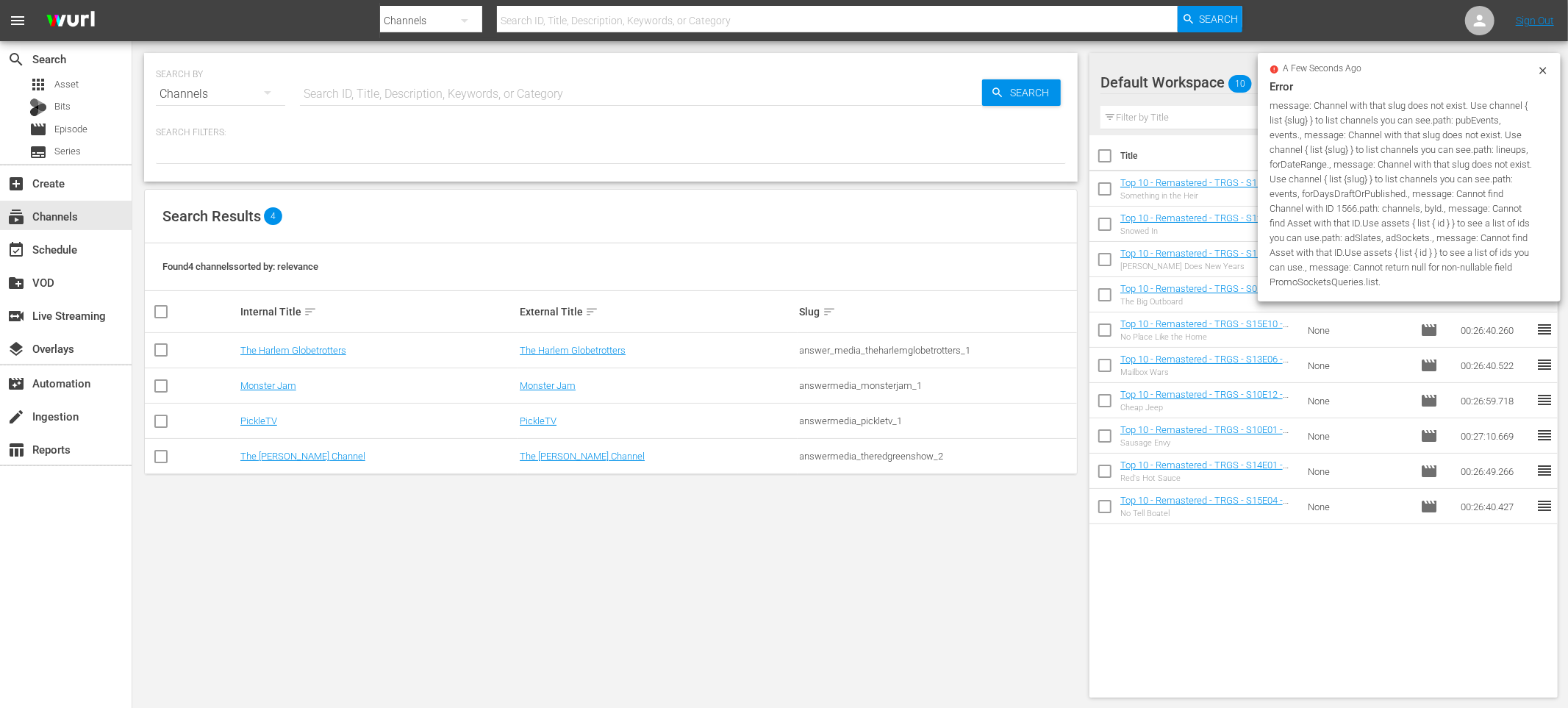
click at [606, 215] on div "Search Results 4" at bounding box center [611, 217] width 932 height 54
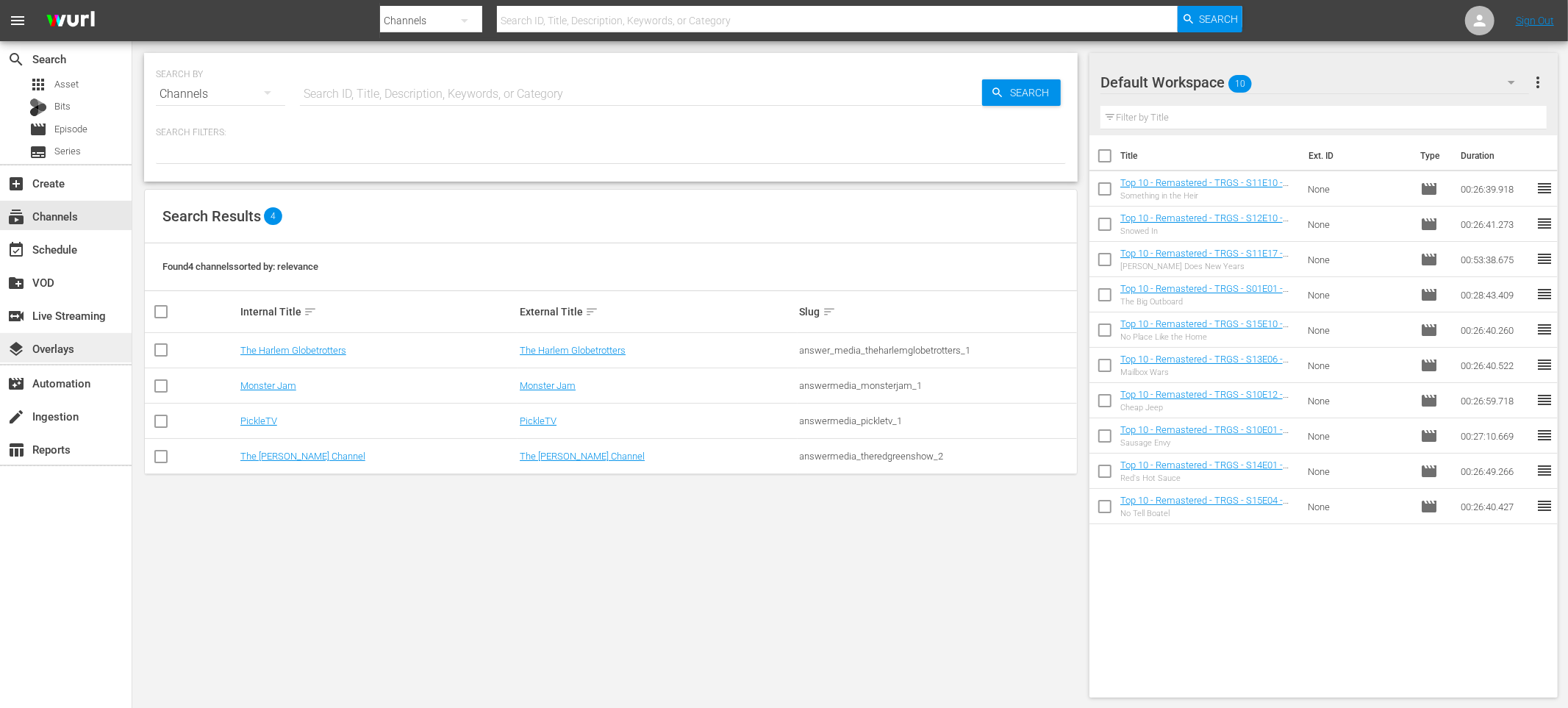
click at [88, 352] on div "layers Overlays" at bounding box center [65, 348] width 131 height 30
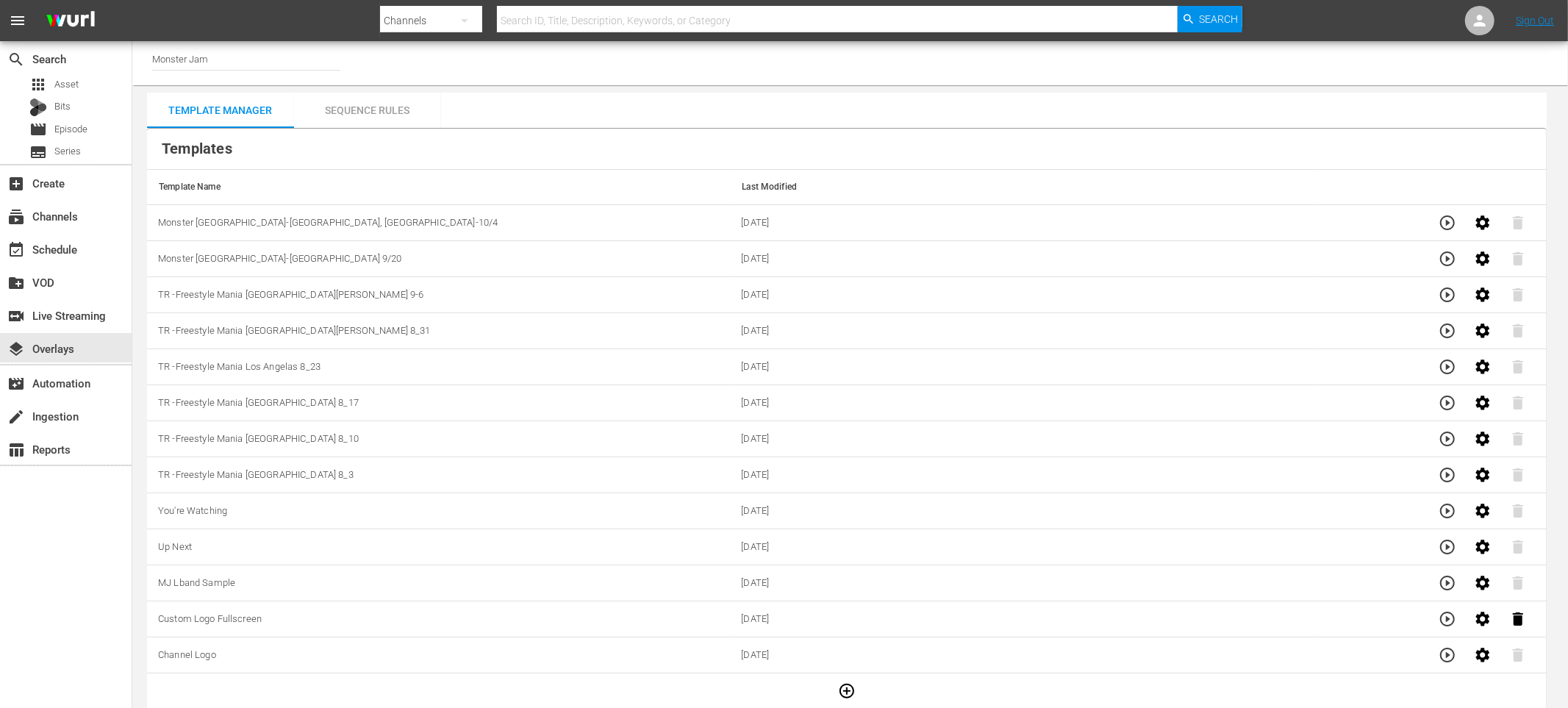
click at [347, 175] on th "Template Name" at bounding box center [438, 187] width 583 height 36
click at [101, 224] on div "subscriptions Channels" at bounding box center [65, 216] width 131 height 30
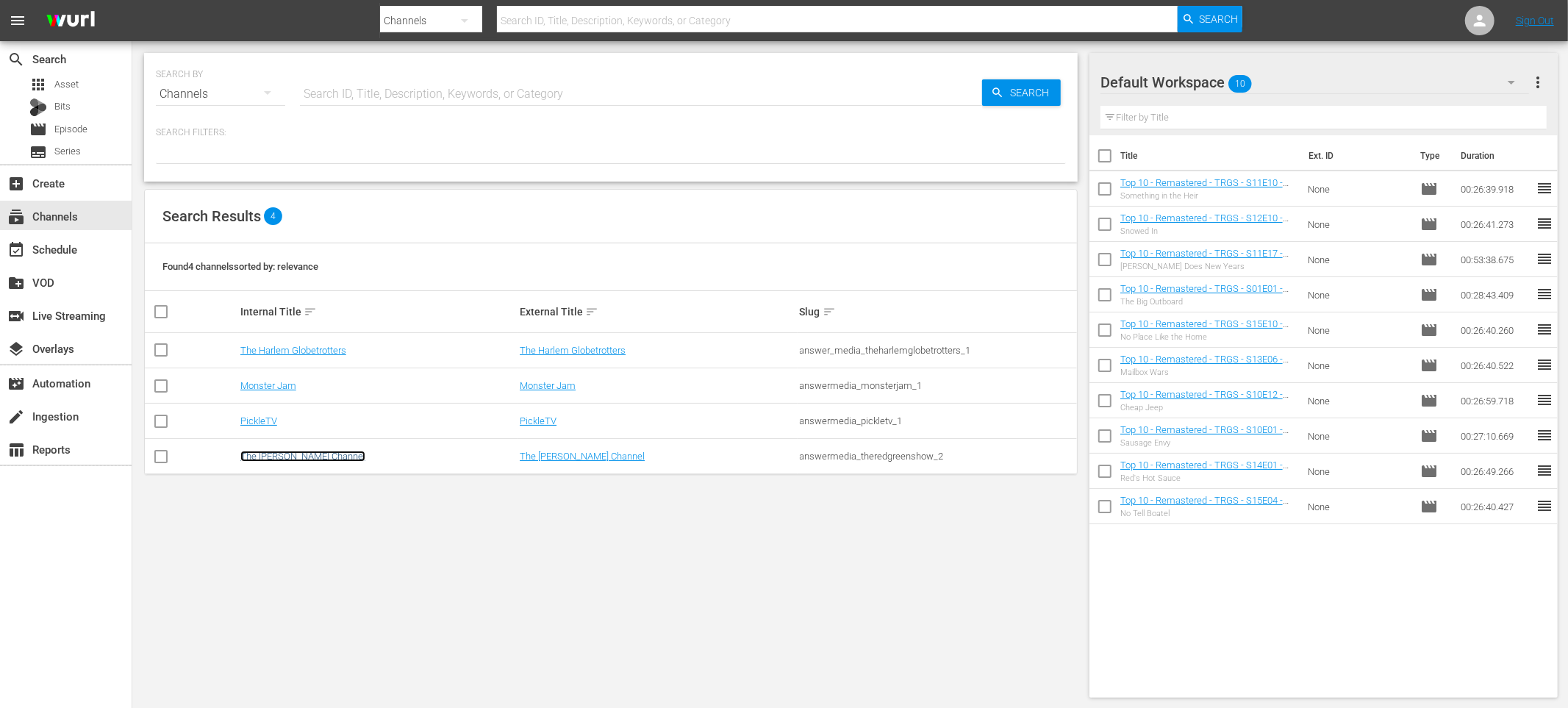
click at [304, 454] on link "The [PERSON_NAME] Channel" at bounding box center [303, 456] width 125 height 11
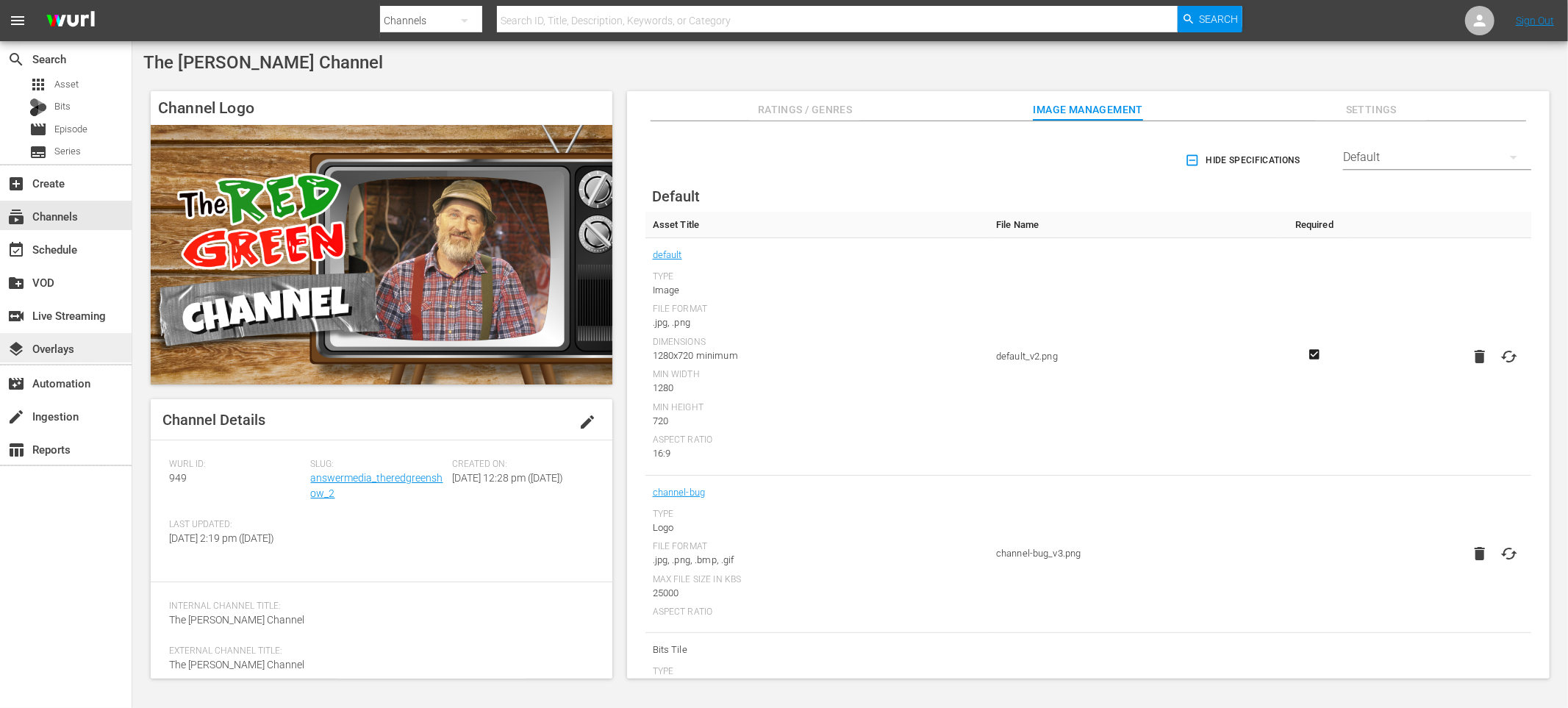
click at [78, 343] on div "layers Overlays" at bounding box center [41, 346] width 83 height 13
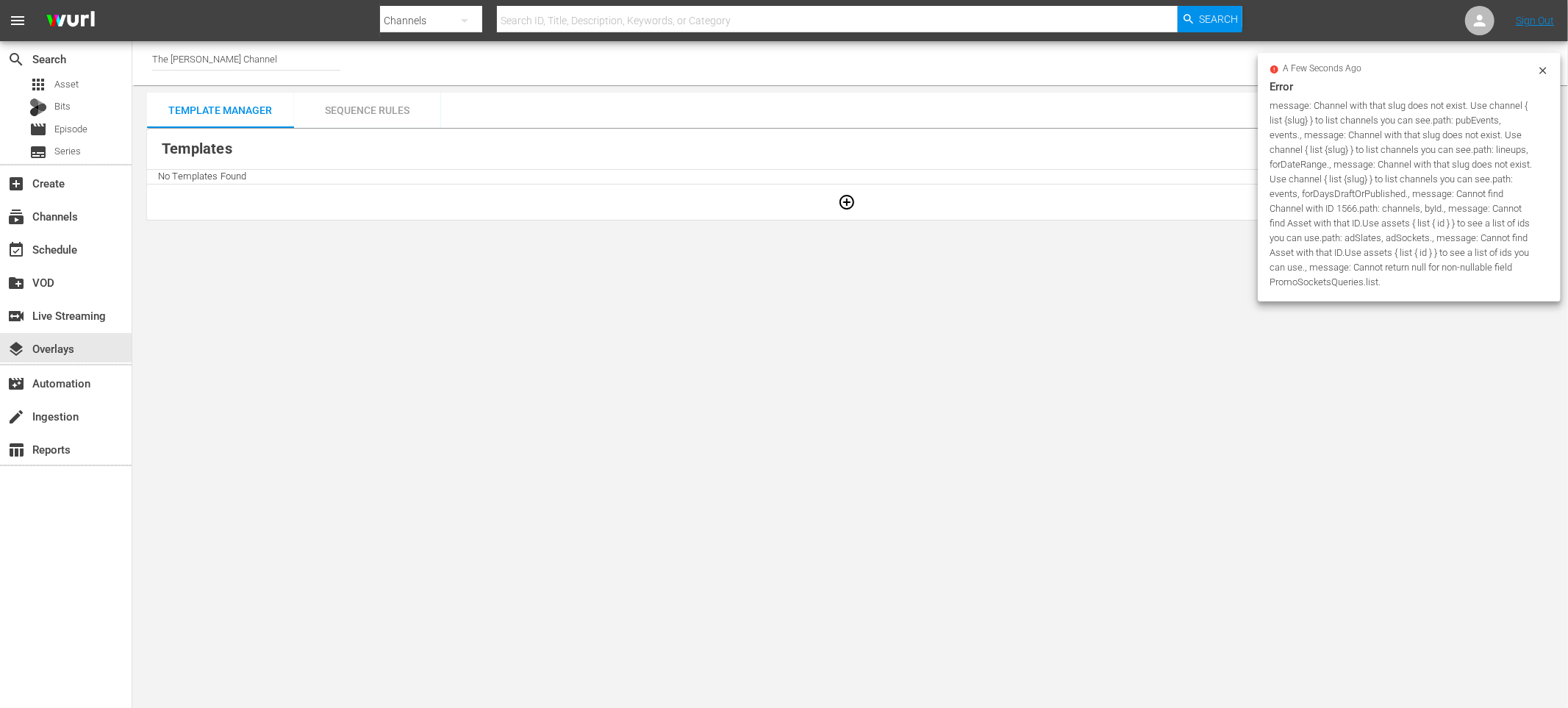
click at [377, 107] on div "Sequence Rules" at bounding box center [367, 110] width 147 height 36
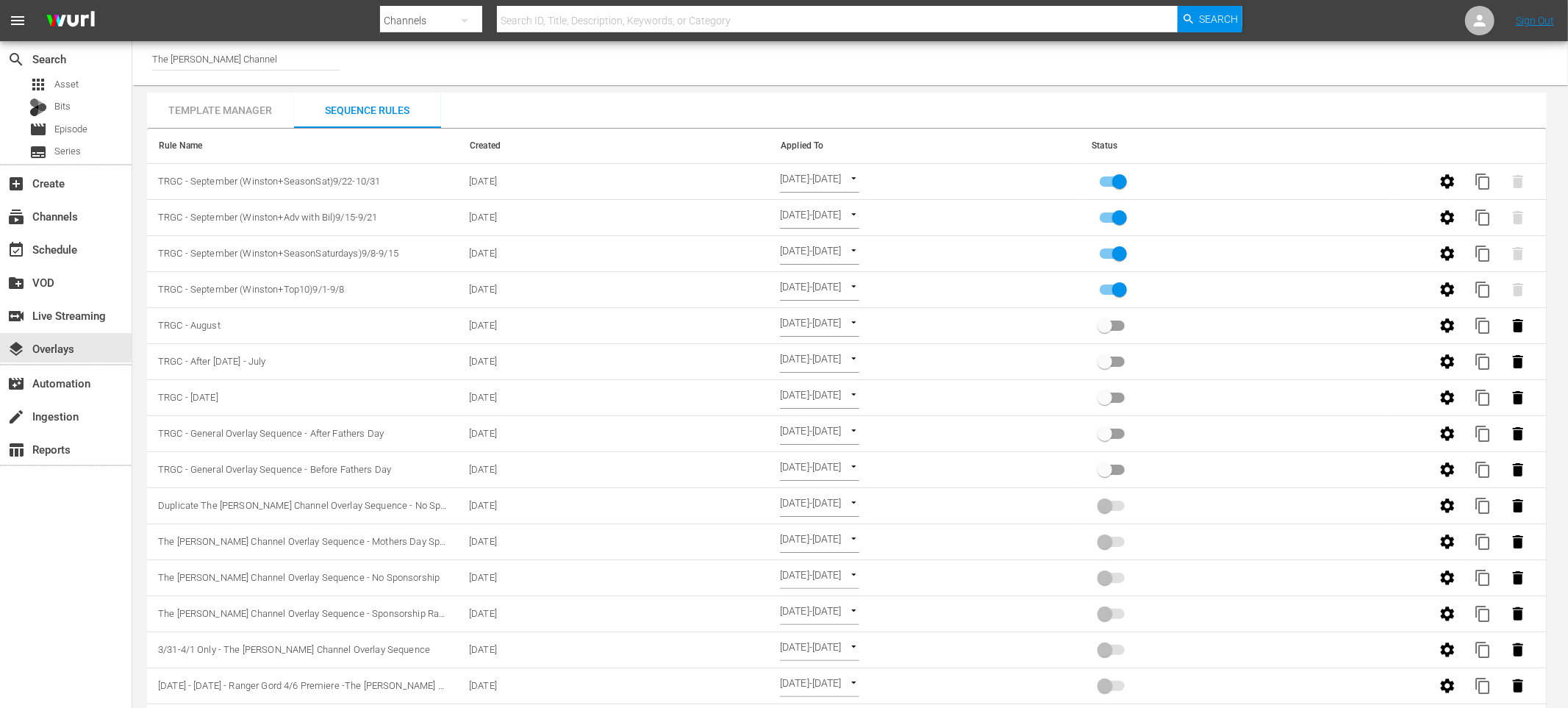
click at [612, 84] on div "Channel Title The [PERSON_NAME] Channel" at bounding box center [850, 63] width 1436 height 44
click at [529, 90] on div "Channel Title The [PERSON_NAME] Channel Template Manager Sequence Rules Templat…" at bounding box center [850, 429] width 1436 height 776
click at [77, 124] on span "Episode" at bounding box center [71, 129] width 33 height 15
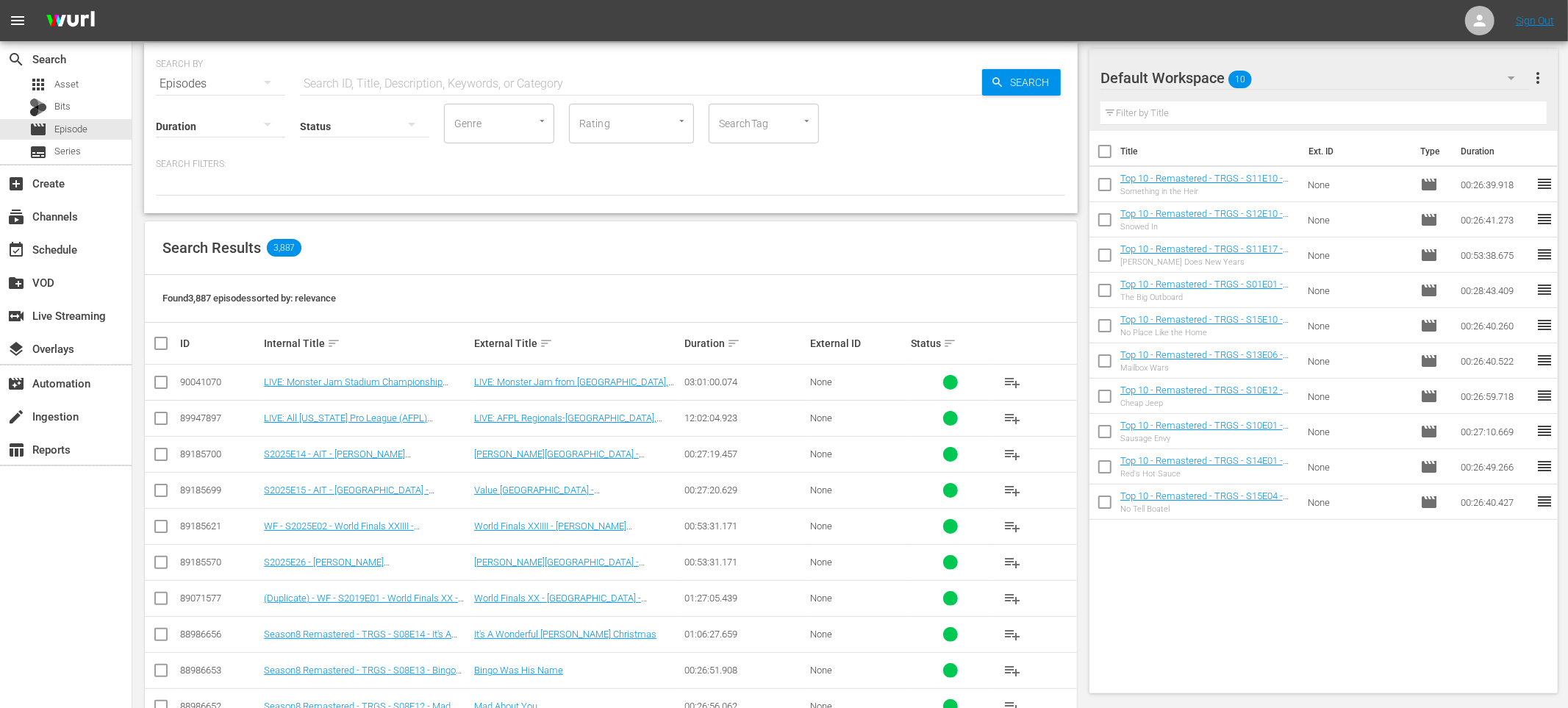
scroll to position [48, 0]
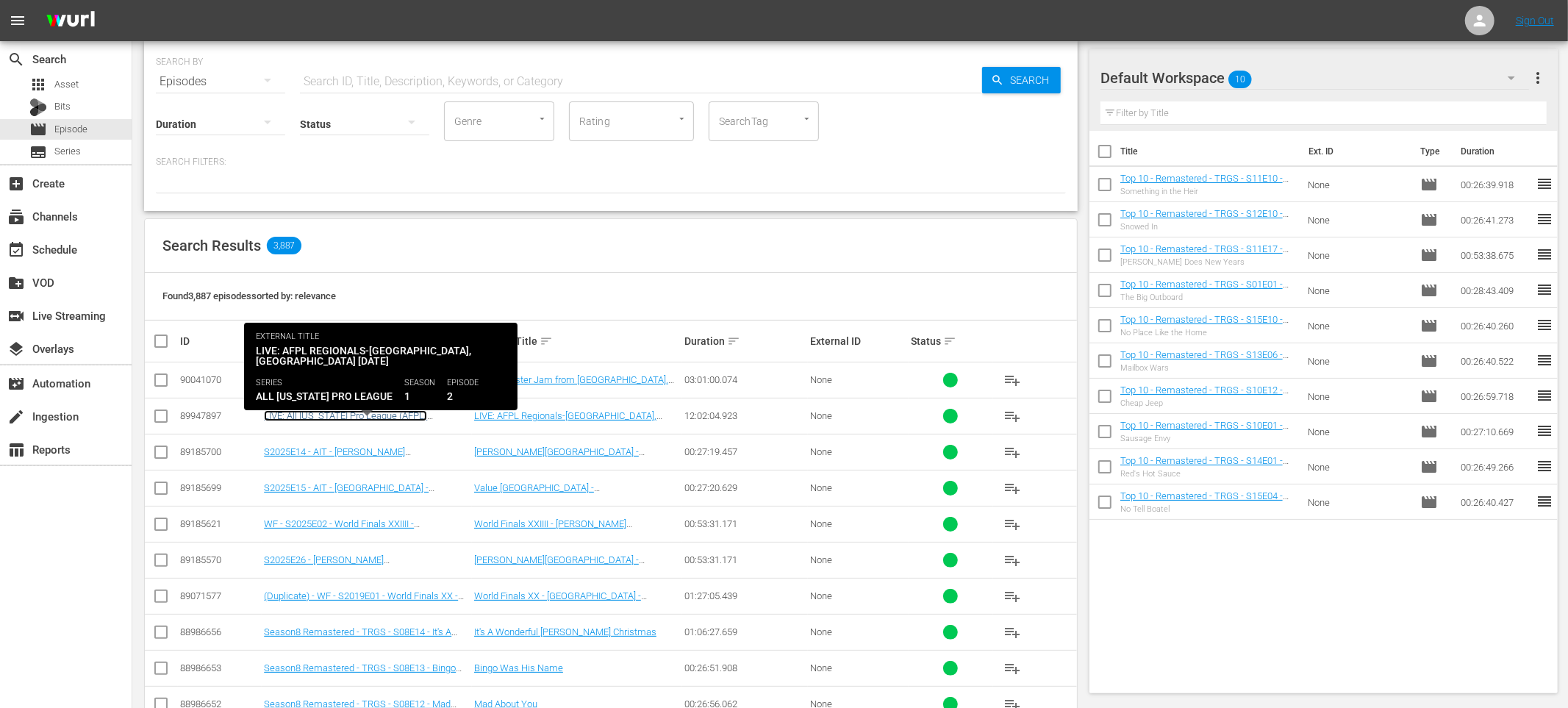
click at [383, 417] on link "LIVE: All [US_STATE] Pro League (AFPL) [GEOGRAPHIC_DATA], [US_STATE] [DATE]" at bounding box center [349, 421] width 171 height 22
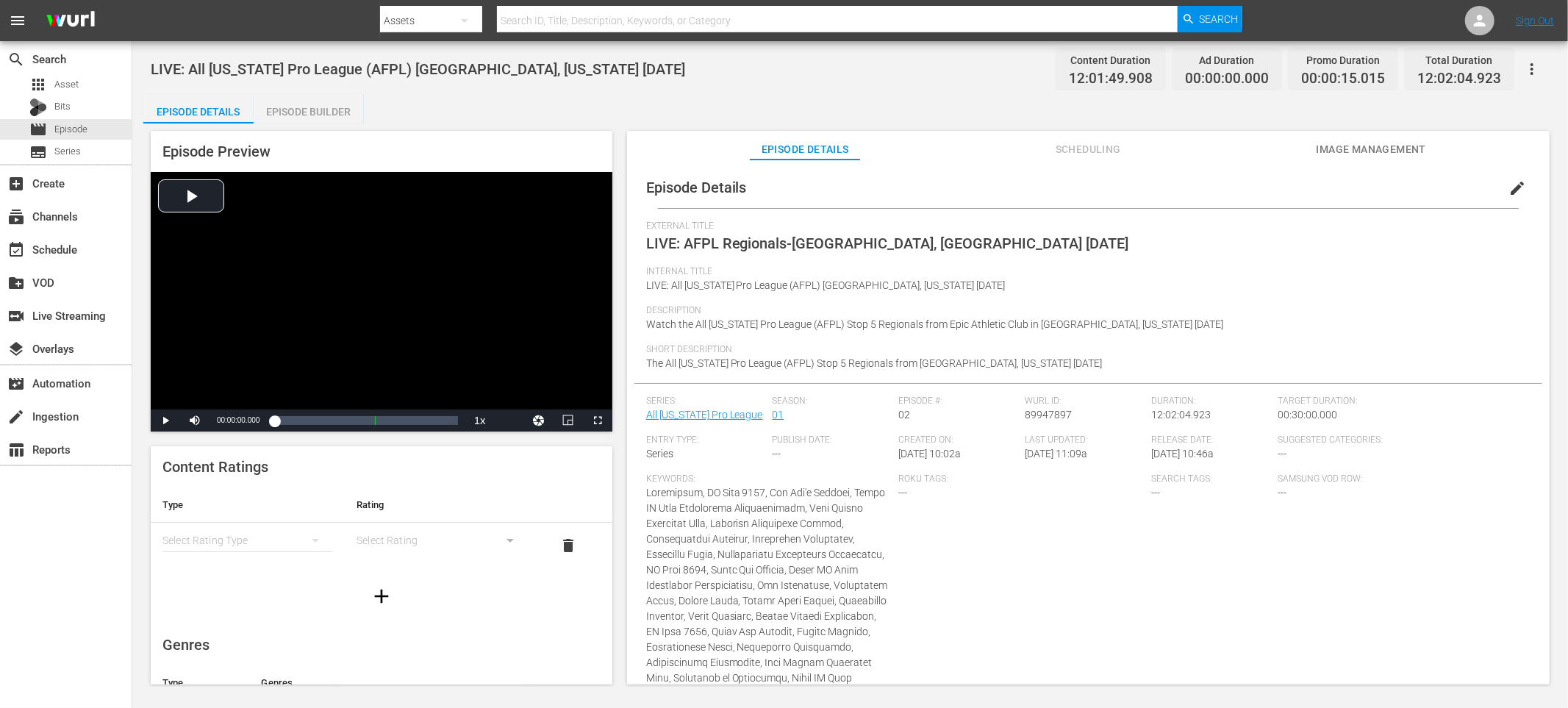
click at [629, 126] on div "Episode Preview Video Player is loading. Play Video Play Mute Current Time 00:0…" at bounding box center [850, 410] width 1413 height 573
click at [1508, 191] on span "edit" at bounding box center [1517, 188] width 17 height 17
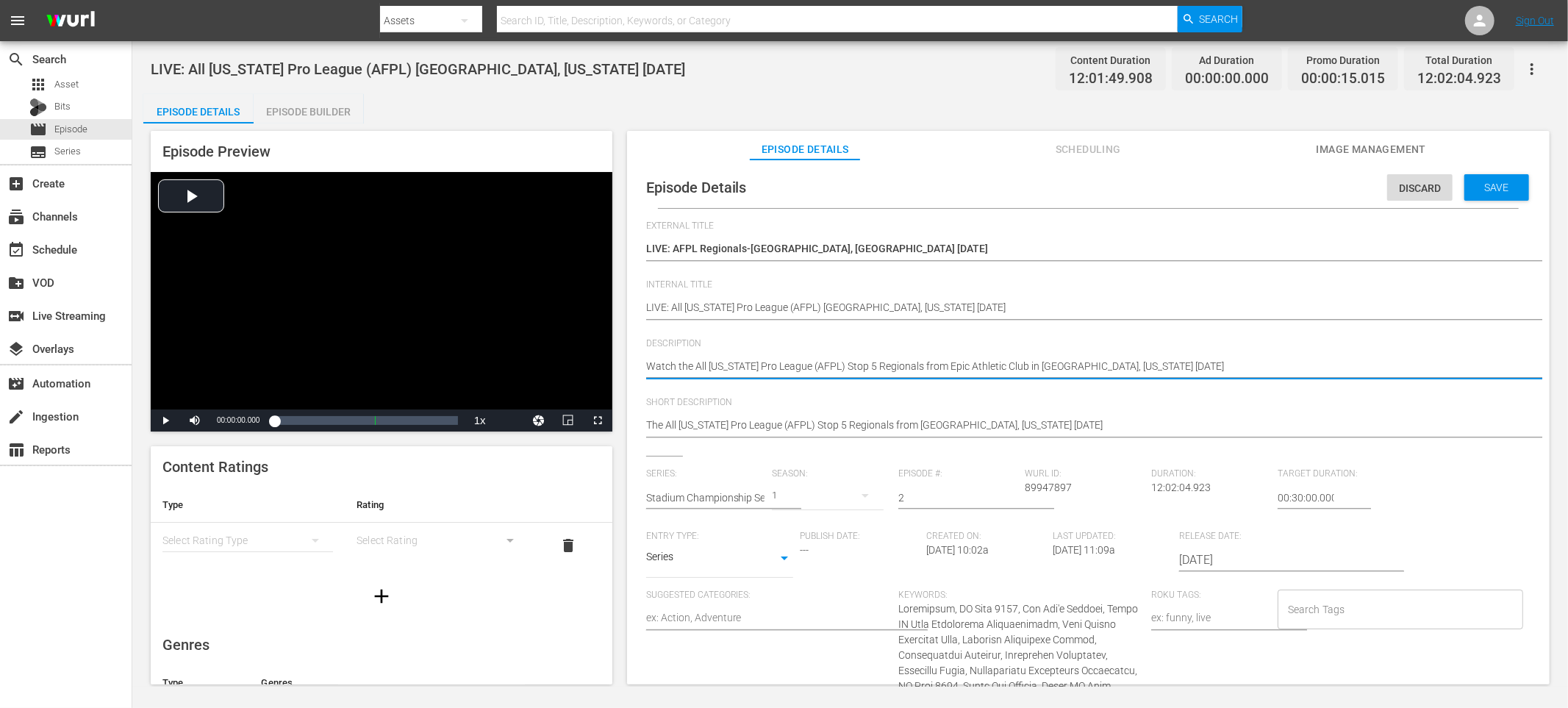
click at [887, 362] on textarea "Watch the All [US_STATE] Pro League (AFPL) Stop 5 Regionals from Epic Athletic …" at bounding box center [1084, 368] width 877 height 17
type textarea "Watch the All [US_STATE] Pro League (AFPL) Stop 5 from Epic Athletic Club in [G…"
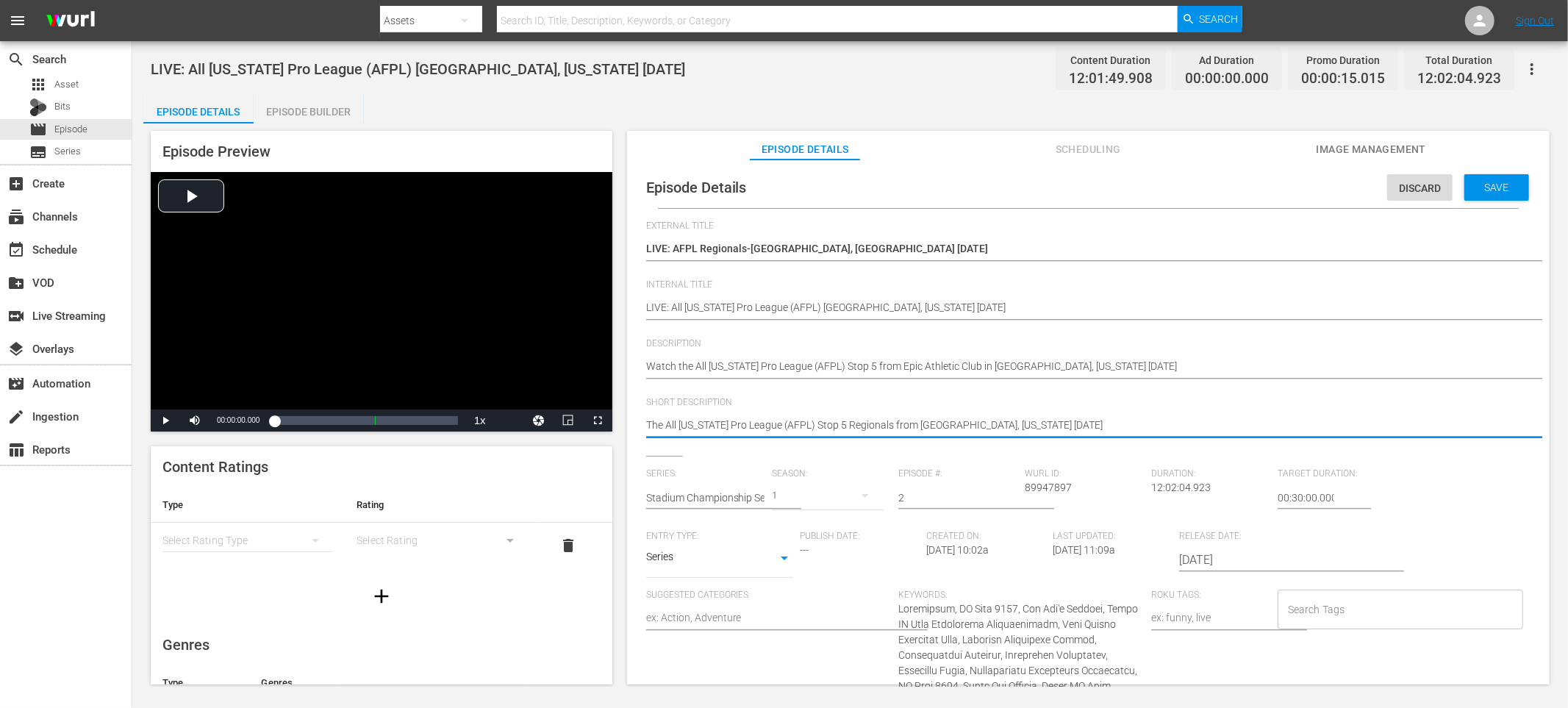
click at [853, 426] on textarea "The All [US_STATE] Pro League (AFPL) Stop 5 Regionals from [GEOGRAPHIC_DATA], […" at bounding box center [1084, 426] width 877 height 17
type textarea "The All [US_STATE] Pro League (AFPL) Stop 5 from [GEOGRAPHIC_DATA], [US_STATE] …"
click at [1477, 193] on span "Save" at bounding box center [1497, 188] width 48 height 12
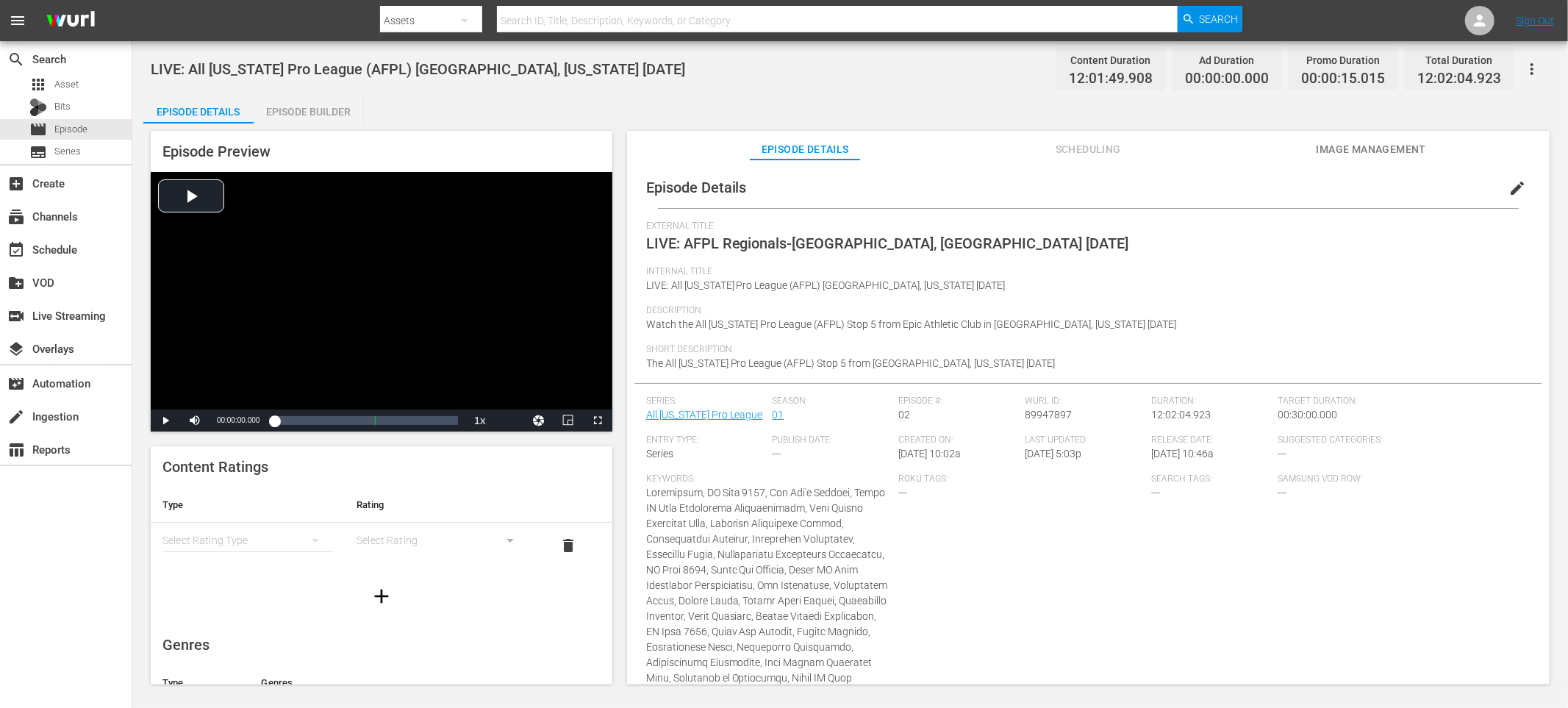
click at [441, 94] on div "Episode Details Episode Builder Episode Preview Video Player is loading. Play V…" at bounding box center [850, 395] width 1413 height 603
click at [542, 97] on div "Episode Details Episode Builder Episode Preview Video Player is loading. Play V…" at bounding box center [850, 395] width 1413 height 603
click at [888, 88] on div "LIVE: All [US_STATE] Pro League (AFPL) [GEOGRAPHIC_DATA], [US_STATE] [DATE] Con…" at bounding box center [850, 364] width 1436 height 645
click at [1508, 193] on span "edit" at bounding box center [1517, 188] width 17 height 17
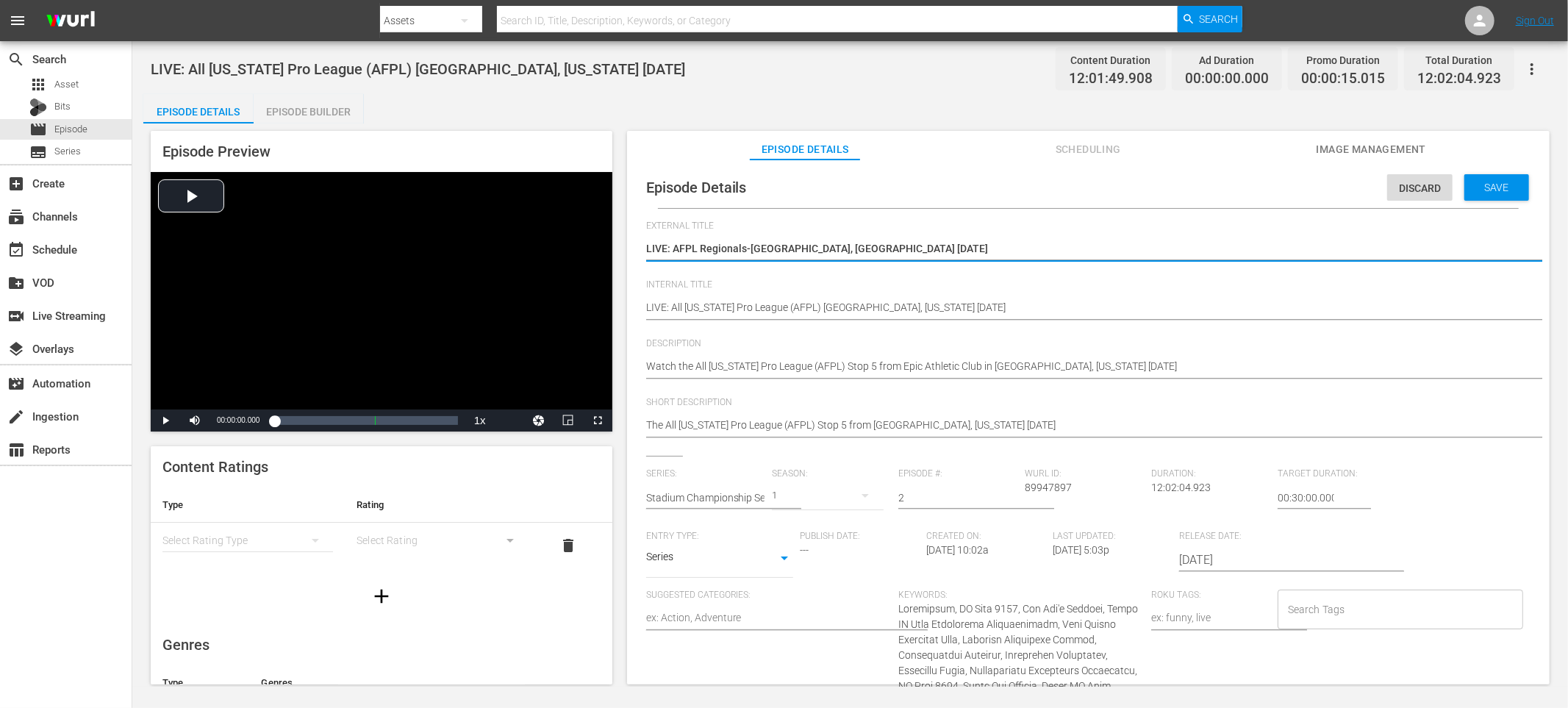
click at [740, 245] on textarea "LIVE: AFPL Regionals-[GEOGRAPHIC_DATA], [GEOGRAPHIC_DATA] [DATE]" at bounding box center [1084, 250] width 877 height 17
click at [739, 245] on textarea "LIVE: AFPL Regionals-[GEOGRAPHIC_DATA], [GEOGRAPHIC_DATA] [DATE]" at bounding box center [1084, 250] width 877 height 17
type textarea "LIVE: AFPL-[GEOGRAPHIC_DATA], [GEOGRAPHIC_DATA] [DATE]"
type textarea "LIVE: AFPLSunrise, [GEOGRAPHIC_DATA] [DATE]"
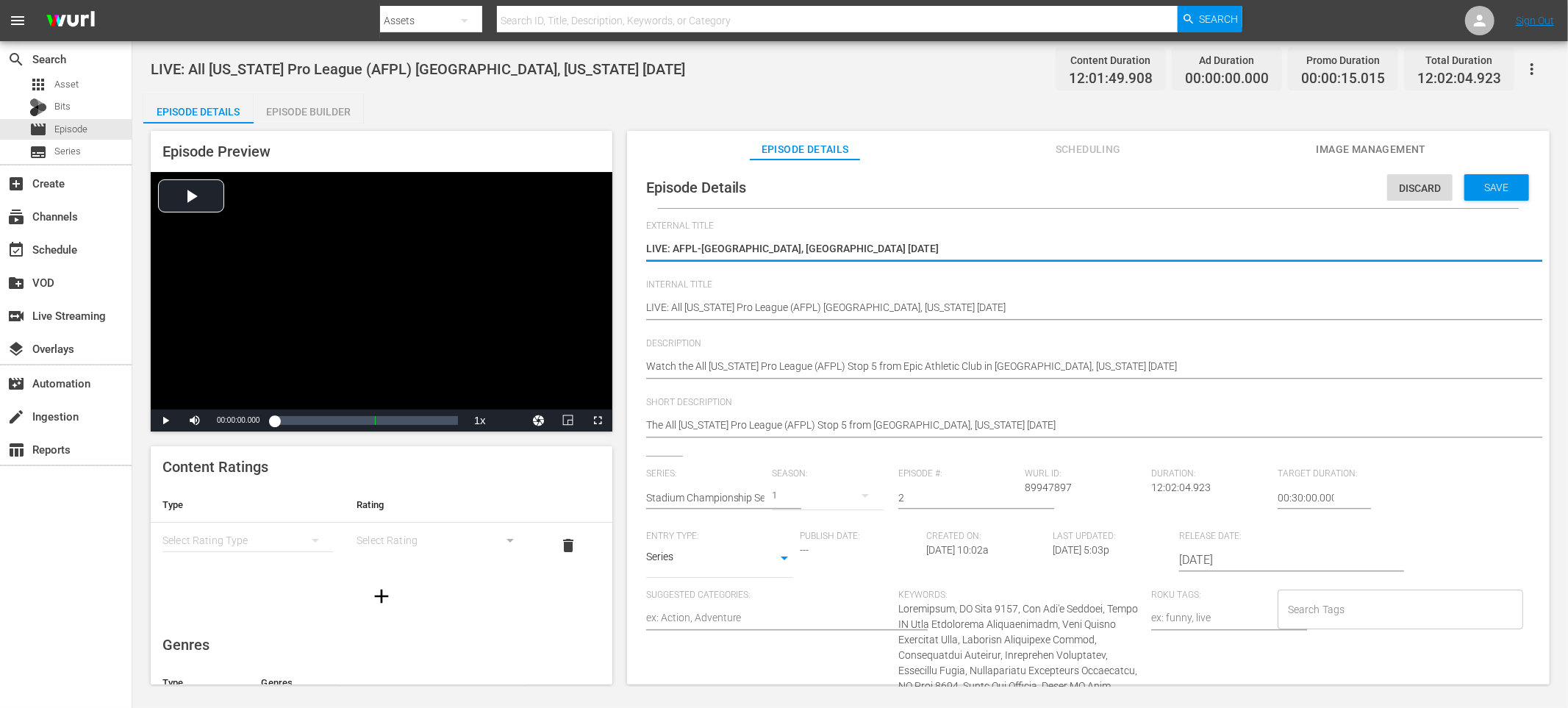
type textarea "LIVE: AFPLSunrise, [GEOGRAPHIC_DATA] [DATE]"
type textarea "LIVE: AFPL Sunrise, [GEOGRAPHIC_DATA] [DATE]"
type textarea "LIVE: AFPL fSunrise, [GEOGRAPHIC_DATA] [DATE]"
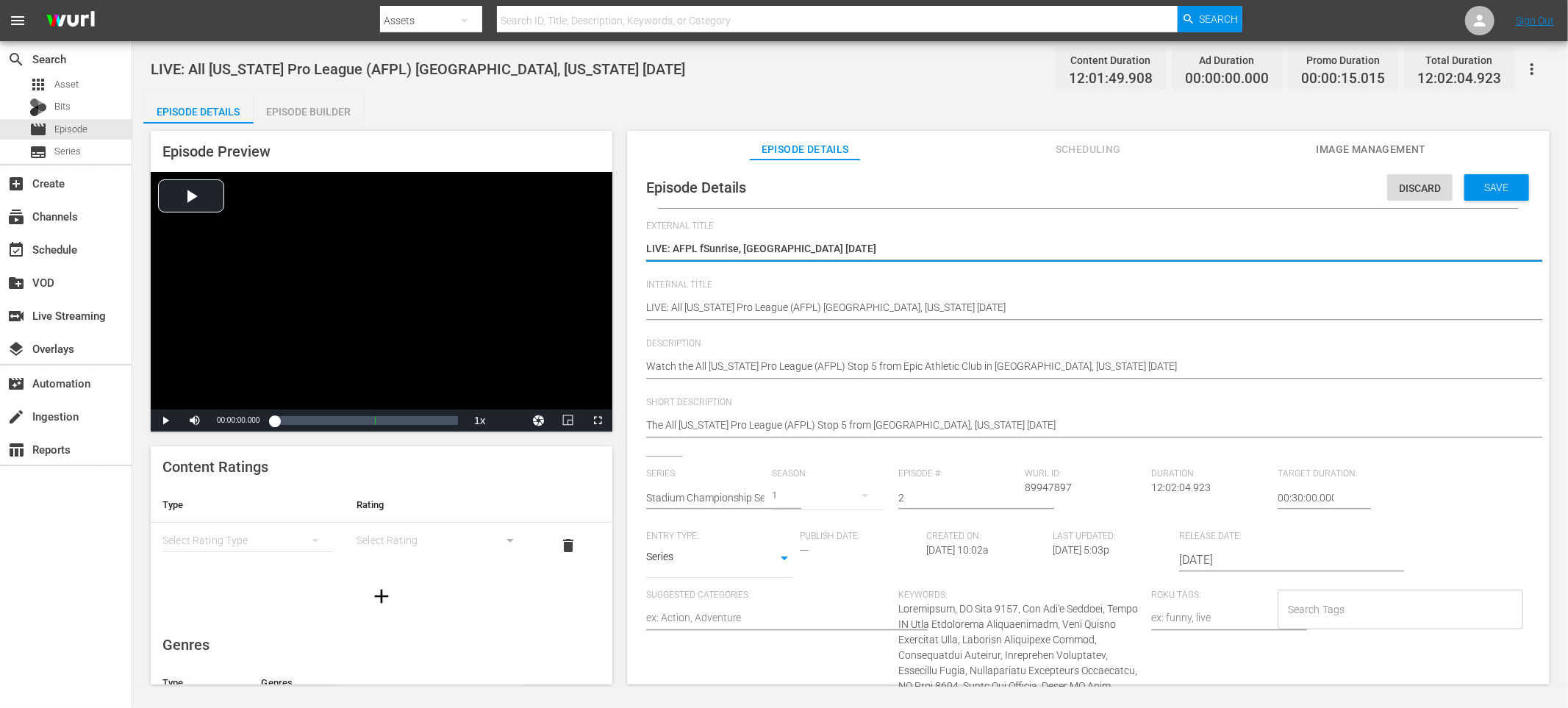
type textarea "LIVE: AFPL frSunrise, [GEOGRAPHIC_DATA] [DATE]"
type textarea "LIVE: AFPL froSunrise, [GEOGRAPHIC_DATA] [DATE]"
type textarea "LIVE: AFPL fromSunrise, [GEOGRAPHIC_DATA] [DATE]"
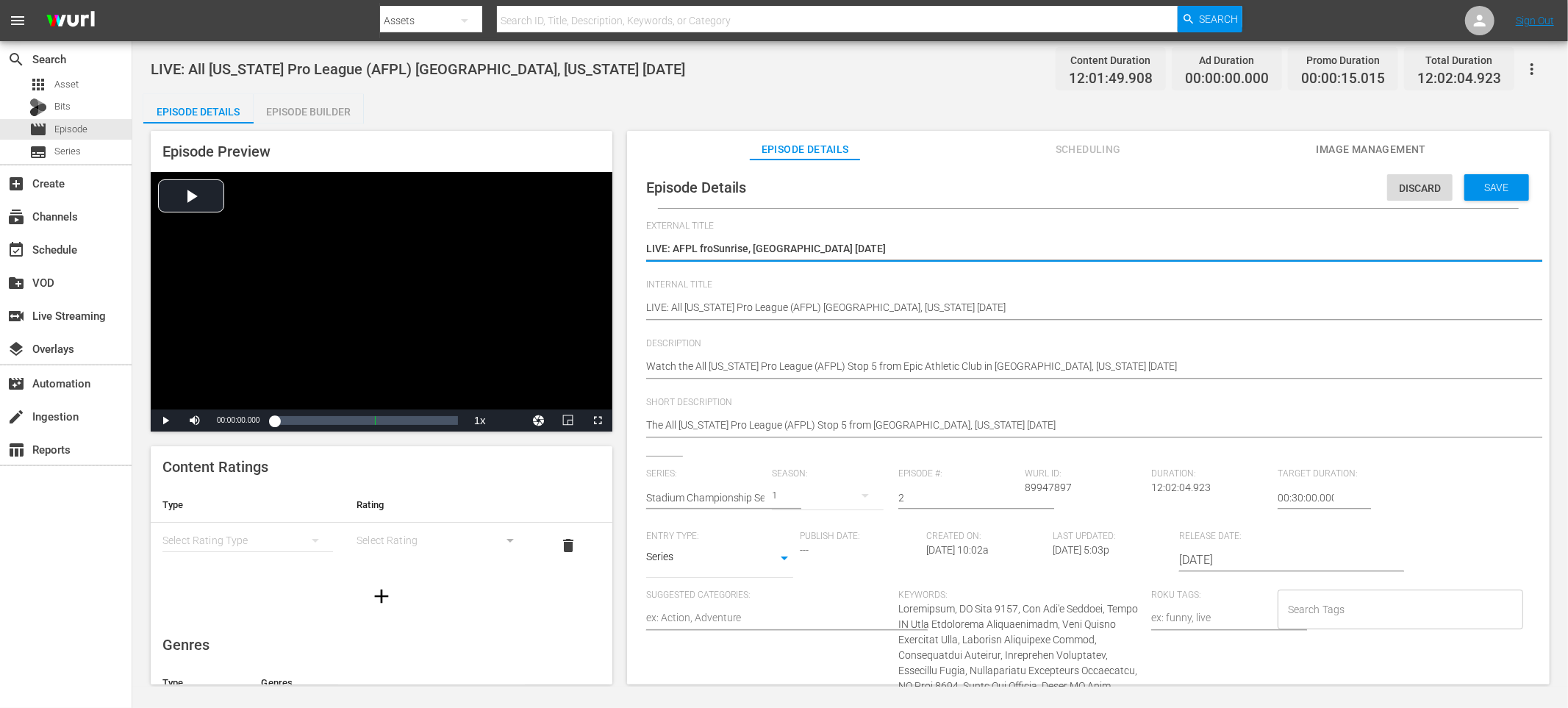
type textarea "LIVE: AFPL fromSunrise, [GEOGRAPHIC_DATA] [DATE]"
type textarea "LIVE: AFPL from [GEOGRAPHIC_DATA], [GEOGRAPHIC_DATA] [DATE]"
click at [1499, 187] on span "Save" at bounding box center [1497, 188] width 48 height 12
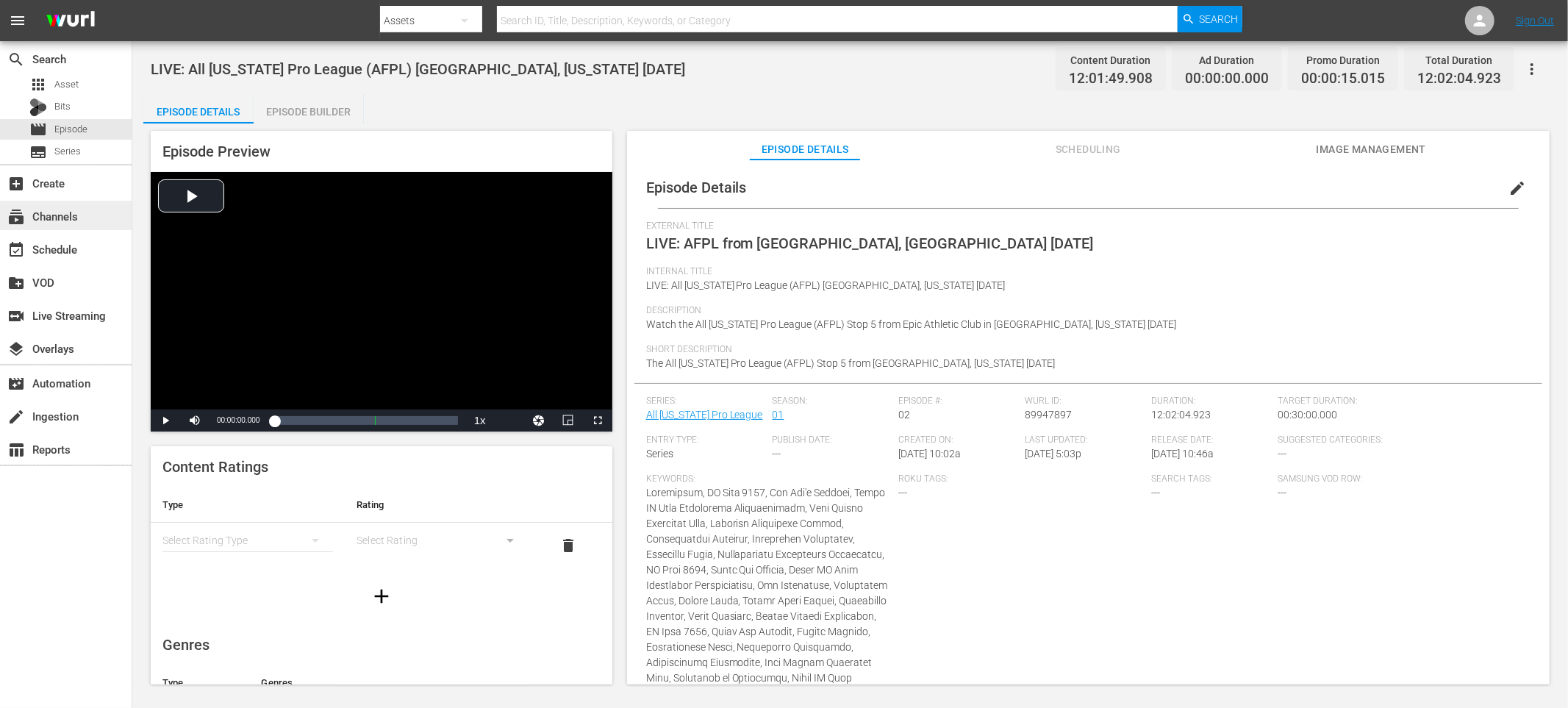
click at [74, 212] on div "subscriptions Channels" at bounding box center [41, 213] width 83 height 13
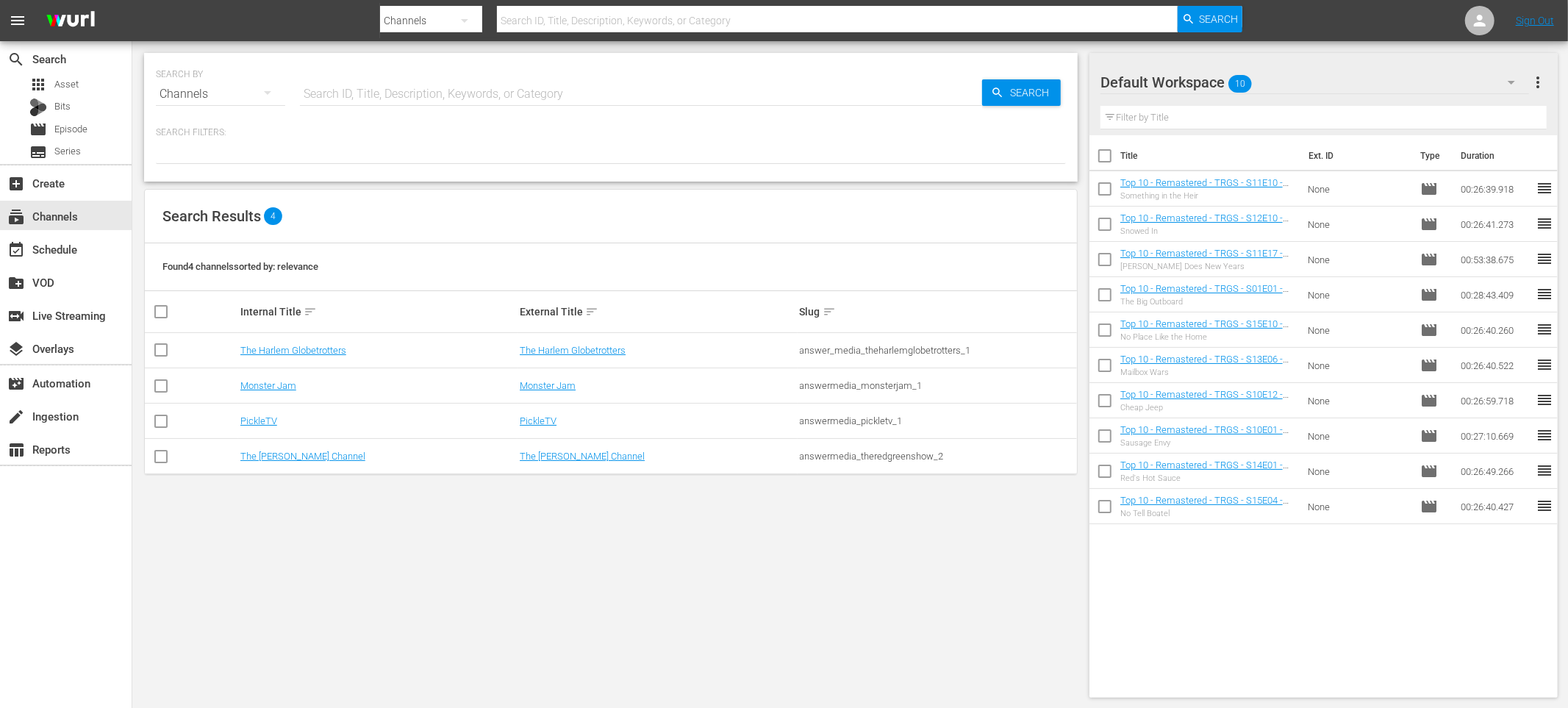
click at [289, 464] on td "The [PERSON_NAME] Channel" at bounding box center [377, 457] width 279 height 36
click at [289, 457] on link "The [PERSON_NAME] Channel" at bounding box center [303, 456] width 125 height 11
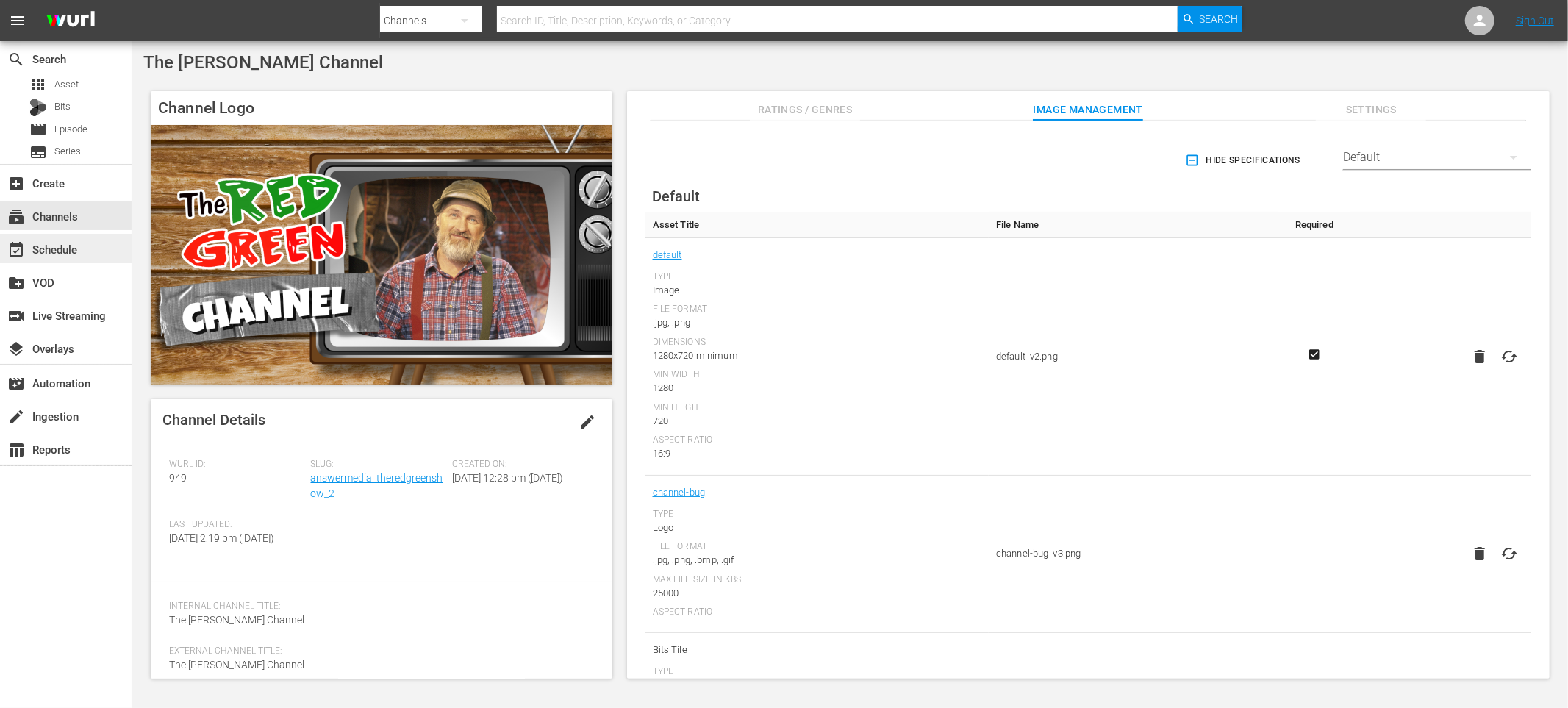
click at [60, 261] on div "event_available Schedule" at bounding box center [65, 249] width 131 height 30
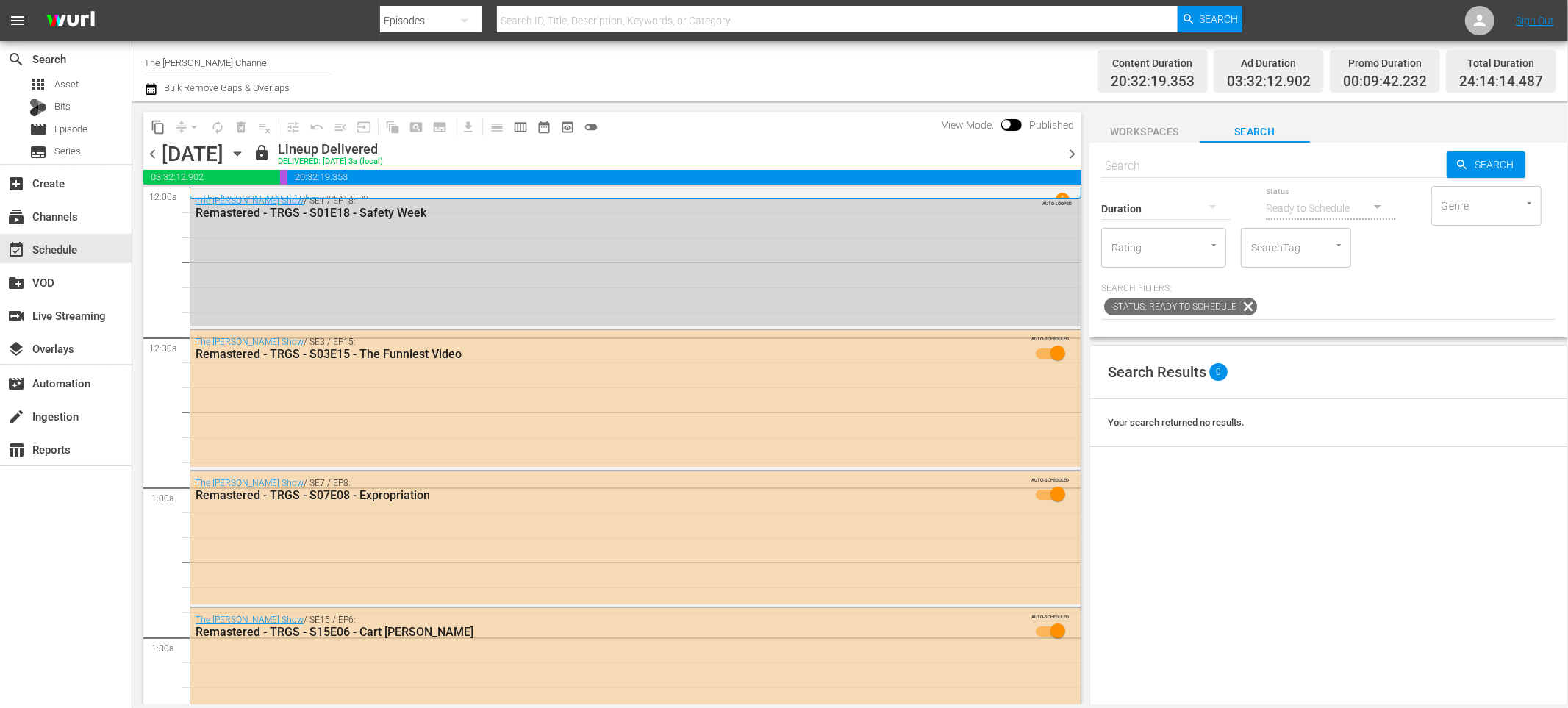
click at [245, 150] on icon "button" at bounding box center [237, 153] width 17 height 17
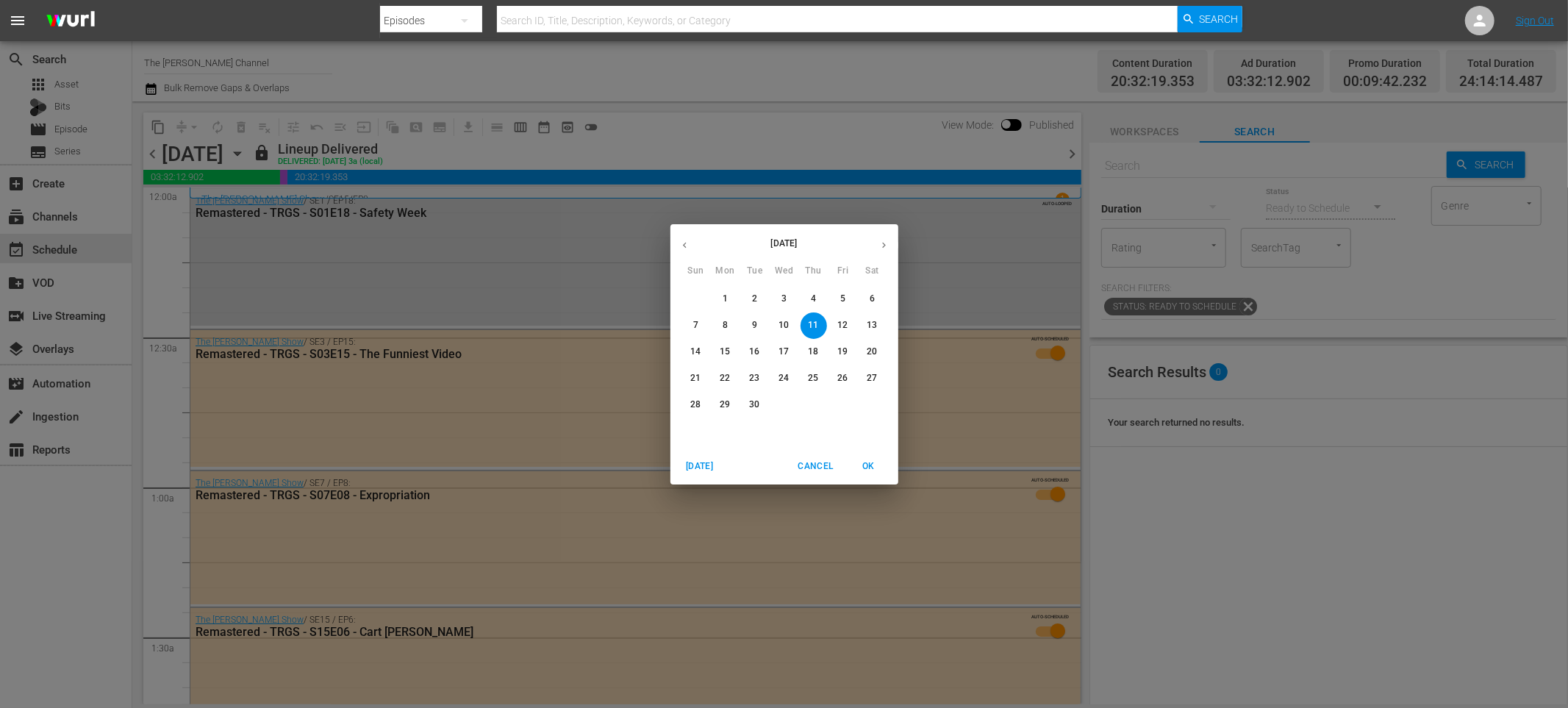
click at [867, 372] on p "27" at bounding box center [872, 378] width 10 height 12
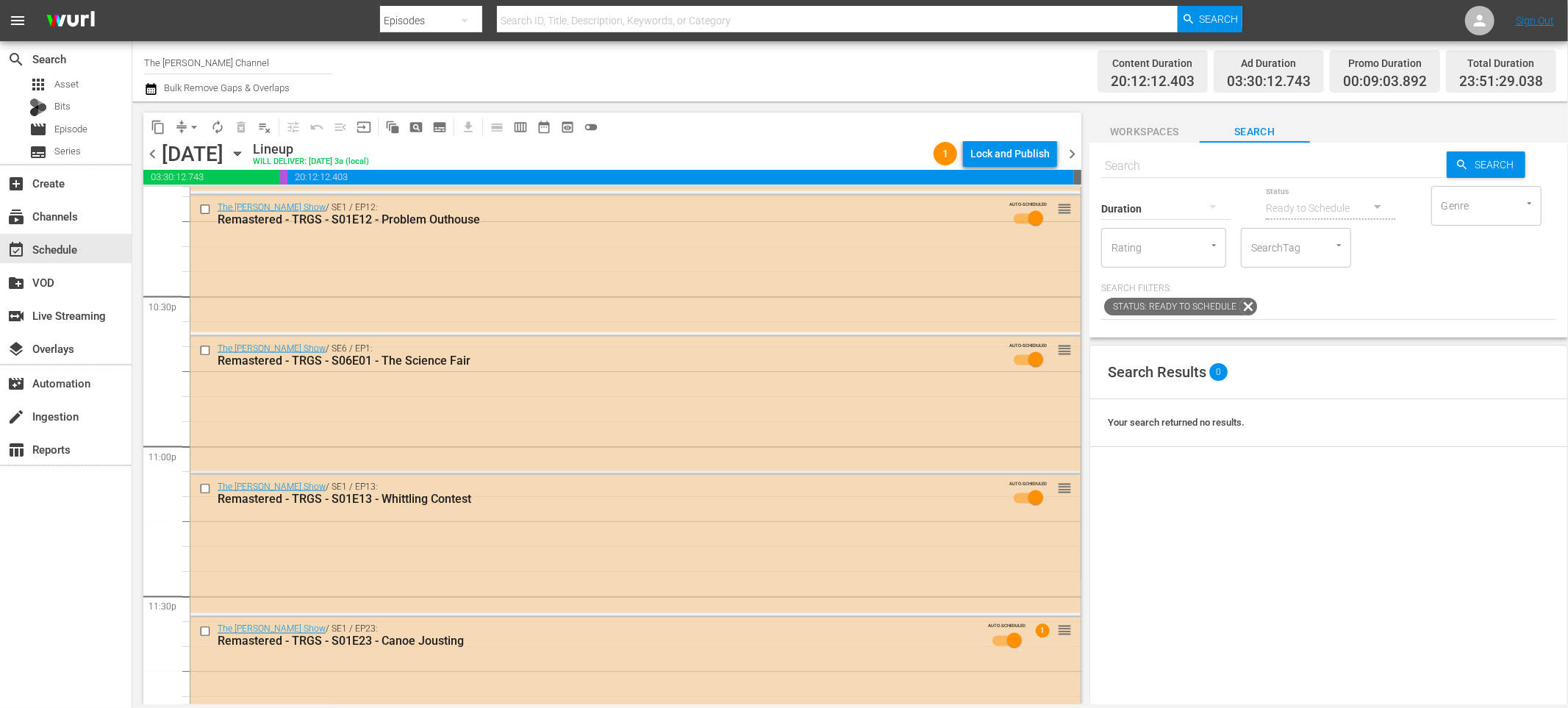
scroll to position [6697, 0]
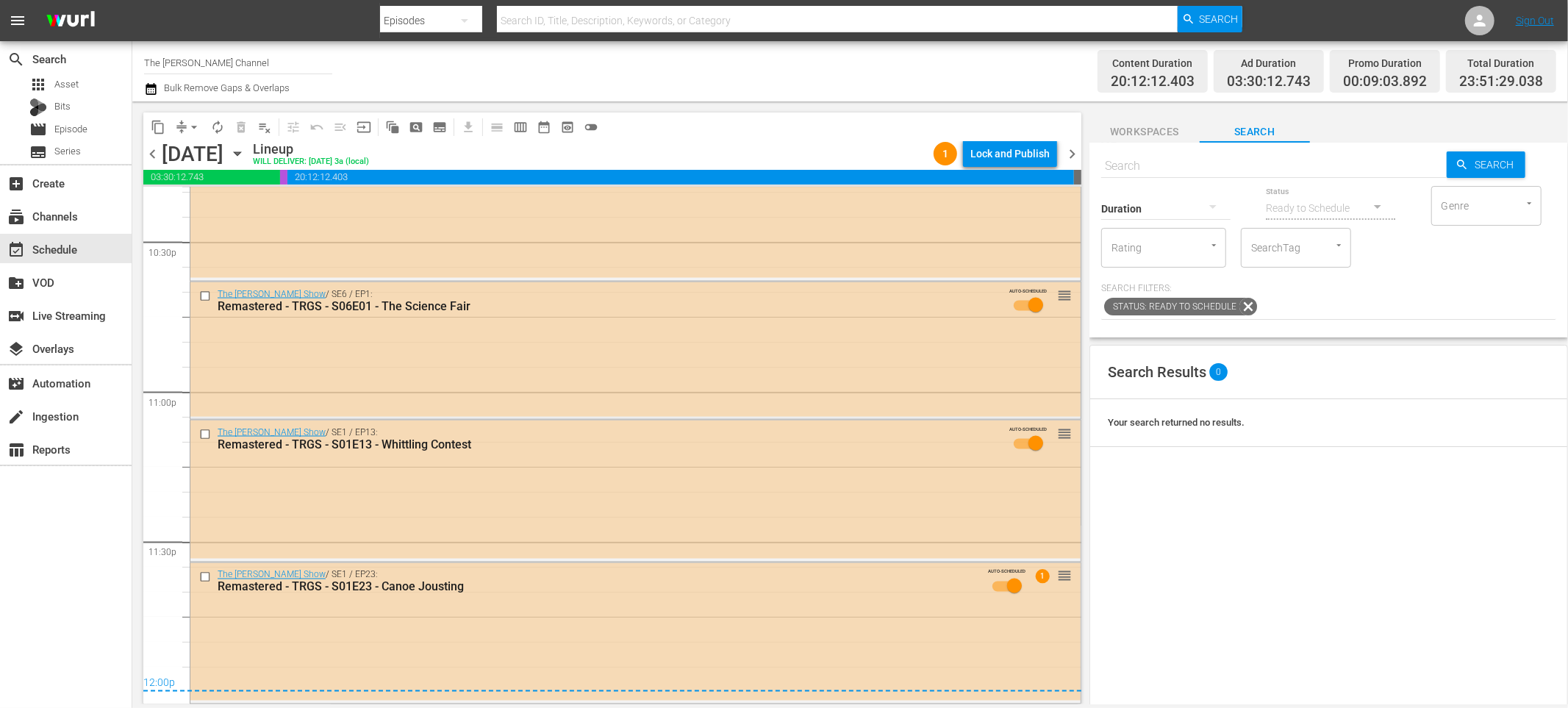
click at [1183, 172] on input "text" at bounding box center [1273, 166] width 345 height 36
click at [1150, 139] on span "Workspaces" at bounding box center [1144, 131] width 110 height 18
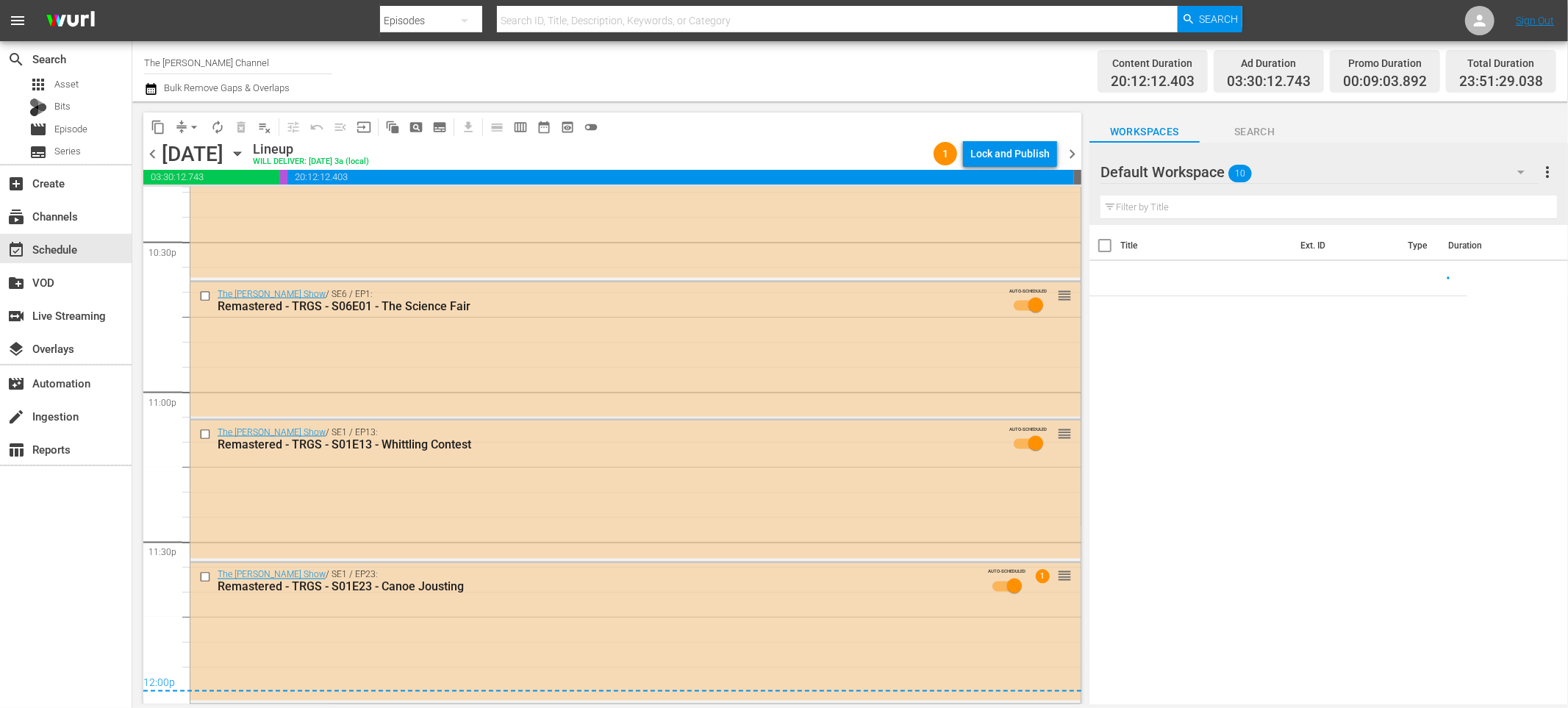
click at [1436, 172] on div "Default Workspace 10" at bounding box center [1319, 171] width 438 height 41
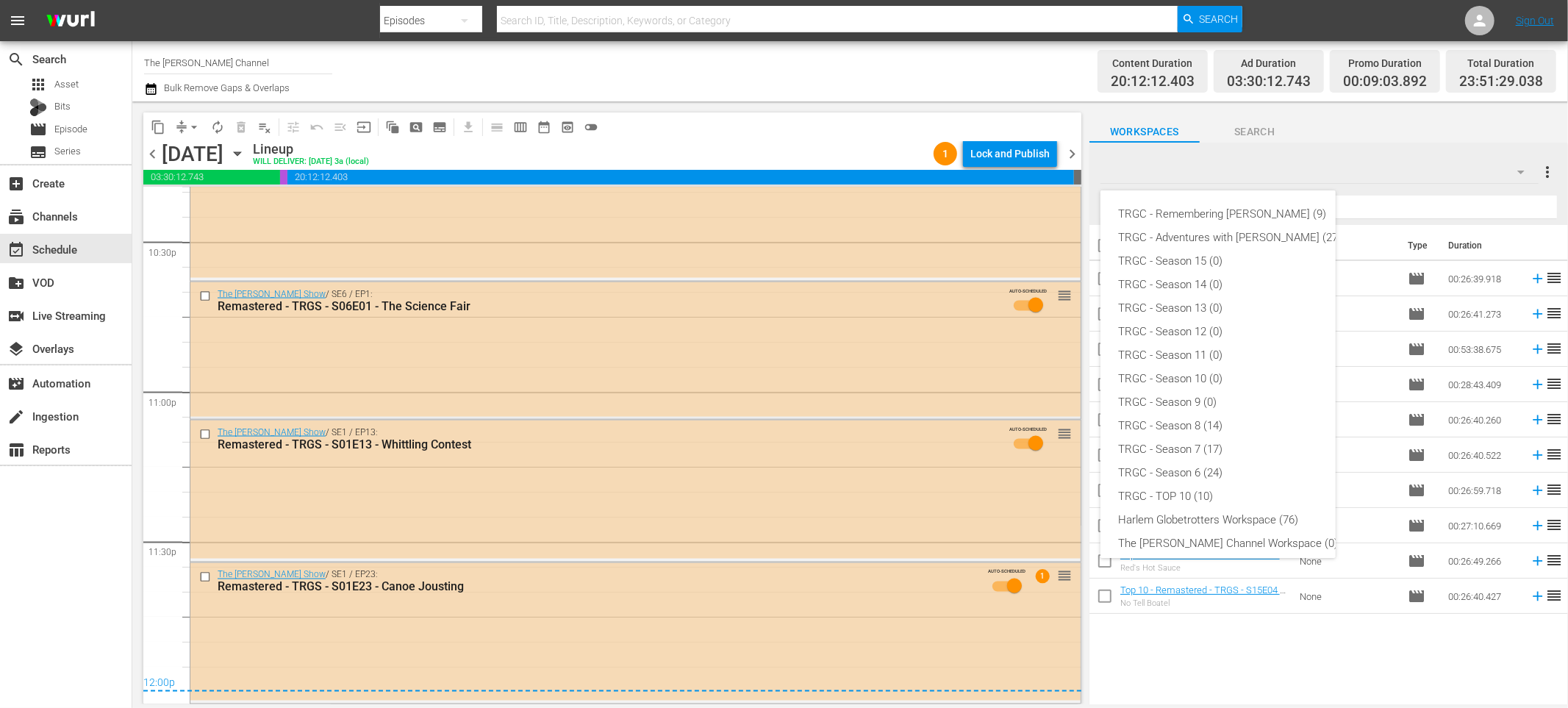
scroll to position [78, 0]
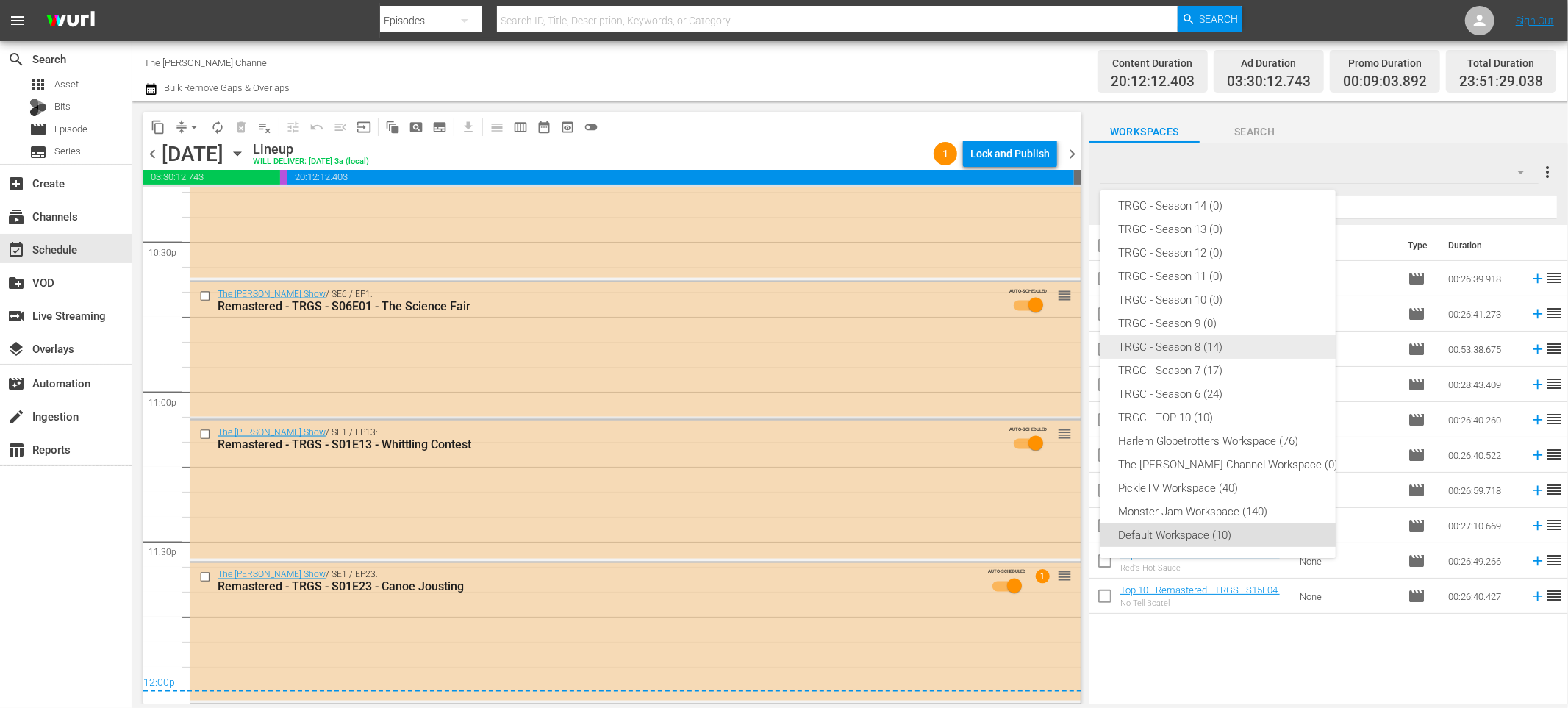
click at [1230, 339] on div "TRGC - Season 8 (14)" at bounding box center [1229, 347] width 223 height 23
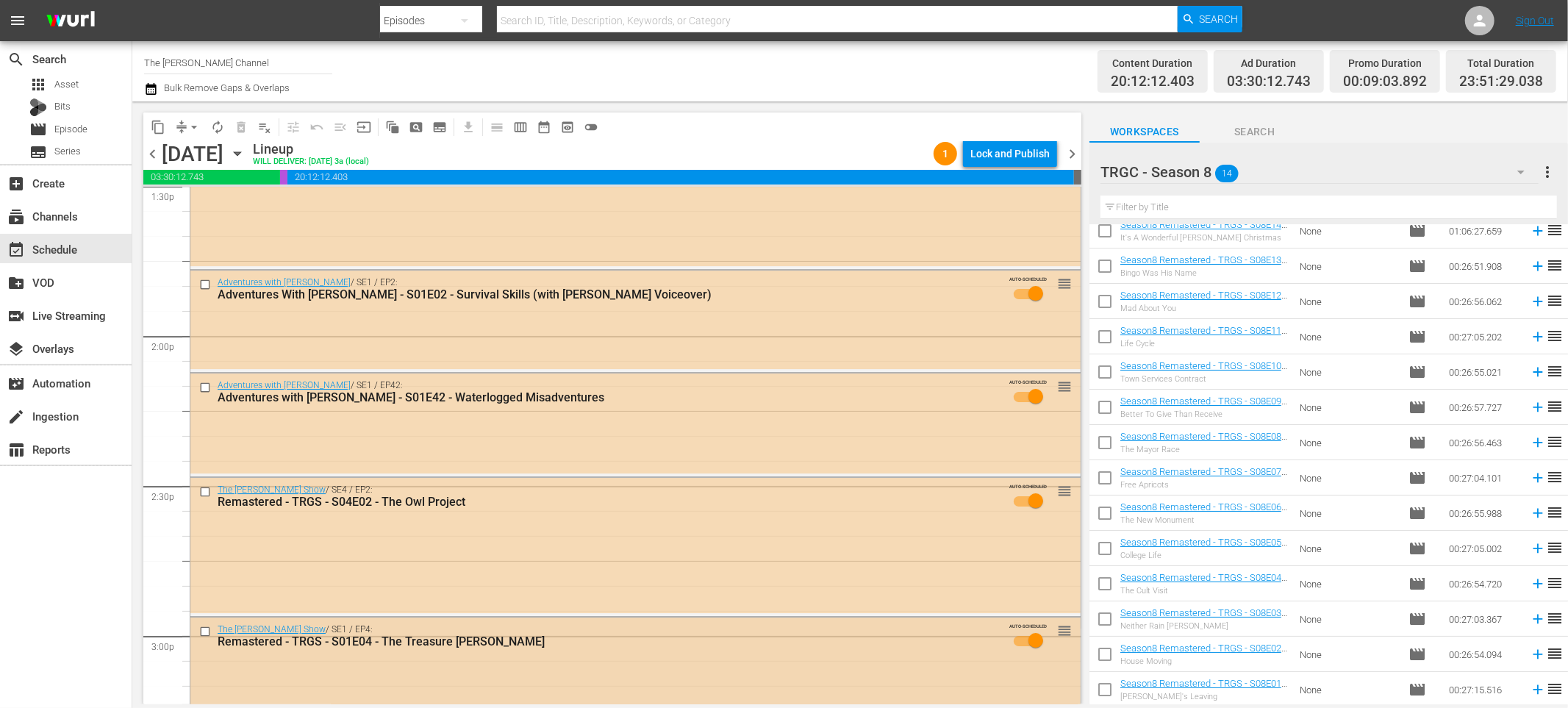
scroll to position [4054, 0]
click at [205, 386] on input "checkbox" at bounding box center [207, 386] width 16 height 12
click at [203, 490] on input "checkbox" at bounding box center [207, 491] width 16 height 12
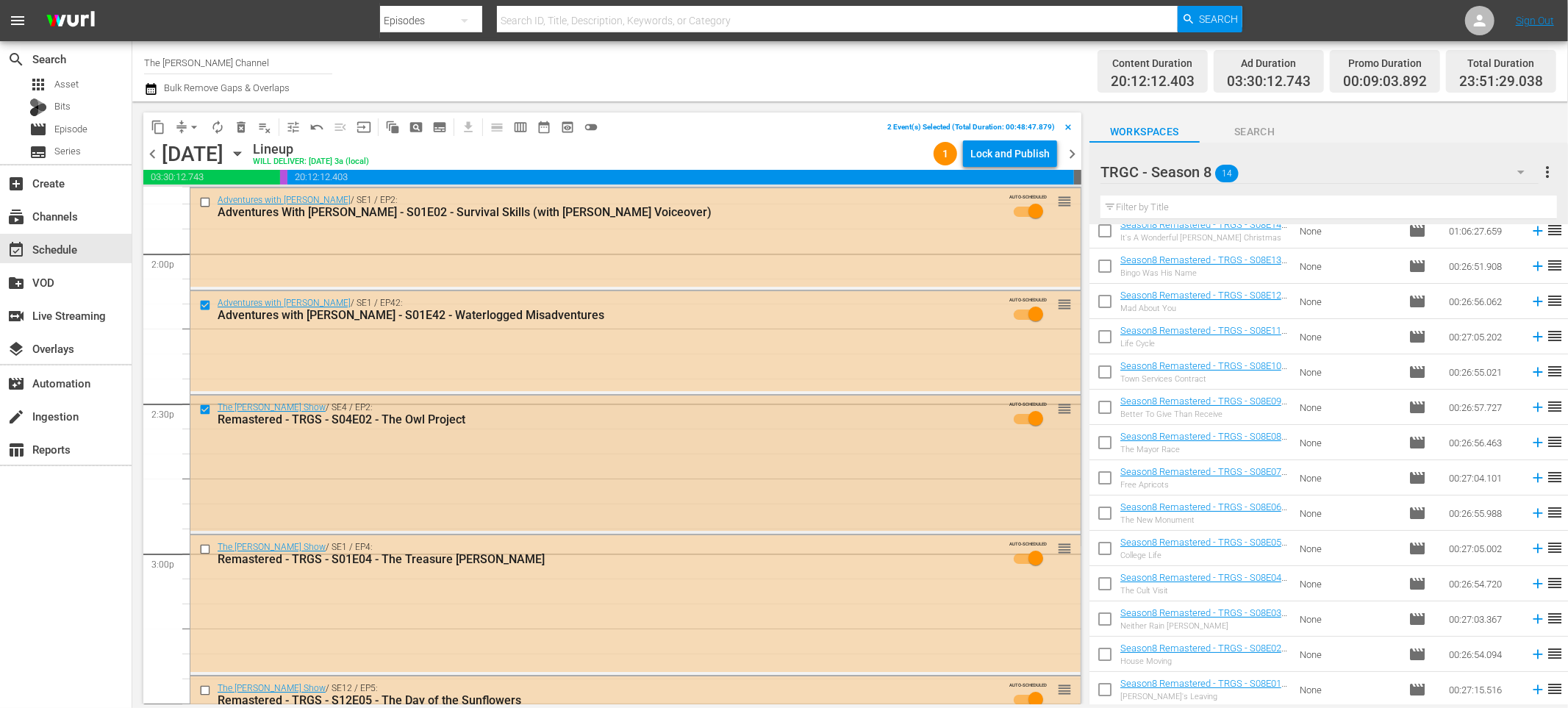
scroll to position [4142, 0]
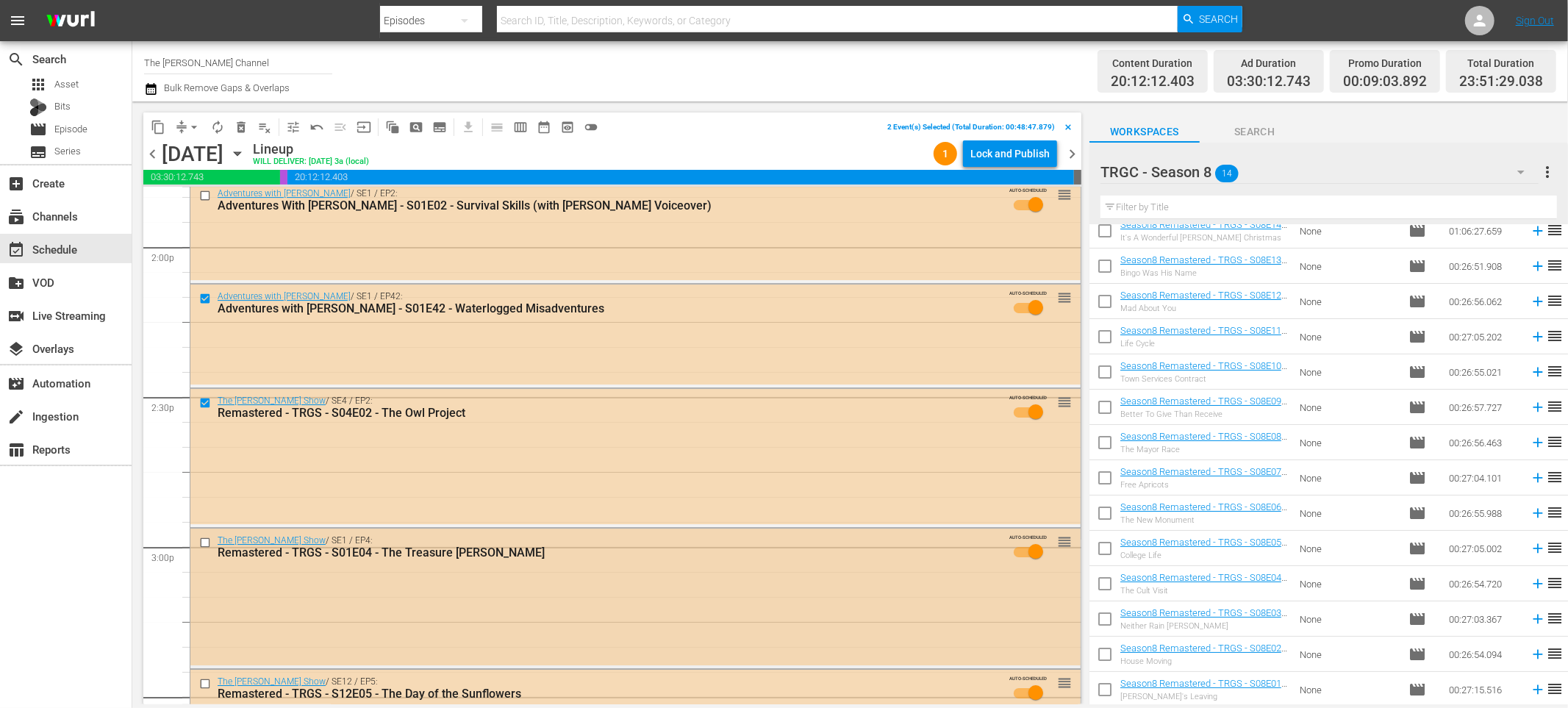
click at [208, 541] on input "checkbox" at bounding box center [207, 543] width 16 height 12
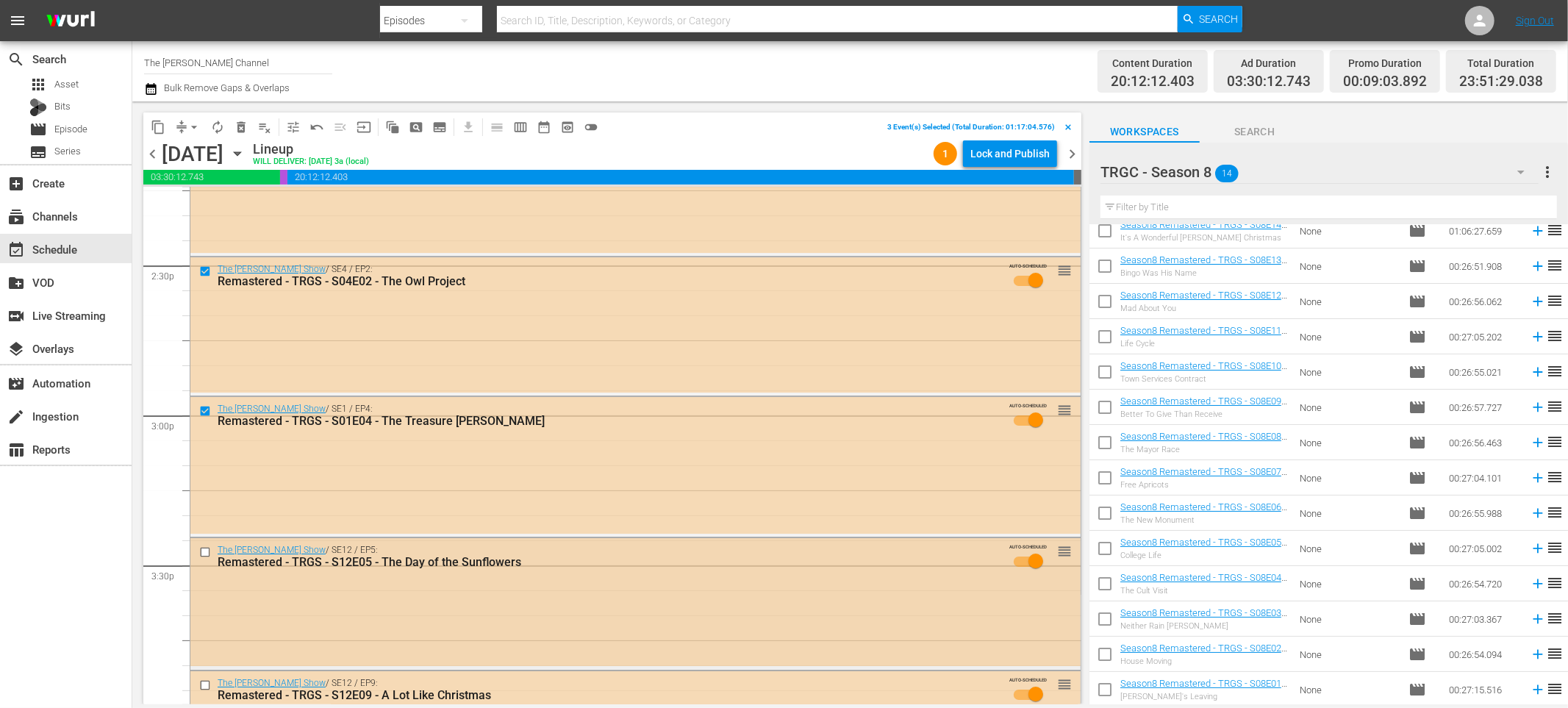
scroll to position [4274, 0]
click at [203, 552] on input "checkbox" at bounding box center [207, 551] width 16 height 12
click at [204, 685] on input "checkbox" at bounding box center [207, 685] width 16 height 12
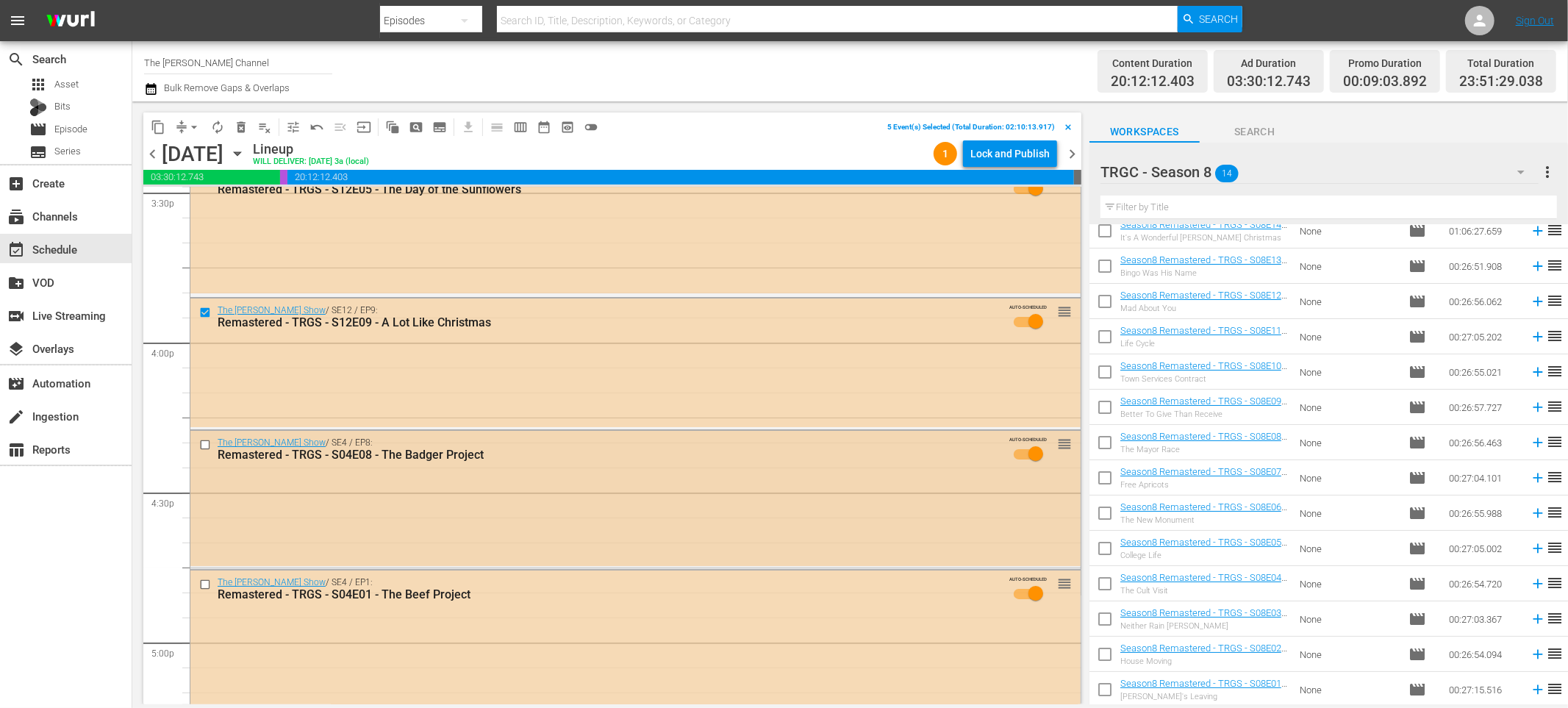
scroll to position [4653, 0]
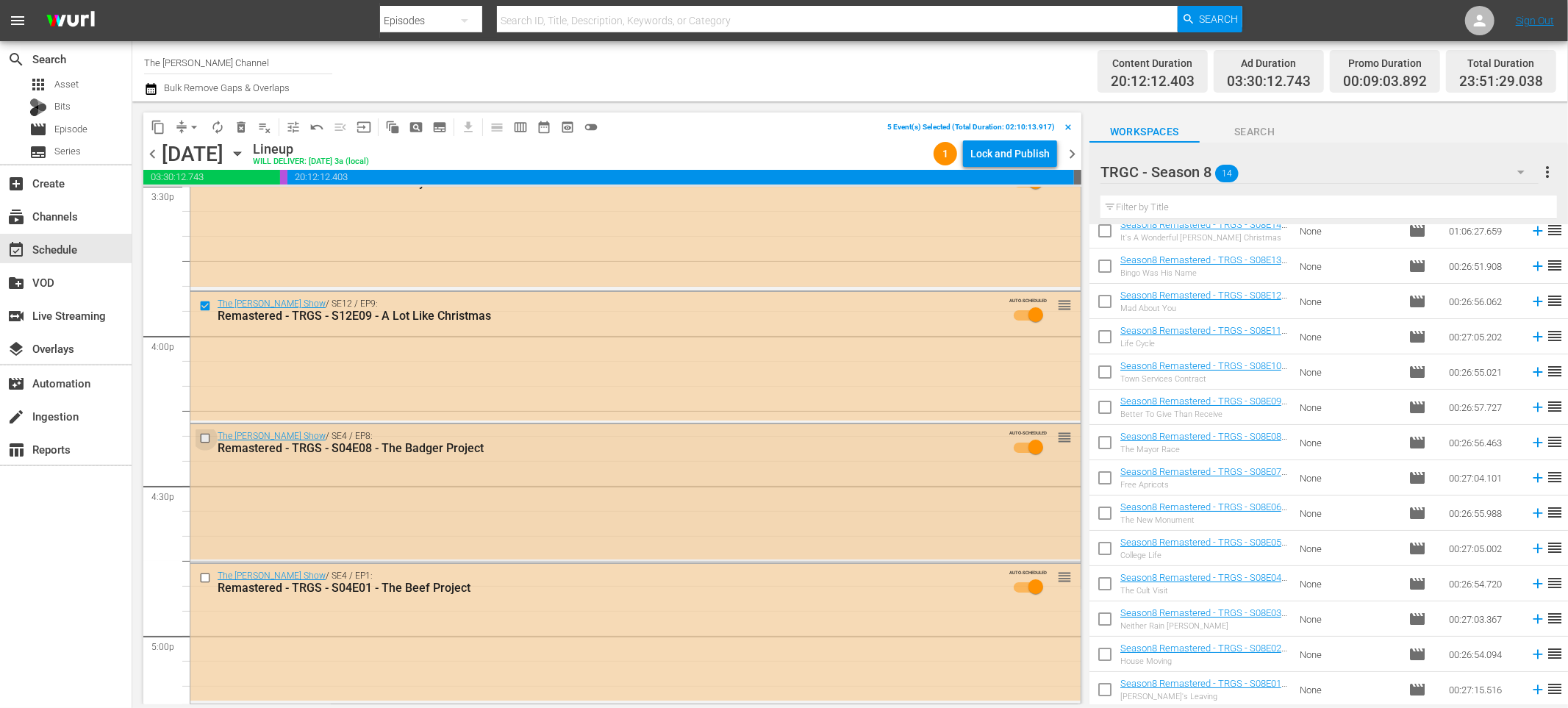
click at [205, 435] on input "checkbox" at bounding box center [207, 438] width 16 height 12
click at [205, 578] on input "checkbox" at bounding box center [207, 578] width 16 height 12
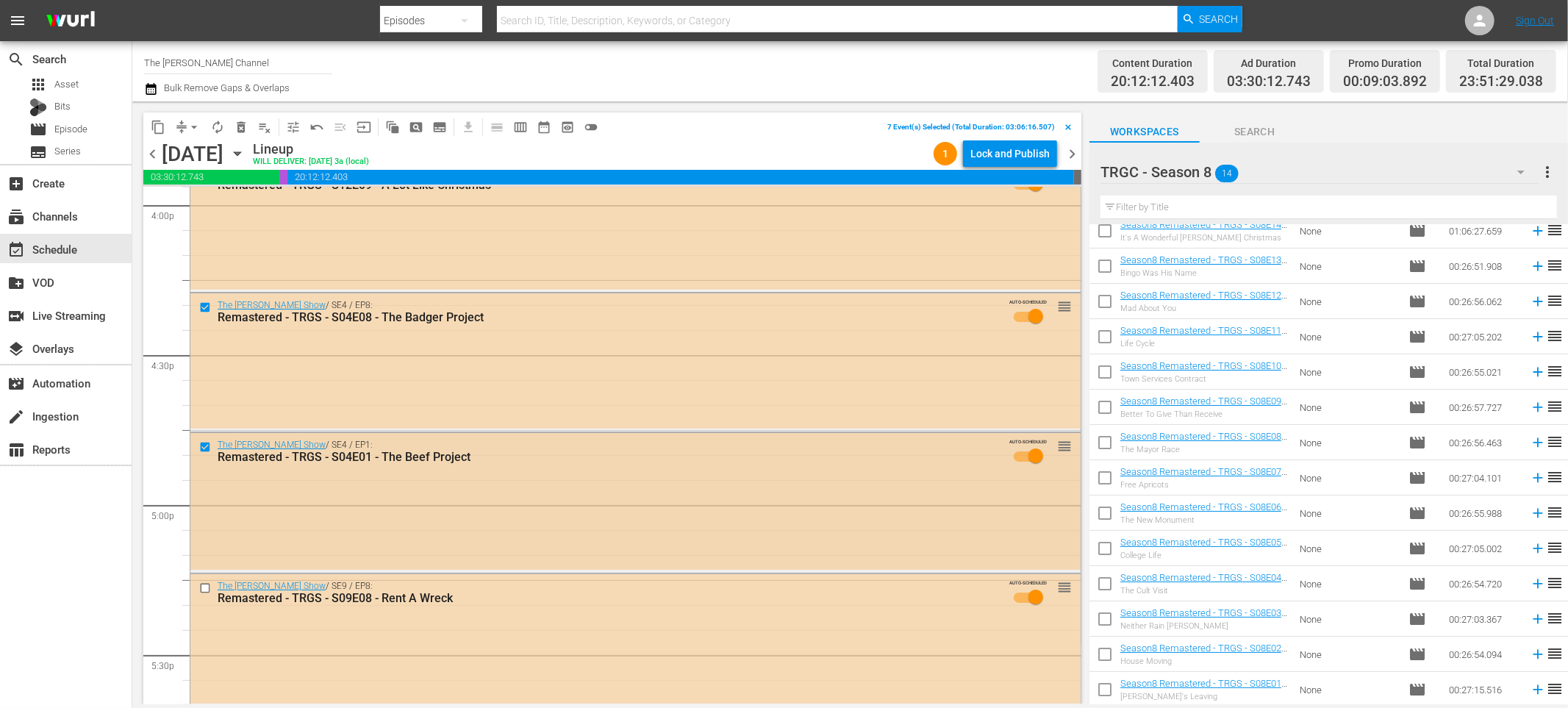
scroll to position [4786, 0]
click at [205, 587] on input "checkbox" at bounding box center [207, 587] width 16 height 12
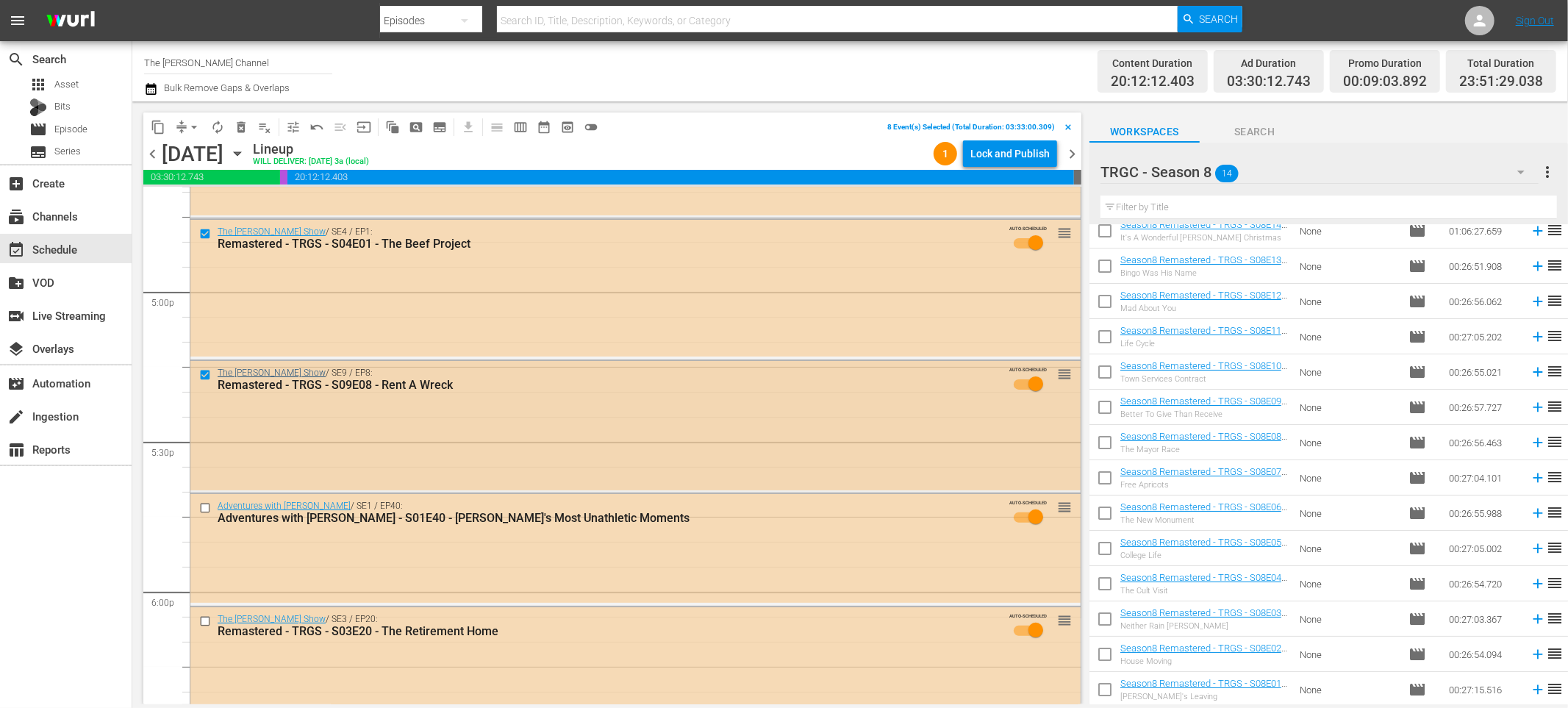
scroll to position [5091, 0]
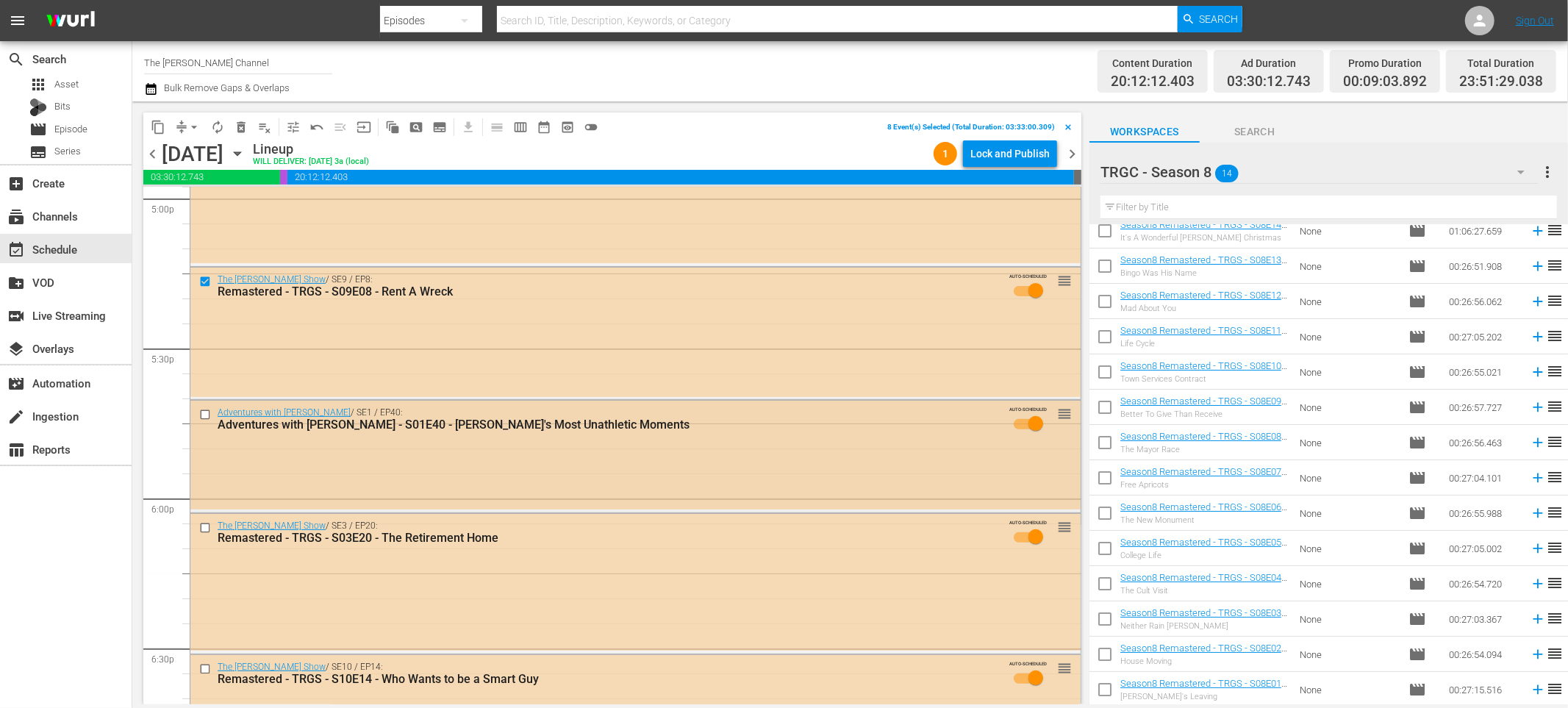
click at [203, 416] on input "checkbox" at bounding box center [207, 415] width 16 height 12
click at [206, 529] on input "checkbox" at bounding box center [207, 528] width 16 height 12
click at [203, 669] on input "checkbox" at bounding box center [207, 670] width 16 height 12
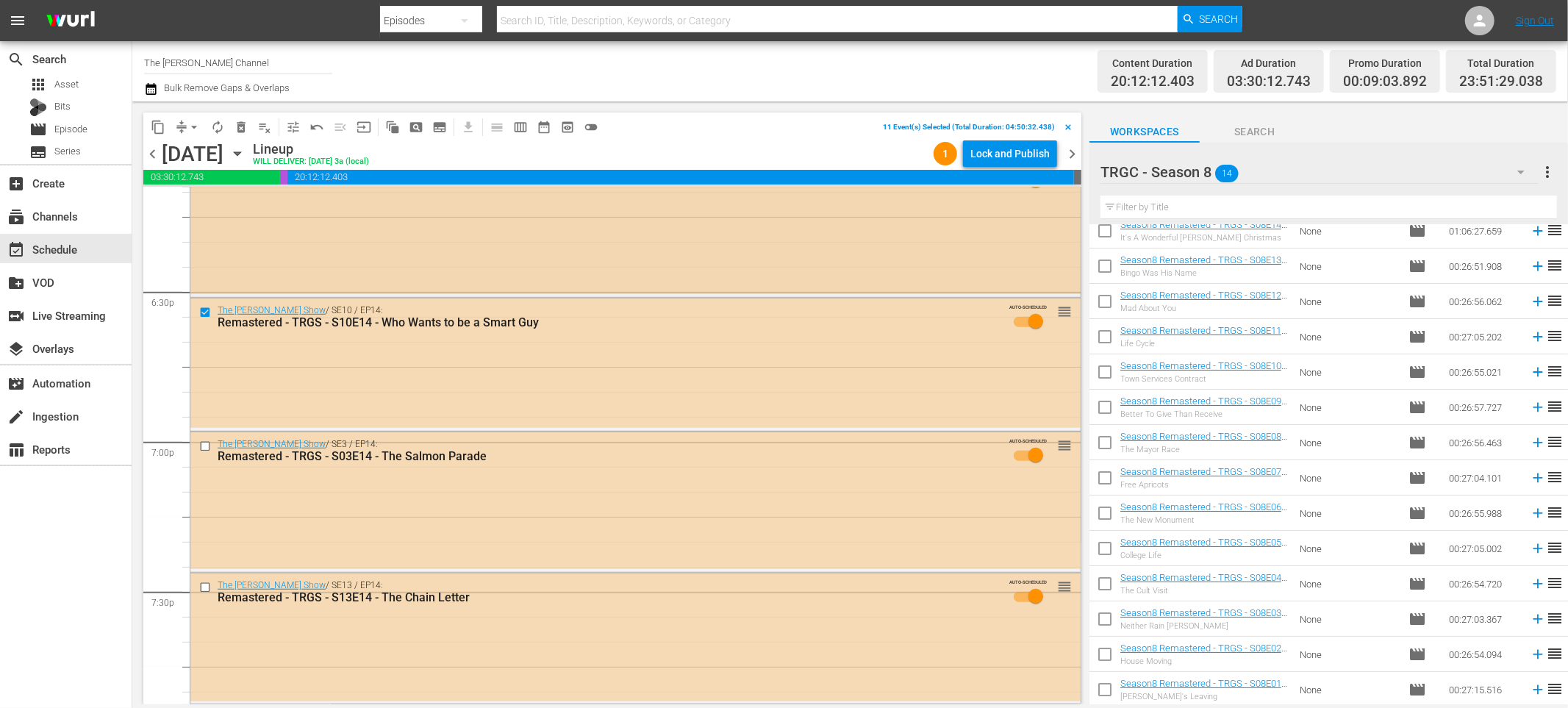
scroll to position [5465, 0]
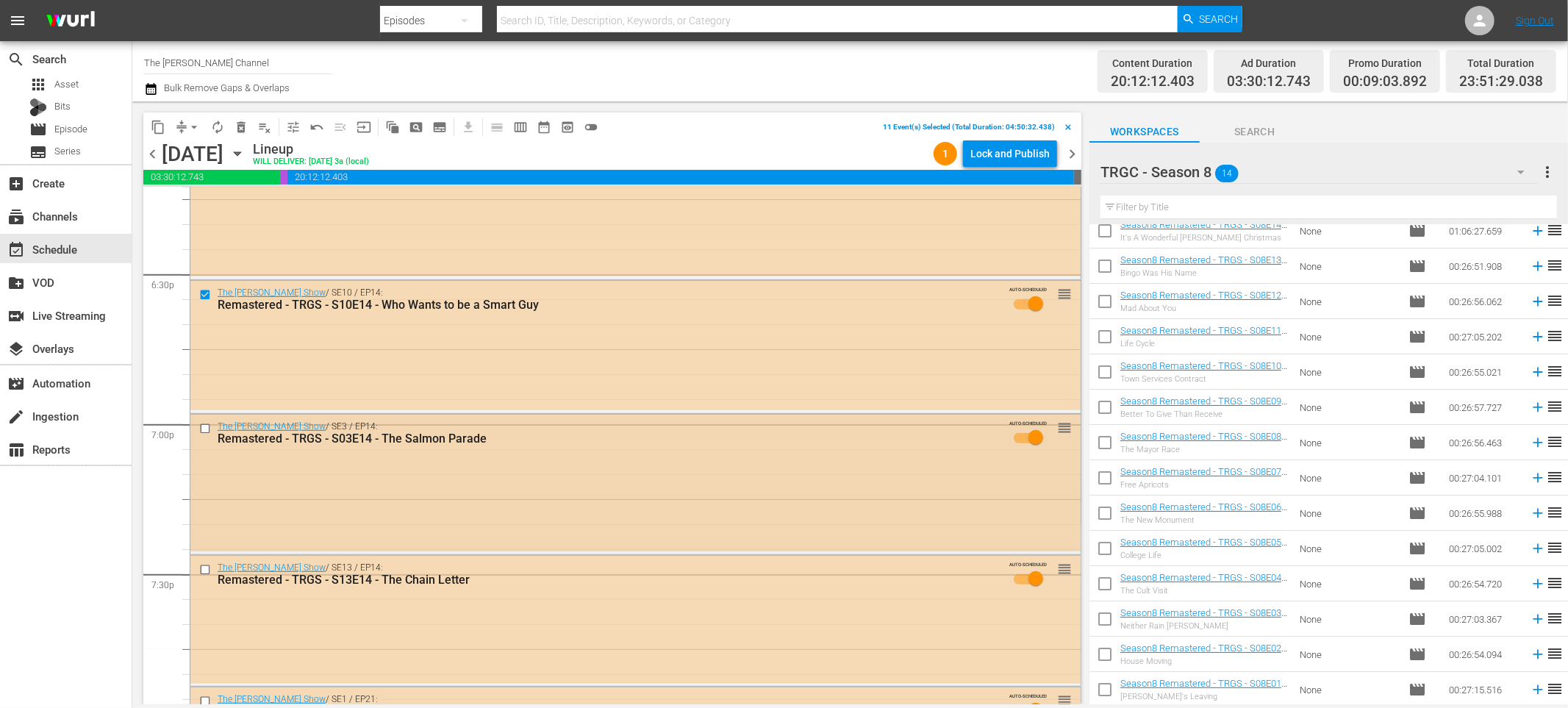
click at [205, 426] on input "checkbox" at bounding box center [207, 429] width 16 height 12
click at [204, 570] on input "checkbox" at bounding box center [207, 571] width 16 height 12
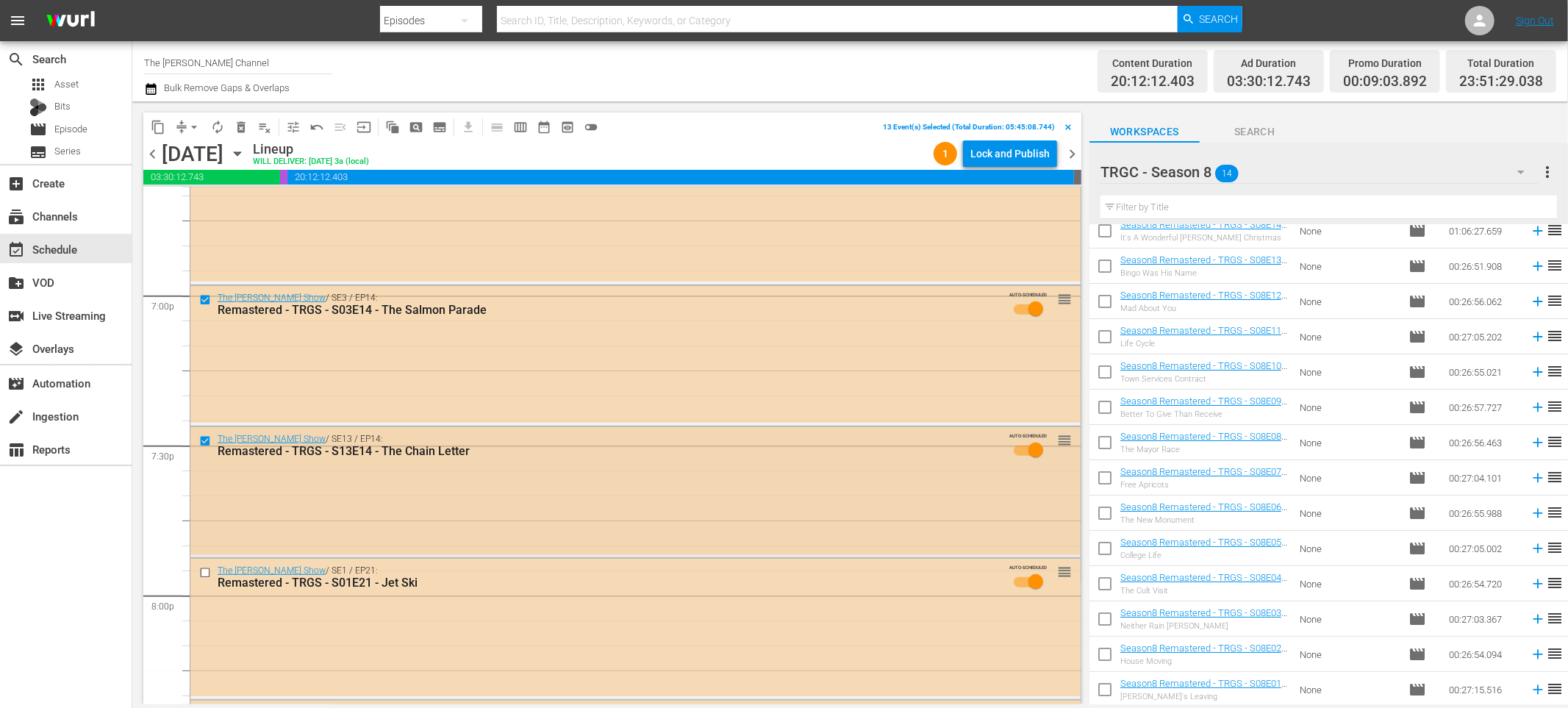
scroll to position [5703, 0]
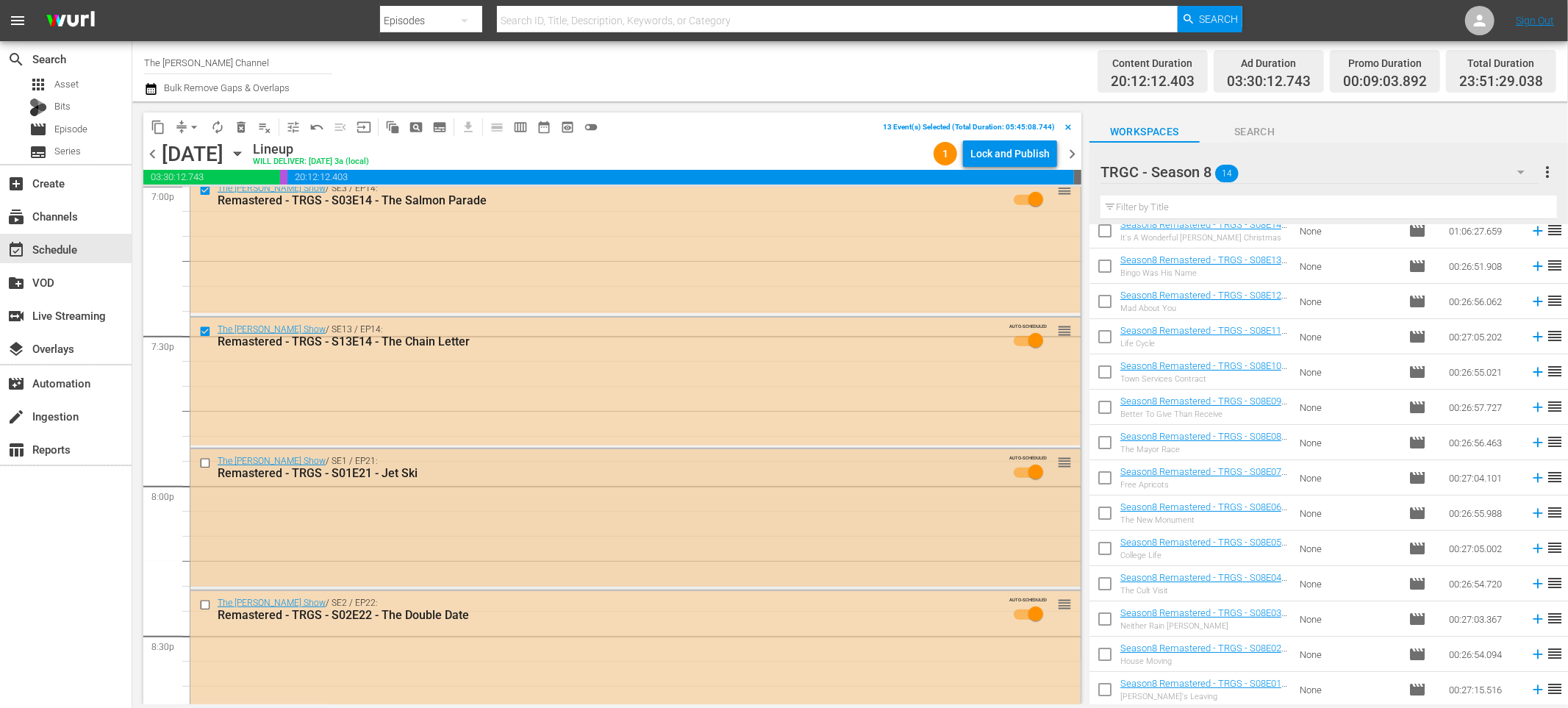
click at [205, 467] on input "checkbox" at bounding box center [207, 464] width 16 height 12
click at [205, 604] on input "checkbox" at bounding box center [207, 605] width 16 height 12
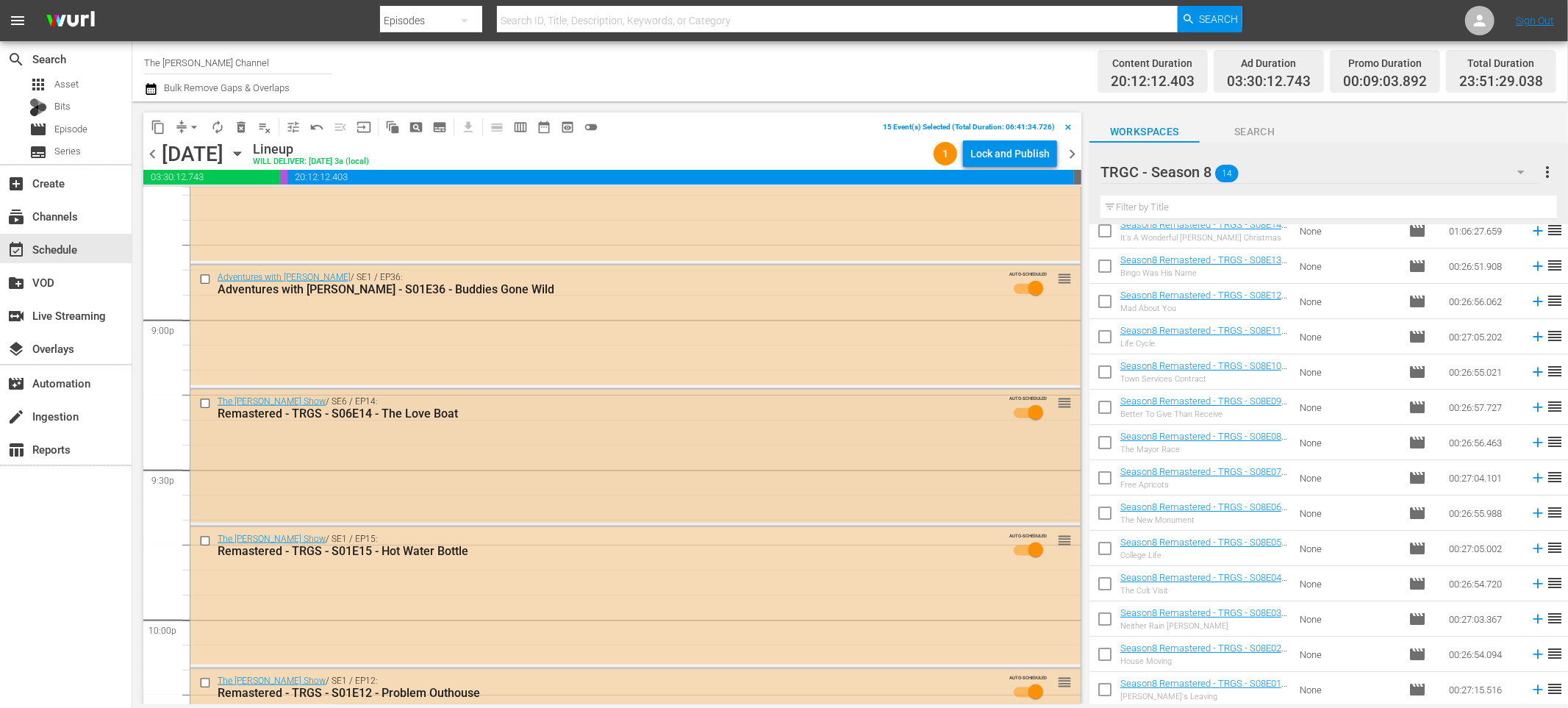
scroll to position [6171, 0]
click at [206, 279] on input "checkbox" at bounding box center [207, 278] width 16 height 12
click at [203, 402] on input "checkbox" at bounding box center [207, 402] width 16 height 12
click at [203, 543] on input "checkbox" at bounding box center [207, 539] width 16 height 12
click at [204, 684] on input "checkbox" at bounding box center [207, 681] width 16 height 12
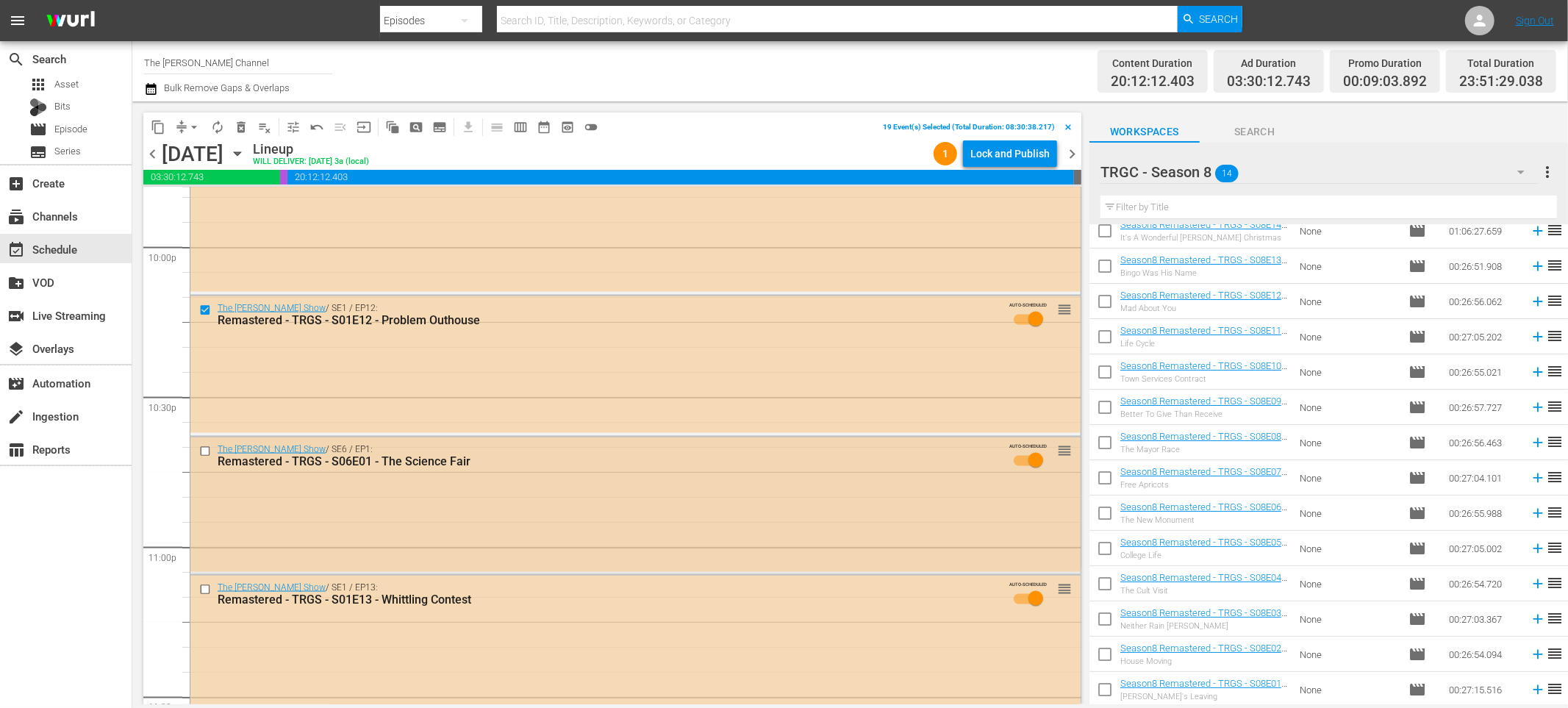
scroll to position [6555, 0]
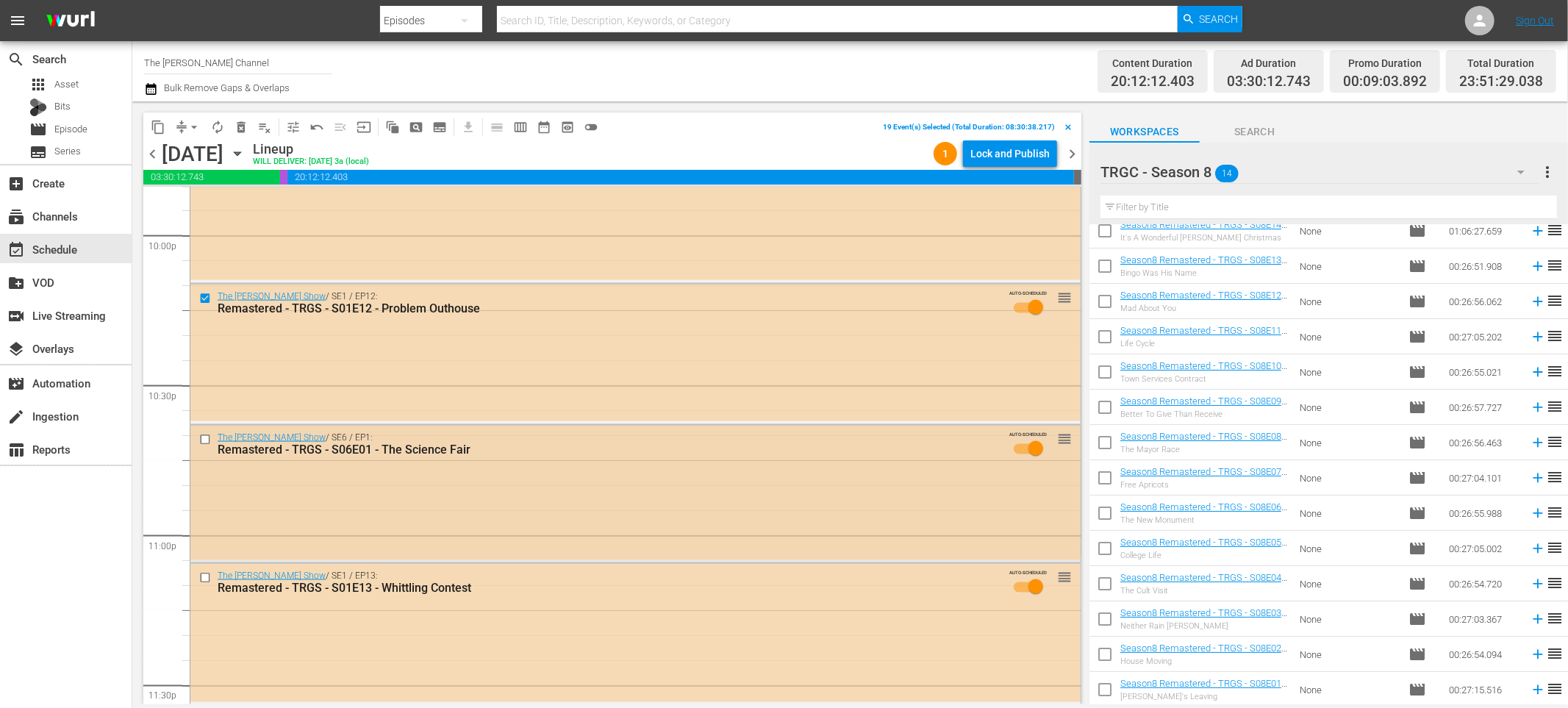
click at [207, 441] on input "checkbox" at bounding box center [207, 440] width 16 height 12
click at [207, 581] on input "checkbox" at bounding box center [207, 578] width 16 height 12
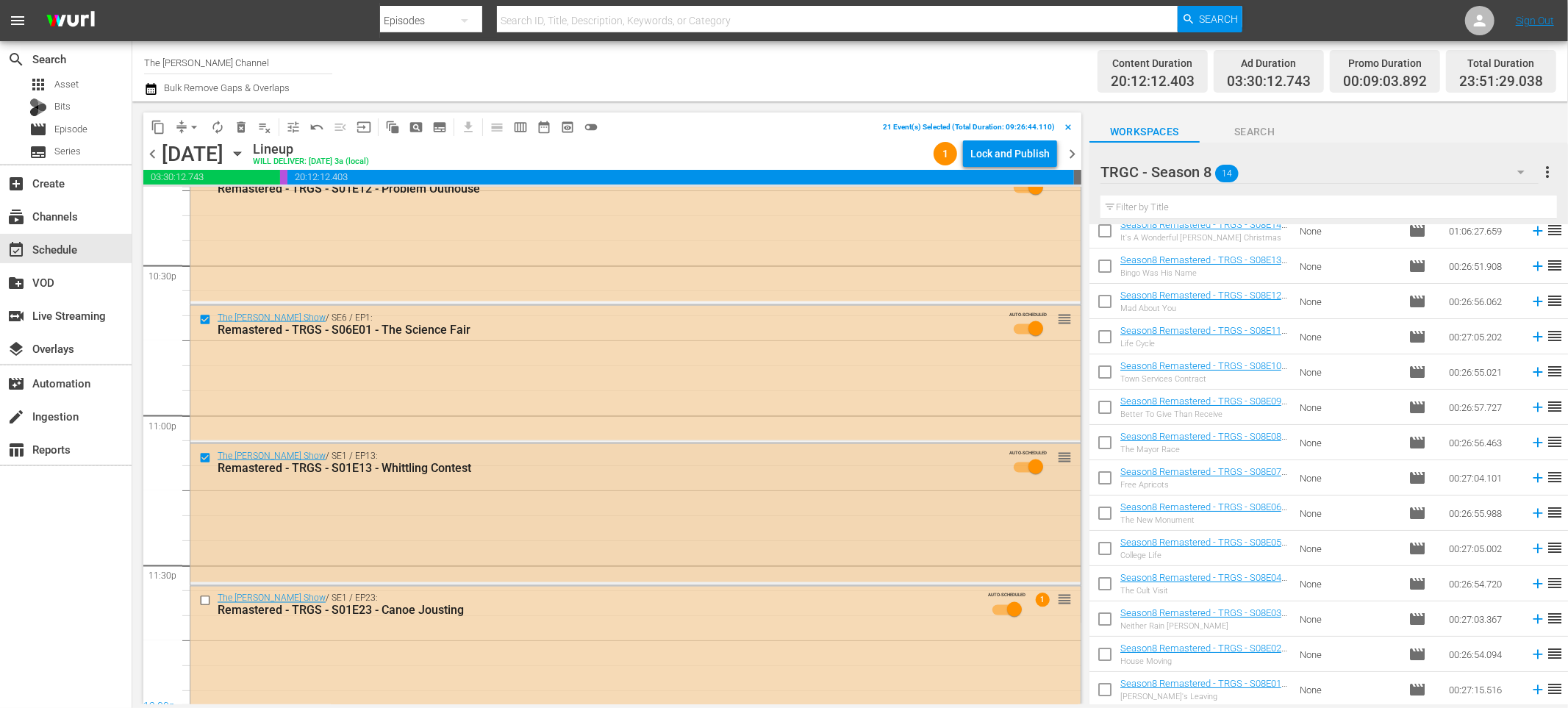
scroll to position [6697, 0]
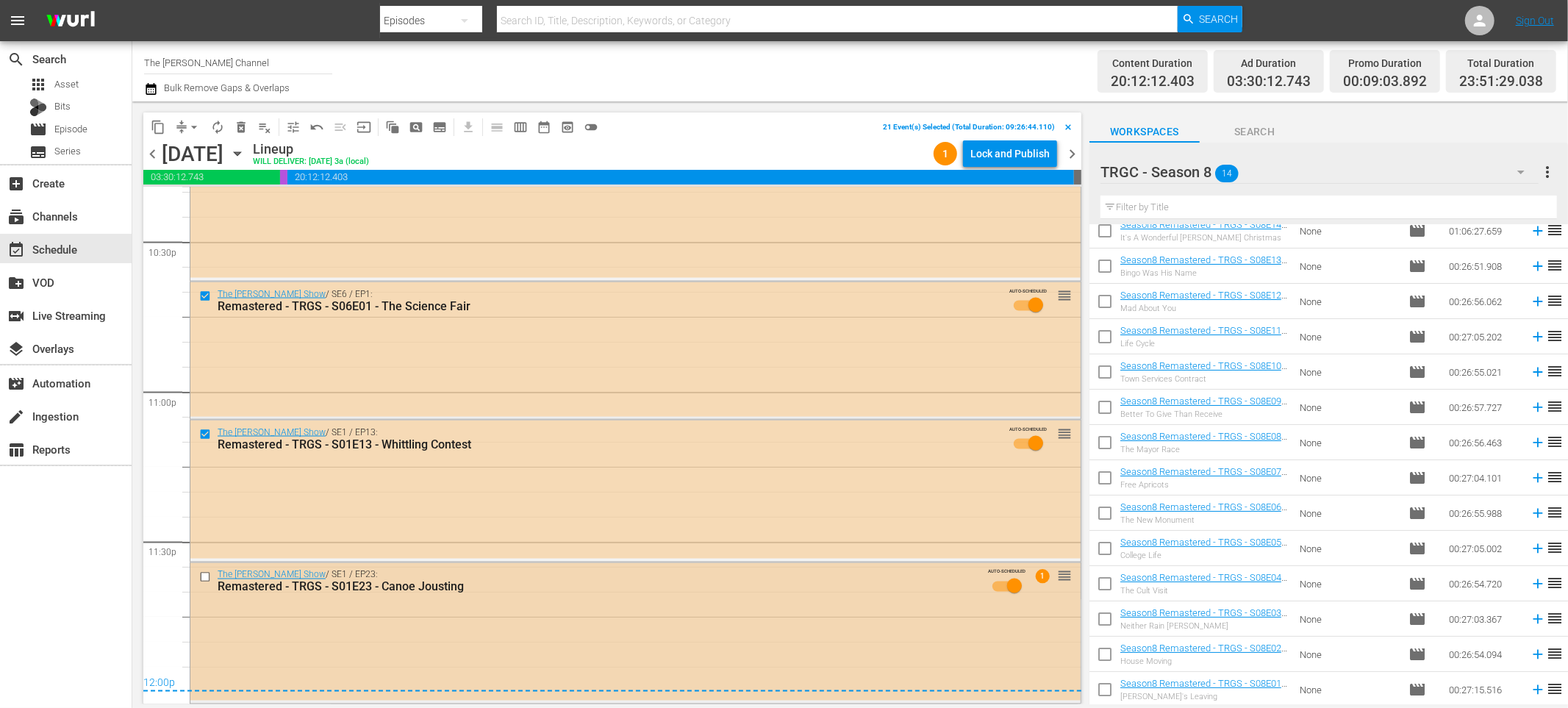
click at [208, 578] on input "checkbox" at bounding box center [207, 578] width 16 height 12
click at [243, 131] on span "delete_forever_outlined" at bounding box center [241, 127] width 15 height 15
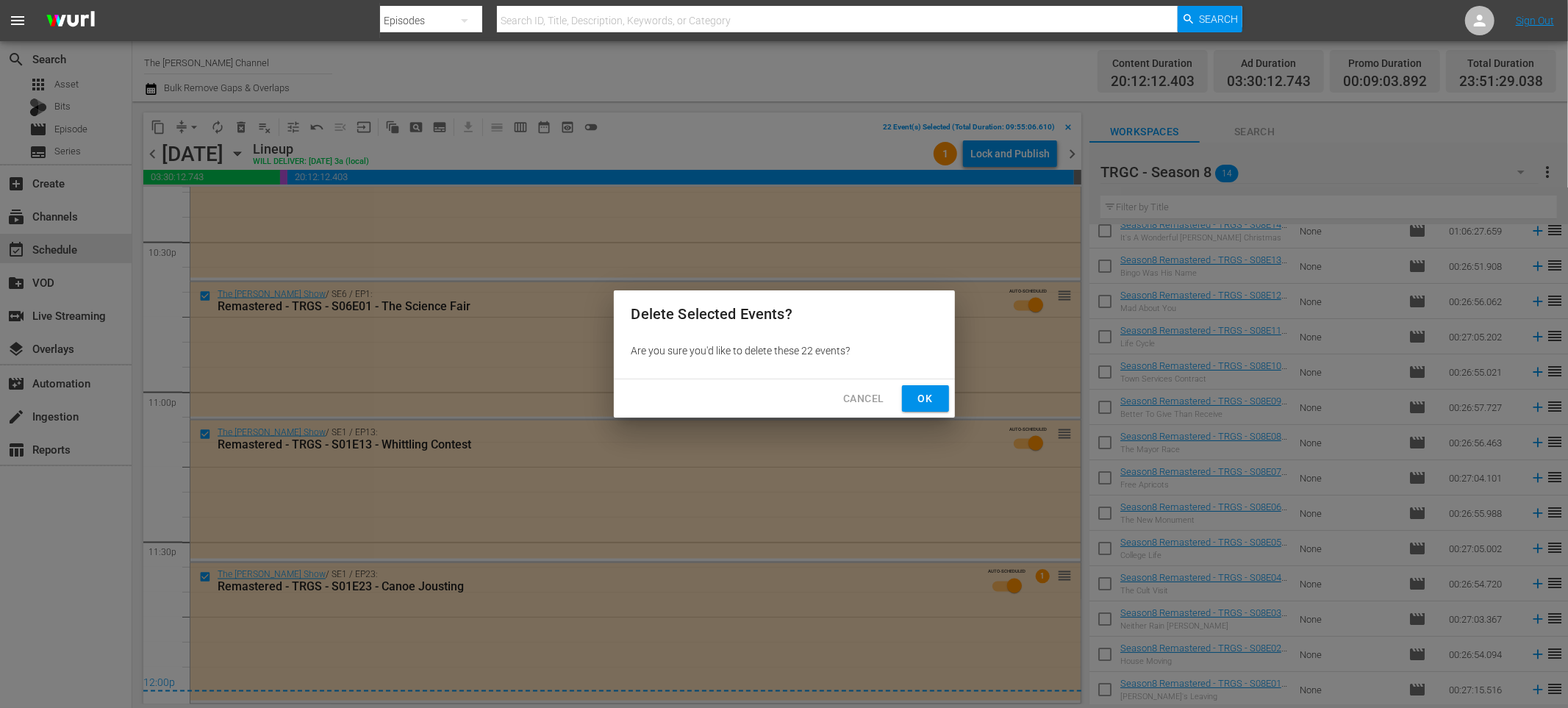
click at [926, 397] on span "Ok" at bounding box center [925, 398] width 23 height 18
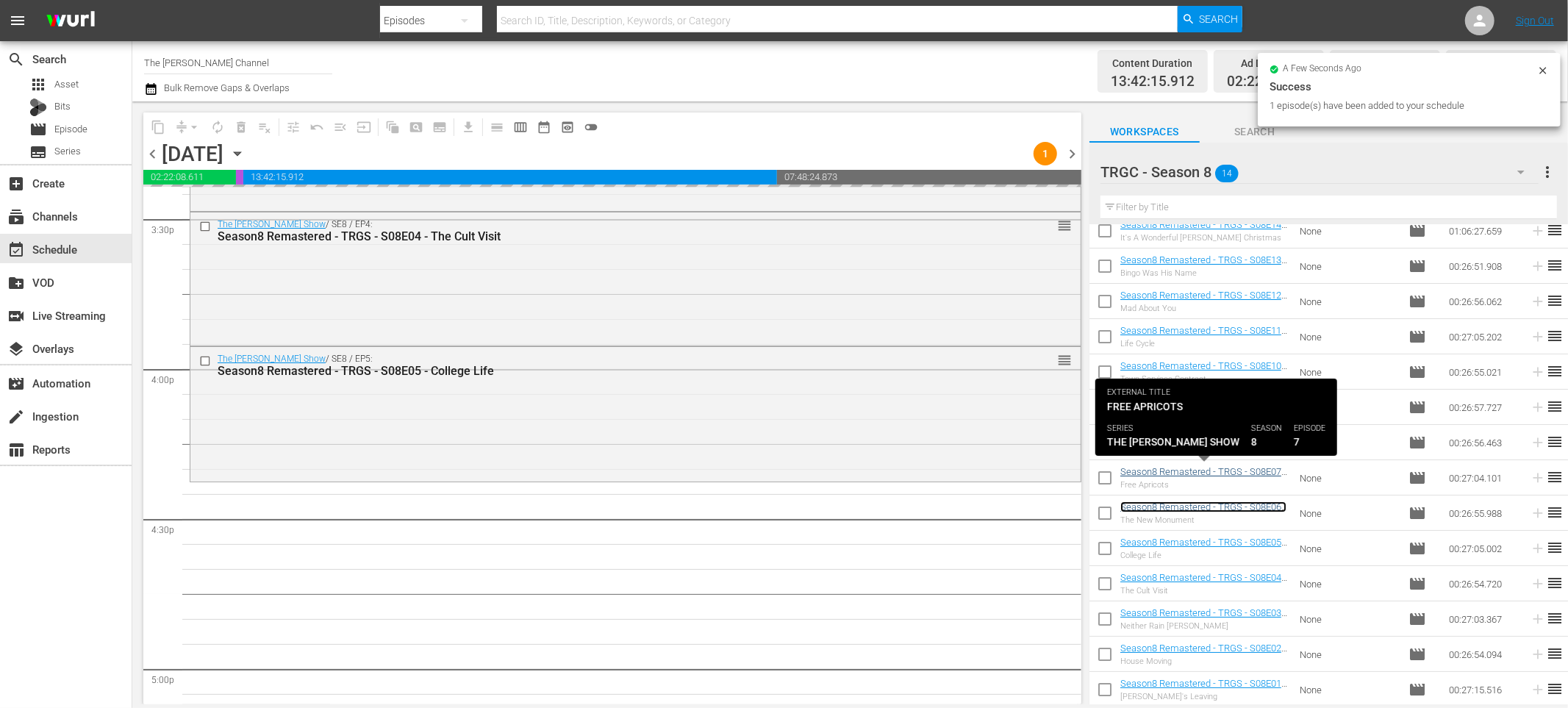
scroll to position [4620, 0]
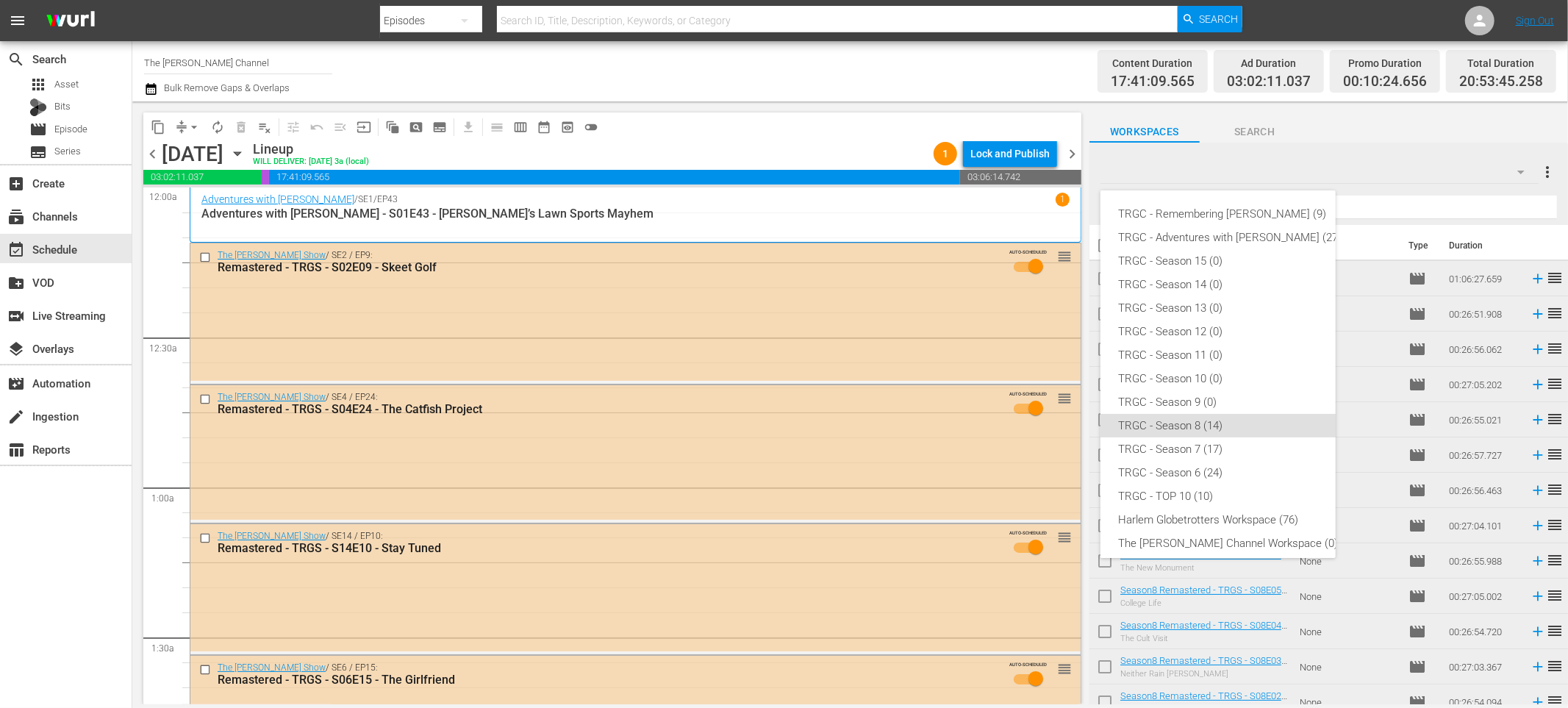
click at [184, 127] on div "TRGC - Remembering Graham Greene (9) TRGC - Adventures with Bill (27) TRGC - Se…" at bounding box center [784, 354] width 1568 height 708
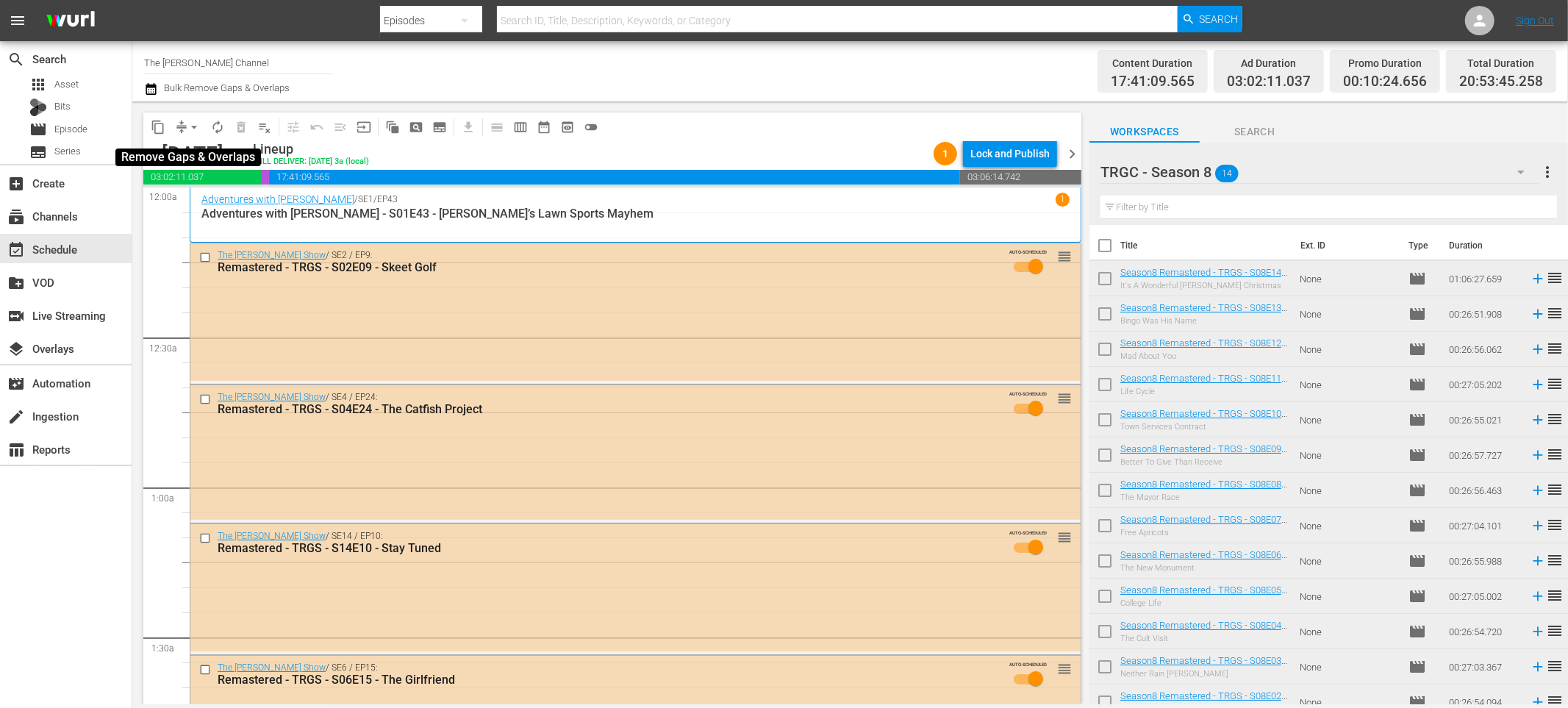
click at [191, 126] on span "arrow_drop_down" at bounding box center [194, 127] width 15 height 15
click at [385, 102] on div "content_copy compress arrow_drop_down autorenew_outlined delete_forever_outline…" at bounding box center [608, 403] width 953 height 603
click at [218, 126] on span "autorenew_outlined" at bounding box center [217, 127] width 15 height 15
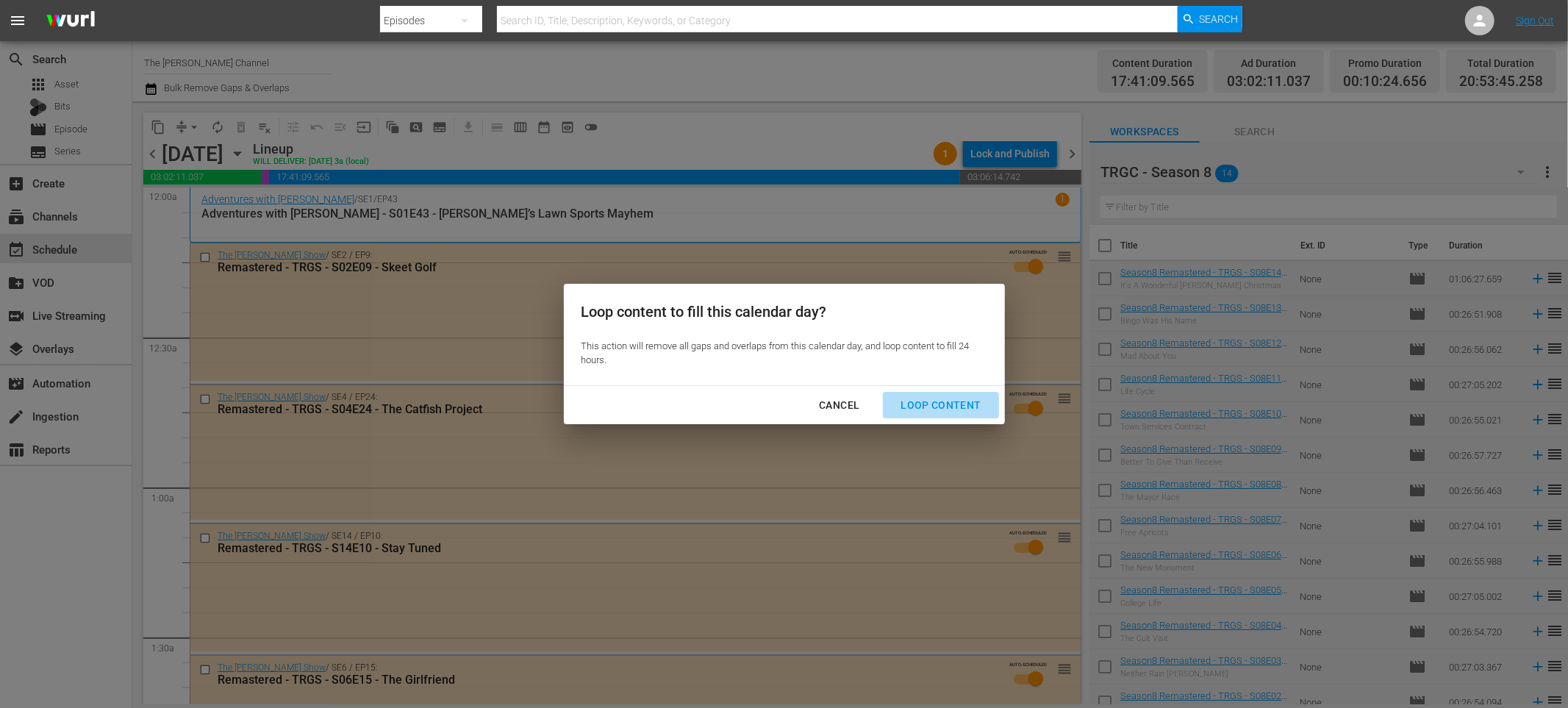
drag, startPoint x: 950, startPoint y: 411, endPoint x: 928, endPoint y: 411, distance: 22.0
click at [950, 411] on div "Loop Content" at bounding box center [940, 405] width 103 height 18
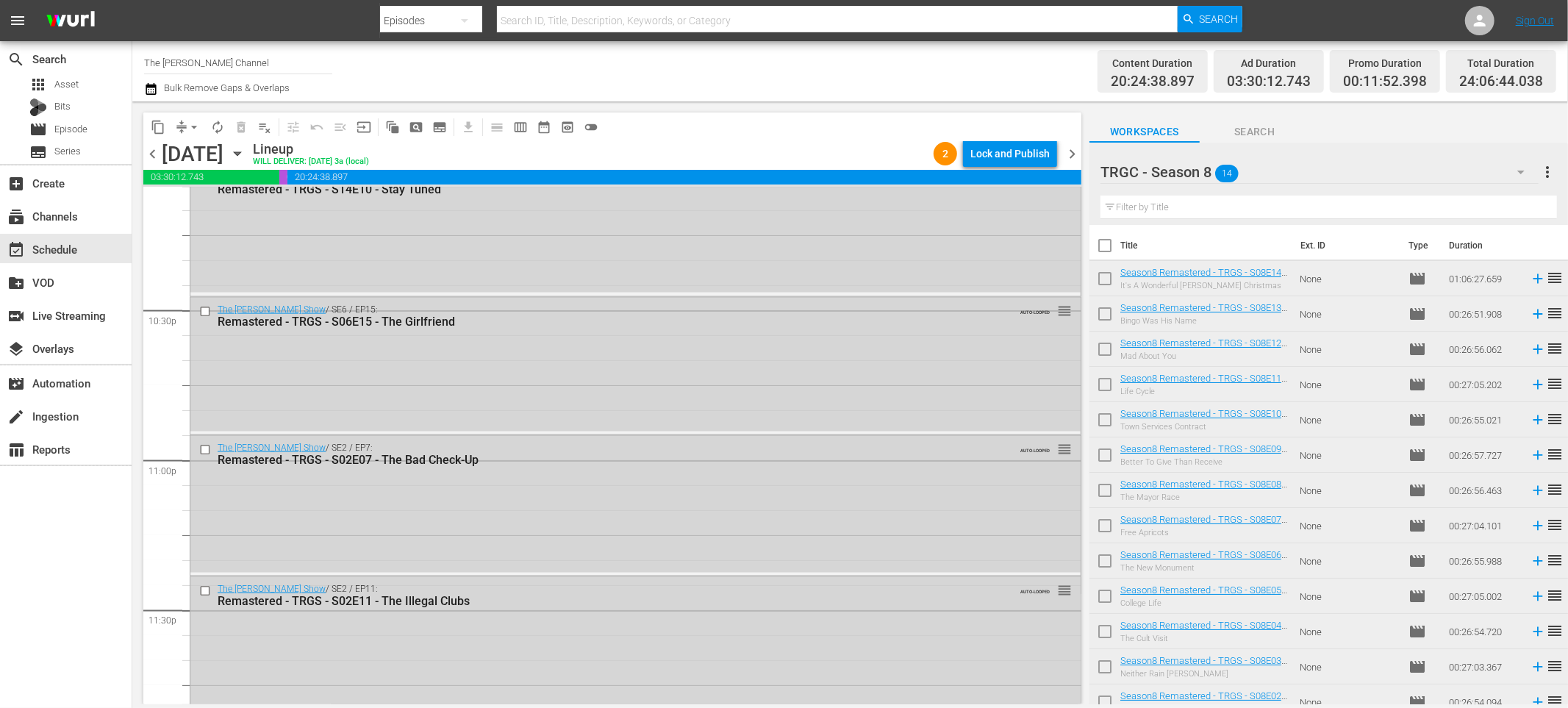
scroll to position [6774, 0]
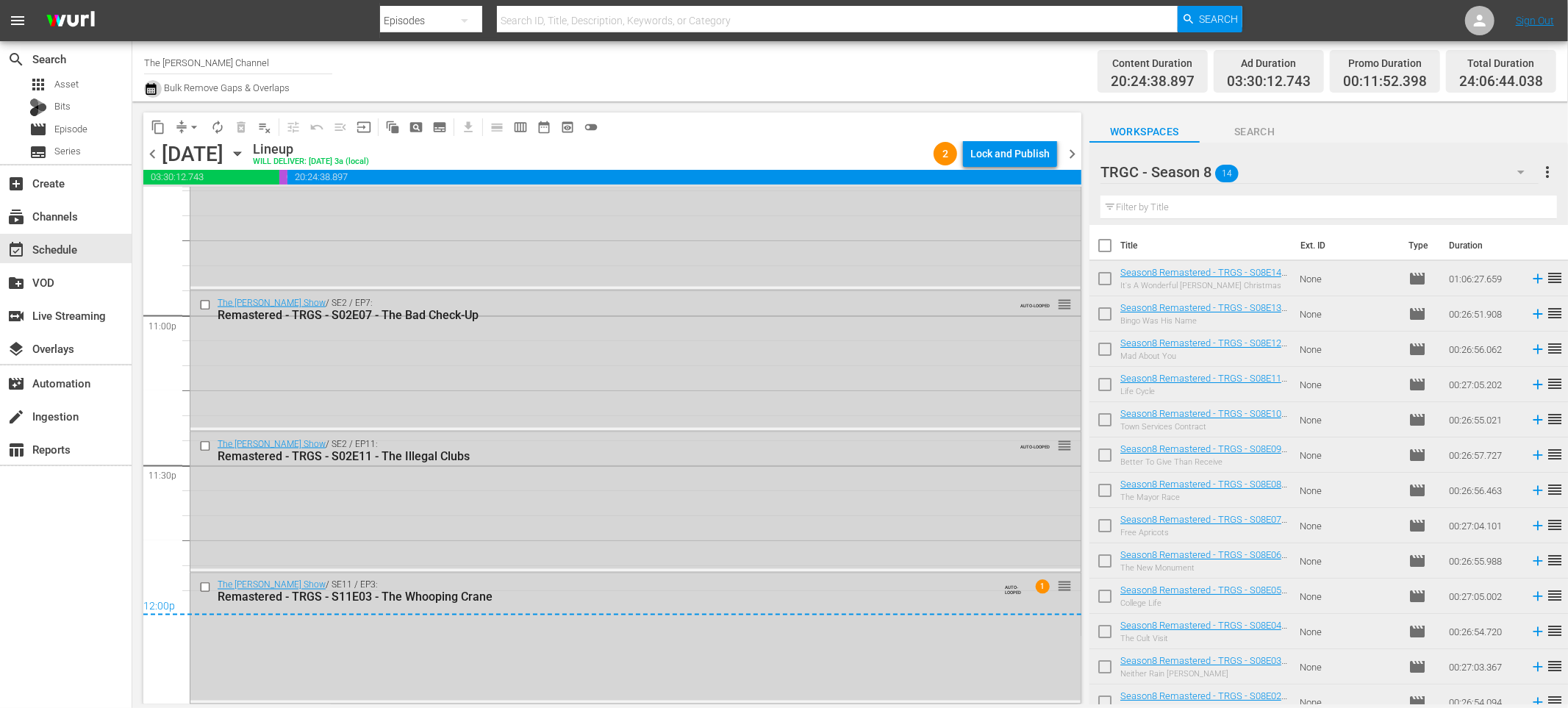
click at [149, 91] on icon "button" at bounding box center [150, 90] width 10 height 12
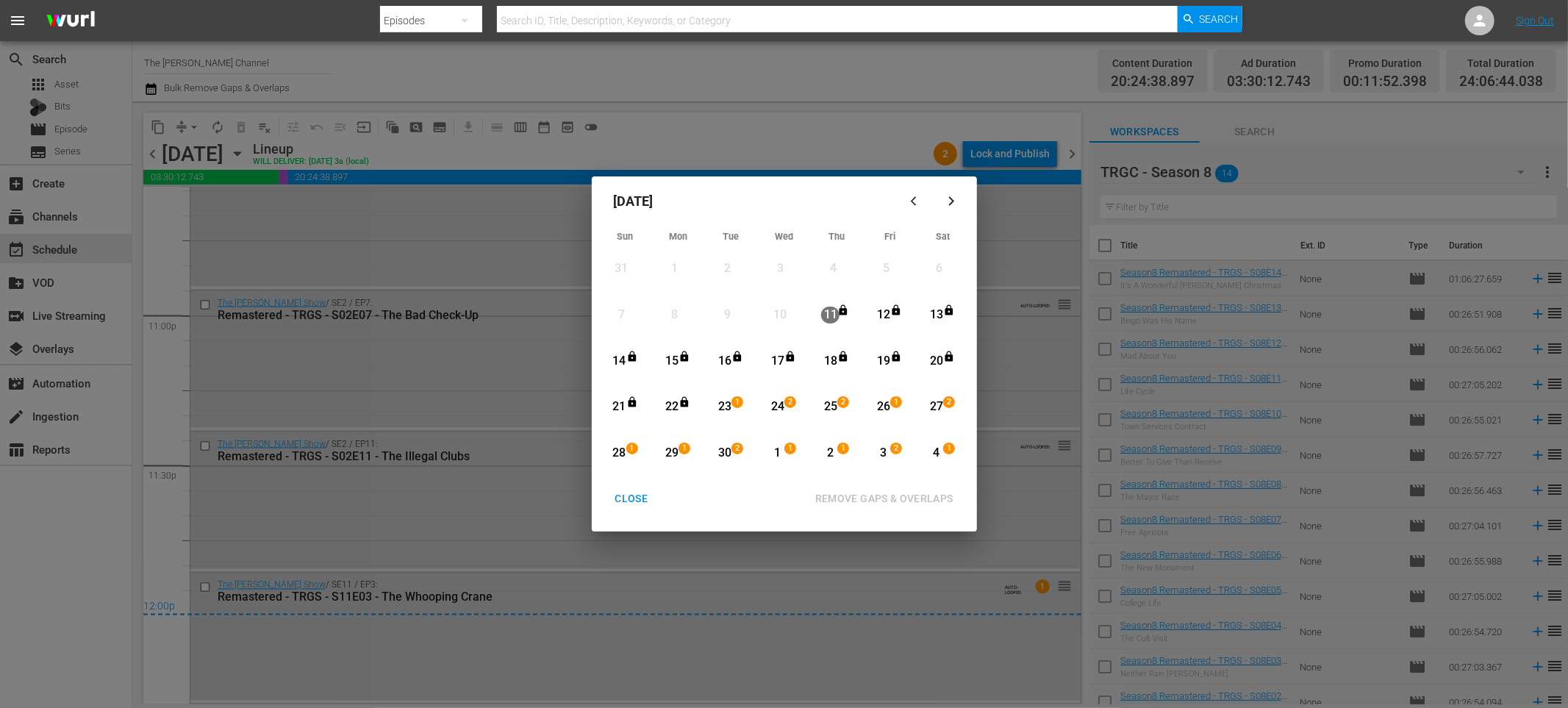
click at [726, 403] on div "23" at bounding box center [724, 406] width 18 height 17
click at [726, 452] on div "30" at bounding box center [724, 453] width 18 height 17
click at [844, 492] on div "REMOVE GAPS & OVERLAPS" at bounding box center [884, 498] width 162 height 18
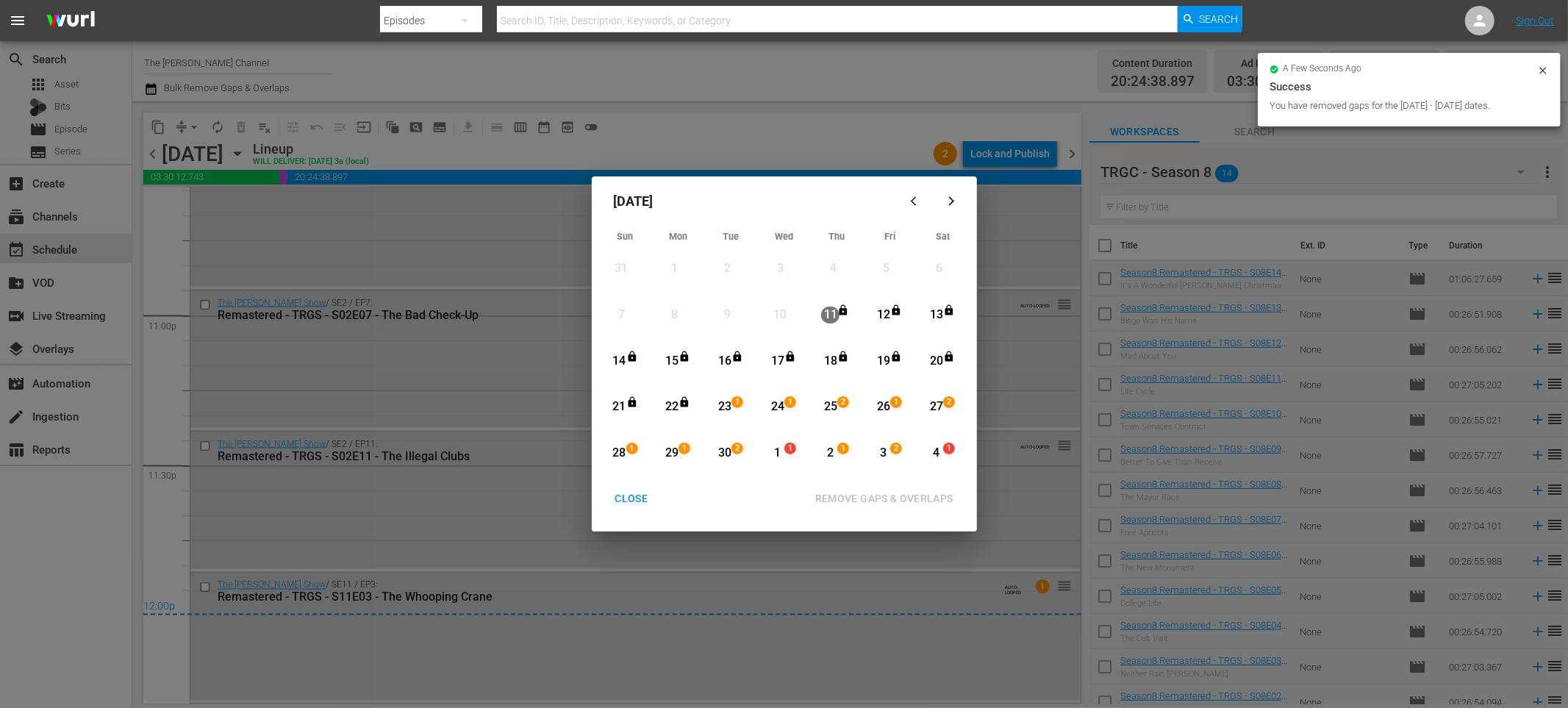
click at [639, 498] on div "CLOSE" at bounding box center [631, 498] width 56 height 18
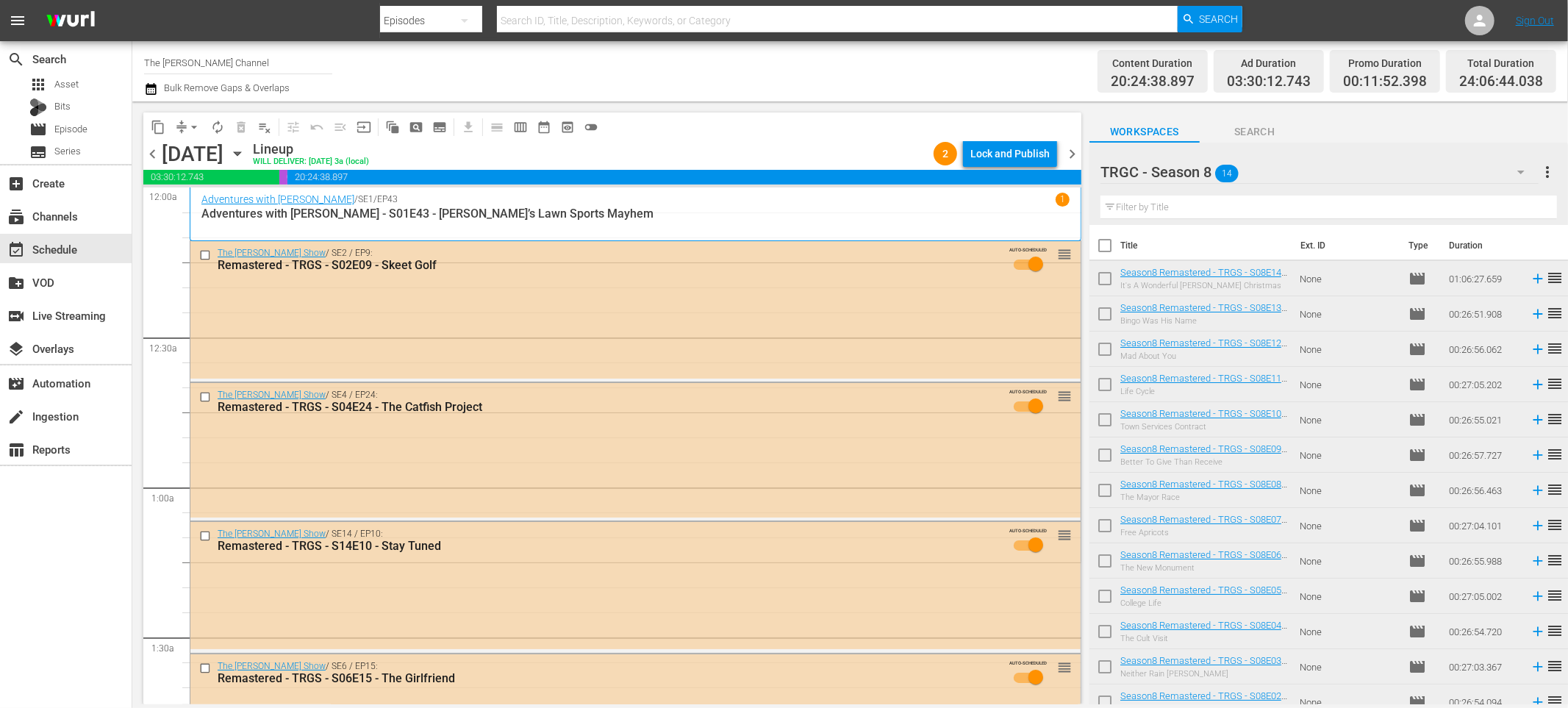
click at [606, 168] on div "chevron_left Saturday, September 27th September 27th Lineup WILL DELIVER: 9/26 …" at bounding box center [612, 155] width 938 height 29
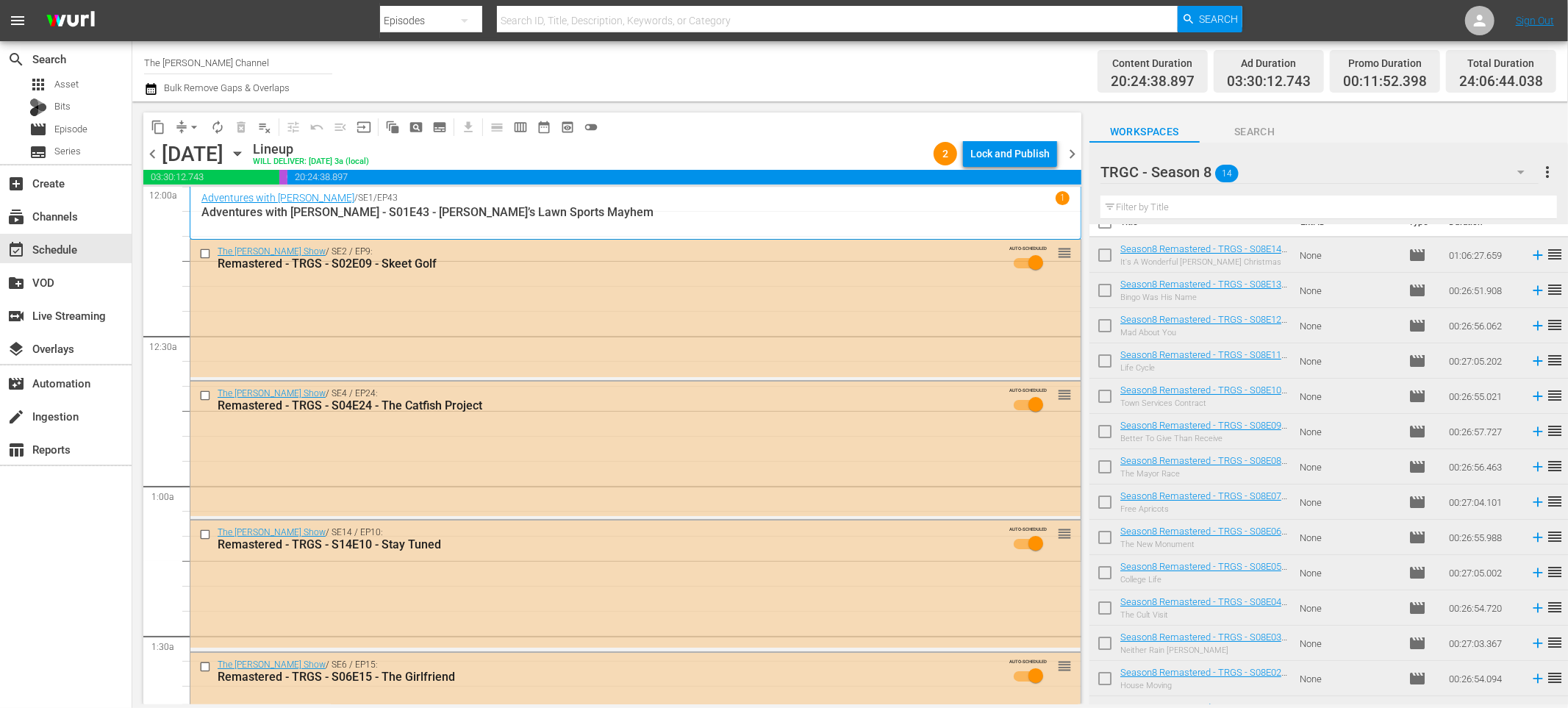
click at [598, 92] on div "Channel Title The Red Green Channel Bulk Remove Gaps & Overlaps" at bounding box center [529, 71] width 770 height 53
